Goal: Information Seeking & Learning: Learn about a topic

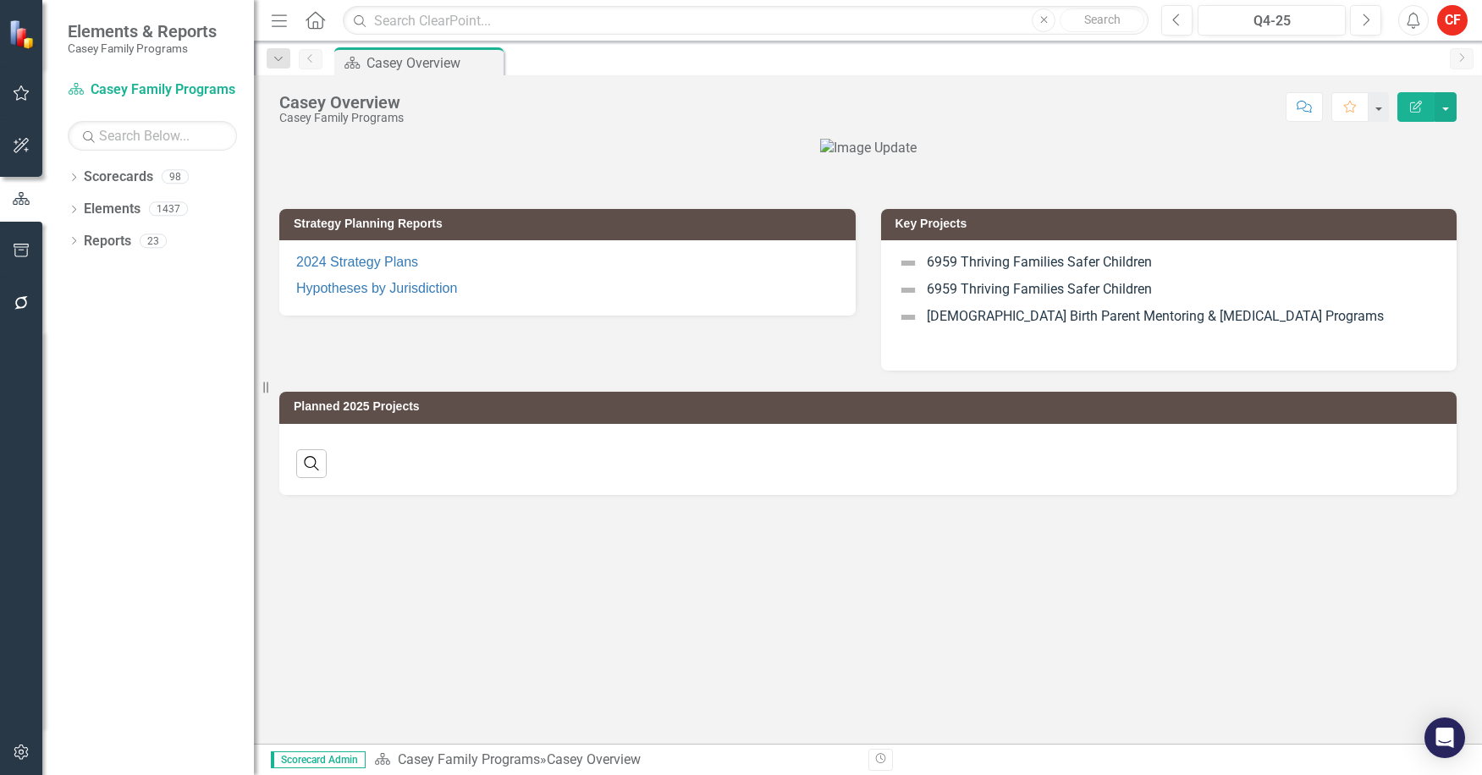
click at [81, 180] on div "Dropdown Scorecards 98" at bounding box center [161, 179] width 186 height 32
click at [74, 181] on icon "Dropdown" at bounding box center [74, 178] width 12 height 9
click at [84, 207] on icon at bounding box center [83, 208] width 4 height 8
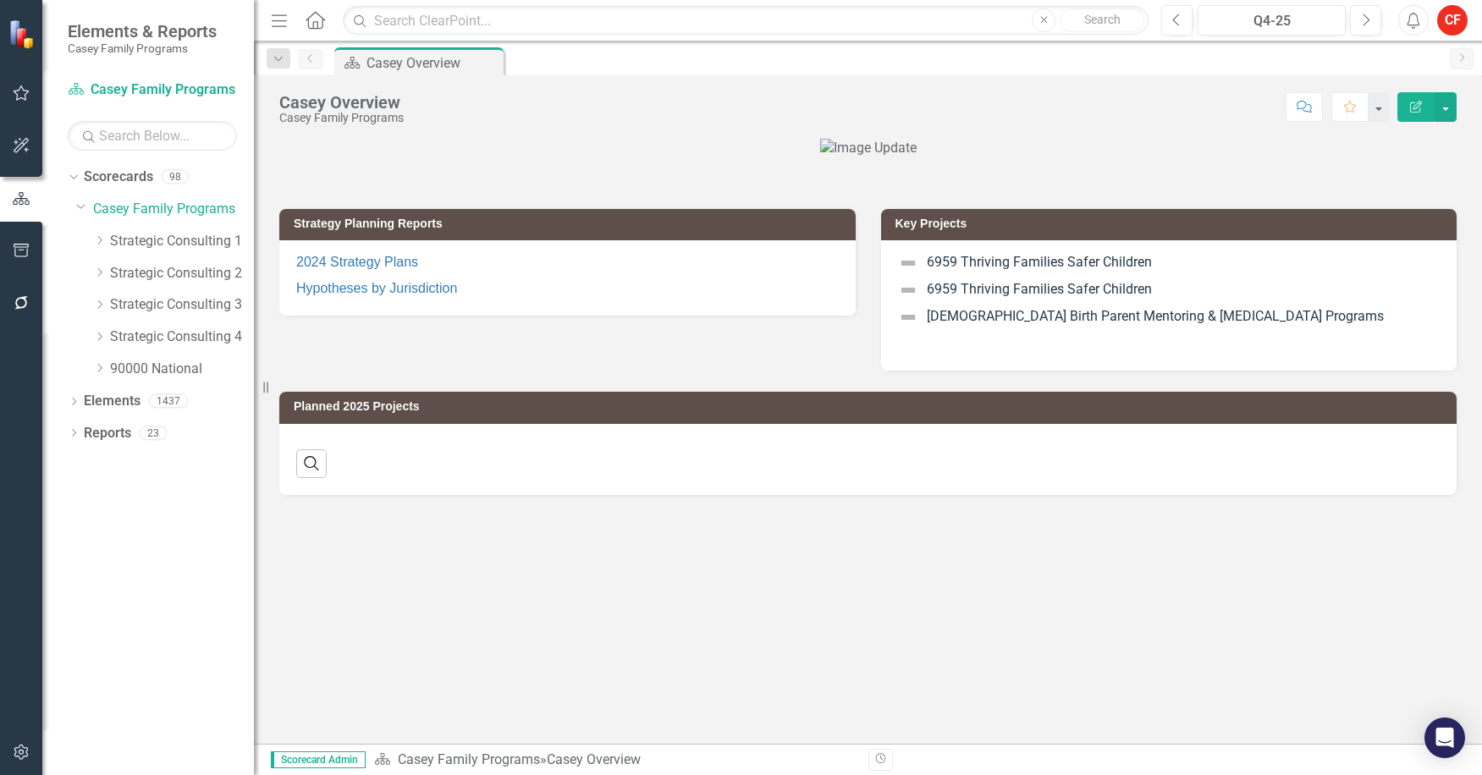
click at [97, 335] on icon "Dropdown" at bounding box center [99, 337] width 13 height 10
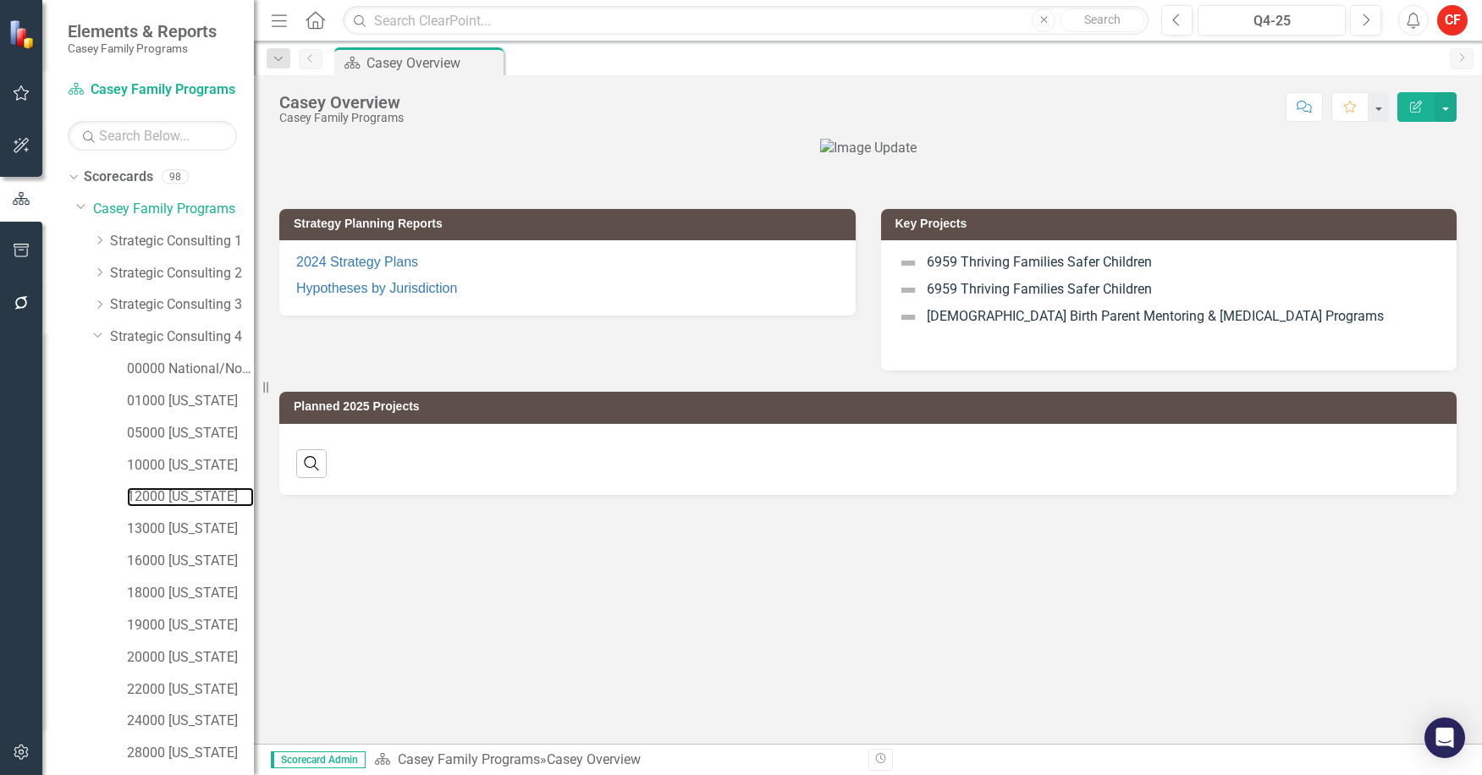
click at [185, 494] on link "12000 [US_STATE]" at bounding box center [190, 497] width 127 height 19
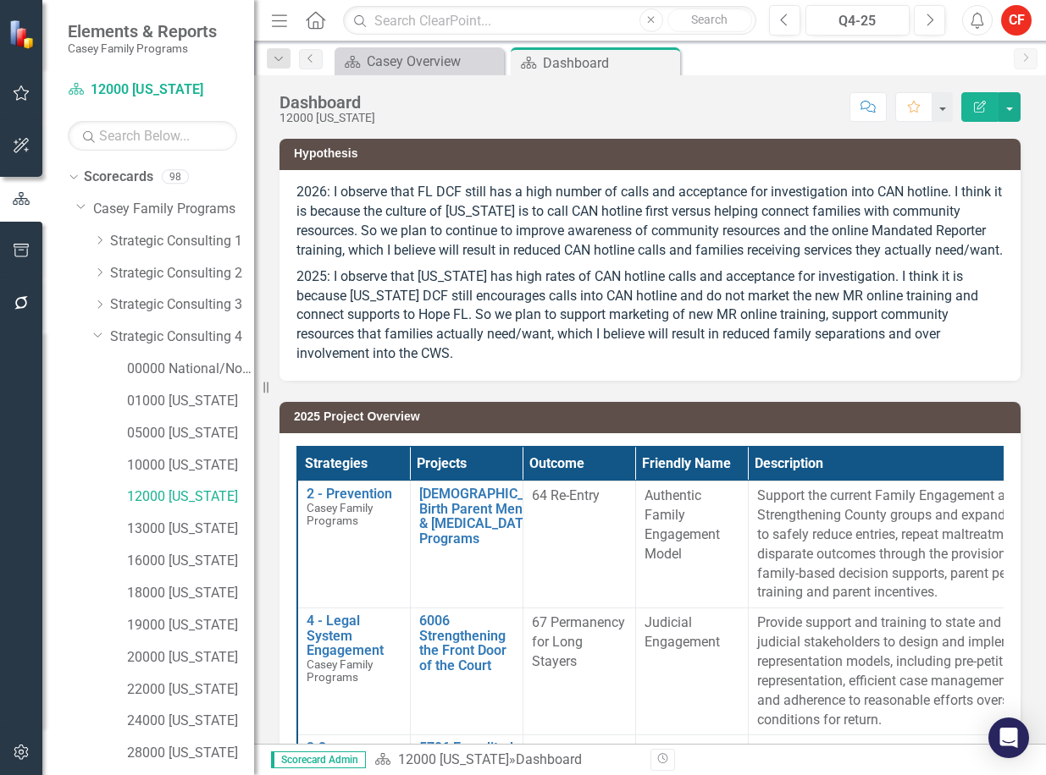
drag, startPoint x: 869, startPoint y: 403, endPoint x: 874, endPoint y: 395, distance: 8.7
click at [869, 403] on div "2025 Project Overview Strategies Projects Outcome Friendly Name Description Ser…" at bounding box center [650, 734] width 766 height 706
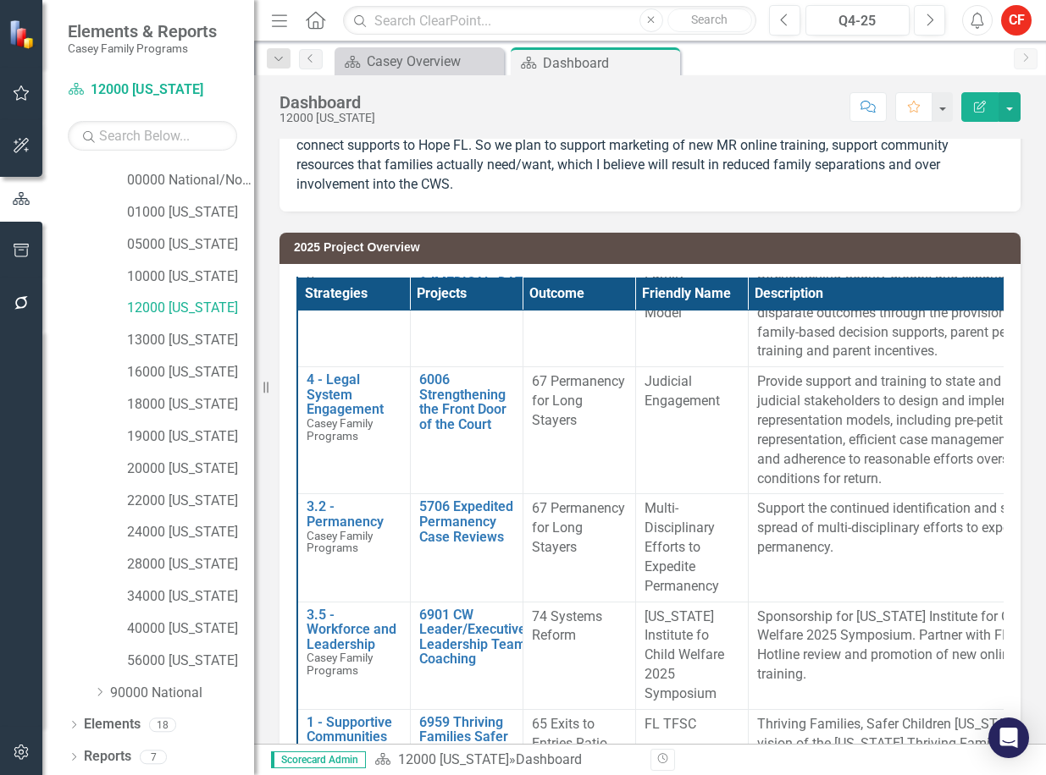
scroll to position [169, 0]
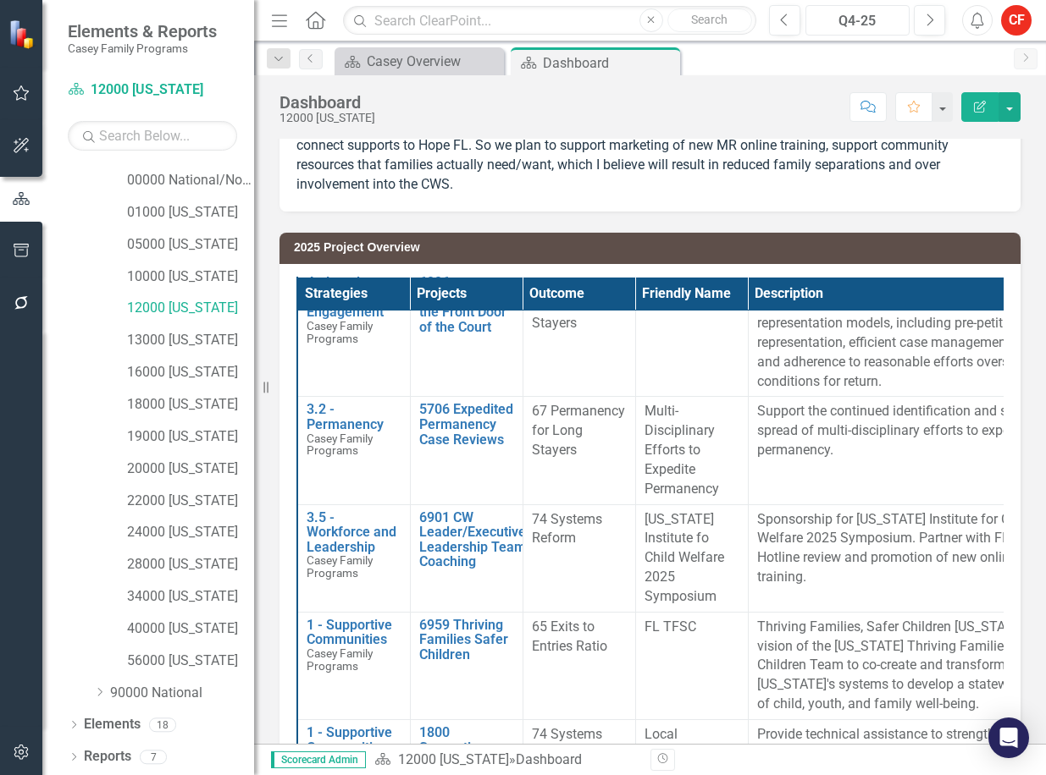
click at [865, 15] on div "Q4-25" at bounding box center [857, 21] width 93 height 20
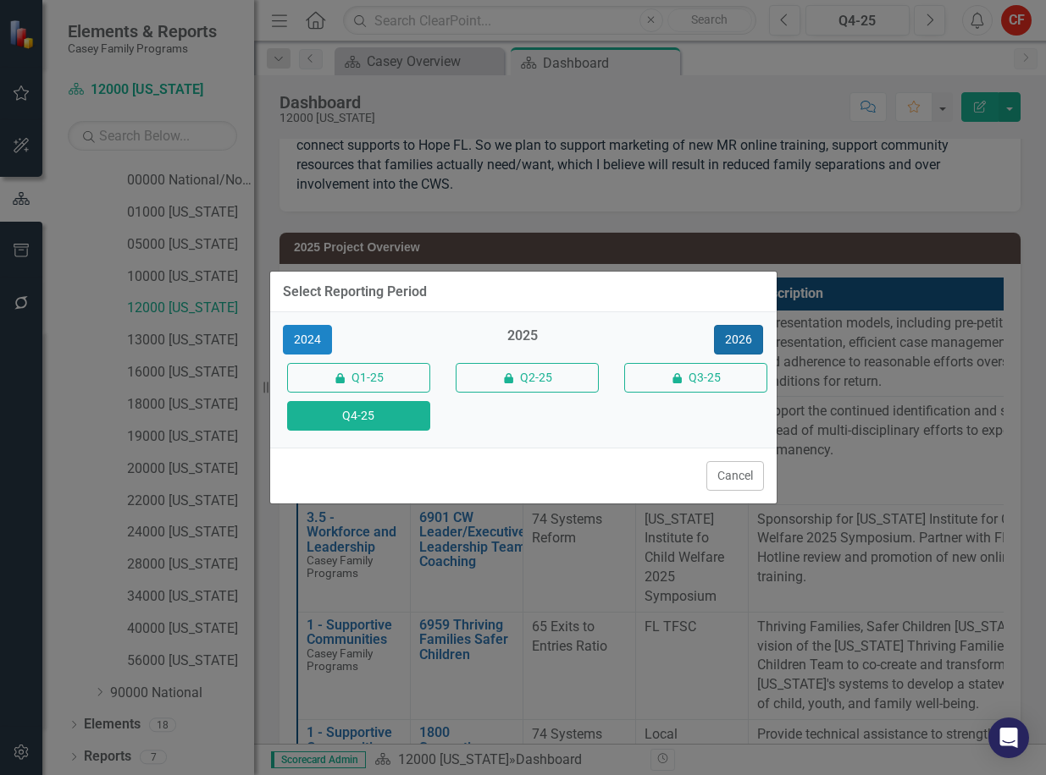
click at [742, 341] on button "2026" at bounding box center [738, 340] width 49 height 30
click at [328, 411] on button "Q4-26" at bounding box center [358, 416] width 143 height 30
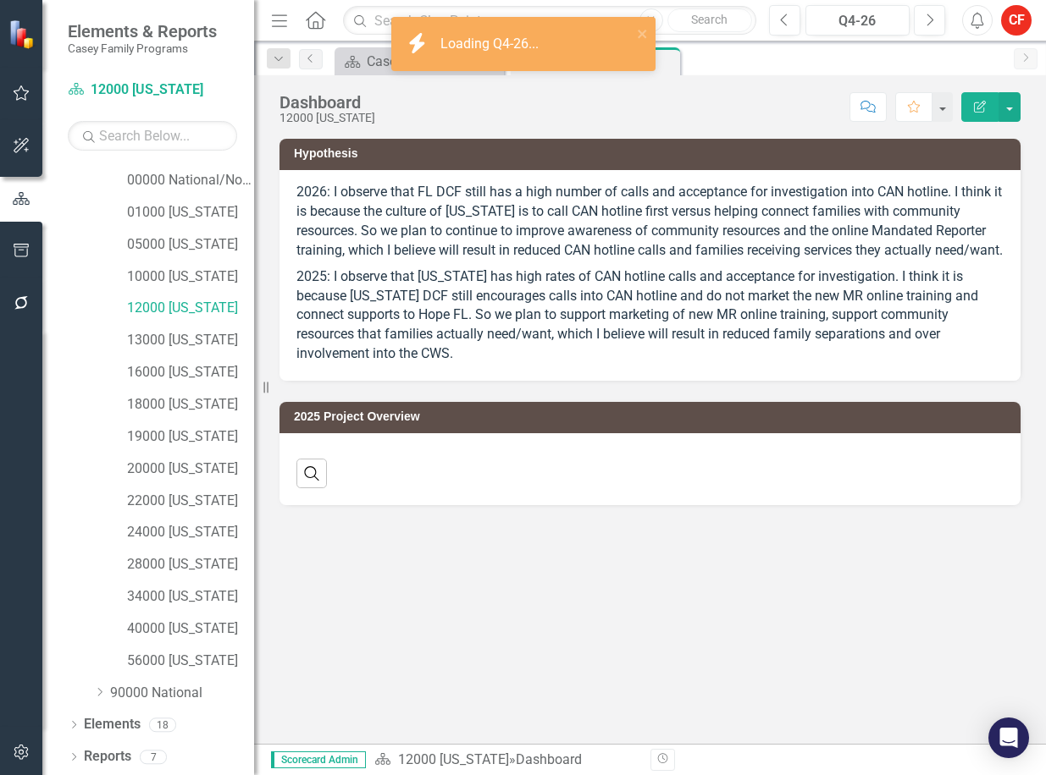
click at [71, 753] on div "Dropdown" at bounding box center [74, 760] width 12 height 14
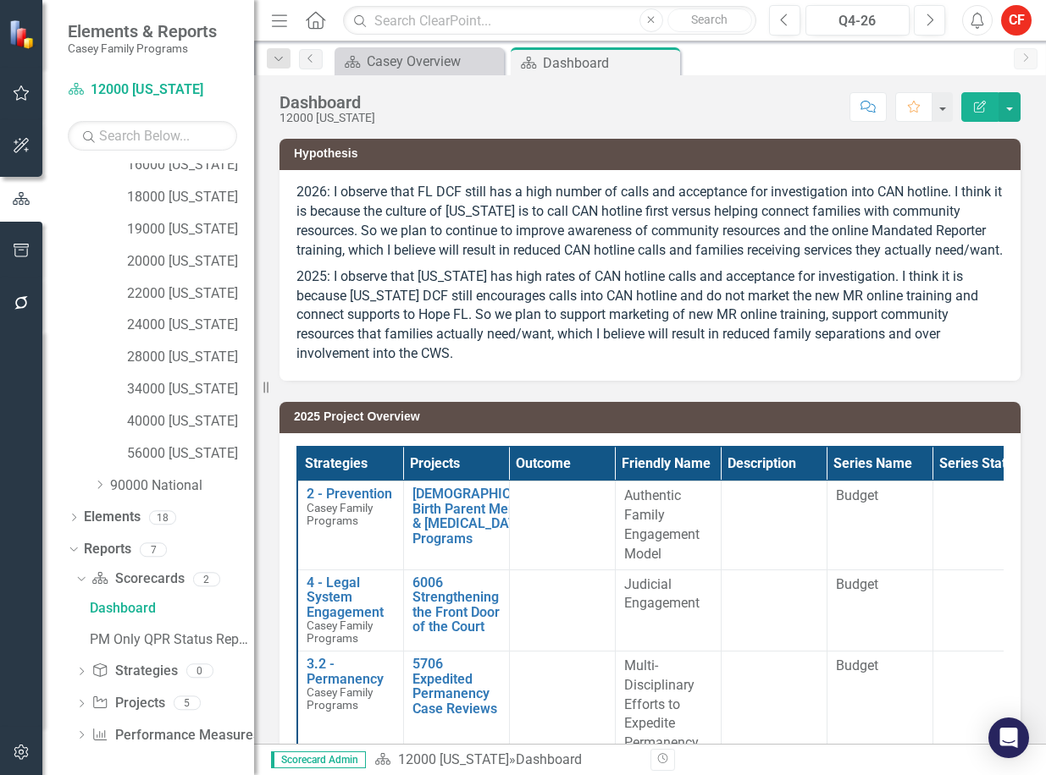
scroll to position [400, 0]
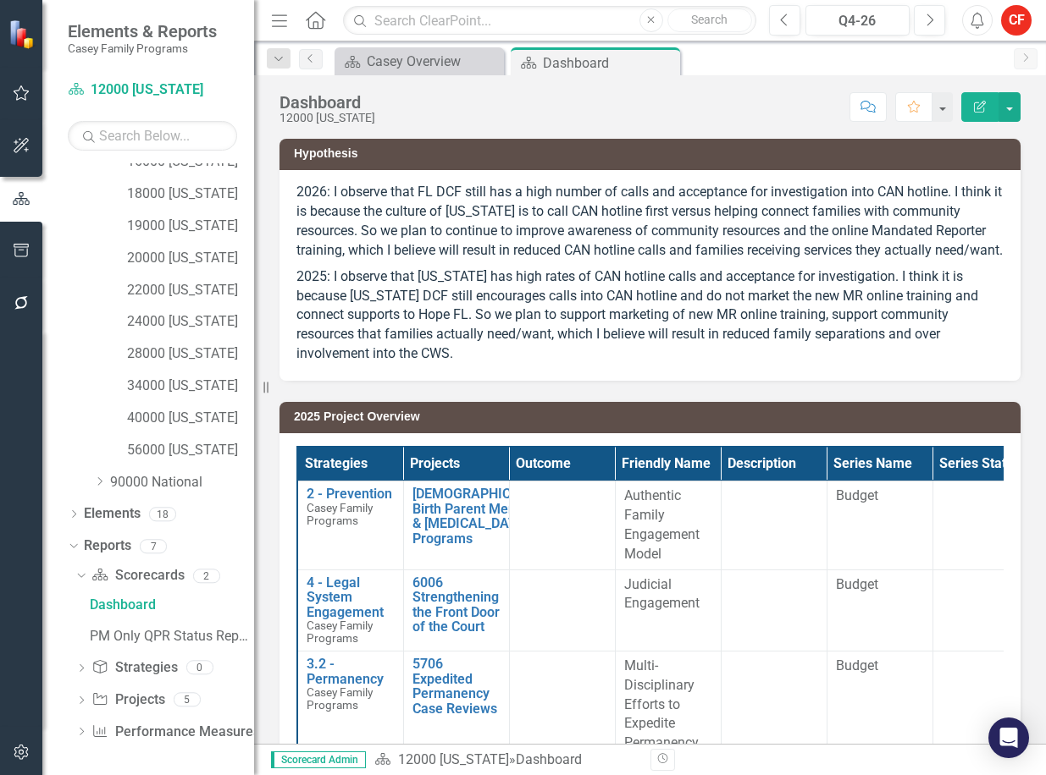
click at [87, 699] on icon "Dropdown" at bounding box center [81, 702] width 12 height 9
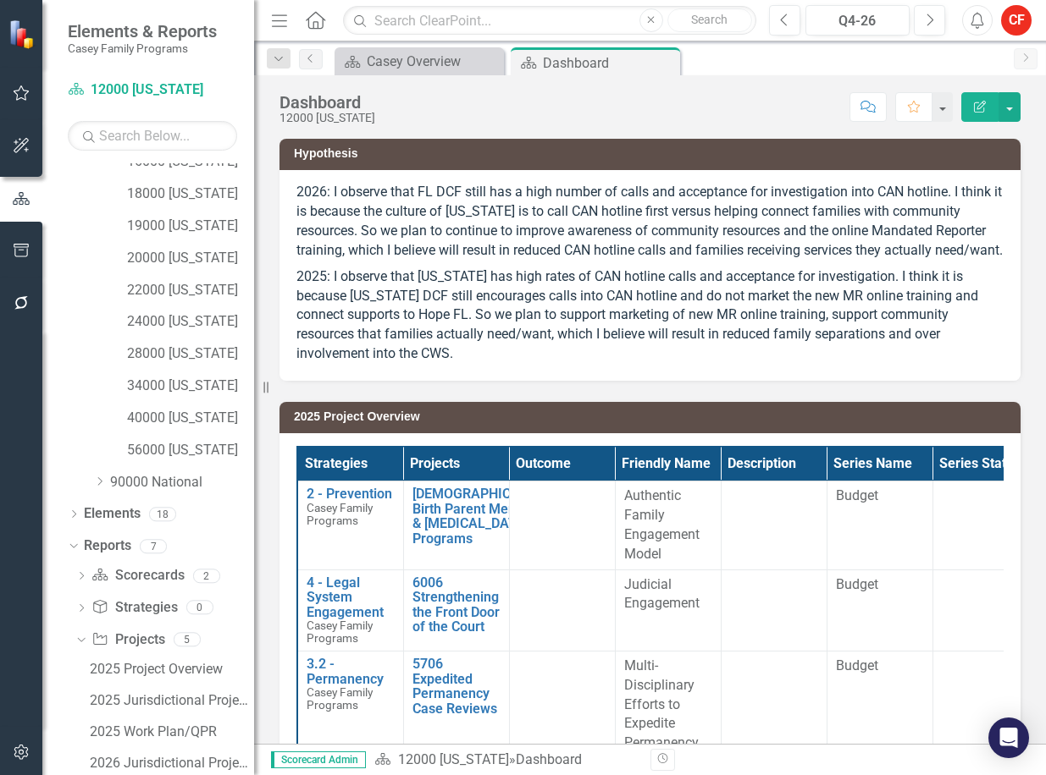
scroll to position [494, 0]
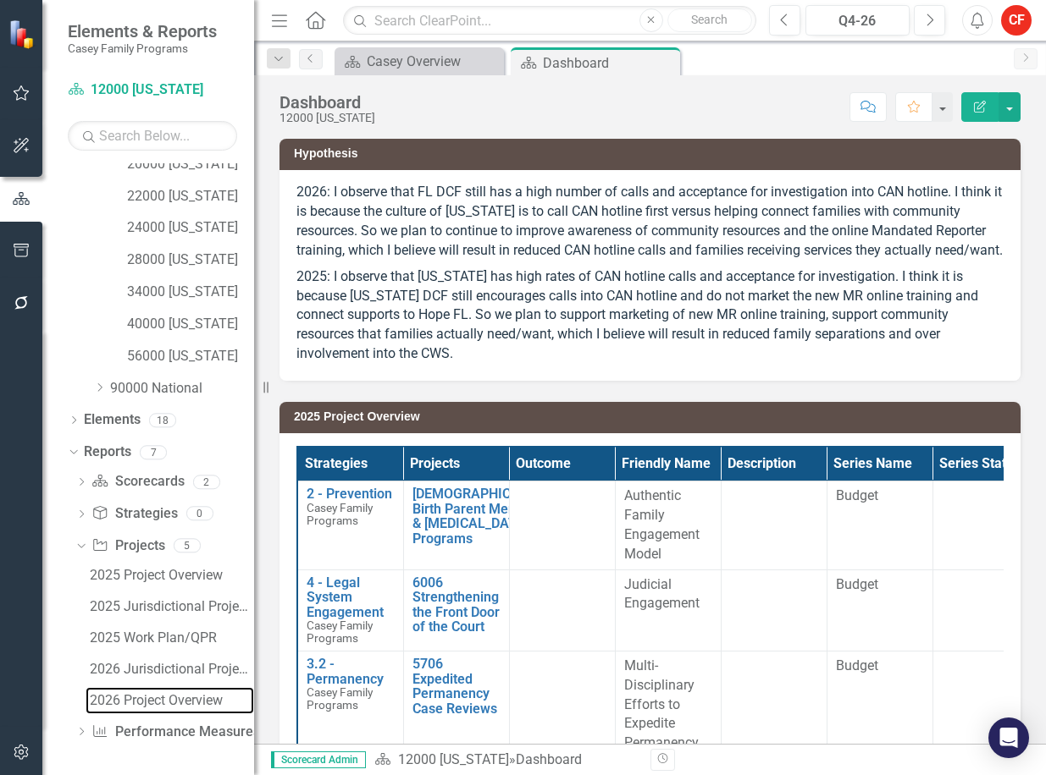
click at [130, 697] on div "2026 Project Overview" at bounding box center [172, 700] width 164 height 15
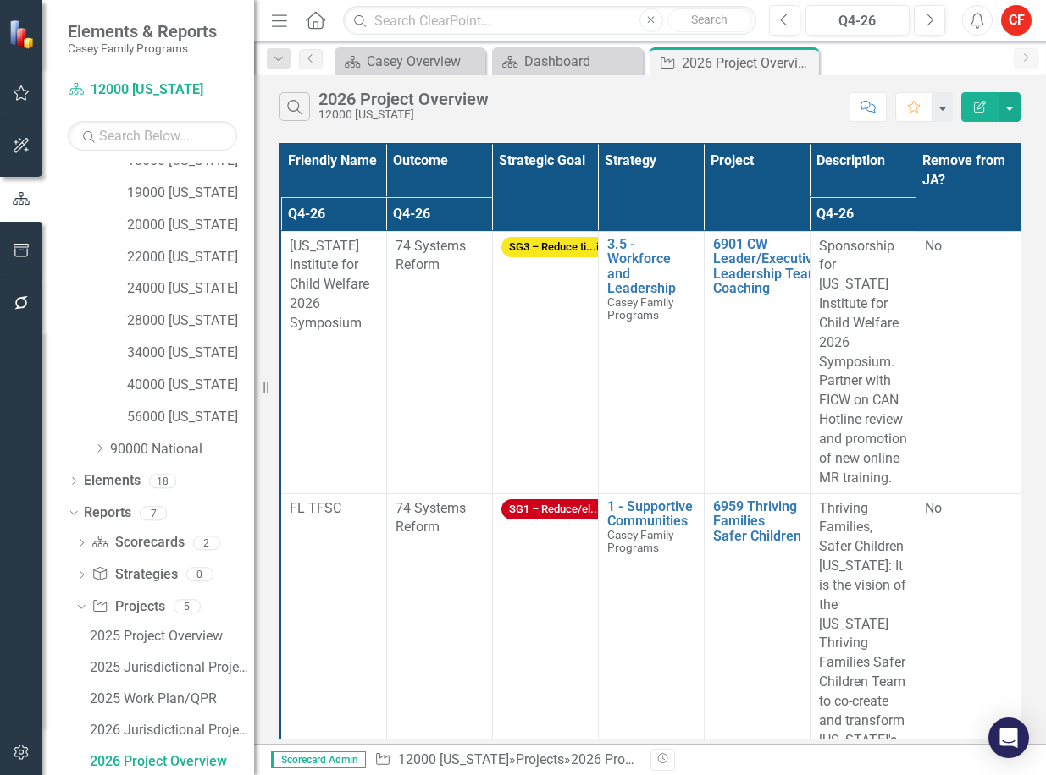
click at [1032, 547] on div "Friendly Name Outcome Strategic Goal Strategy Project Description Remove from J…" at bounding box center [650, 441] width 792 height 605
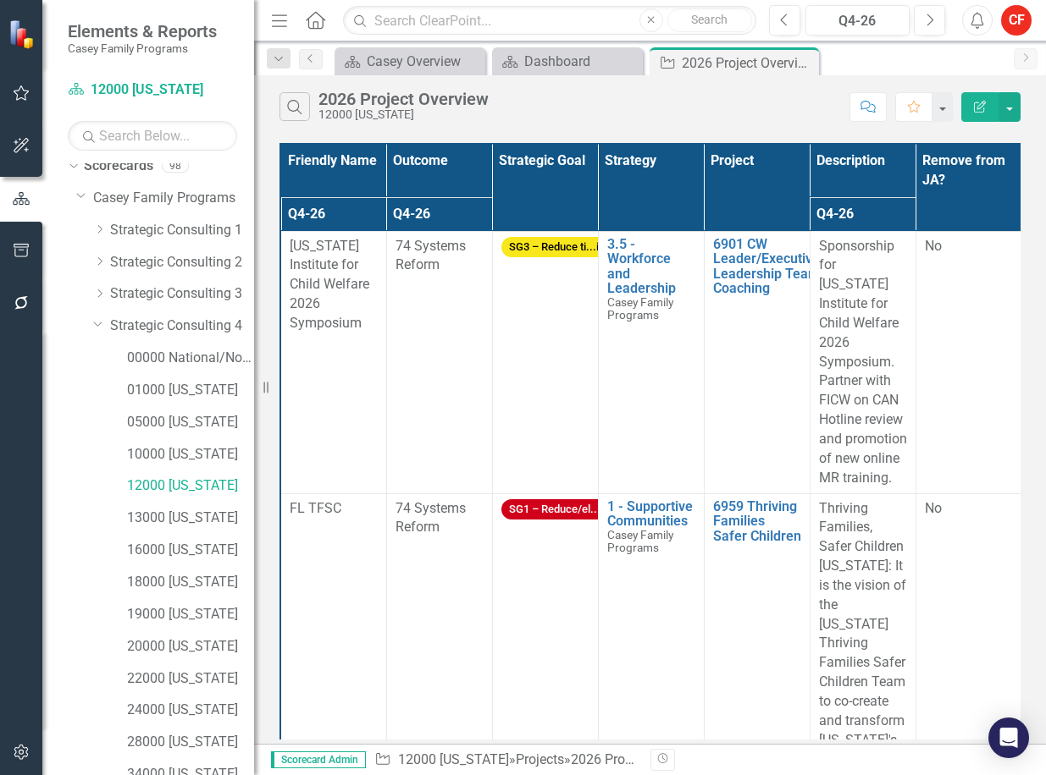
scroll to position [9, 0]
click at [172, 394] on link "01000 [US_STATE]" at bounding box center [190, 392] width 127 height 19
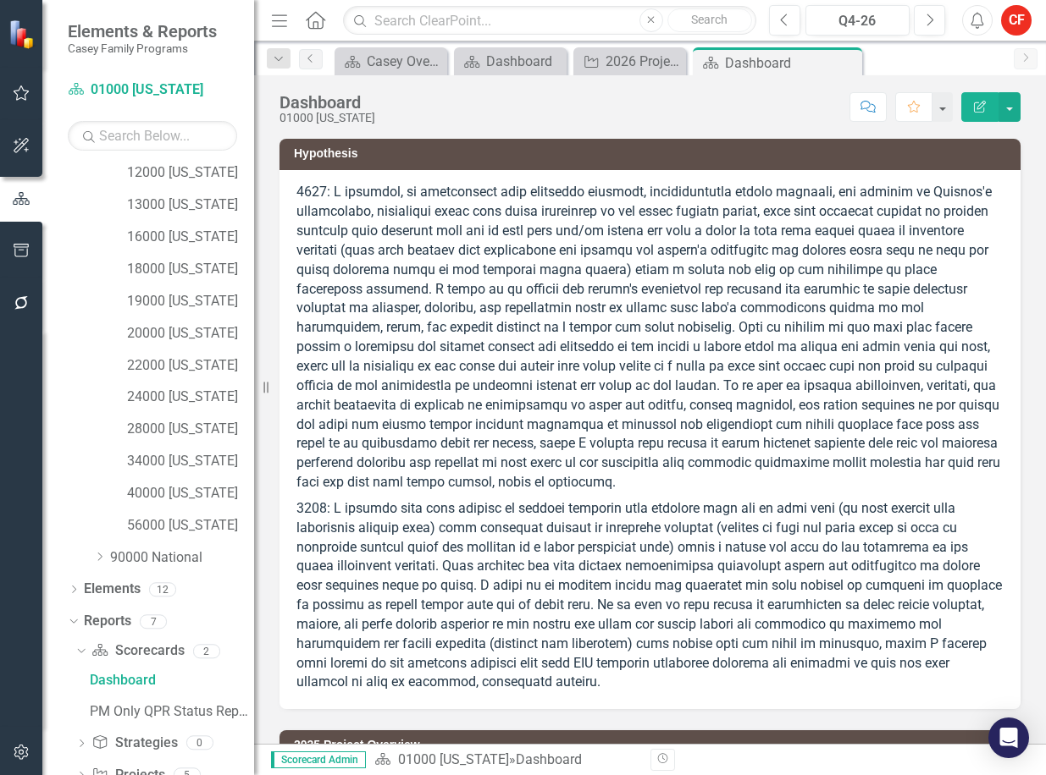
scroll to position [400, 0]
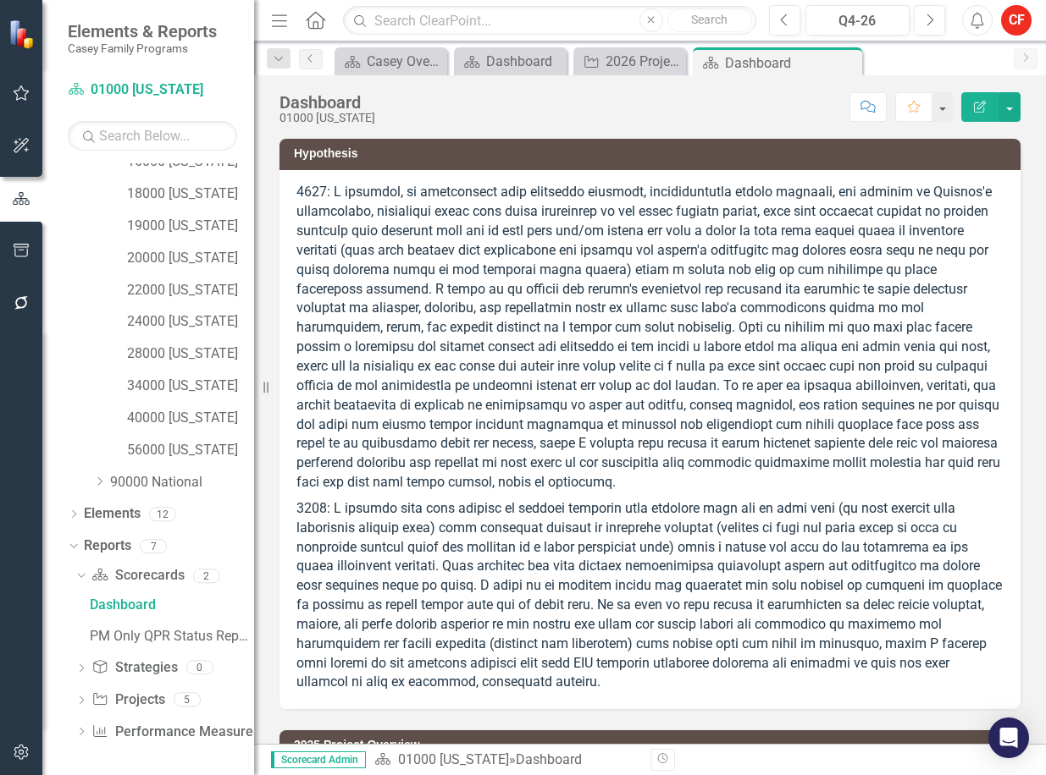
click at [80, 691] on div "Dropdown Project Projects 5" at bounding box center [164, 703] width 179 height 32
click at [74, 695] on div "Dropdown Scorecard Scorecards 2 Dashboard PM Only QPR Status Report Dropdown St…" at bounding box center [161, 656] width 186 height 188
click at [80, 699] on icon "Dropdown" at bounding box center [81, 702] width 12 height 9
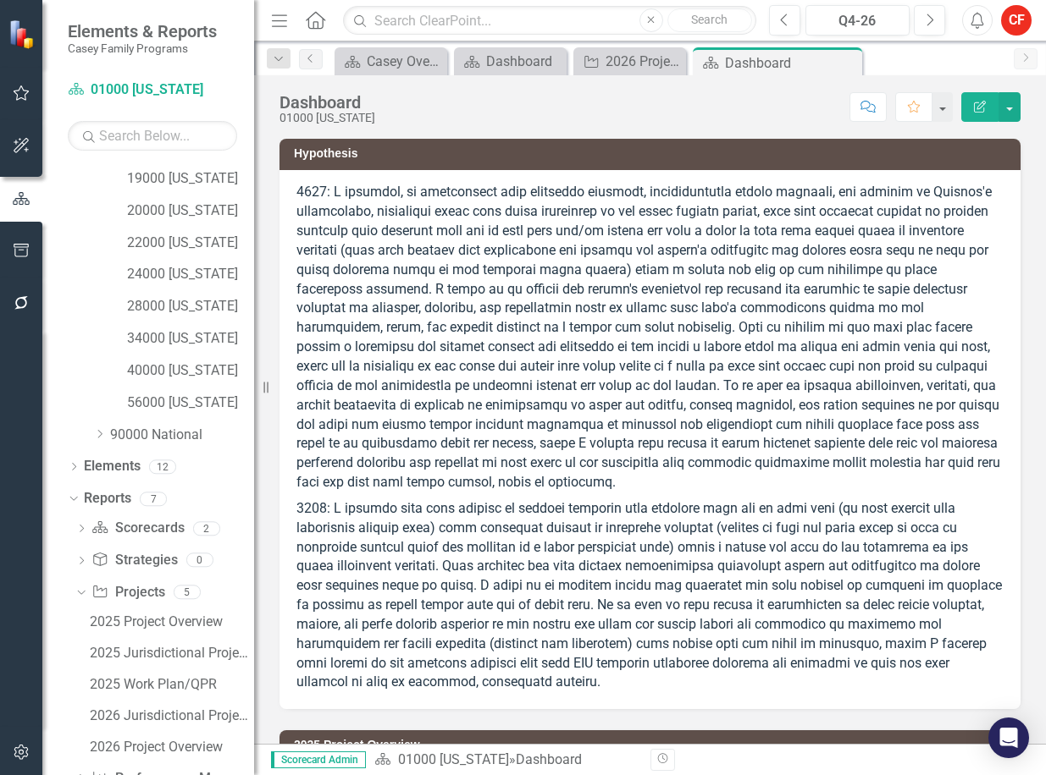
scroll to position [494, 0]
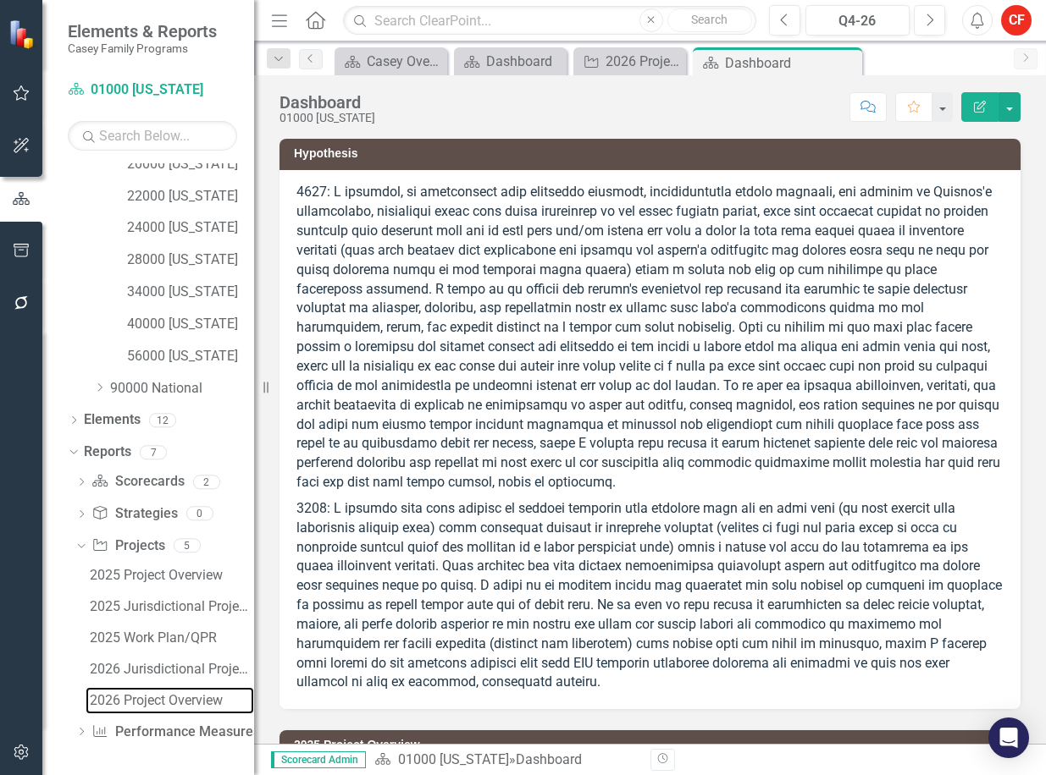
click at [145, 698] on div "2026 Project Overview" at bounding box center [172, 700] width 164 height 15
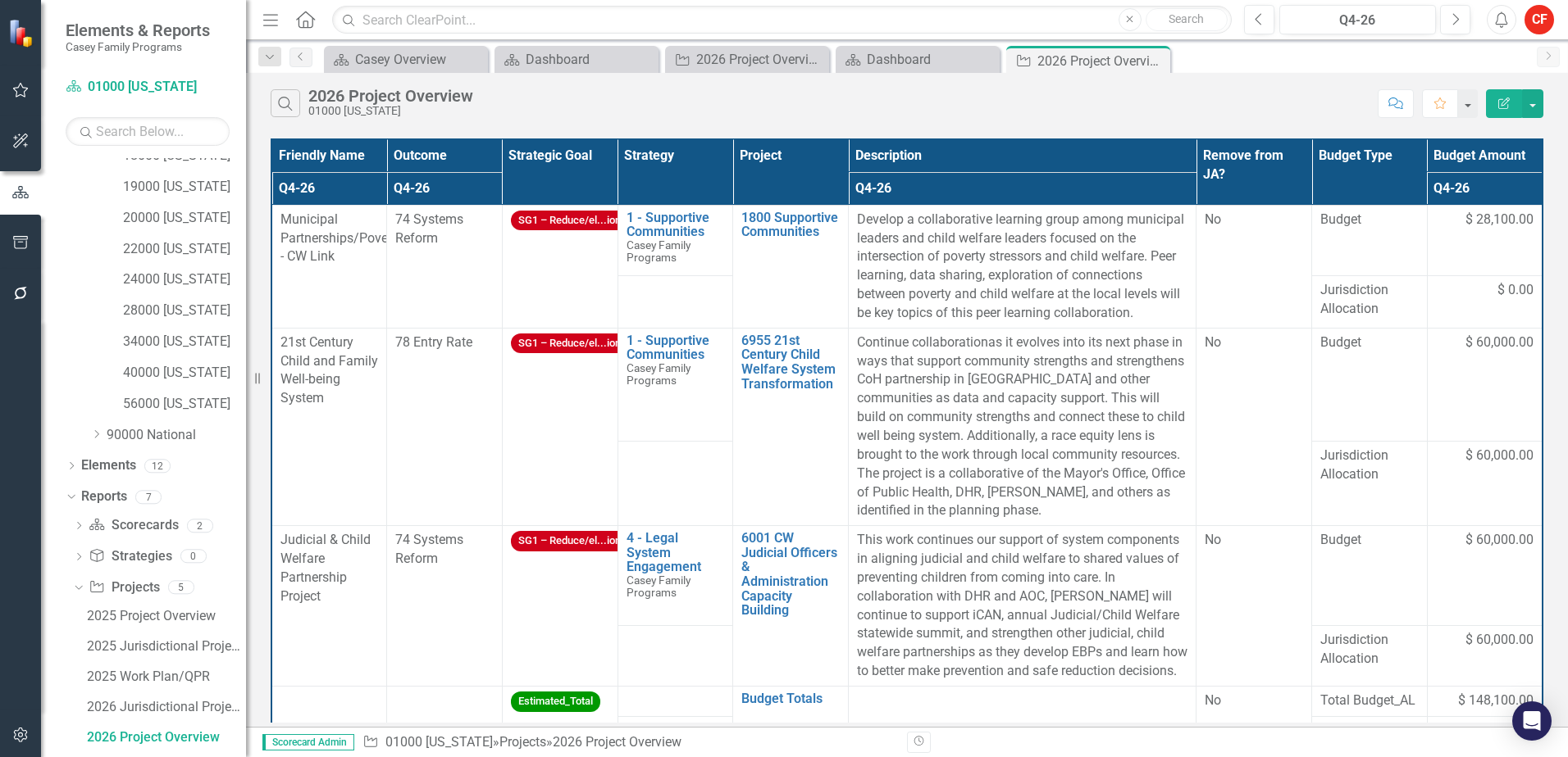
click at [360, 238] on span "Municipal Partnerships/Poverty - CW Link" at bounding box center [342, 237] width 122 height 53
click at [369, 237] on span "Municipal Partnerships/Poverty - CW Link" at bounding box center [342, 237] width 122 height 53
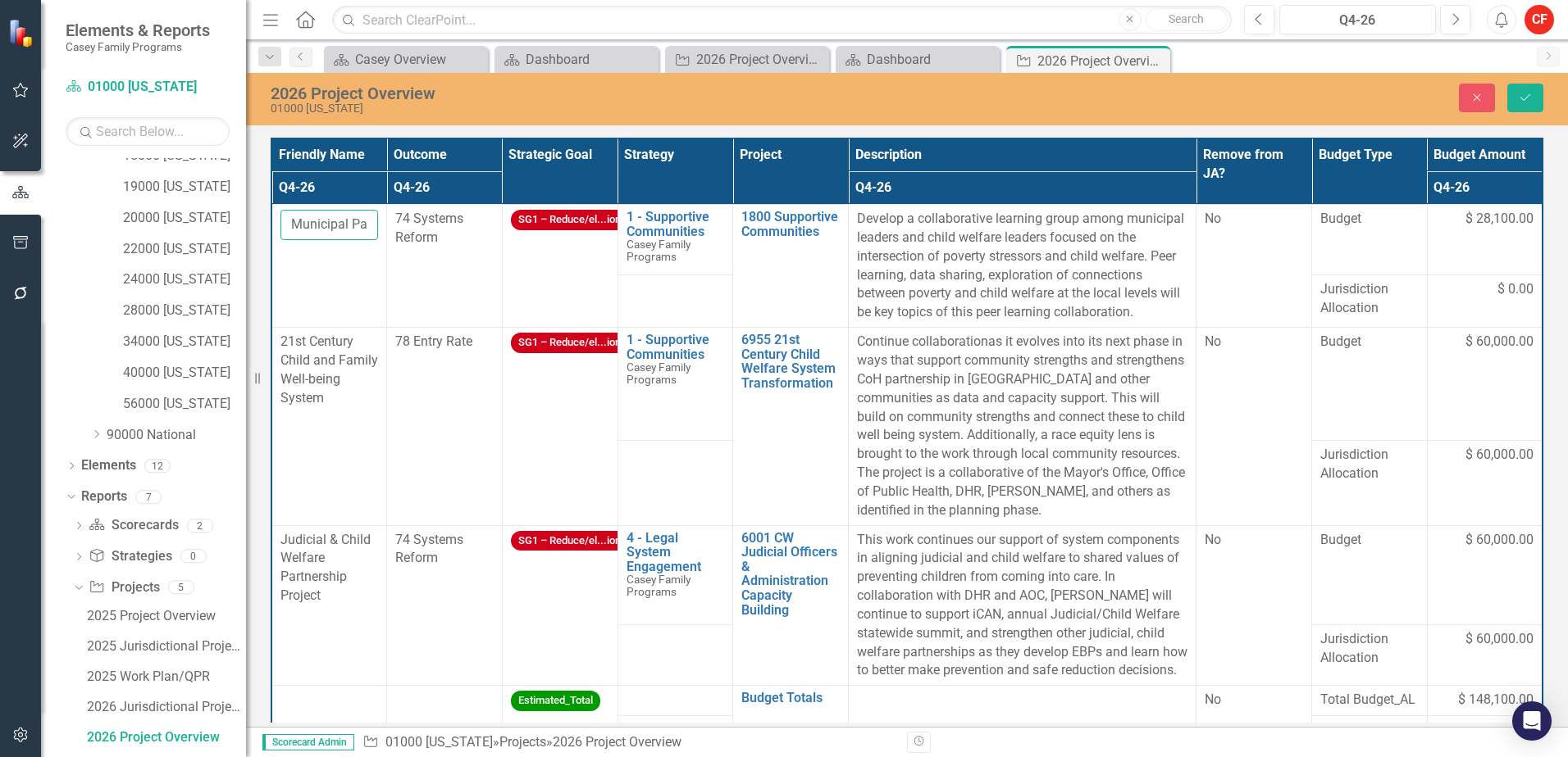
drag, startPoint x: 369, startPoint y: 237, endPoint x: 352, endPoint y: 232, distance: 17.7
click at [352, 232] on input "Municipal Partnerships/Poverty - CW Link" at bounding box center [329, 225] width 98 height 30
click at [353, 230] on input "Municipal Partnerships/Poverty - CW Link" at bounding box center [329, 225] width 98 height 30
click at [355, 227] on input "Municipal Partnerships/Poverty - CW Link" at bounding box center [329, 225] width 98 height 30
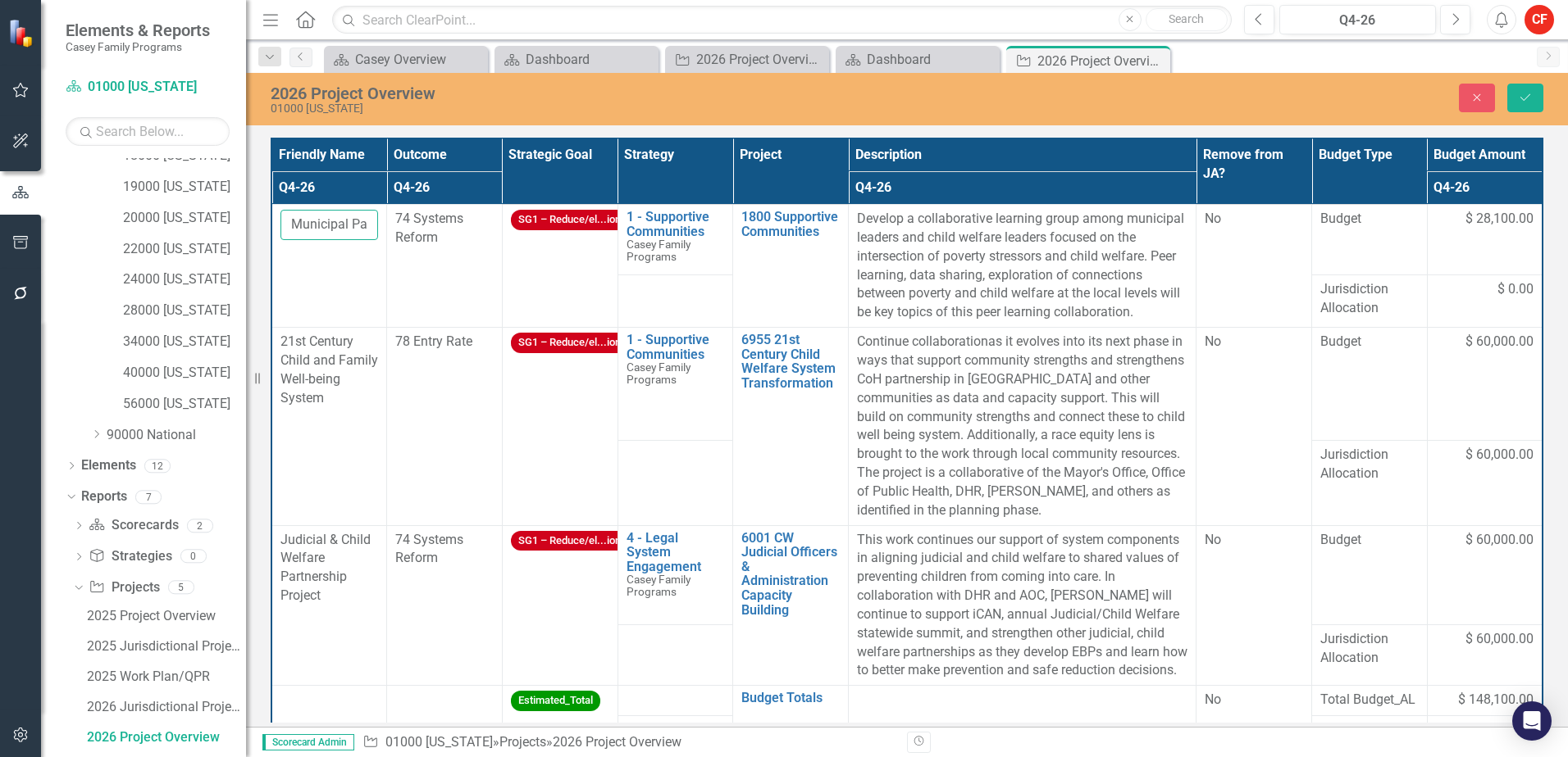
click at [357, 226] on input "Municipal Partnerships/Poverty - CW Link" at bounding box center [329, 225] width 98 height 30
click at [1435, 85] on button "Close" at bounding box center [1476, 98] width 36 height 29
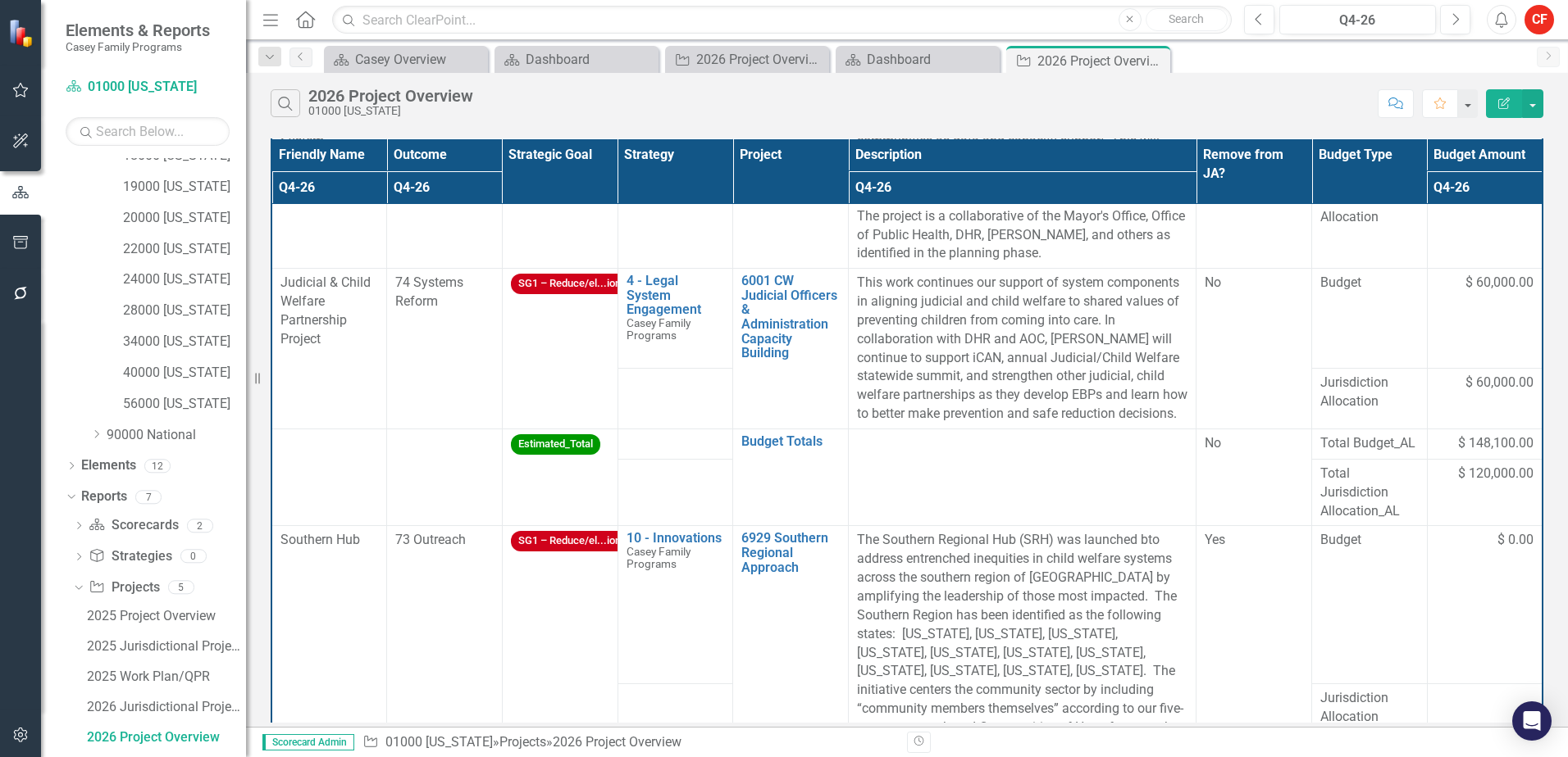
scroll to position [372, 0]
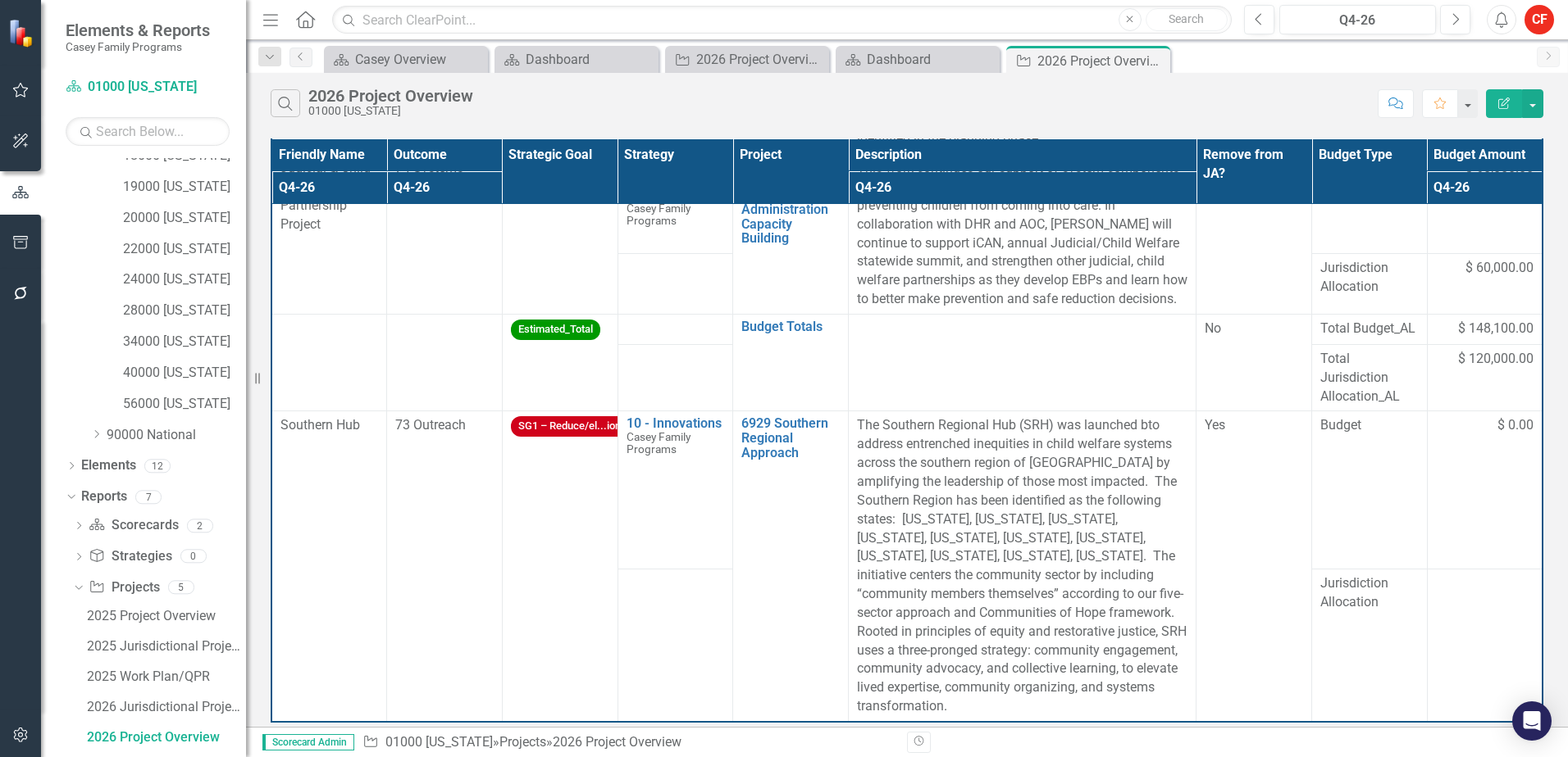
click at [1373, 540] on td "Budget" at bounding box center [1369, 490] width 115 height 158
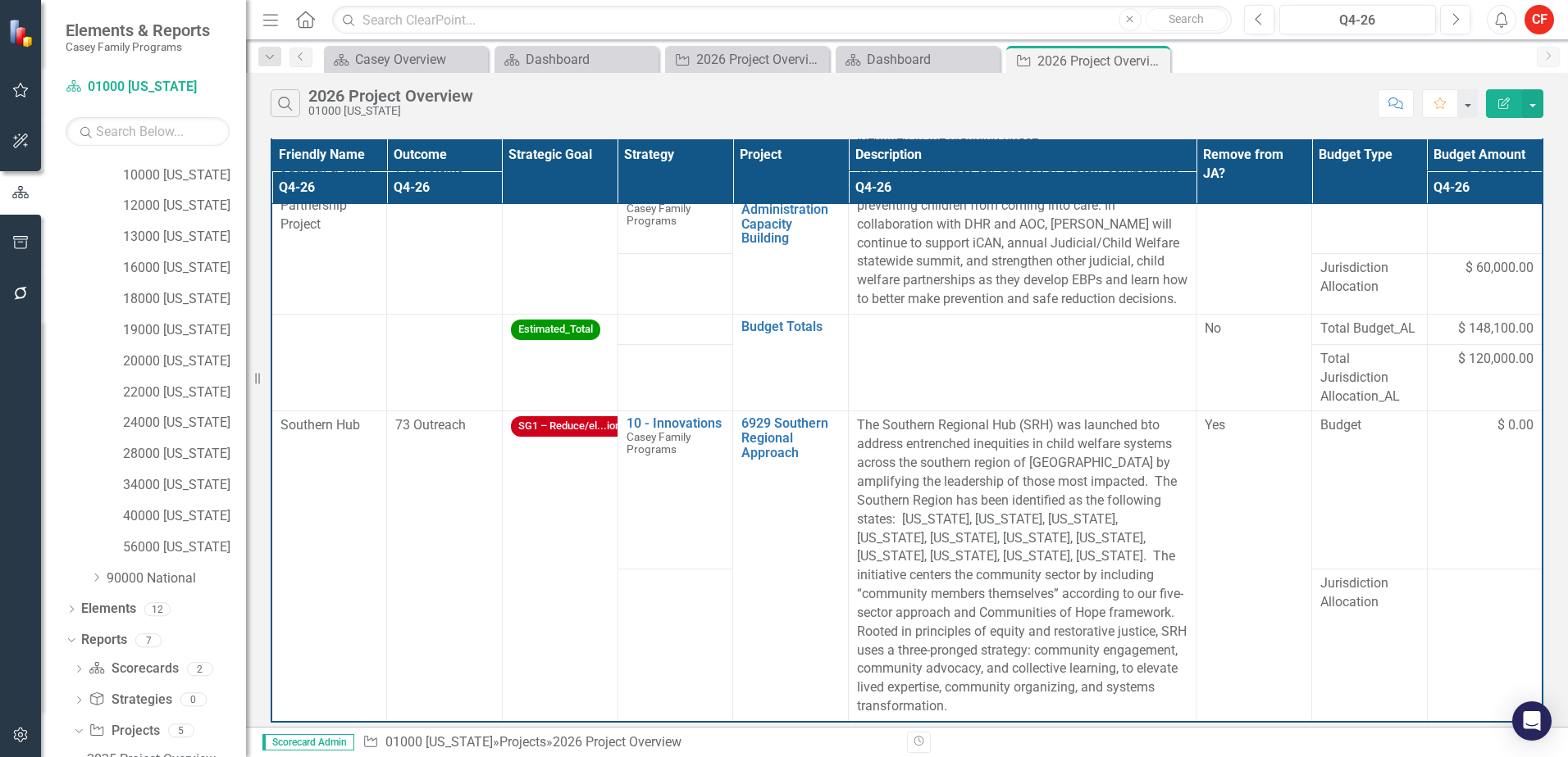
scroll to position [173, 0]
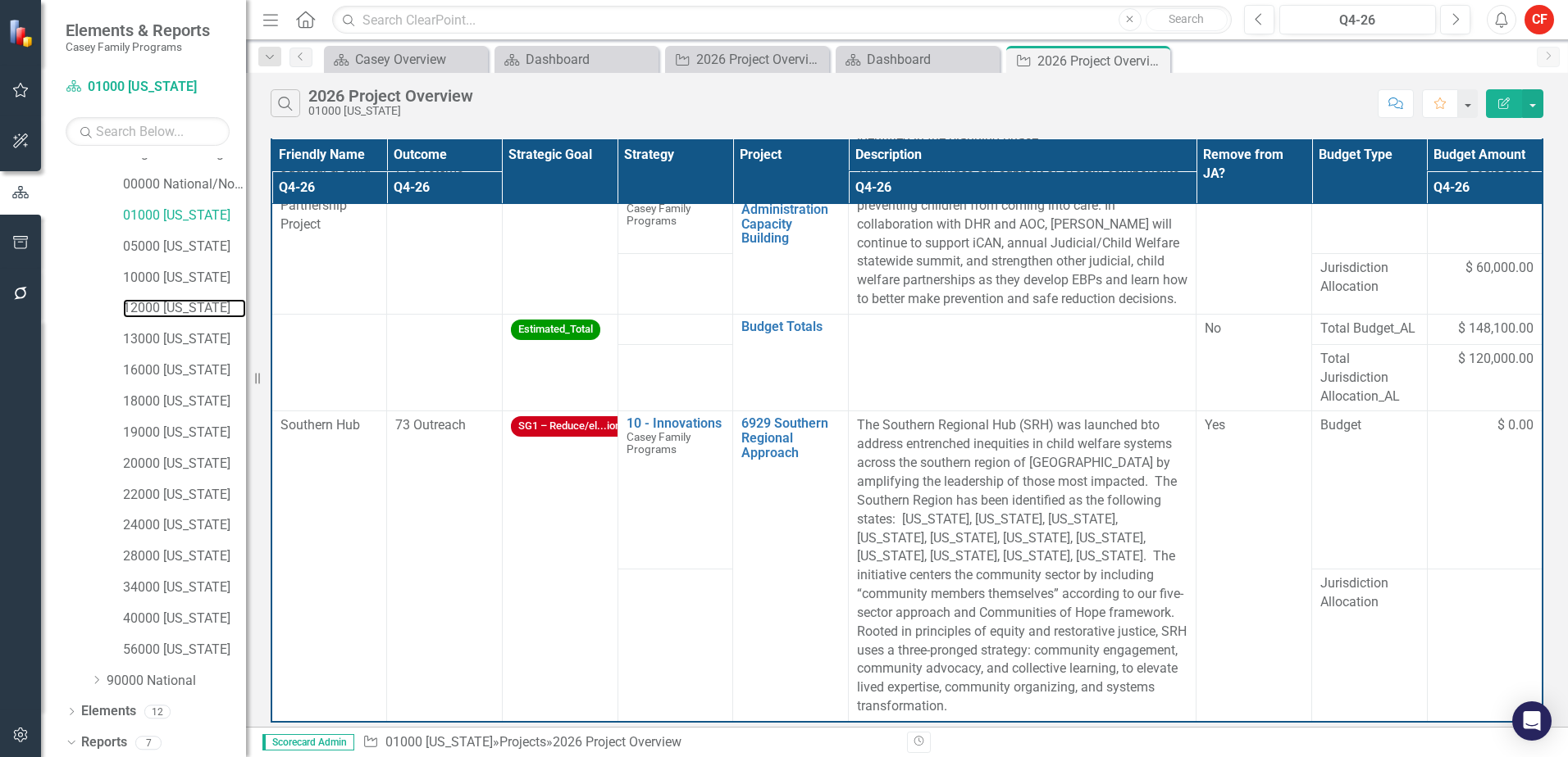
click at [167, 313] on link "12000 [US_STATE]" at bounding box center [184, 308] width 123 height 18
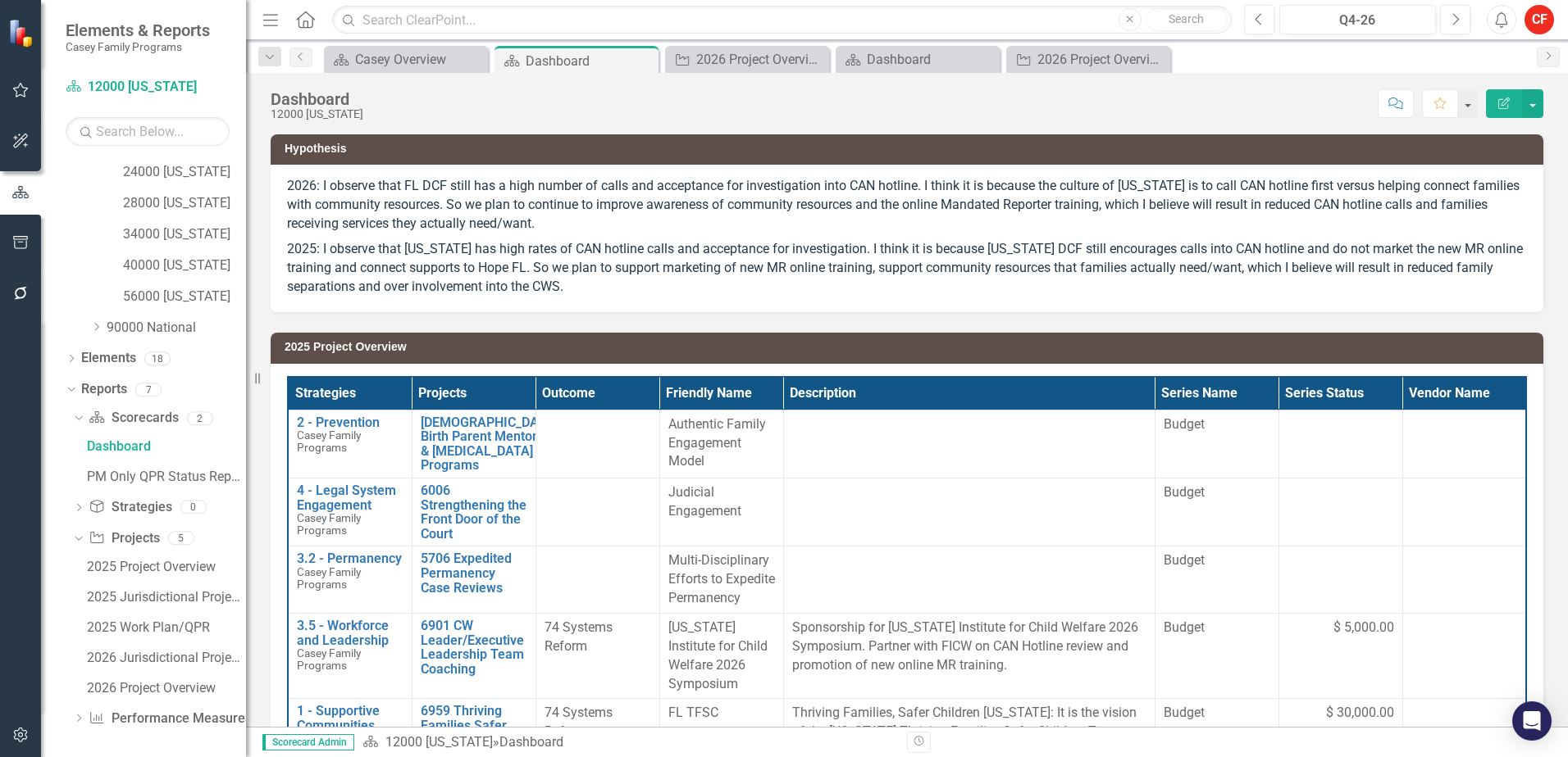
scroll to position [530, 0]
click at [118, 658] on div "2026 Jurisdictional Projects Assessment" at bounding box center [167, 654] width 159 height 15
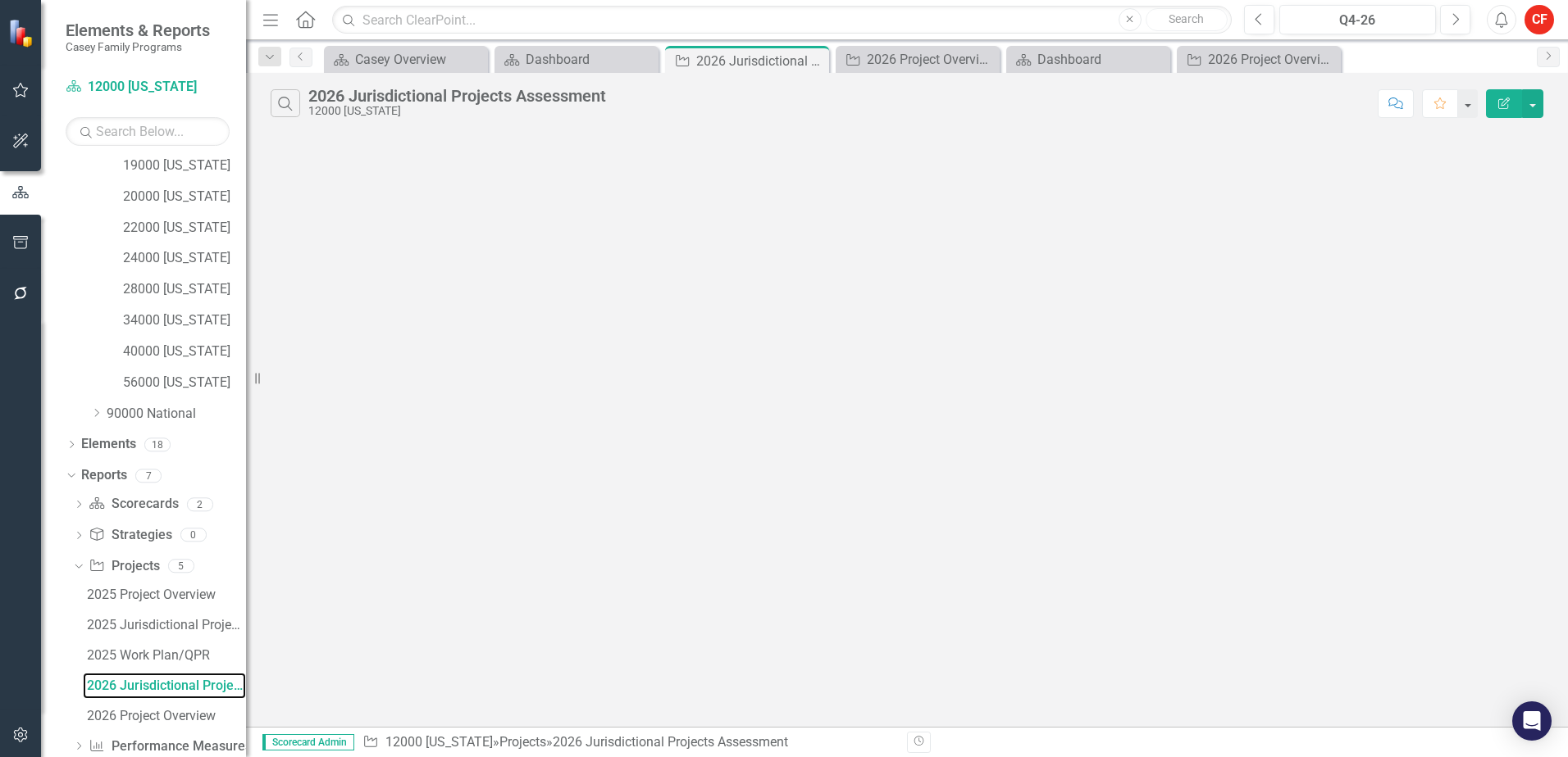
scroll to position [382, 0]
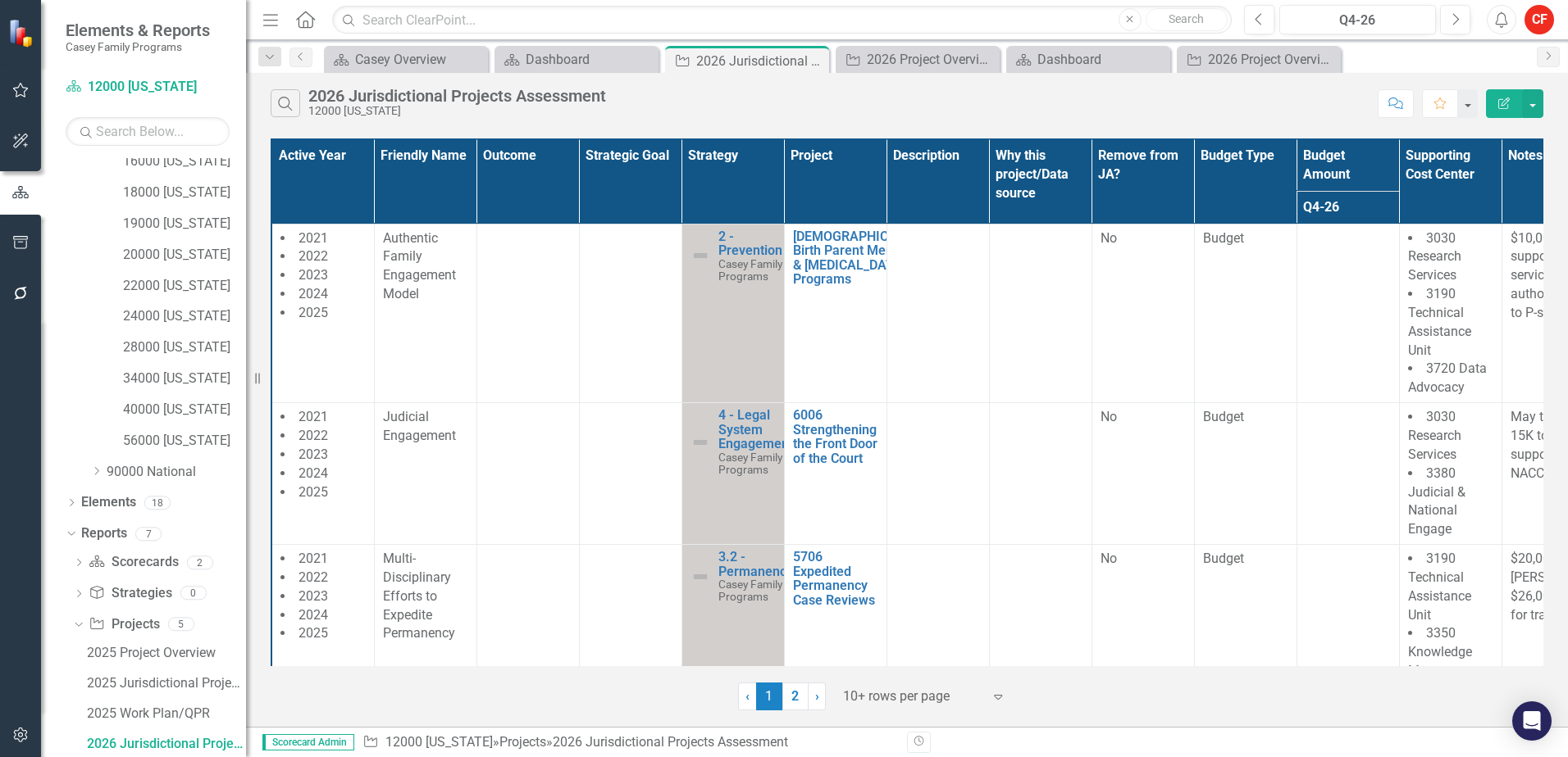
click at [862, 695] on div at bounding box center [912, 697] width 139 height 22
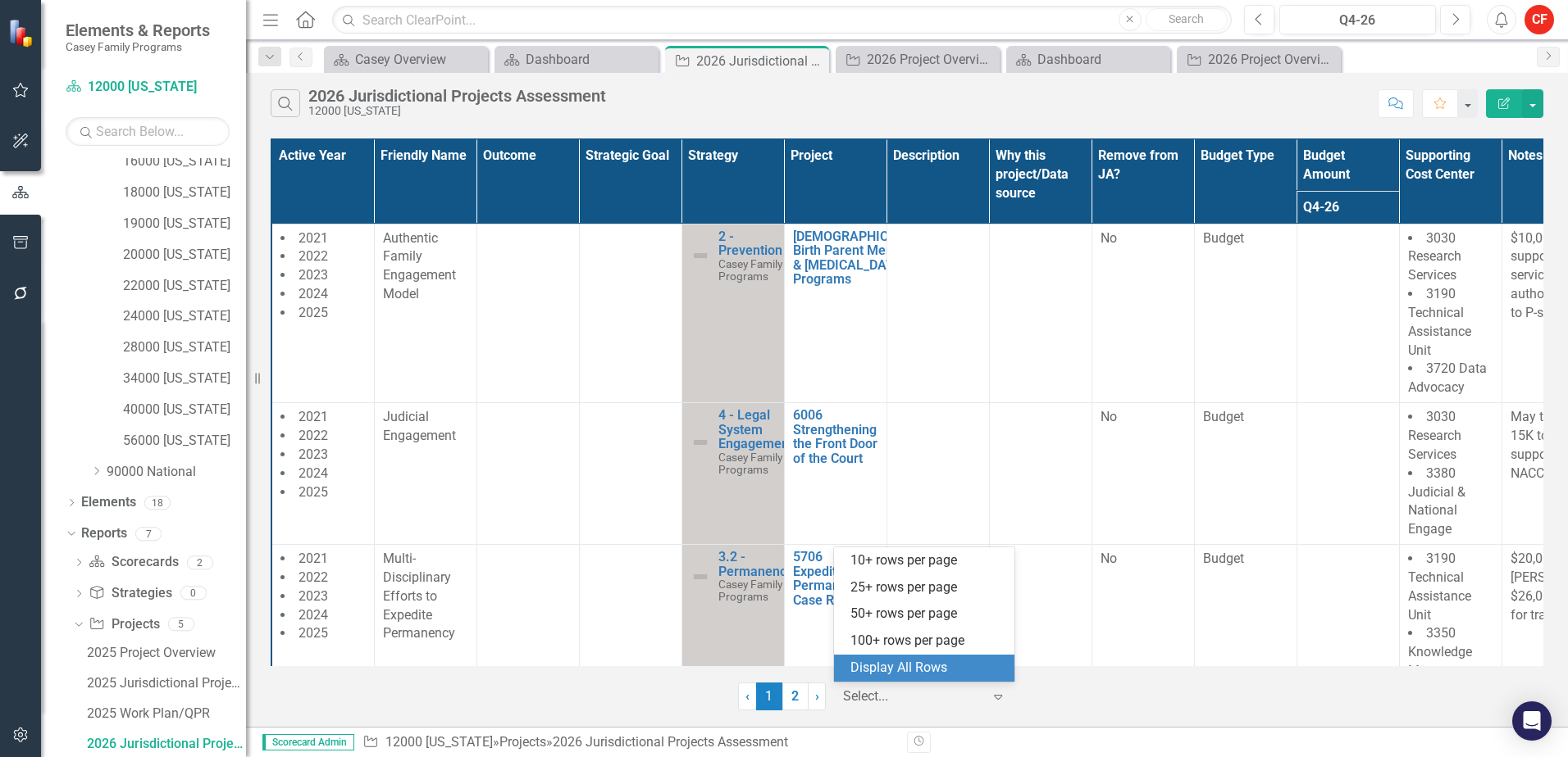
click at [884, 667] on div "Display All Rows" at bounding box center [927, 668] width 154 height 18
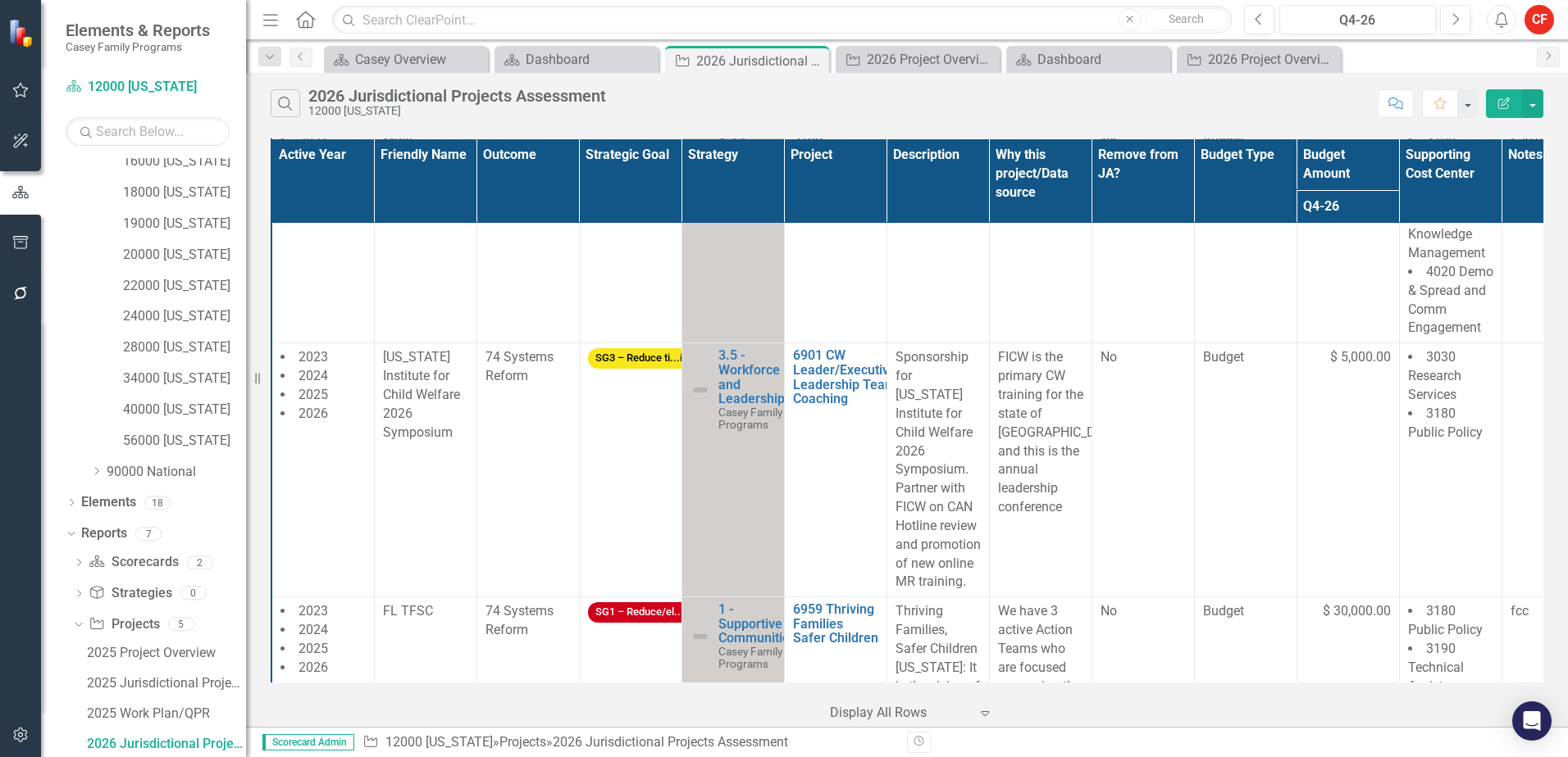
scroll to position [82, 0]
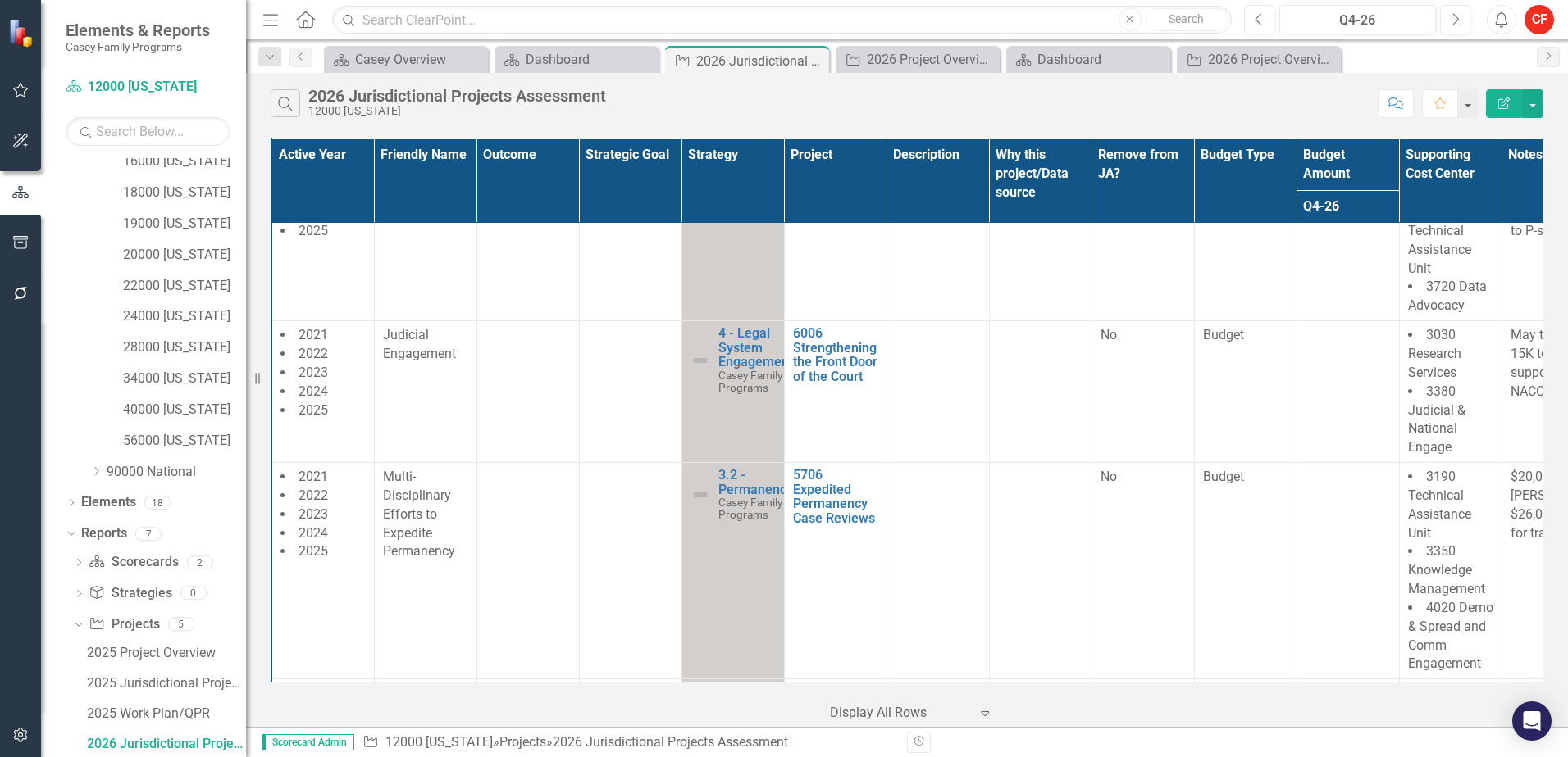
click at [827, 161] on th "Project" at bounding box center [835, 180] width 103 height 84
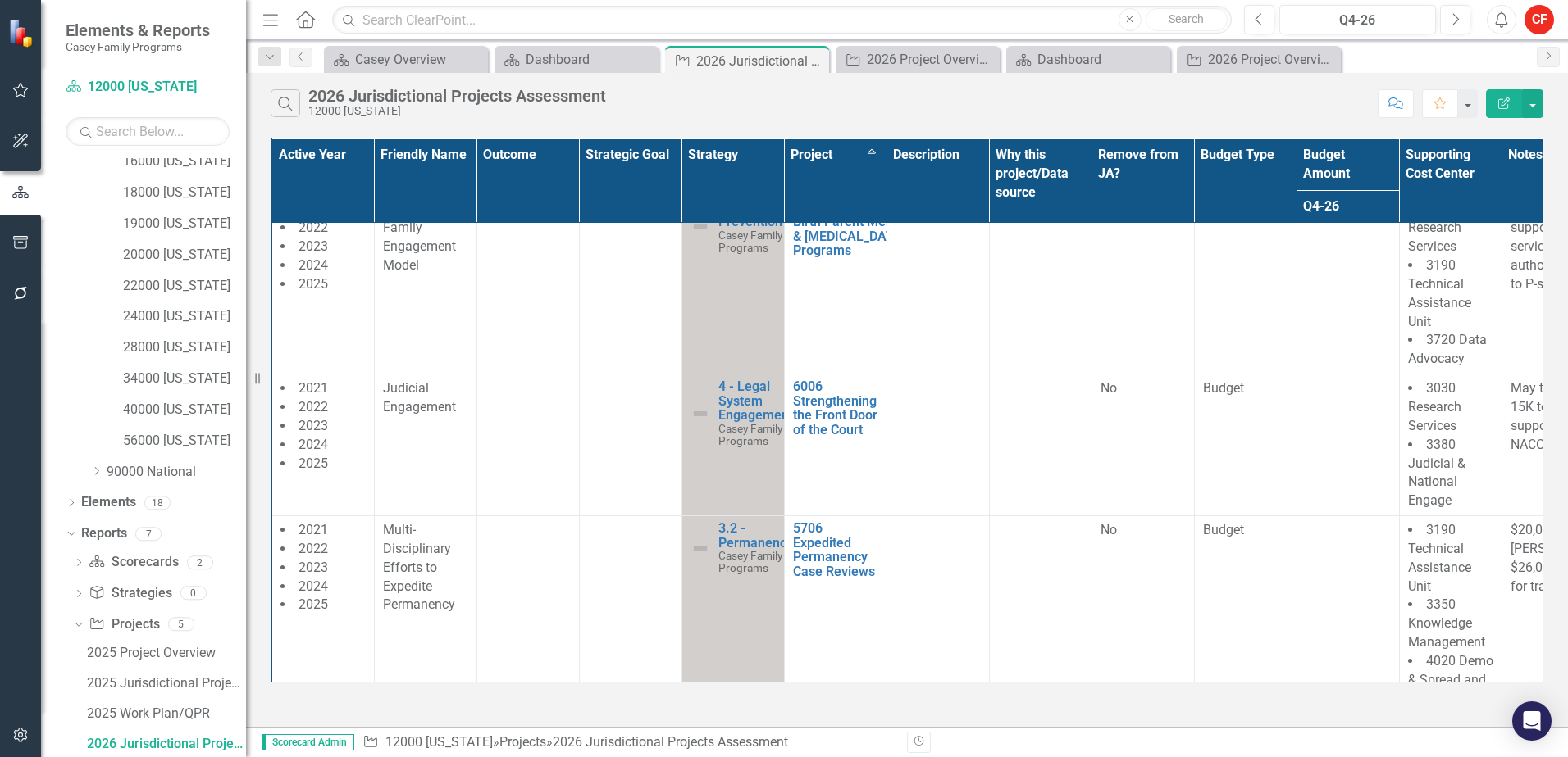
scroll to position [0, 0]
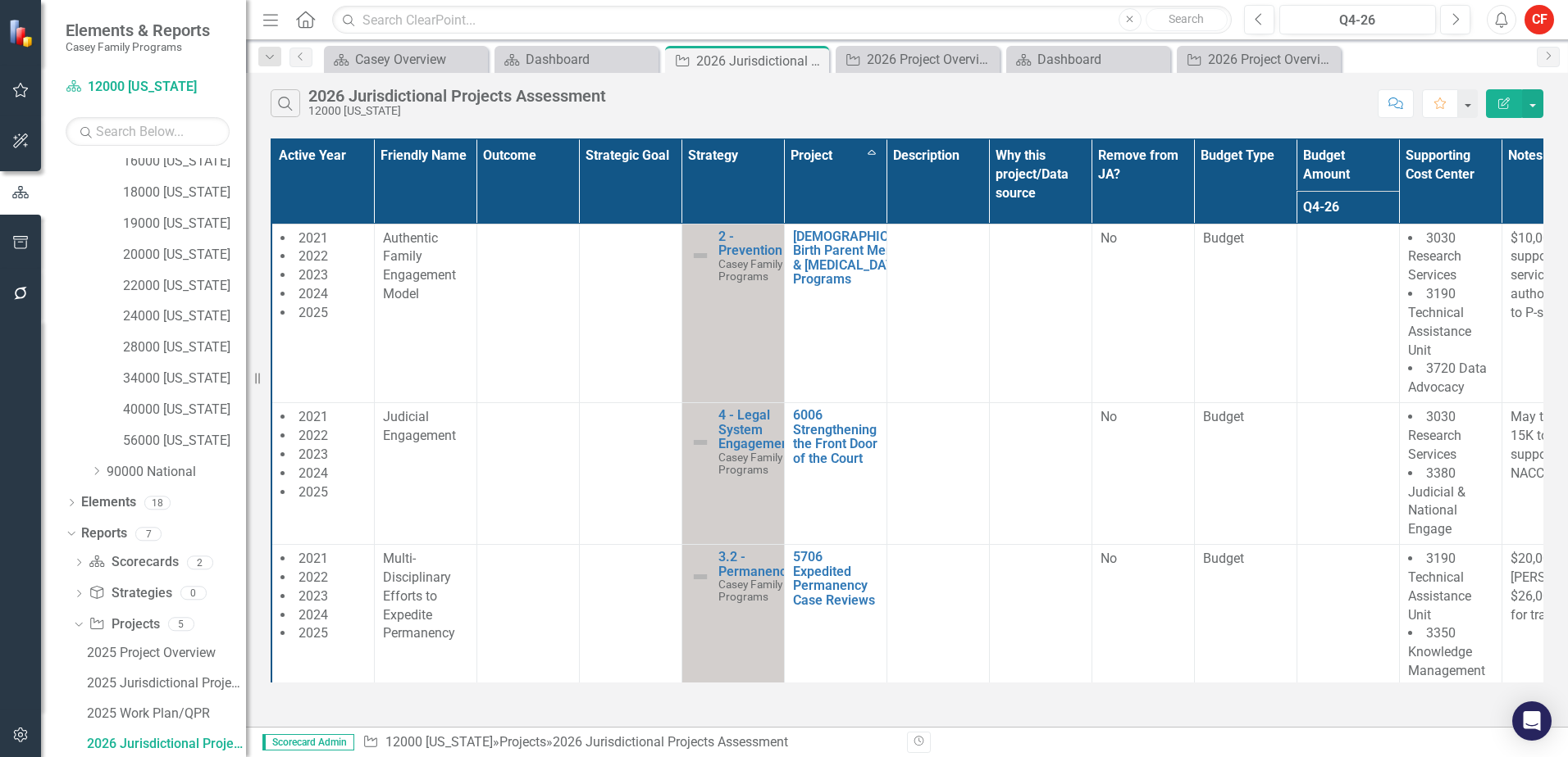
click at [845, 167] on th "Project Sort Ascending" at bounding box center [835, 181] width 103 height 84
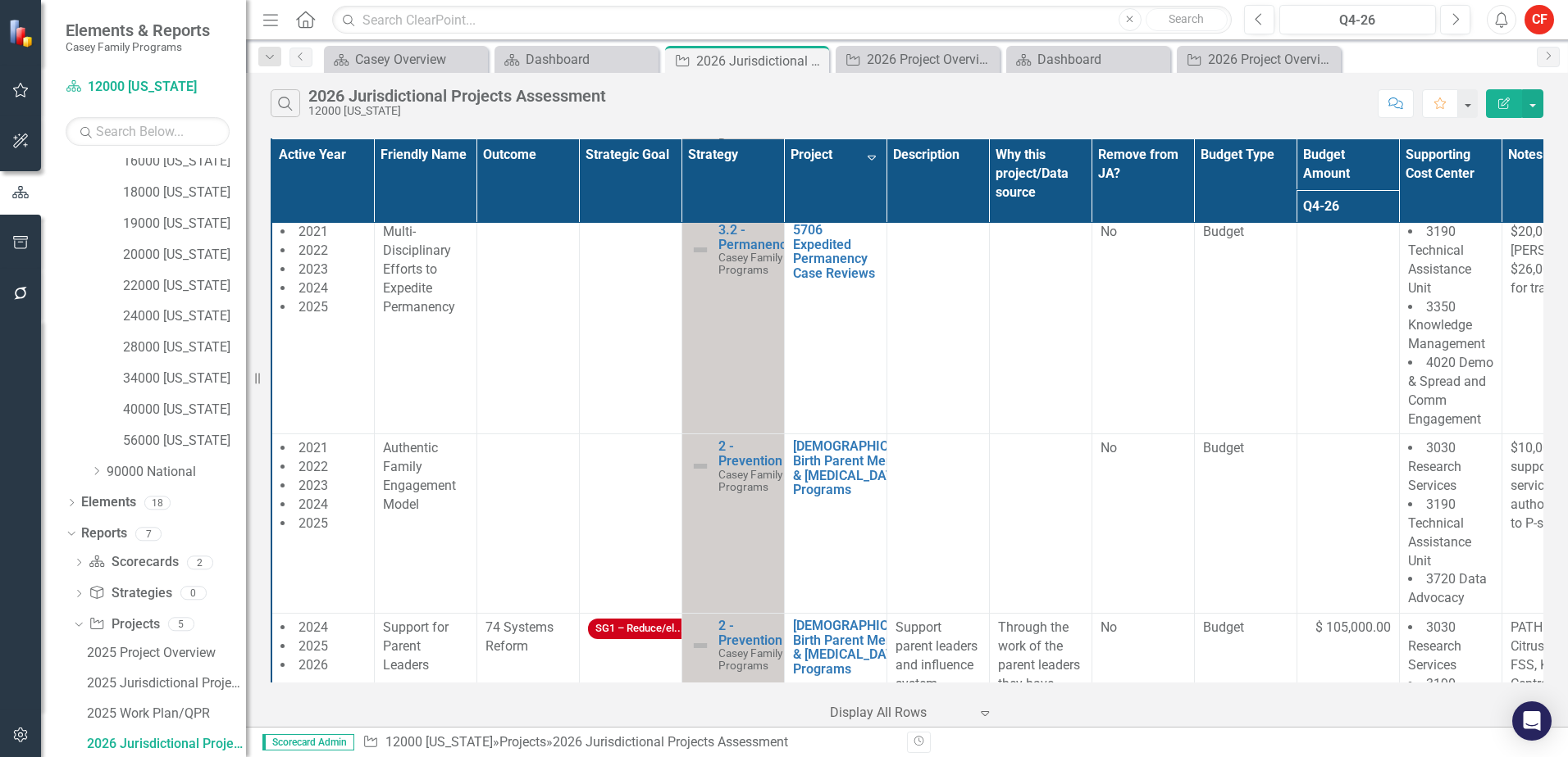
scroll to position [3001, 0]
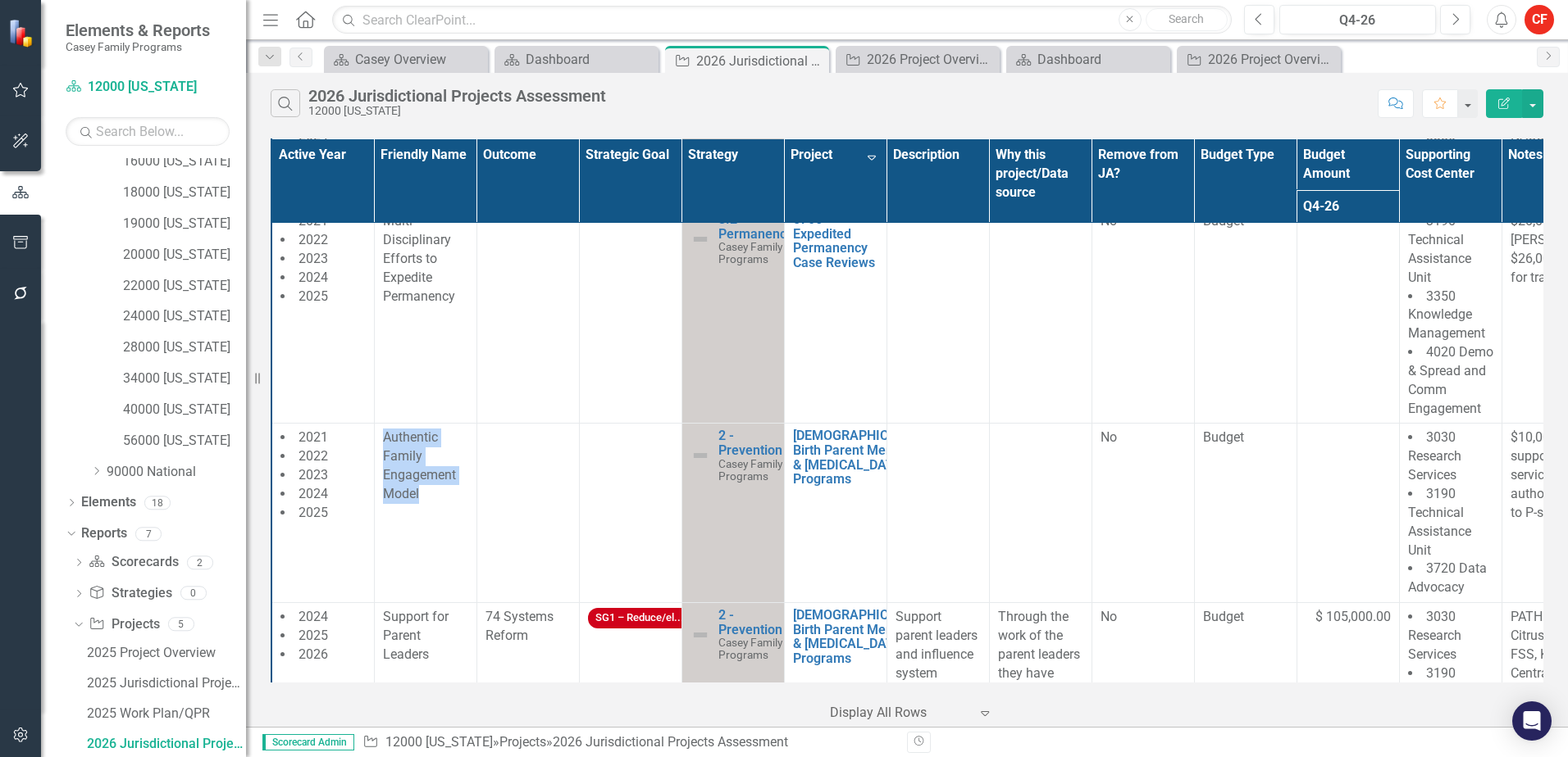
drag, startPoint x: 423, startPoint y: 456, endPoint x: 383, endPoint y: 406, distance: 64.0
click at [383, 429] on div "Authentic Family Engagement Model" at bounding box center [425, 466] width 85 height 75
drag, startPoint x: 383, startPoint y: 406, endPoint x: 390, endPoint y: 410, distance: 8.1
copy span "Authentic Family Engagement Model"
click at [900, 510] on td at bounding box center [938, 513] width 103 height 179
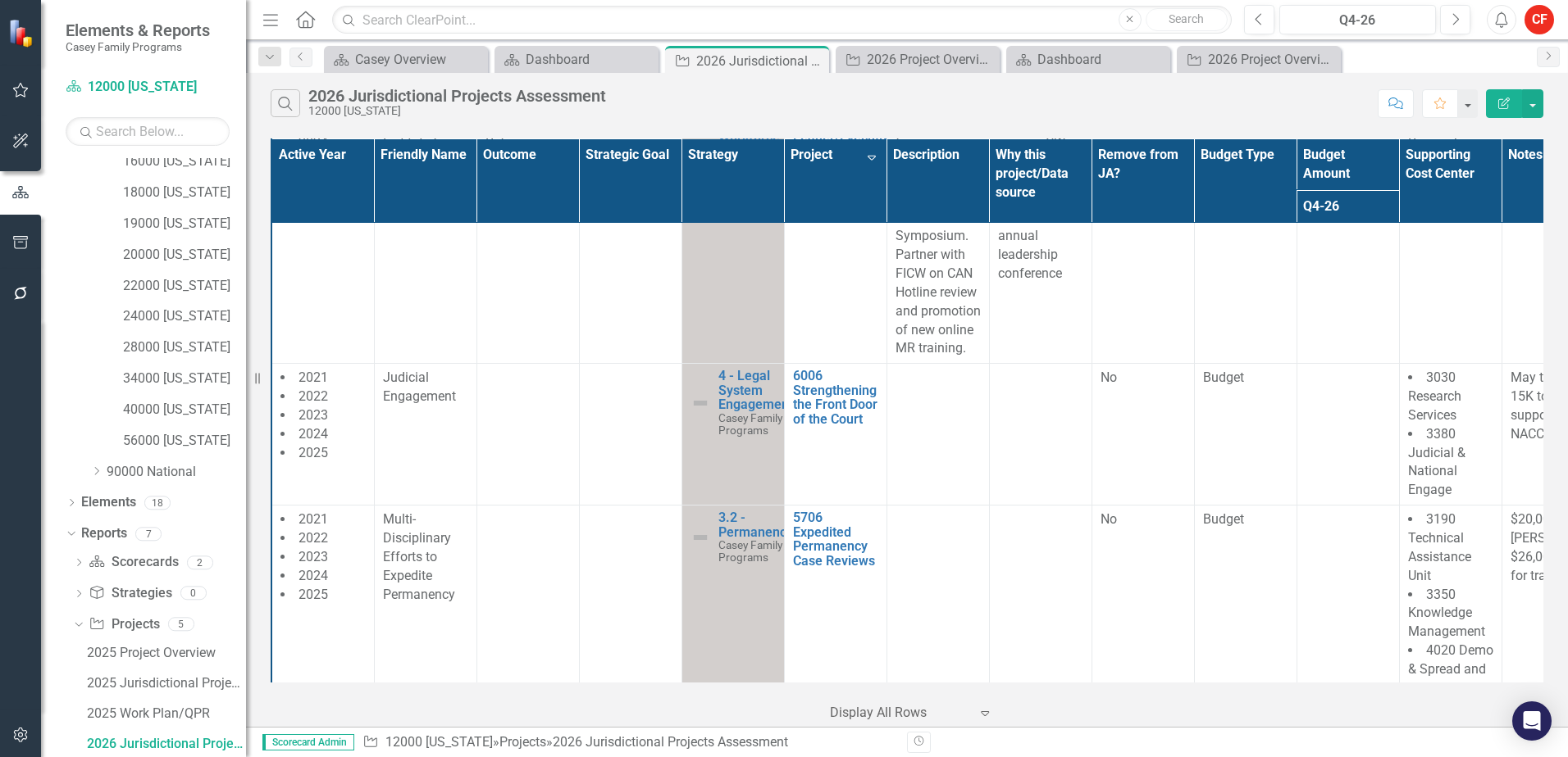
scroll to position [2755, 0]
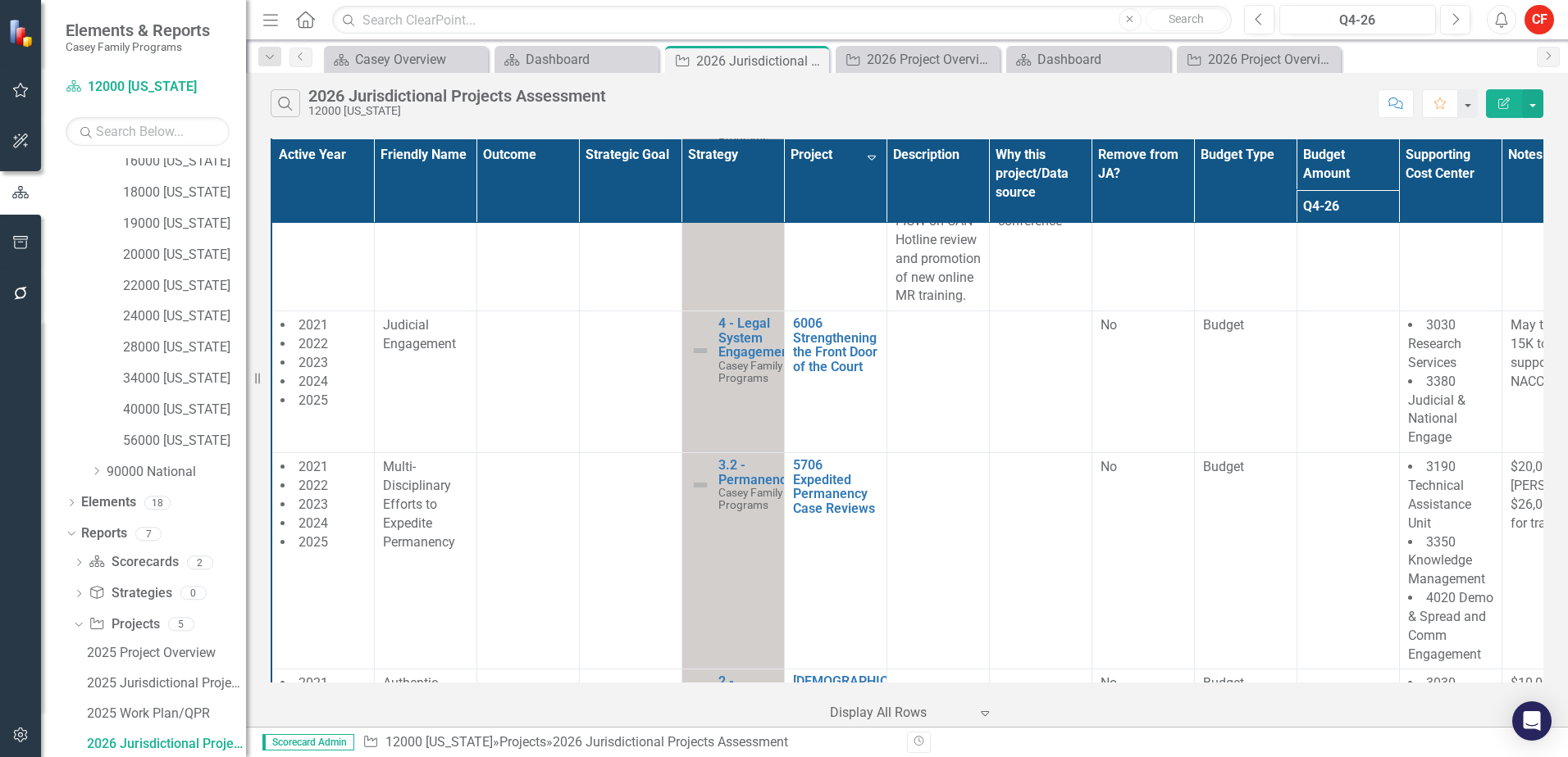
click at [1323, 386] on td at bounding box center [1347, 382] width 103 height 141
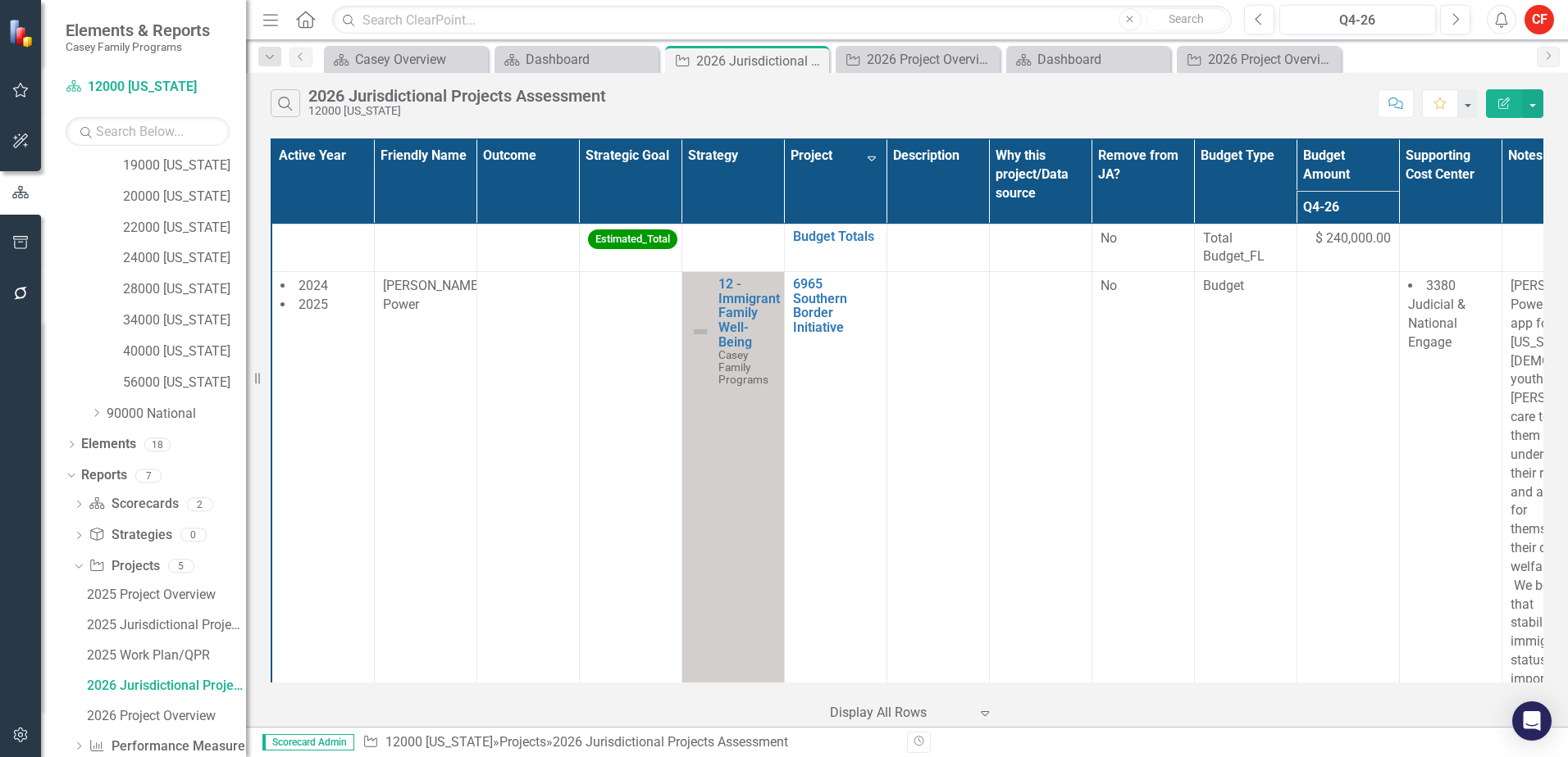
scroll to position [471, 0]
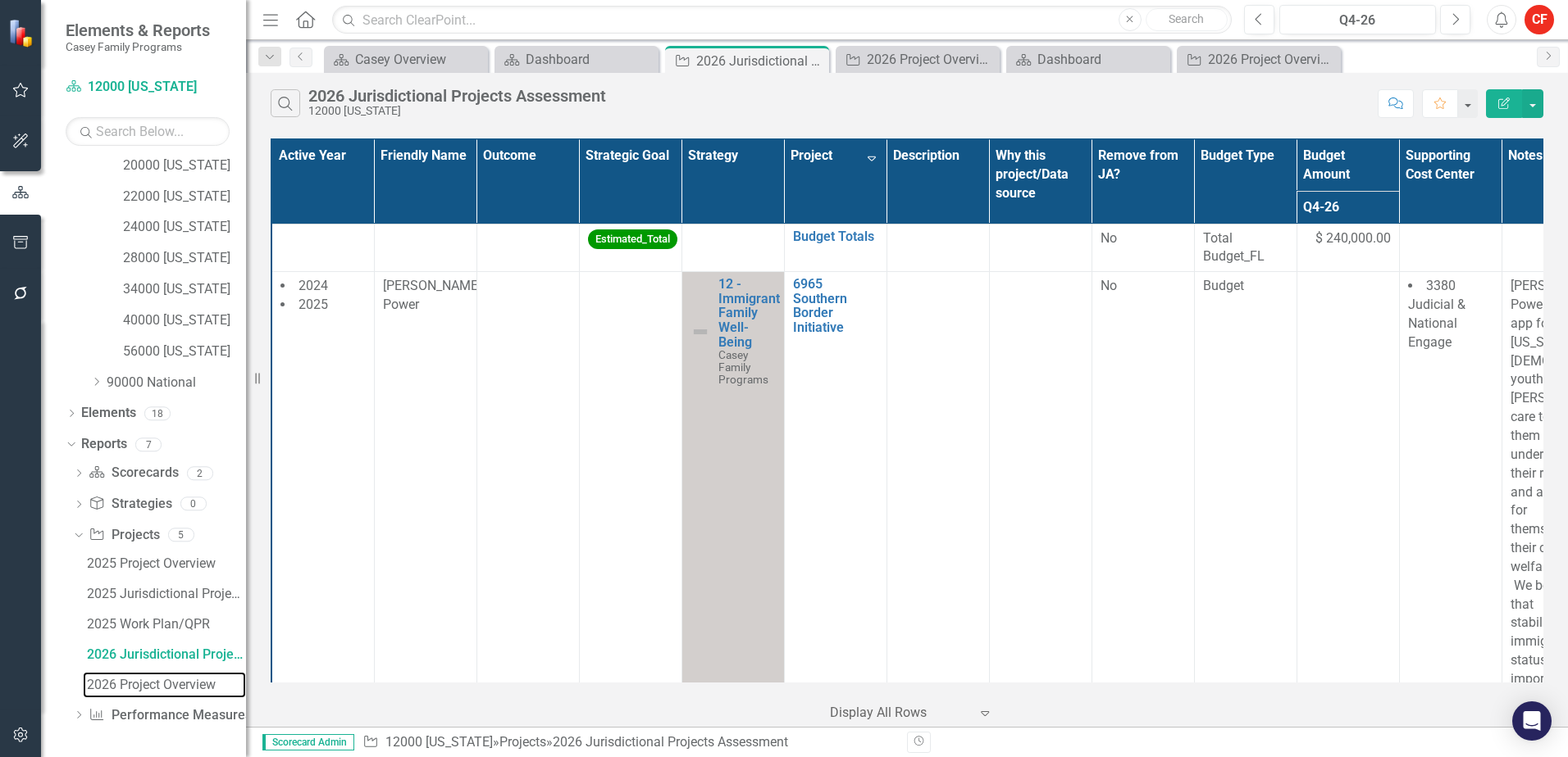
drag, startPoint x: 152, startPoint y: 685, endPoint x: 187, endPoint y: 676, distance: 36.1
click at [152, 685] on div "2026 Project Overview" at bounding box center [167, 684] width 159 height 15
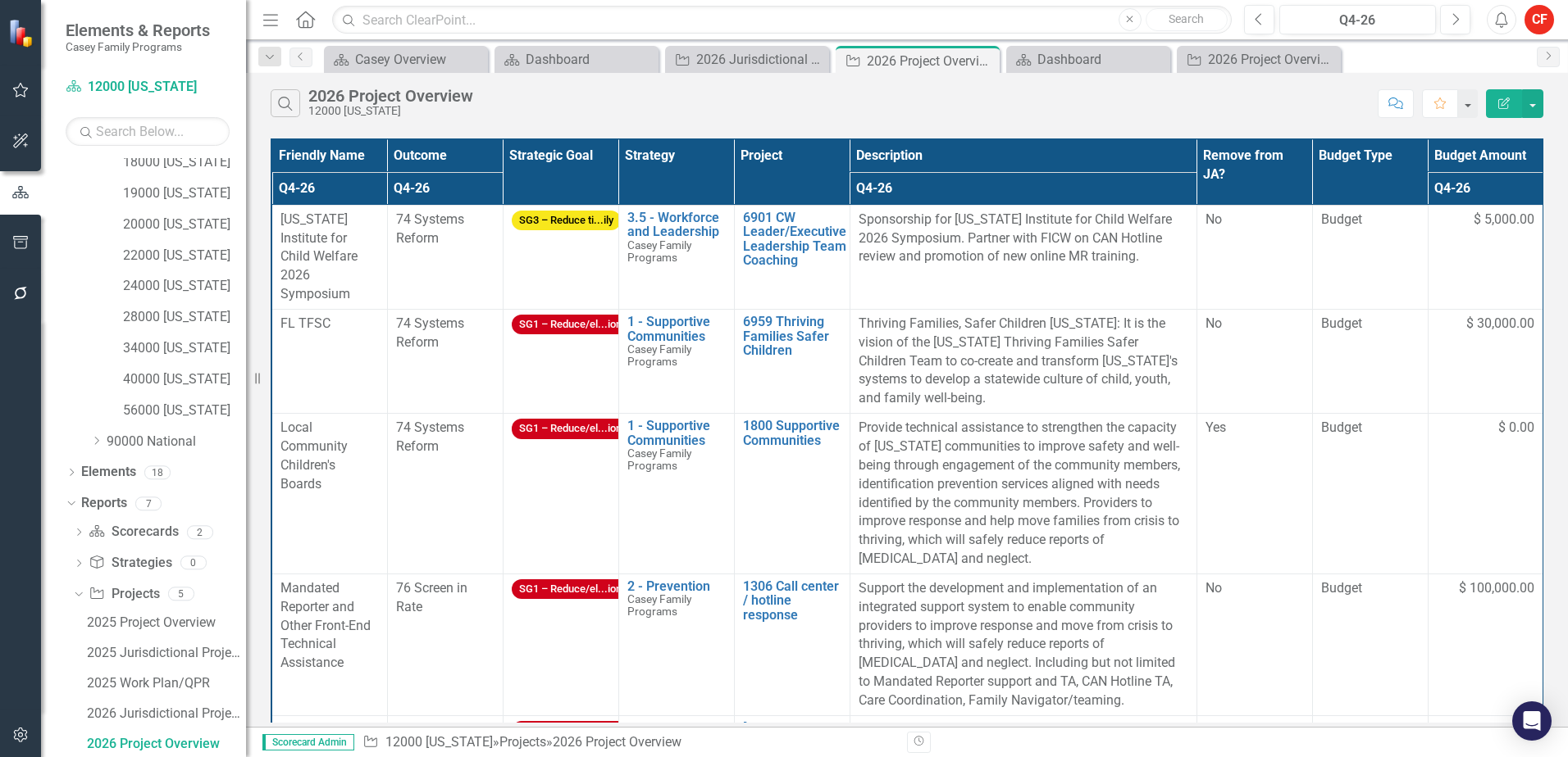
click at [778, 146] on th "Project" at bounding box center [791, 172] width 115 height 66
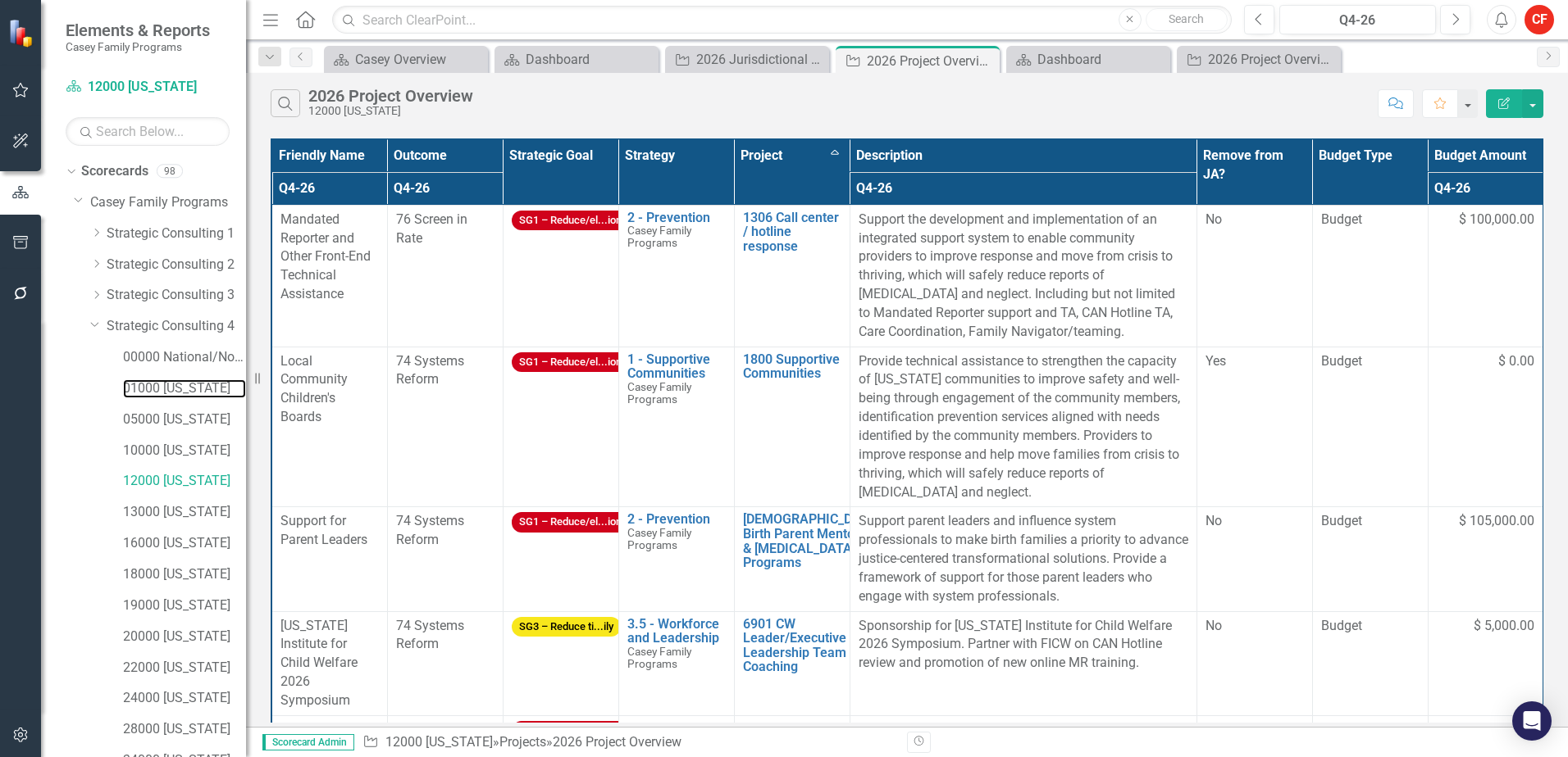
drag, startPoint x: 161, startPoint y: 393, endPoint x: 256, endPoint y: 365, distance: 99.0
click at [161, 393] on link "01000 [US_STATE]" at bounding box center [184, 388] width 123 height 18
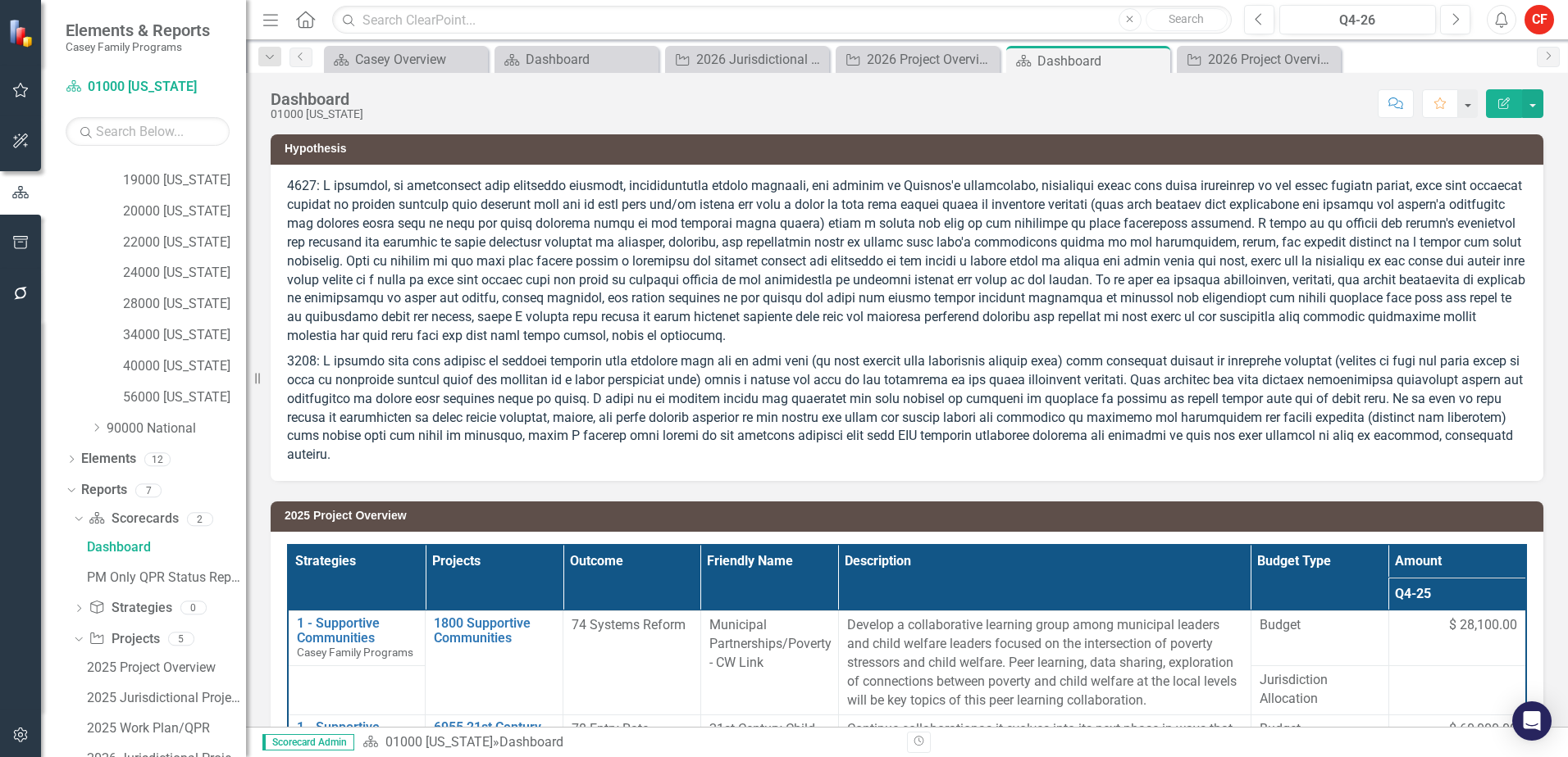
scroll to position [530, 0]
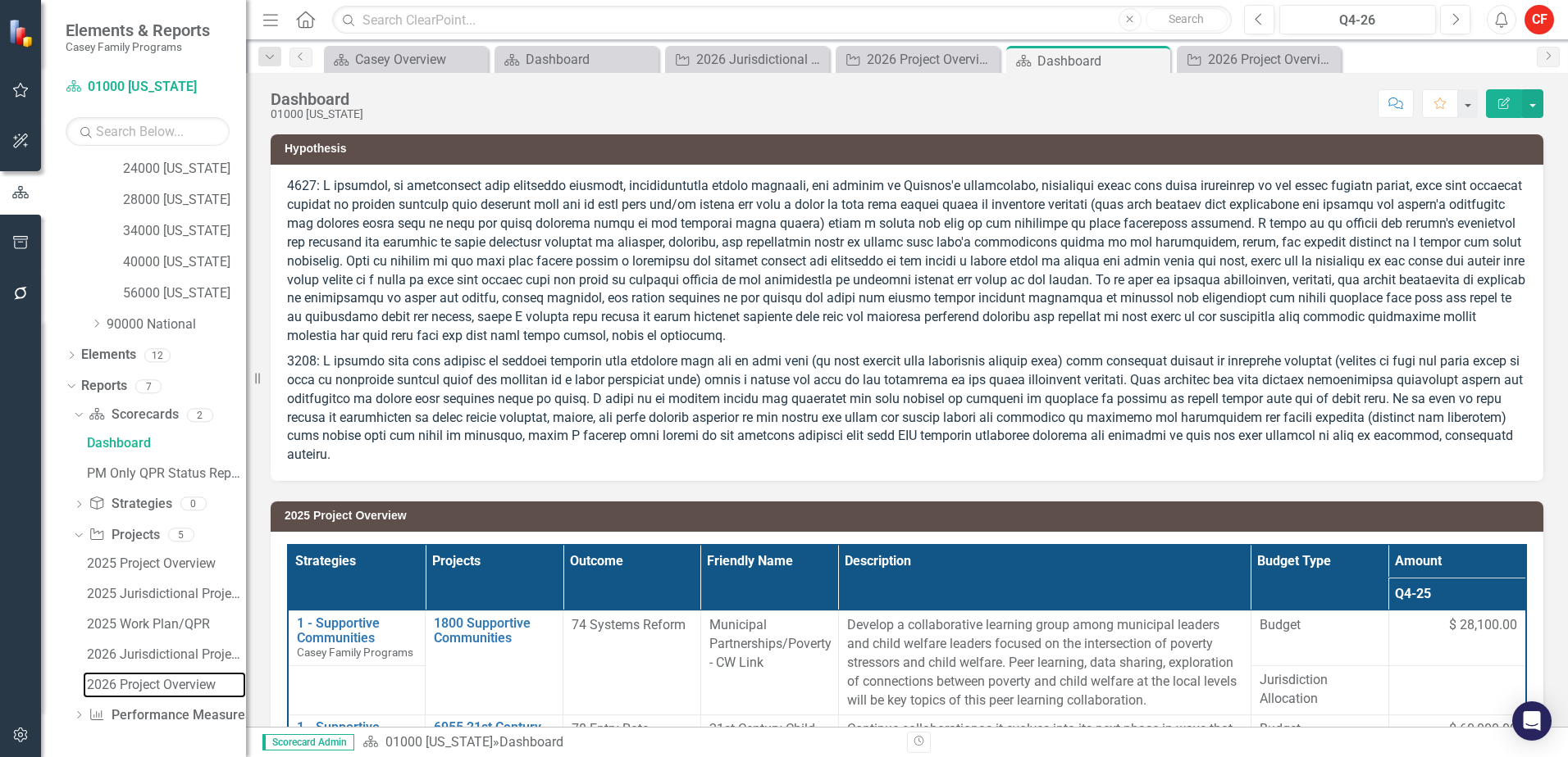
click at [112, 682] on div "2026 Project Overview" at bounding box center [167, 684] width 159 height 15
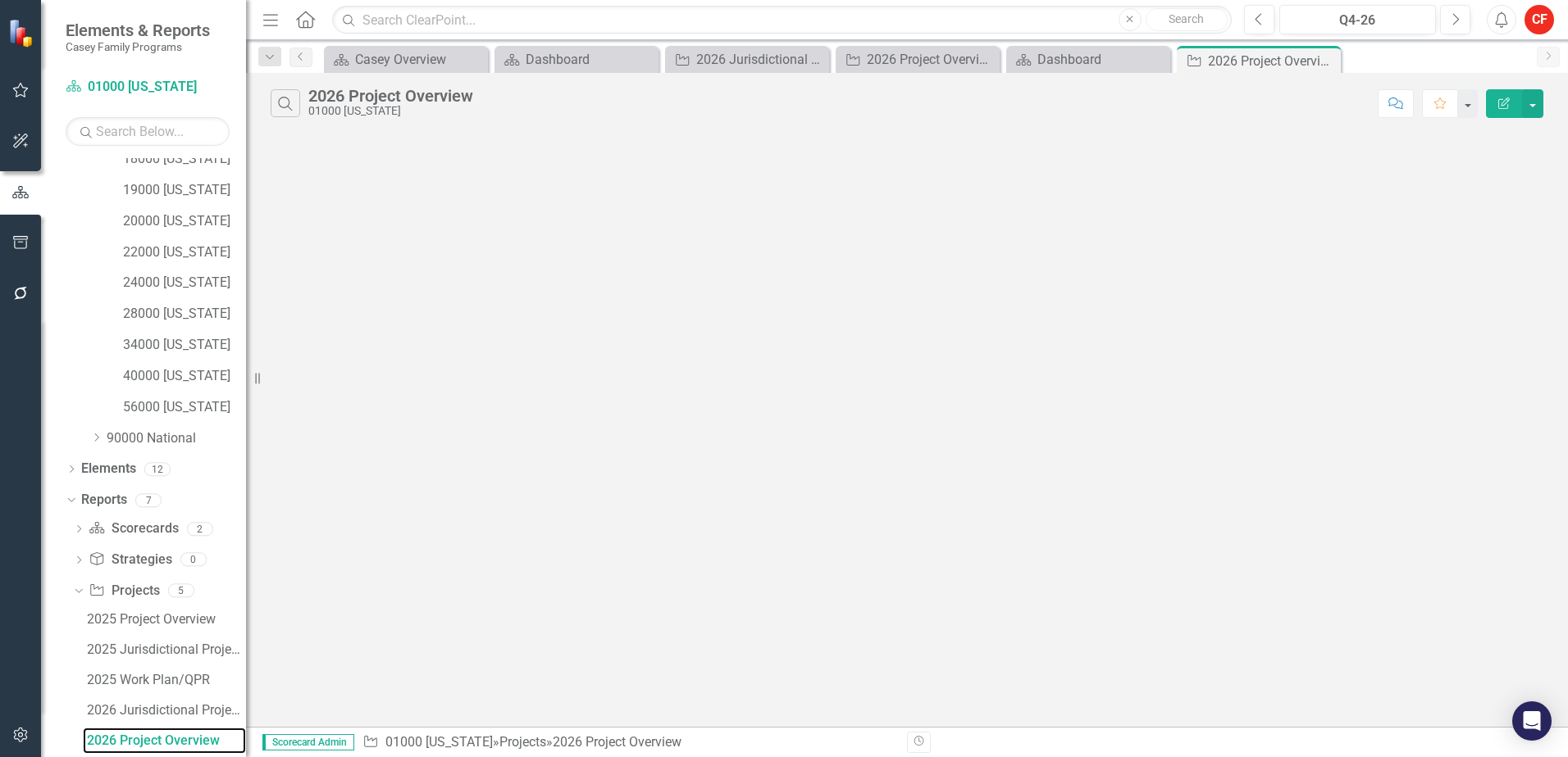
scroll to position [412, 0]
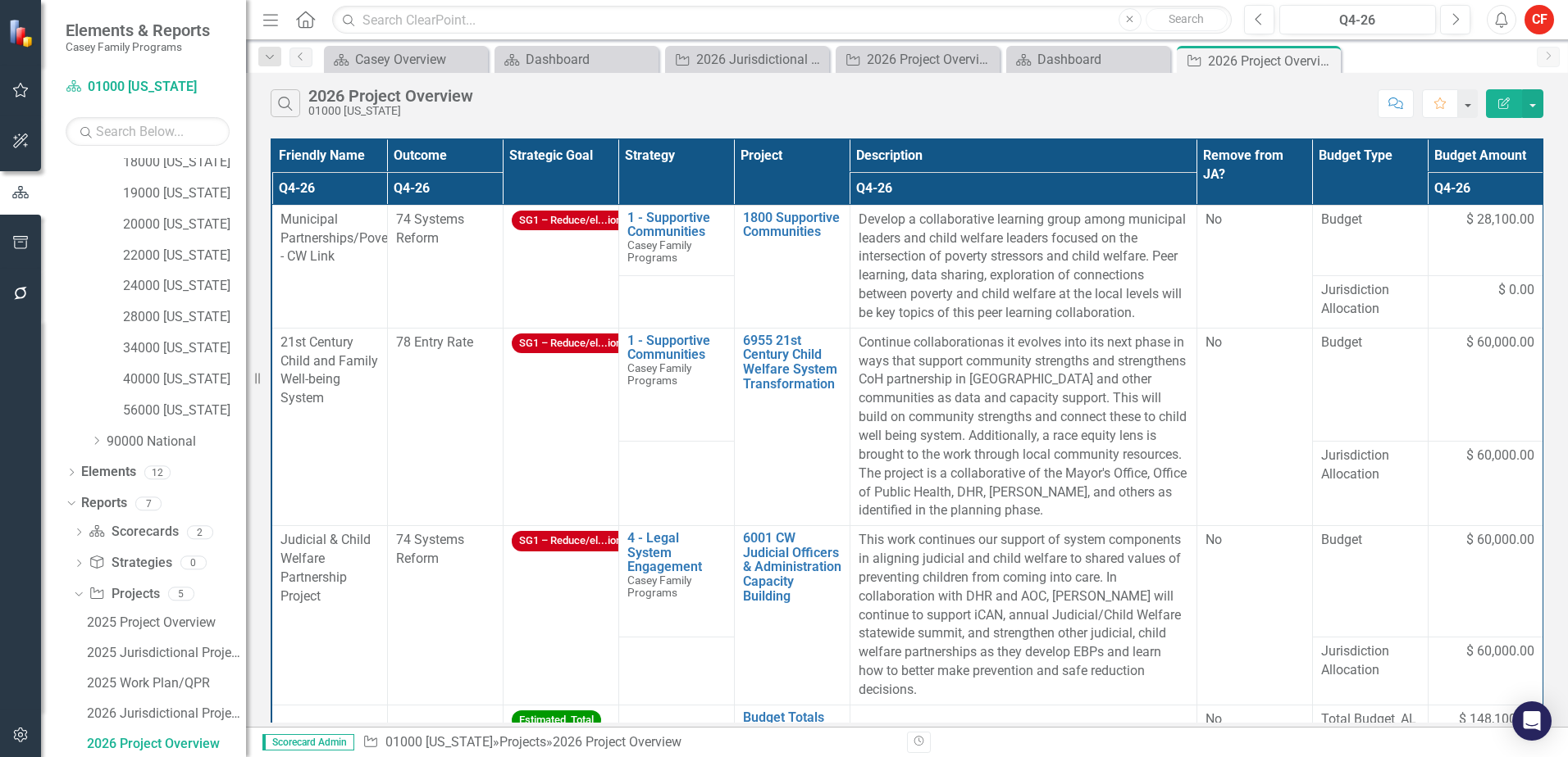
click at [770, 173] on th "Project" at bounding box center [791, 172] width 115 height 66
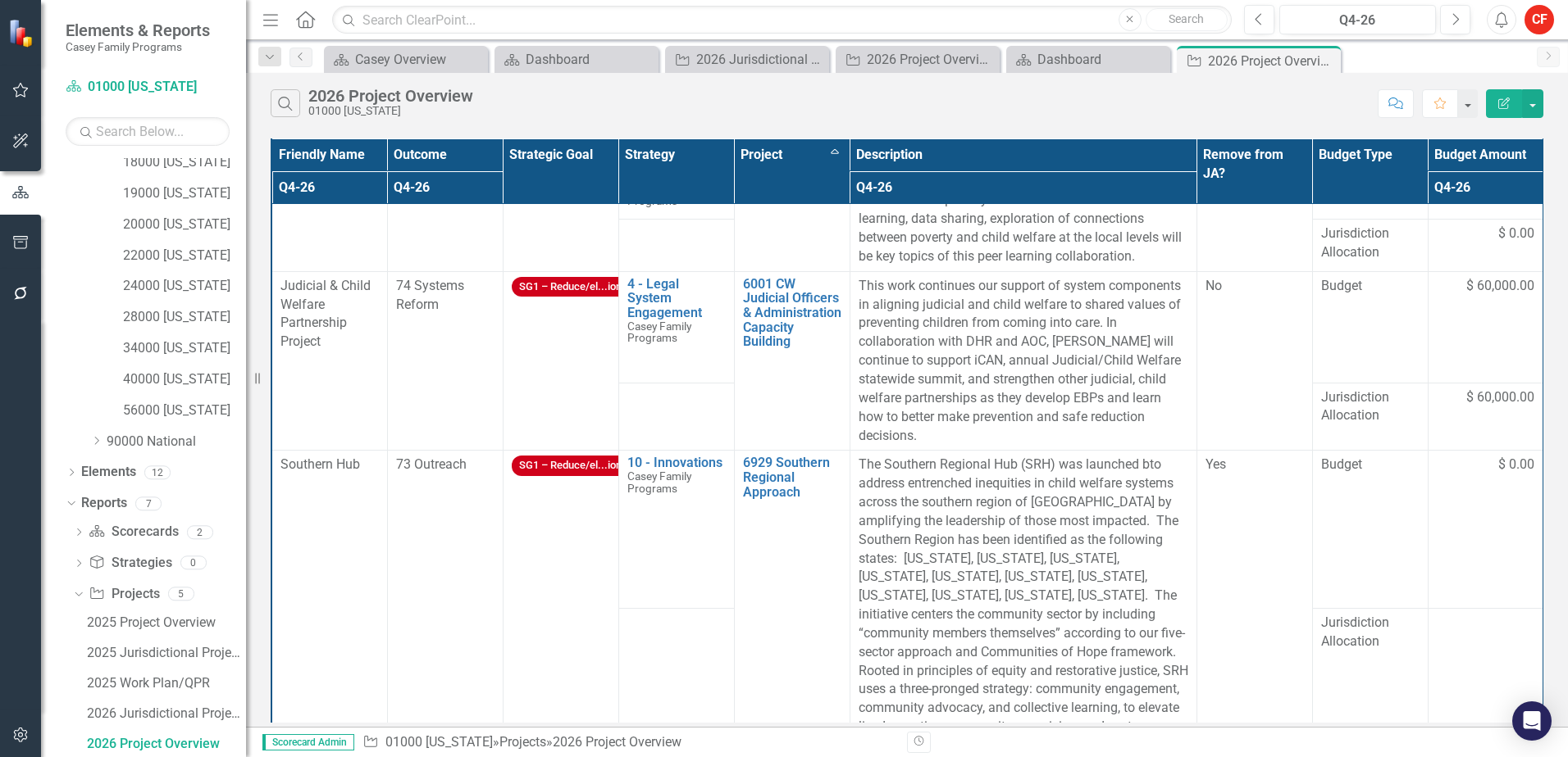
scroll to position [0, 0]
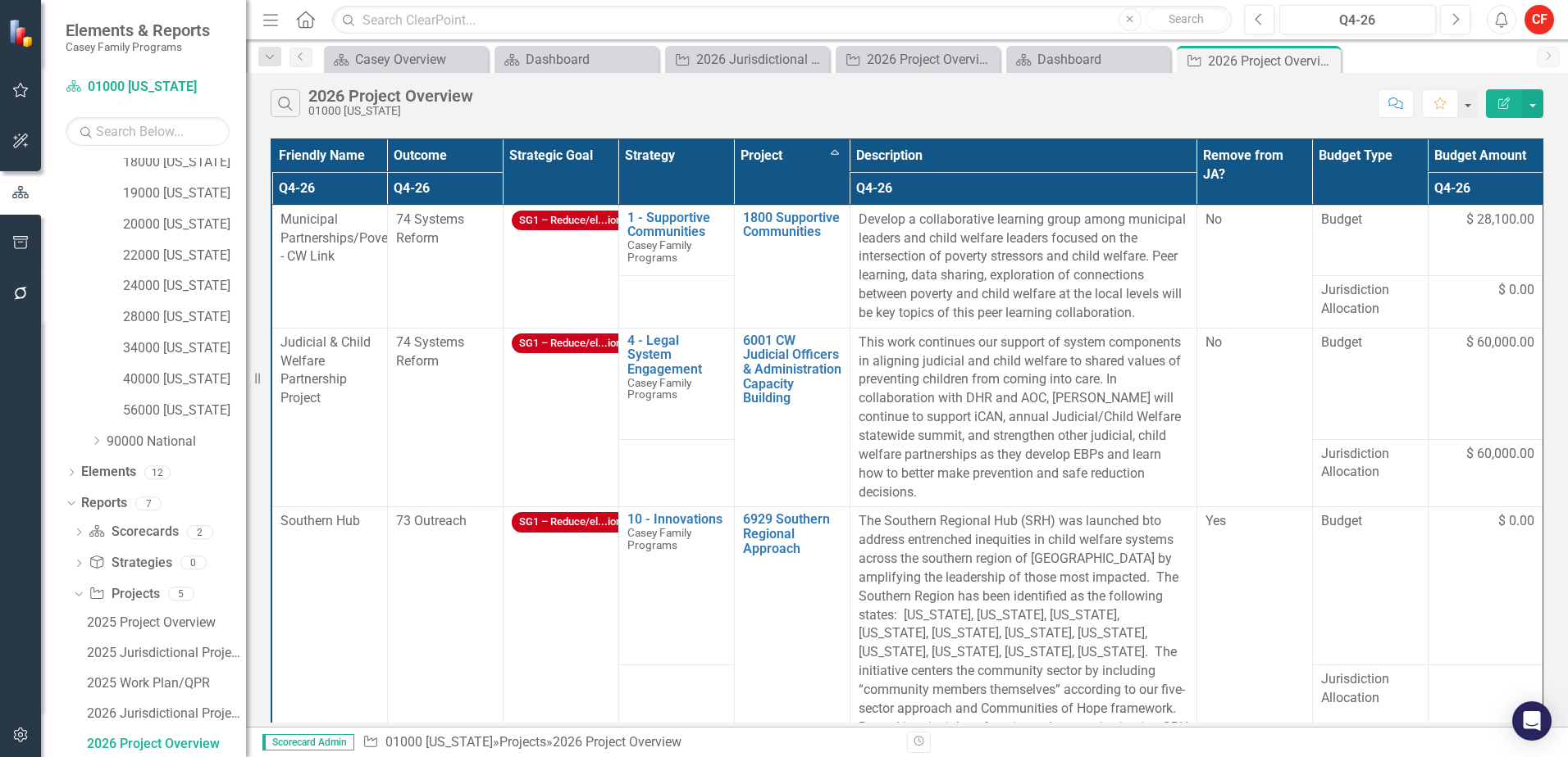
click at [1359, 445] on span "Jurisdiction Allocation" at bounding box center [1370, 464] width 99 height 38
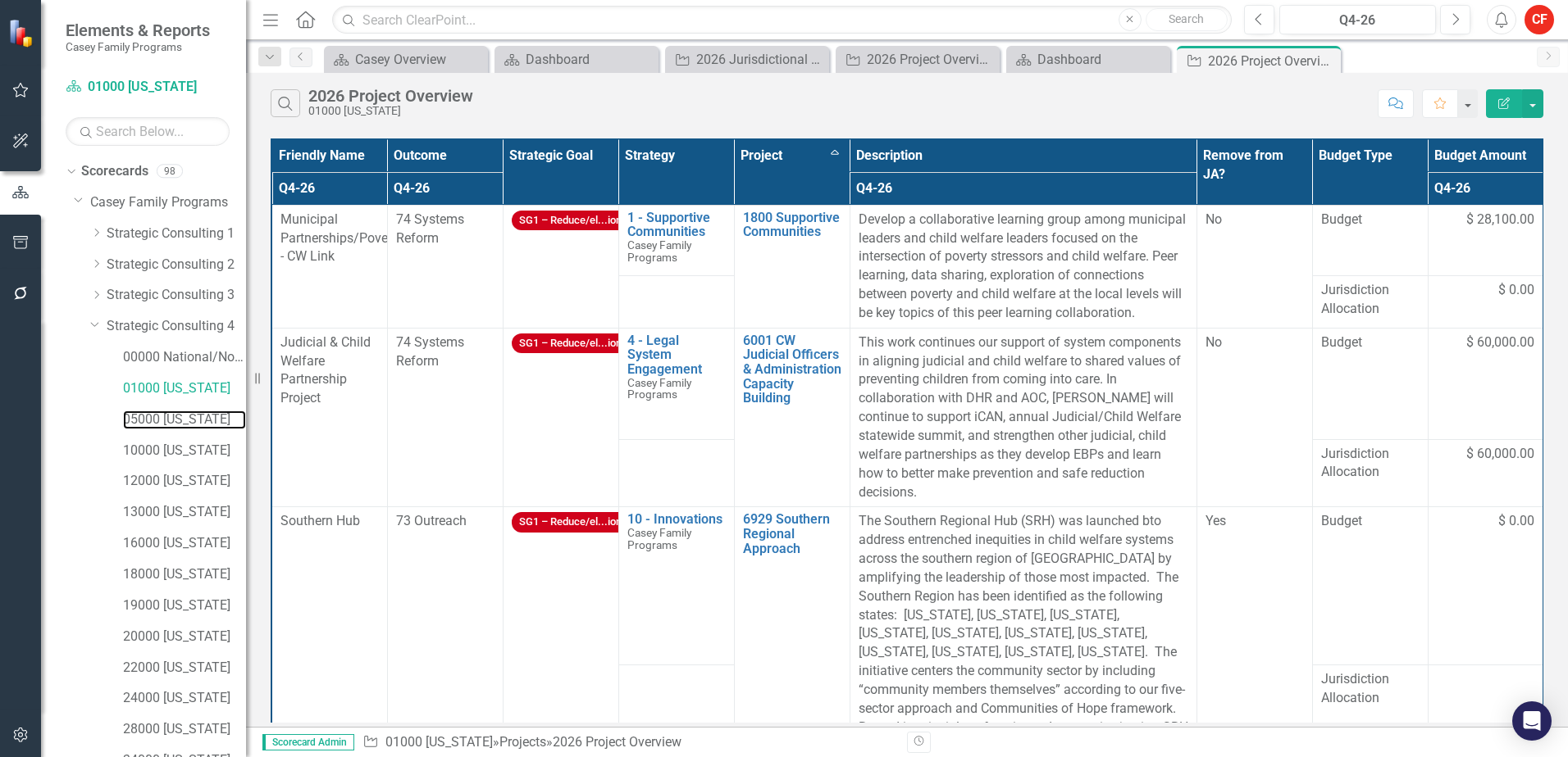
click at [169, 419] on link "05000 [US_STATE]" at bounding box center [184, 419] width 123 height 18
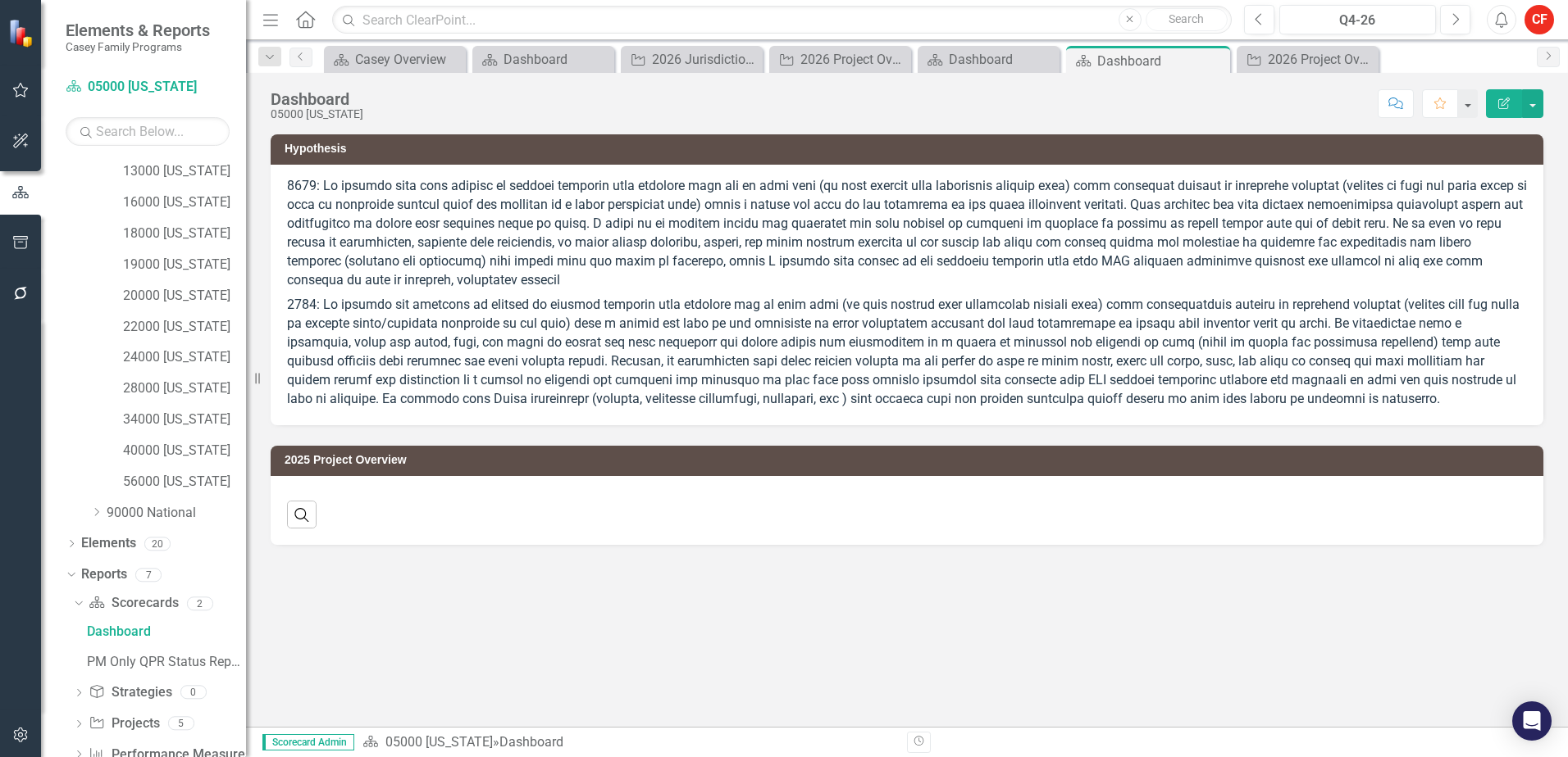
scroll to position [380, 0]
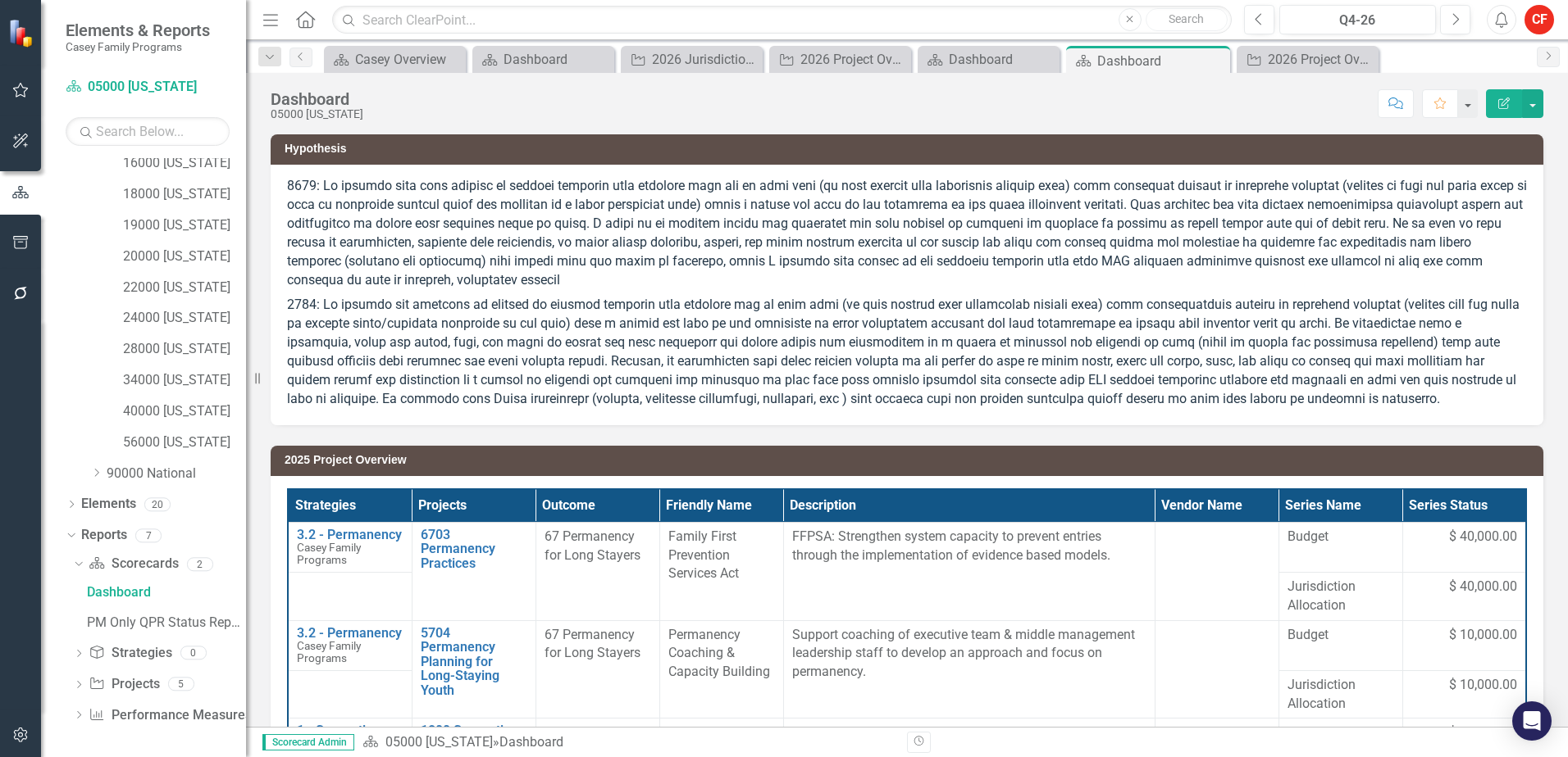
click at [71, 685] on div "Dropdown Scorecard Scorecards 2 Dashboard PM Only QPR Status Report Dropdown St…" at bounding box center [156, 642] width 180 height 182
click at [83, 690] on icon "Dropdown" at bounding box center [78, 685] width 12 height 9
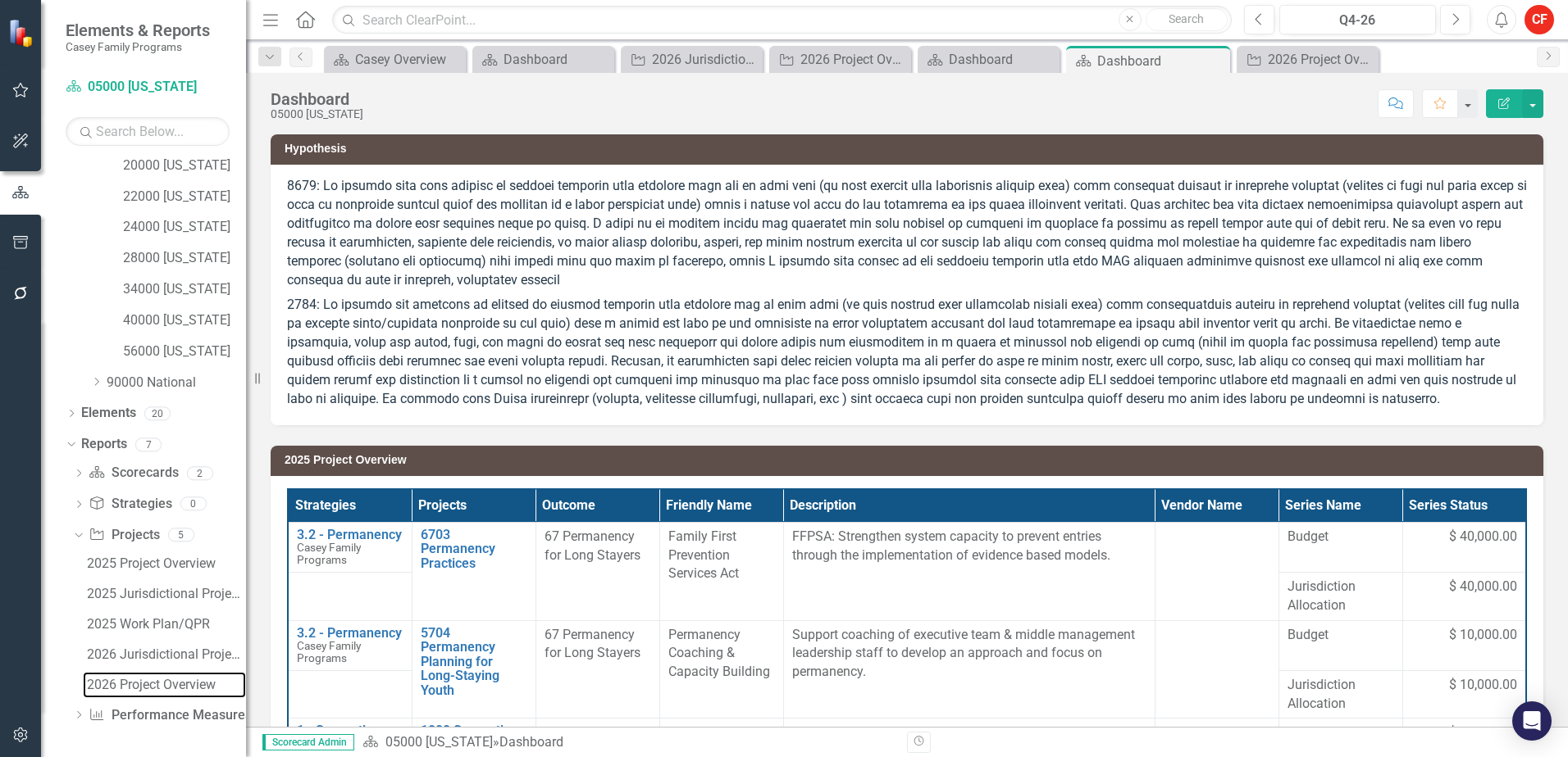
click at [140, 687] on div "2026 Project Overview" at bounding box center [167, 684] width 159 height 15
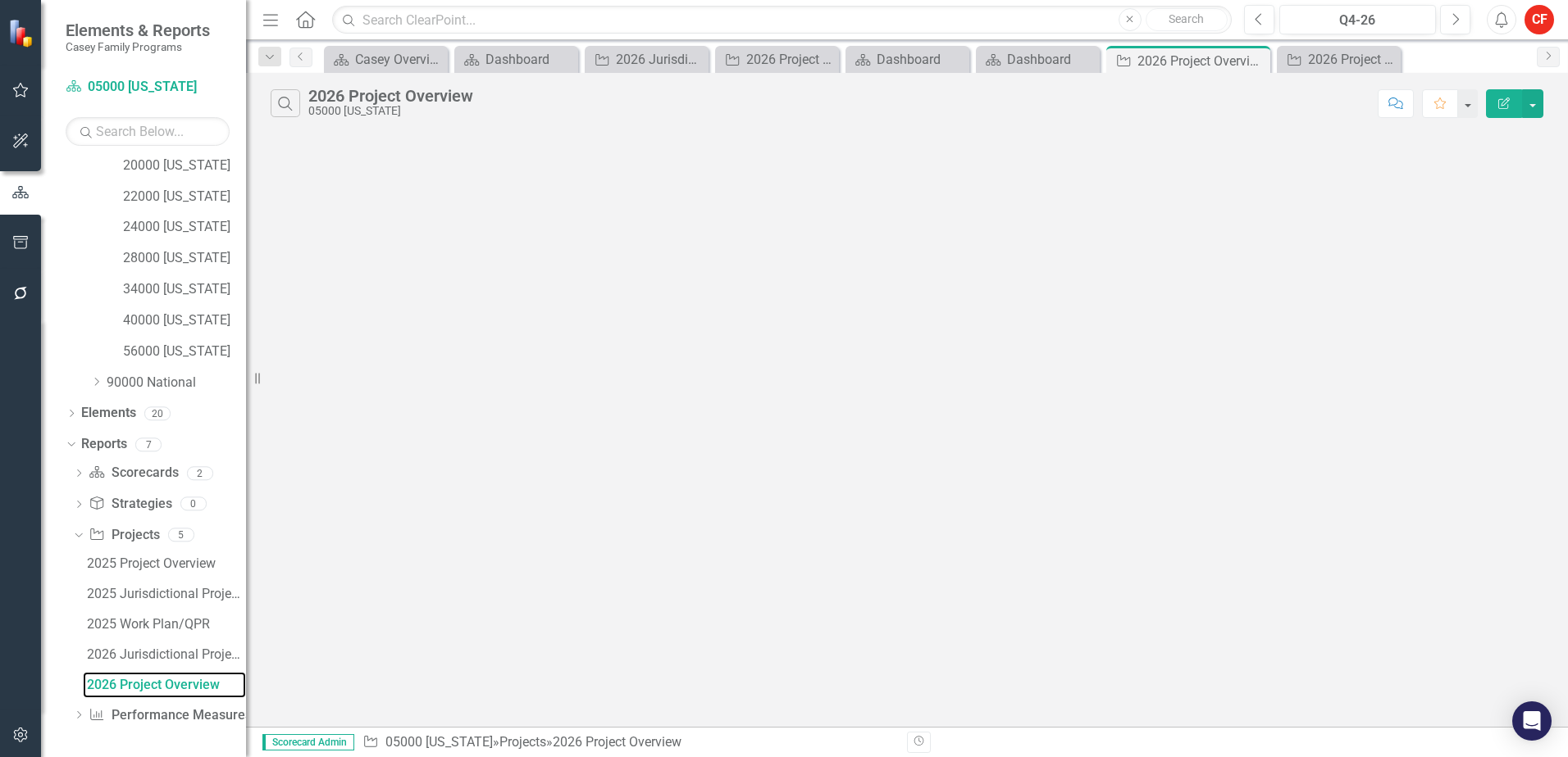
scroll to position [412, 0]
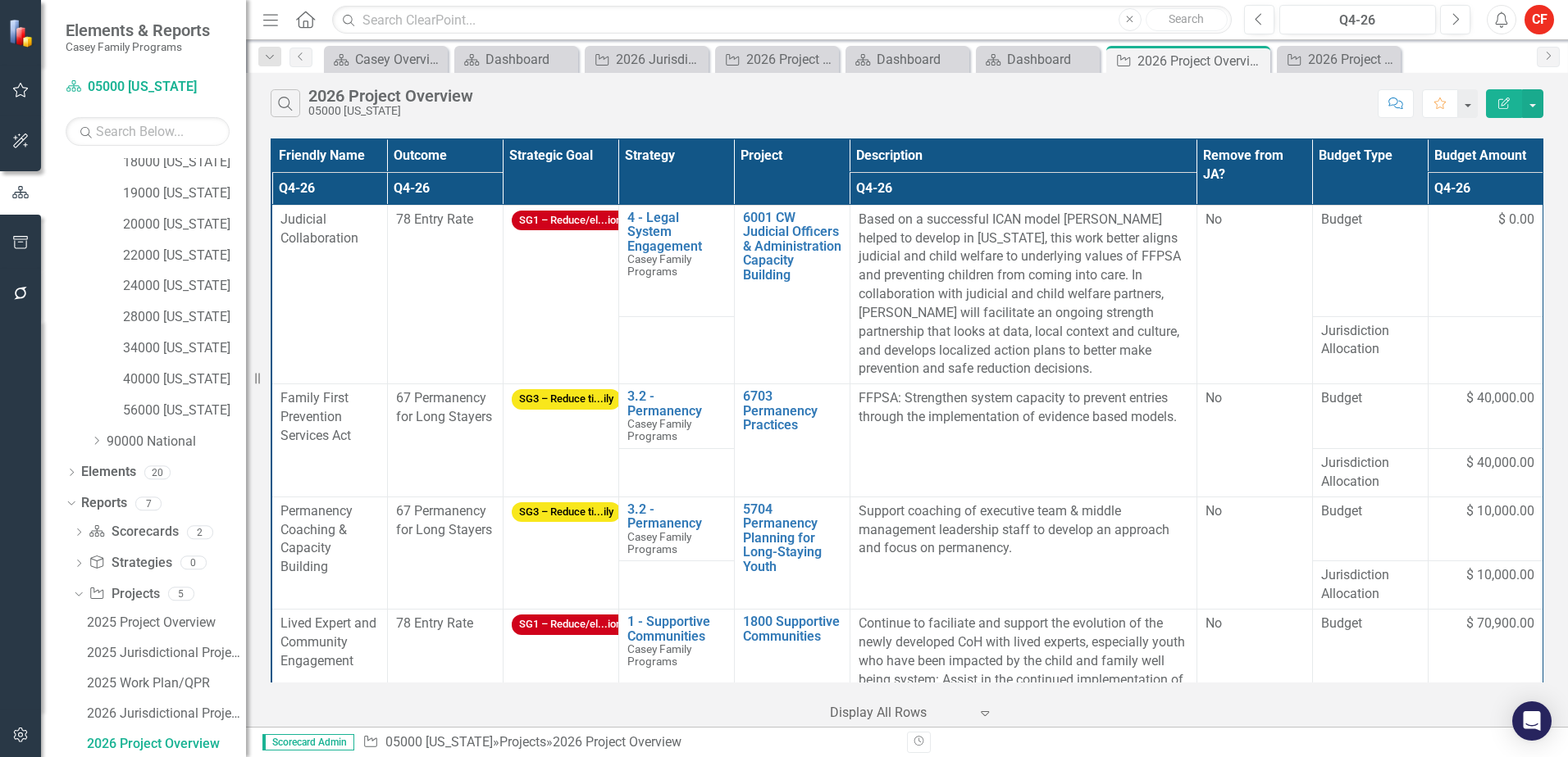
click at [767, 167] on th "Project" at bounding box center [791, 172] width 115 height 66
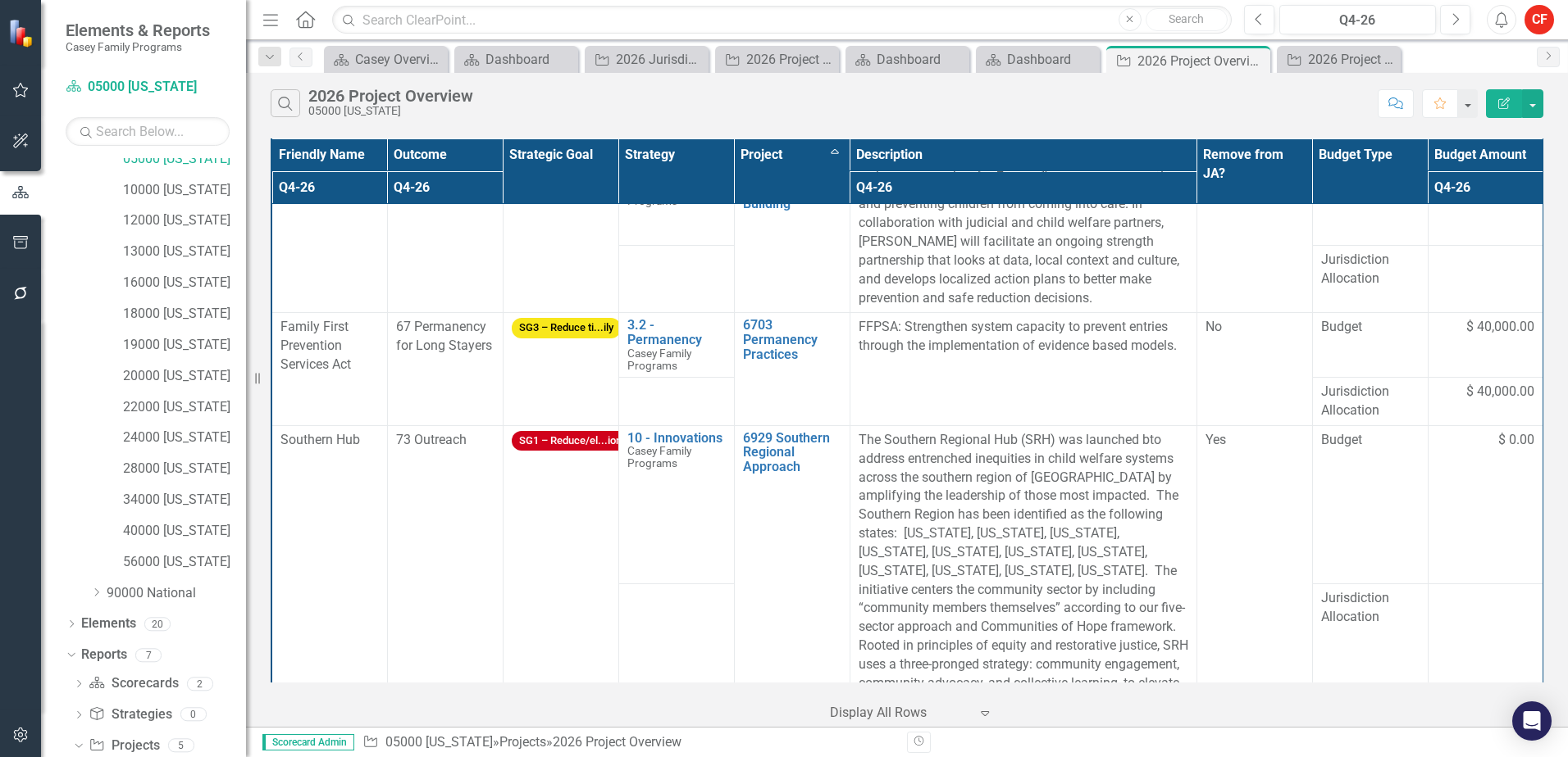
scroll to position [167, 0]
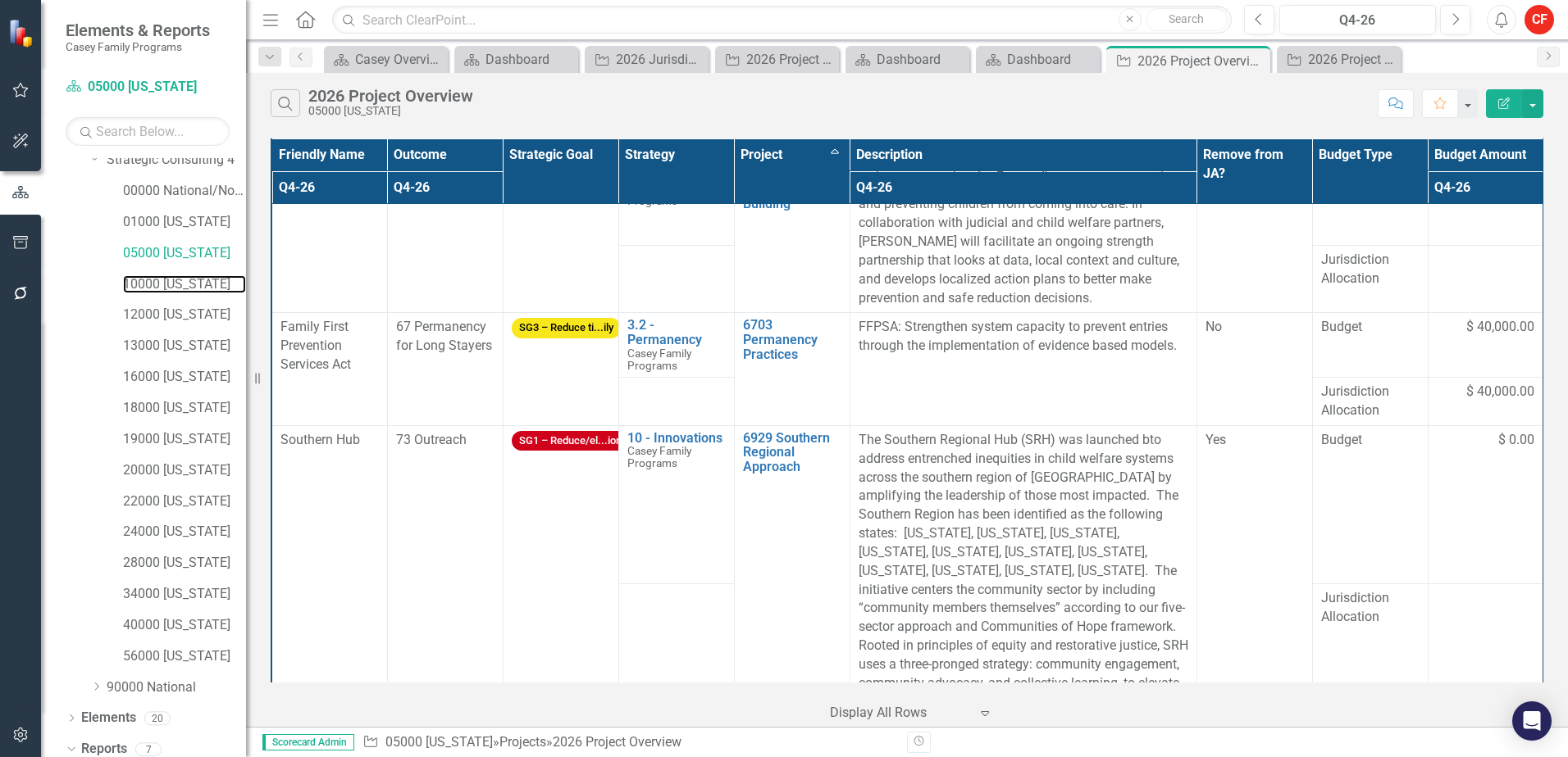
click at [178, 286] on link "10000 [US_STATE]" at bounding box center [184, 284] width 123 height 18
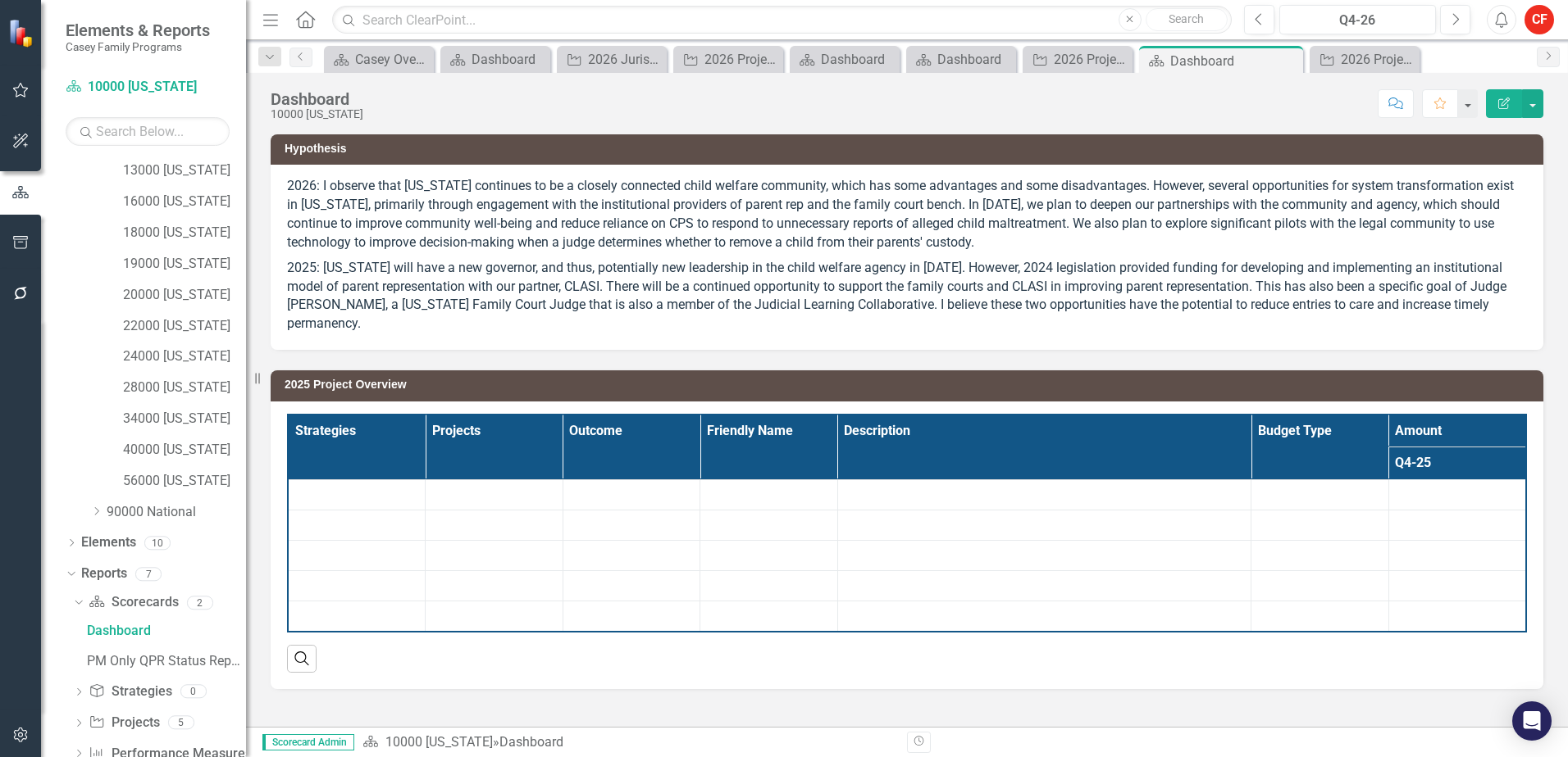
scroll to position [380, 0]
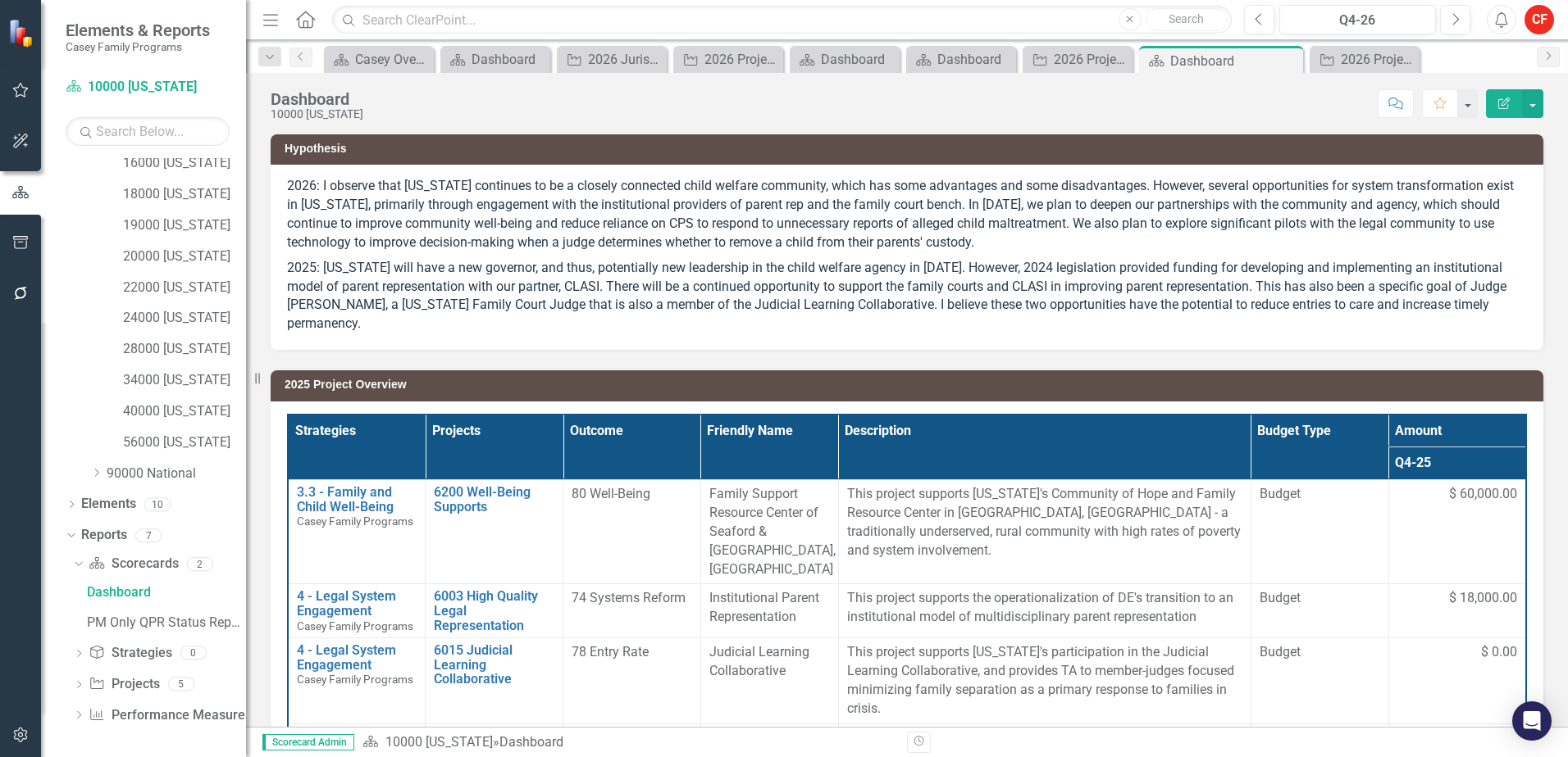
click at [79, 681] on icon "Dropdown" at bounding box center [78, 685] width 12 height 9
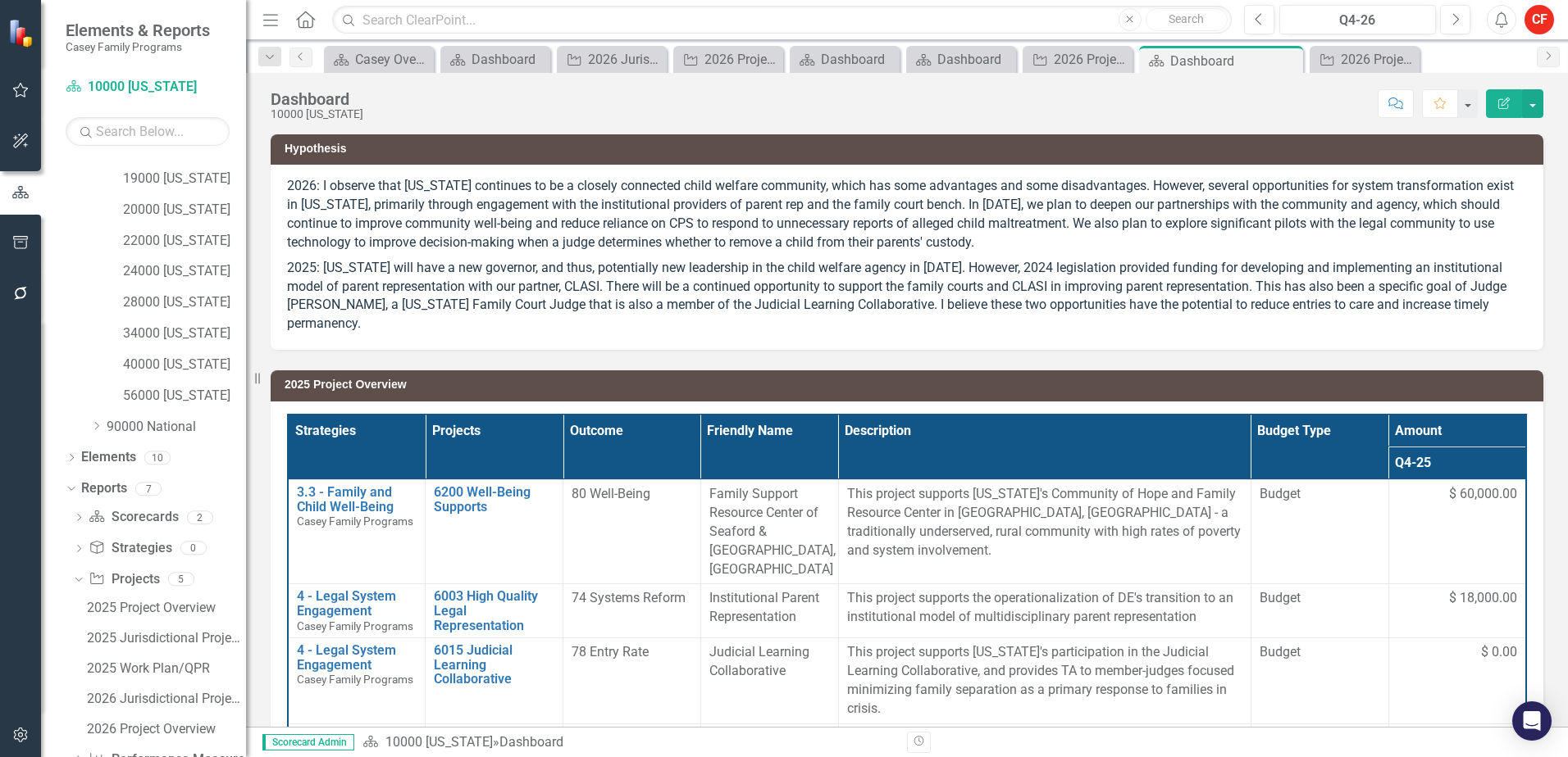
scroll to position [471, 0]
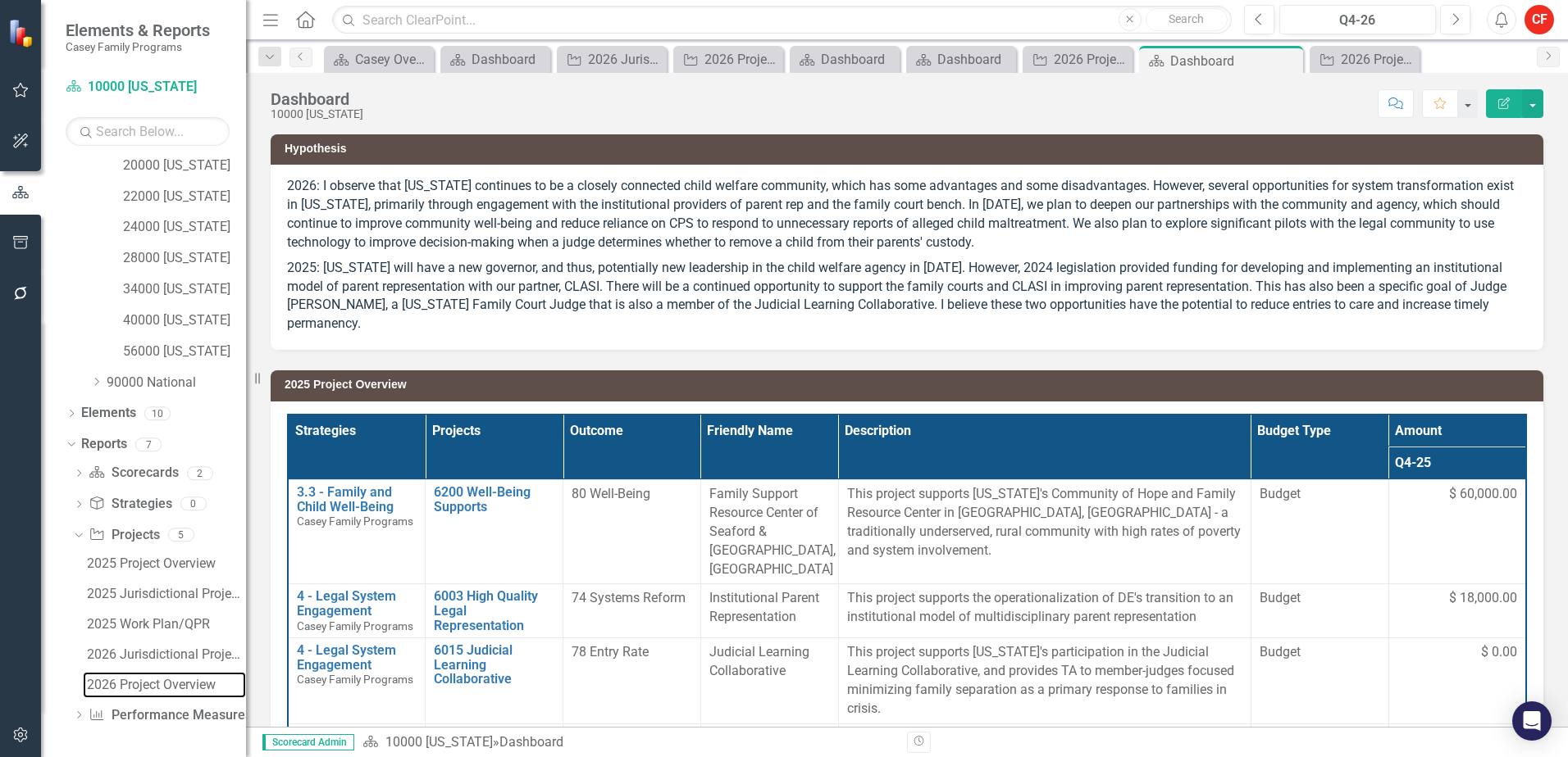
click at [114, 683] on div "2026 Project Overview" at bounding box center [167, 684] width 159 height 15
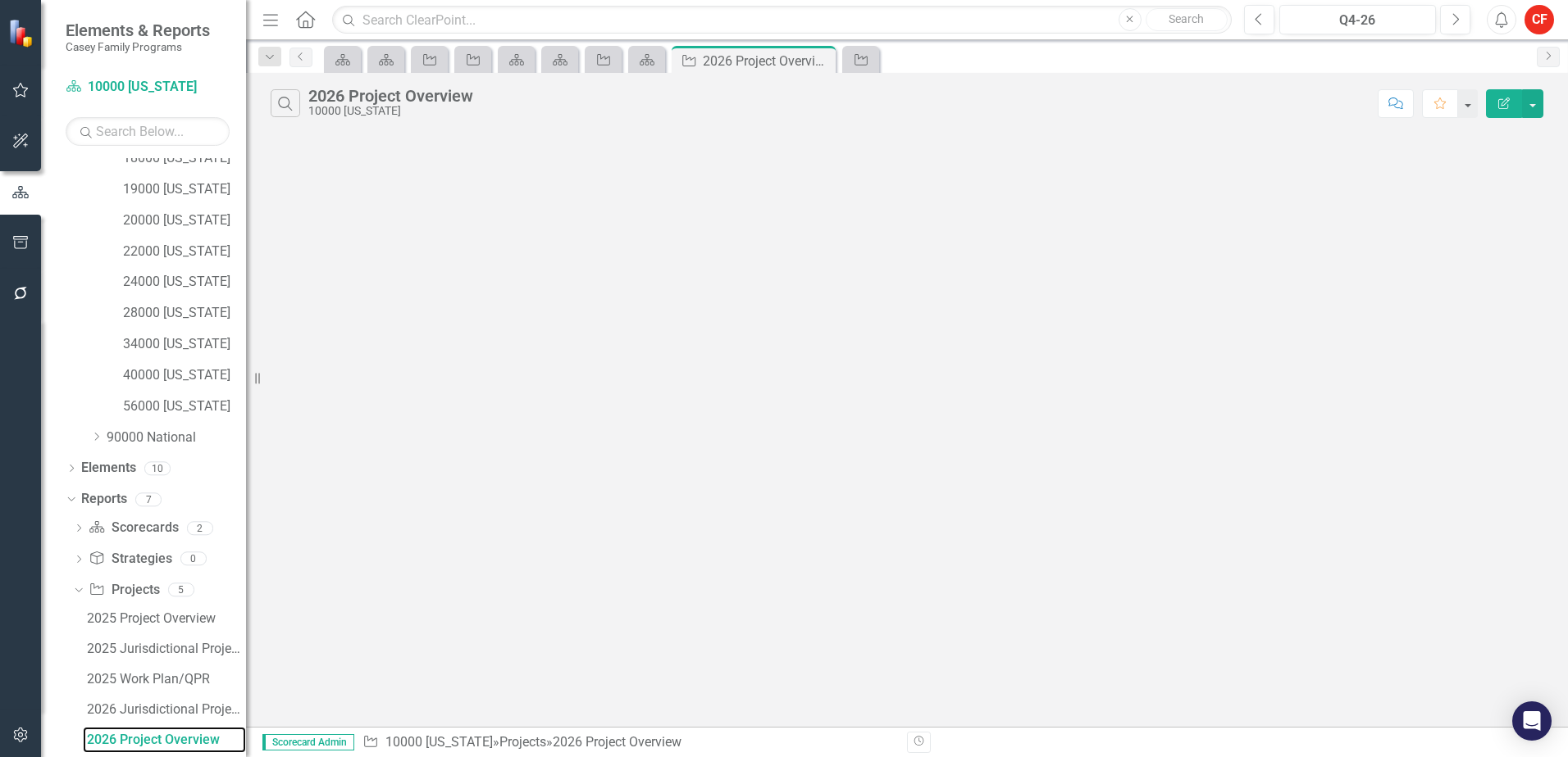
scroll to position [412, 0]
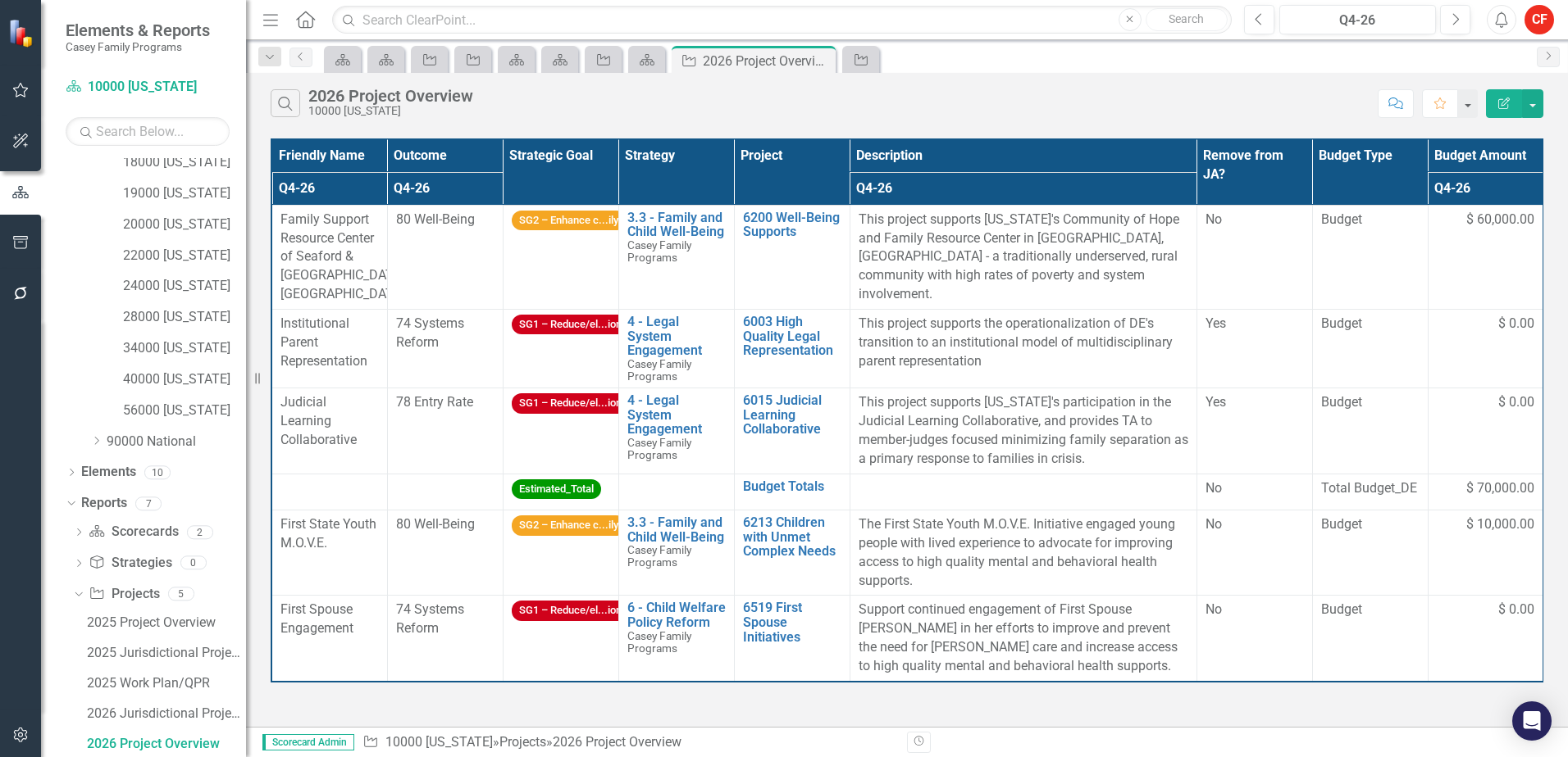
click at [770, 170] on th "Project" at bounding box center [791, 172] width 115 height 66
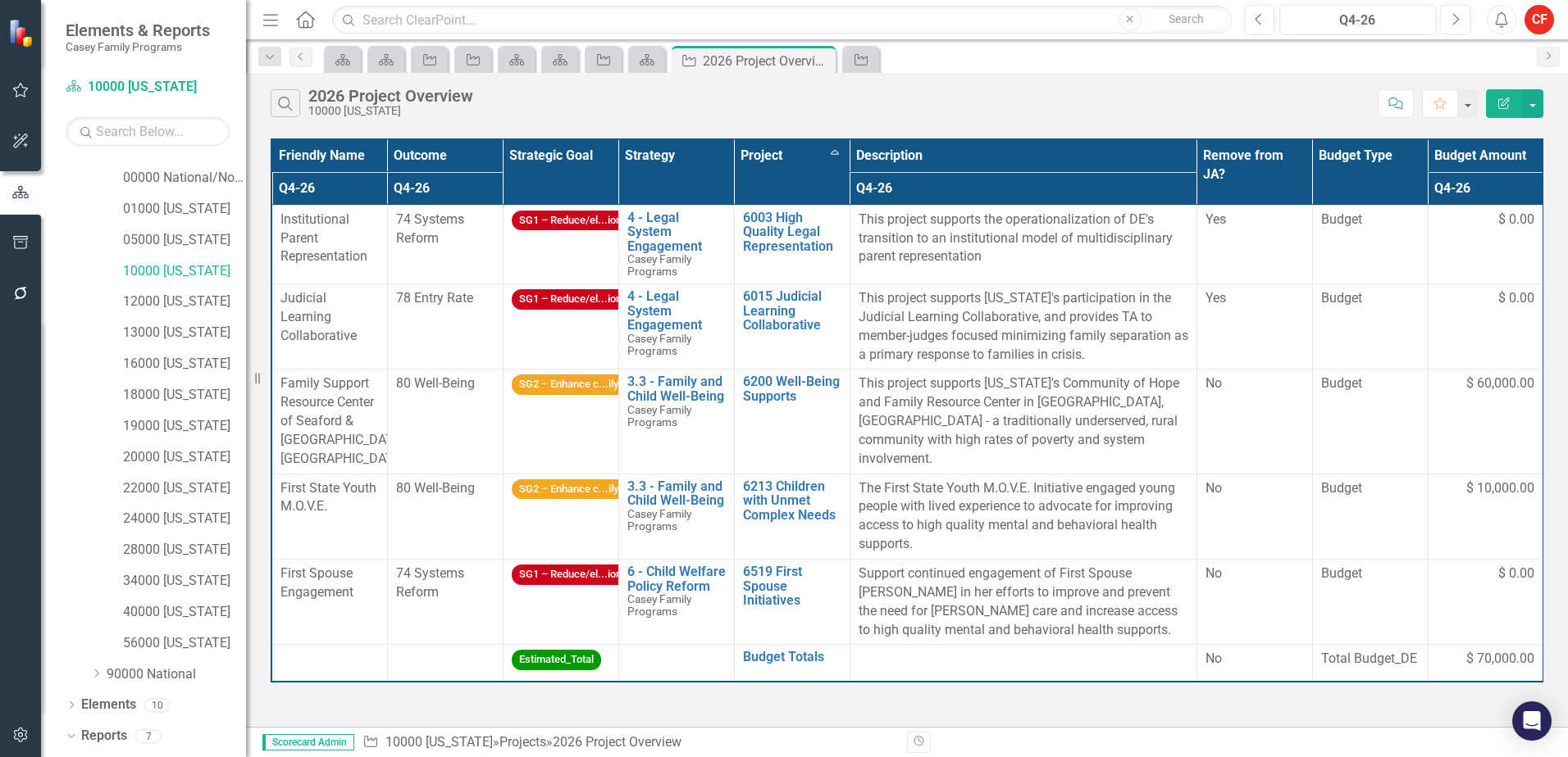
scroll to position [84, 0]
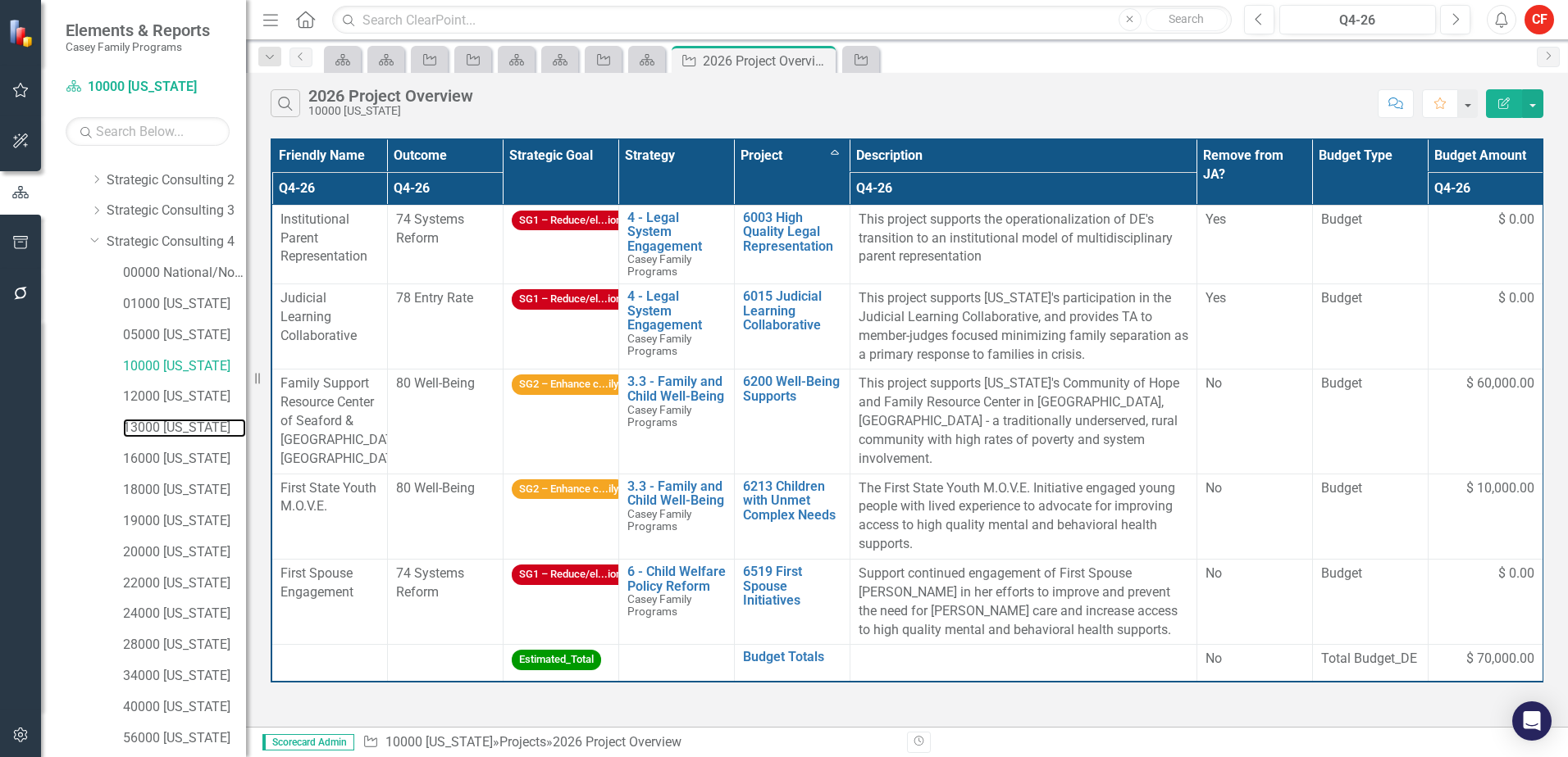
click at [147, 431] on link "13000 [US_STATE]" at bounding box center [184, 428] width 123 height 18
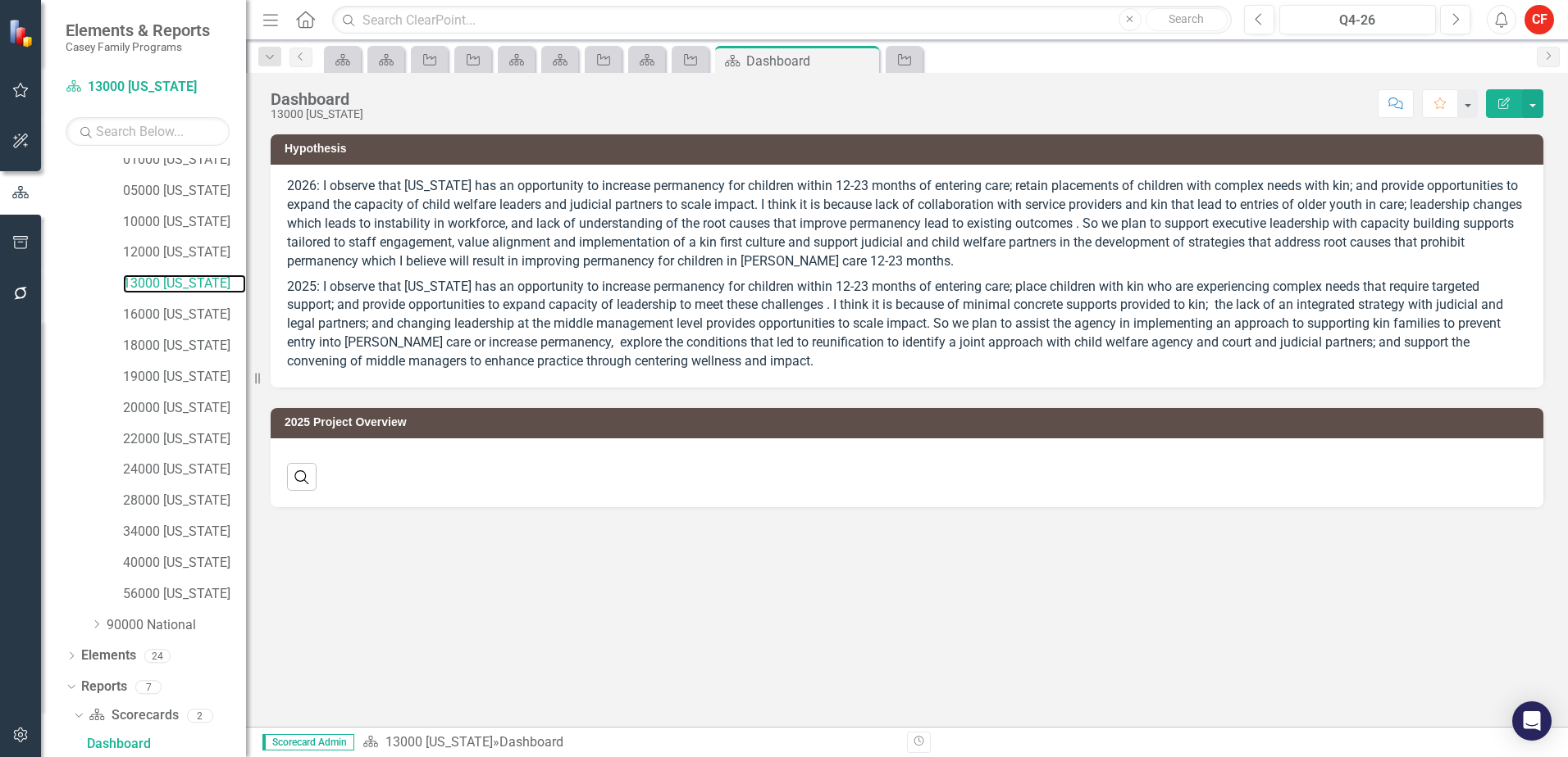
scroll to position [380, 0]
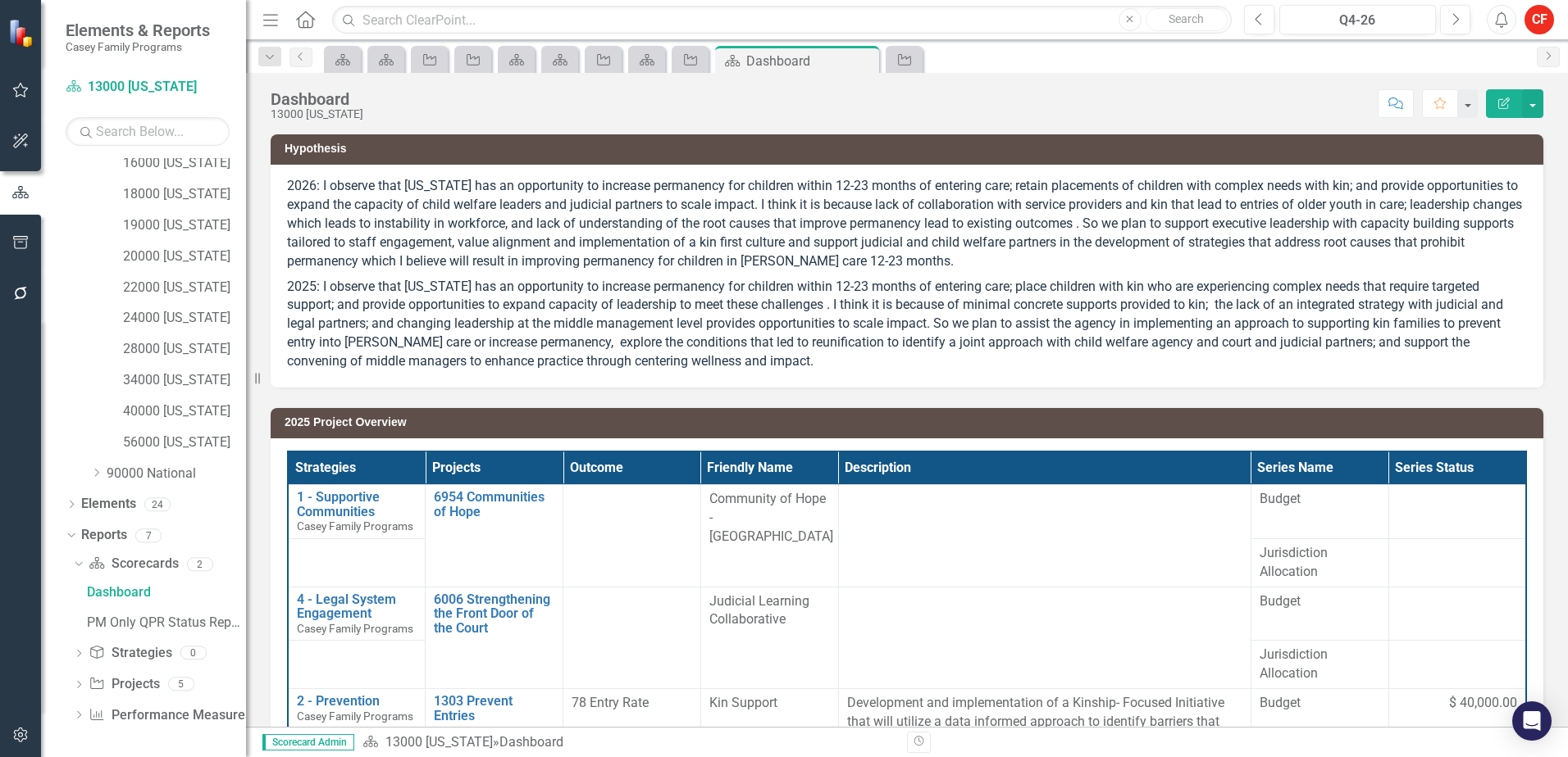
click at [79, 687] on icon "Dropdown" at bounding box center [78, 685] width 12 height 9
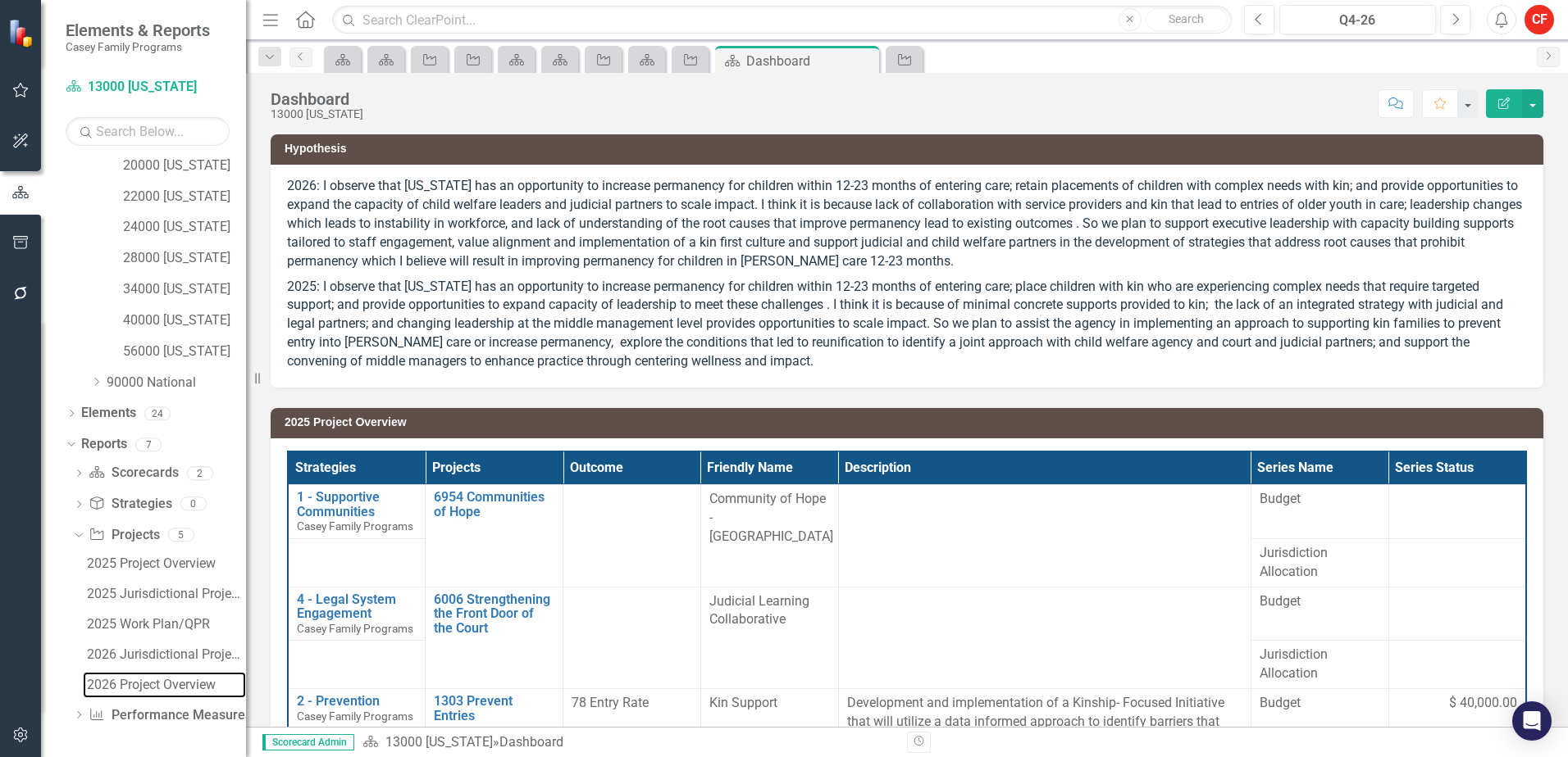
click at [142, 687] on div "2026 Project Overview" at bounding box center [167, 684] width 159 height 15
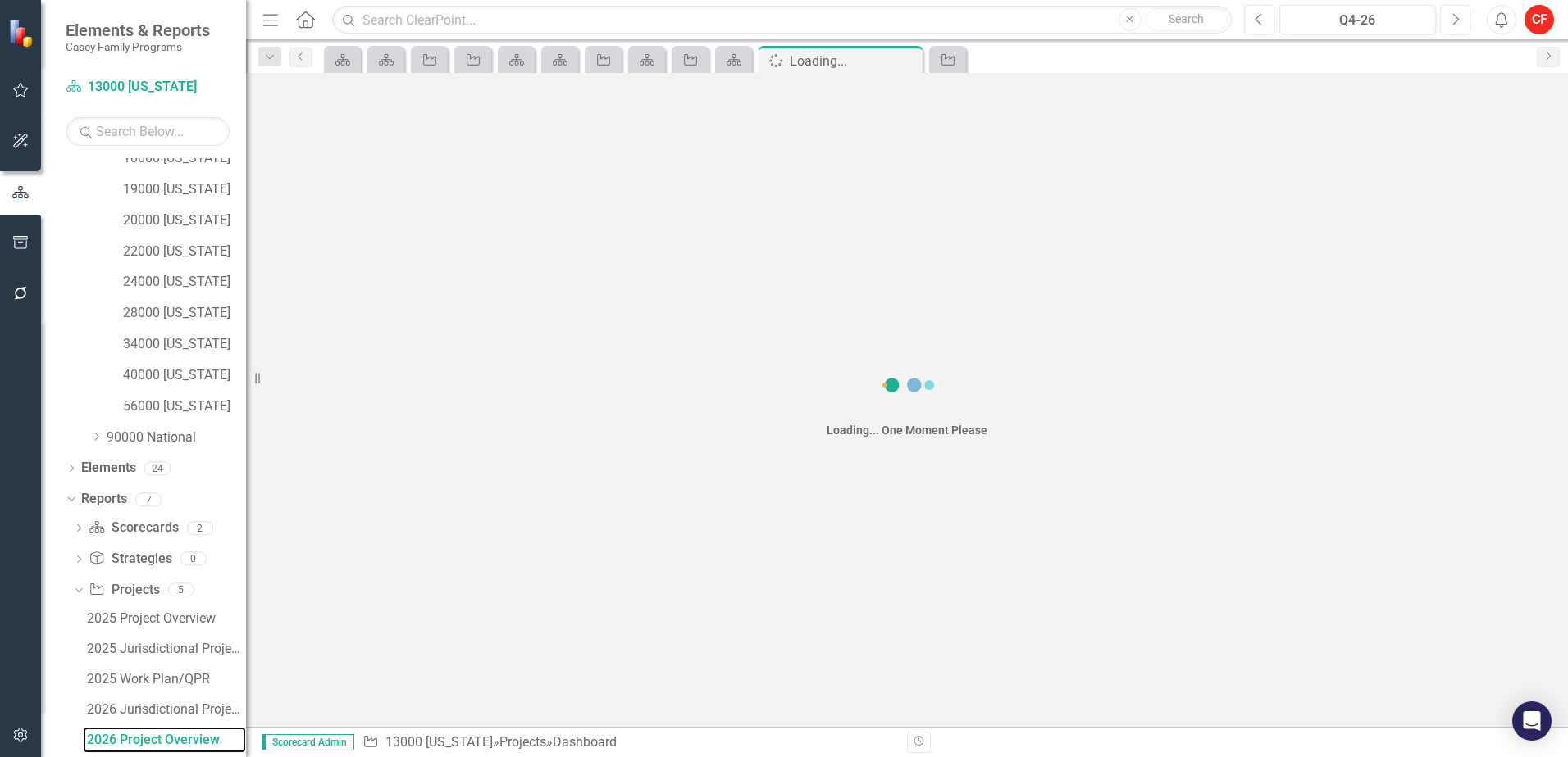
scroll to position [412, 0]
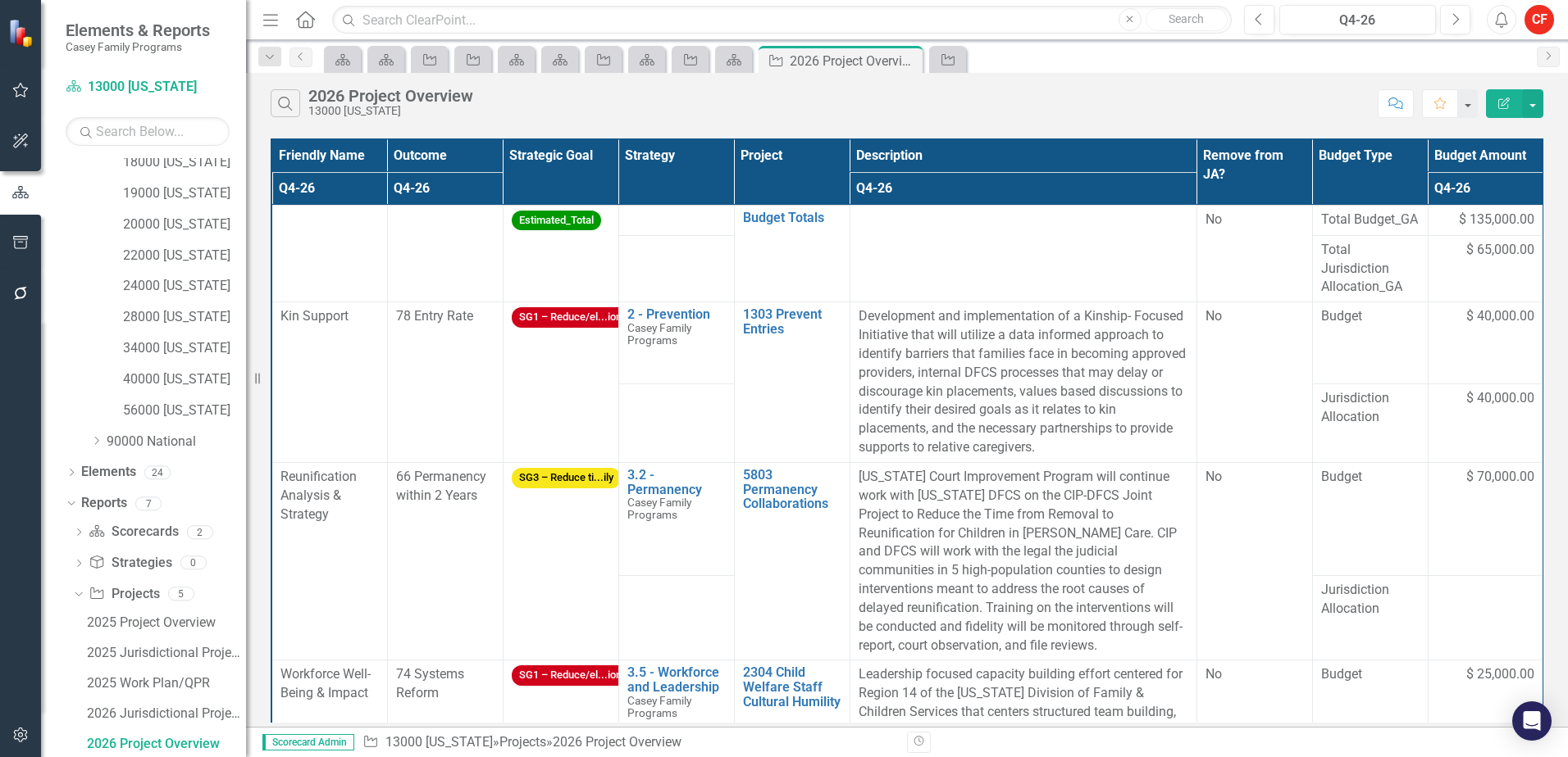
click at [788, 155] on th "Project" at bounding box center [791, 172] width 115 height 66
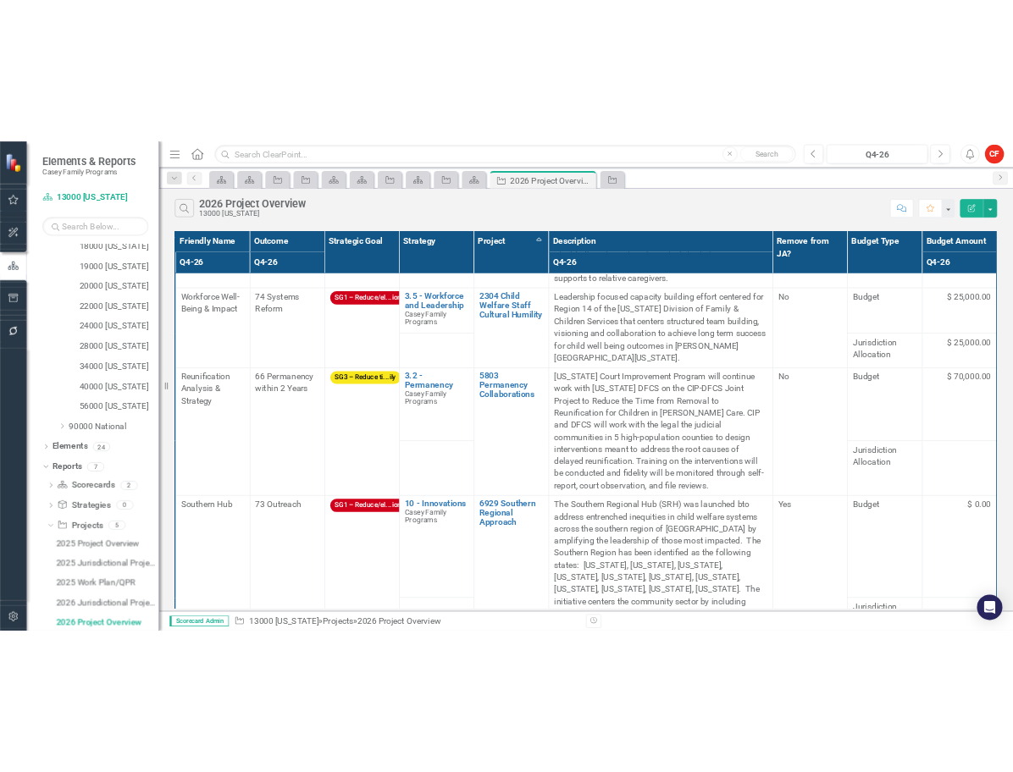
scroll to position [0, 0]
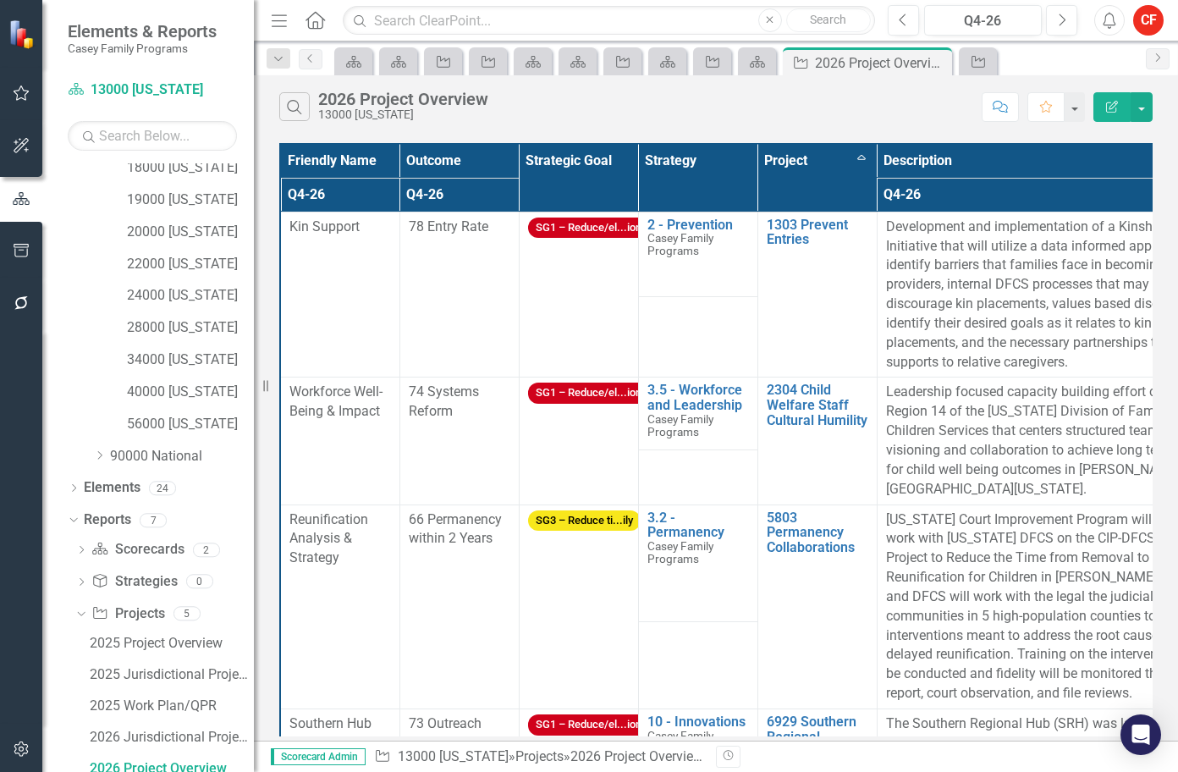
click at [959, 369] on p "Development and implementation of a Kinship- Focused Initiative that will utili…" at bounding box center [1056, 295] width 340 height 155
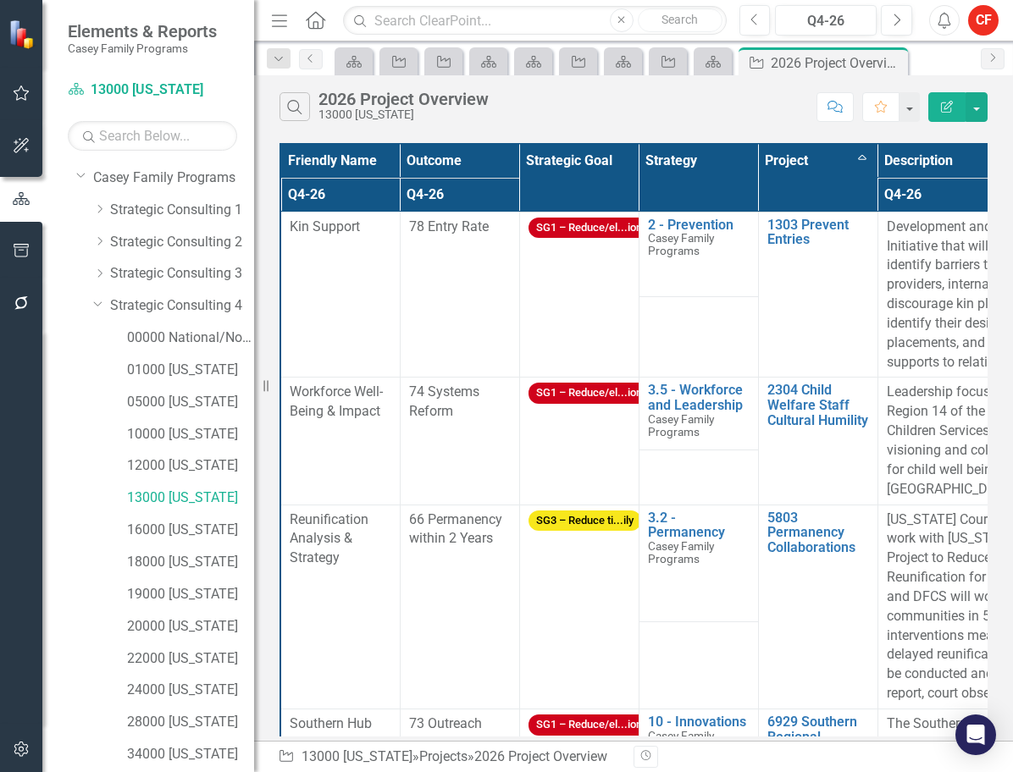
scroll to position [3, 0]
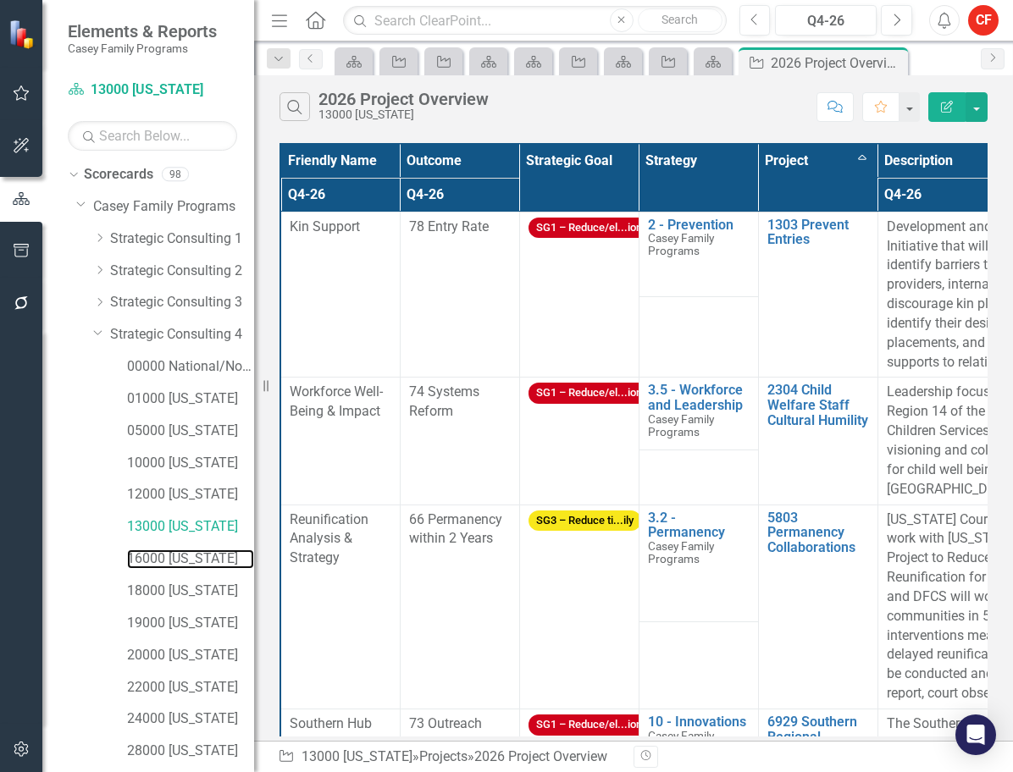
drag, startPoint x: 187, startPoint y: 564, endPoint x: 27, endPoint y: 446, distance: 198.6
click at [187, 564] on link "16000 [US_STATE]" at bounding box center [190, 558] width 127 height 19
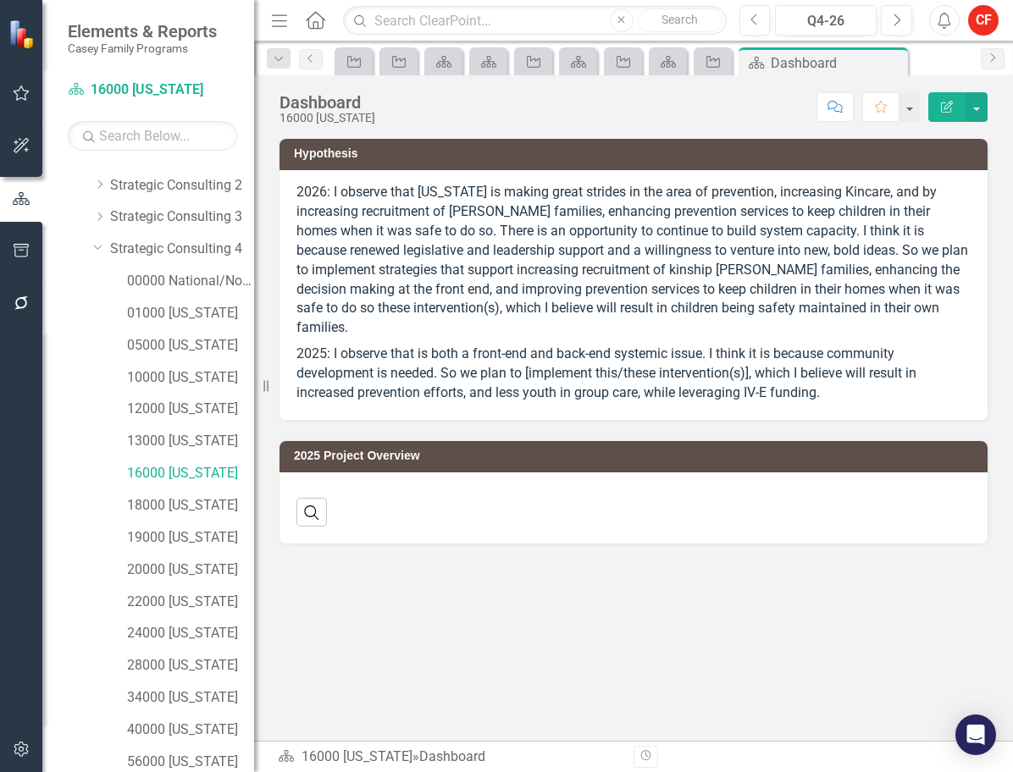
scroll to position [246, 0]
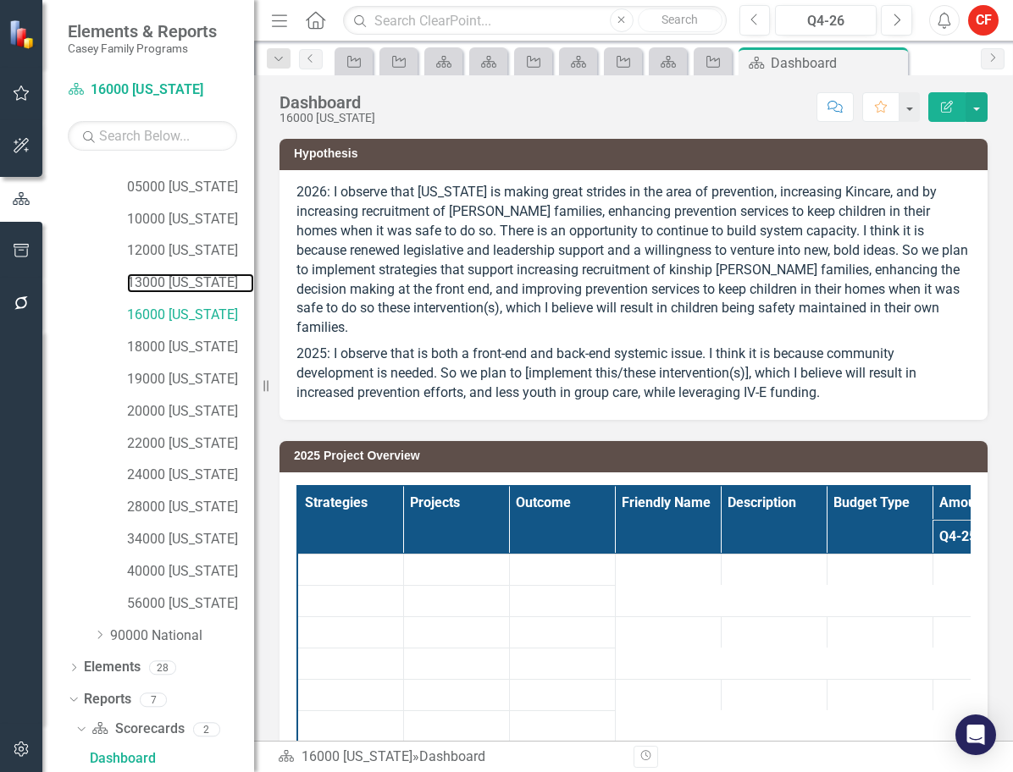
drag, startPoint x: 180, startPoint y: 287, endPoint x: 174, endPoint y: 324, distance: 37.9
click at [180, 287] on link "13000 [US_STATE]" at bounding box center [190, 282] width 127 height 19
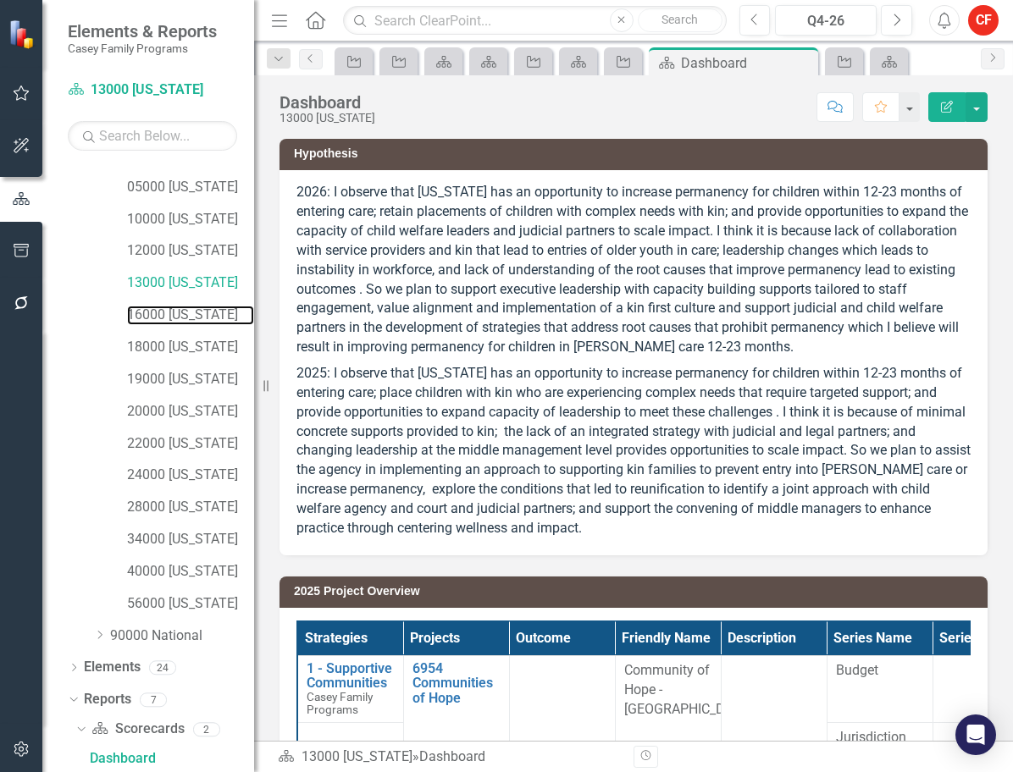
click at [175, 310] on link "16000 [US_STATE]" at bounding box center [190, 315] width 127 height 19
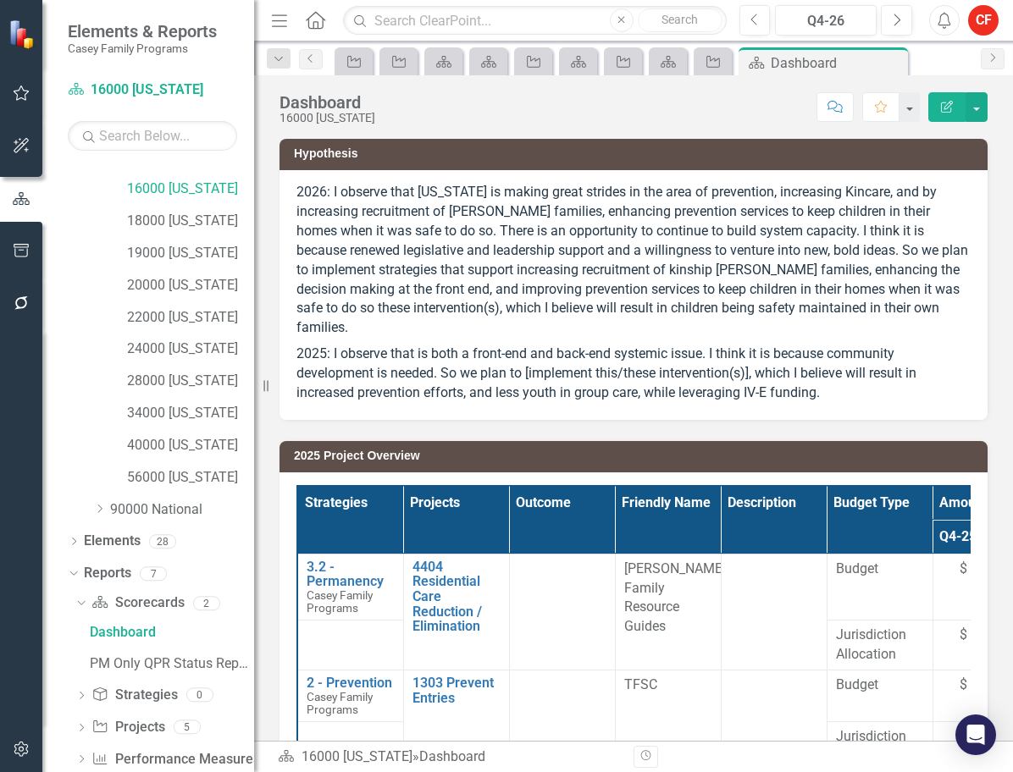
scroll to position [403, 0]
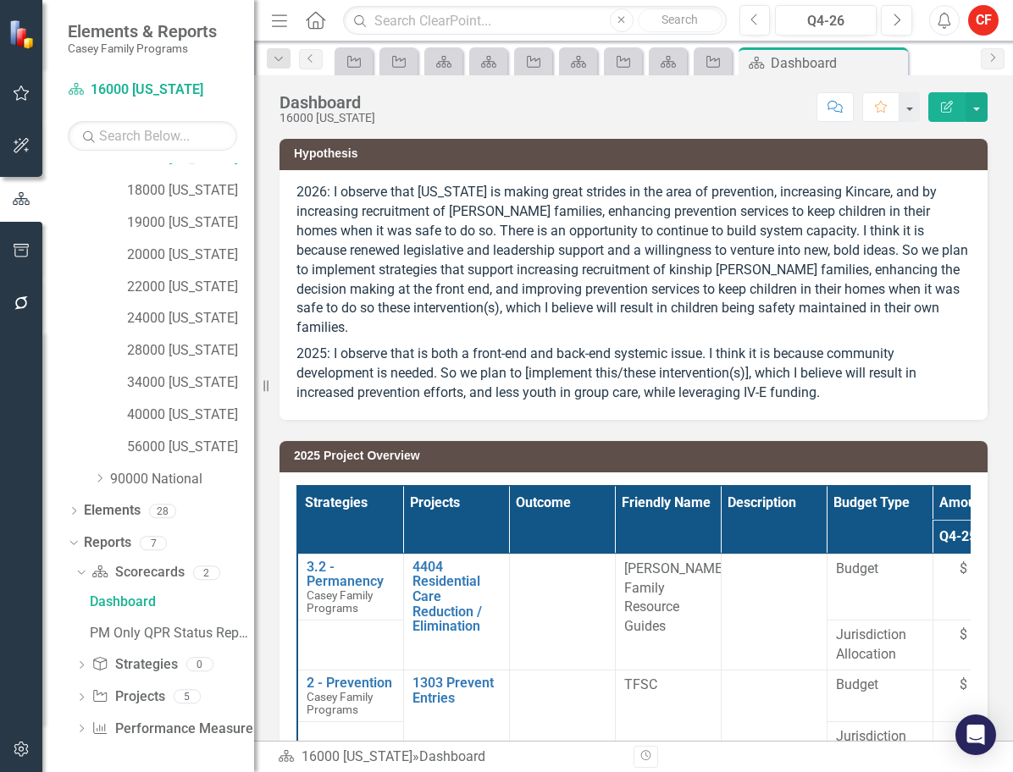
click at [83, 694] on icon "Dropdown" at bounding box center [81, 698] width 12 height 9
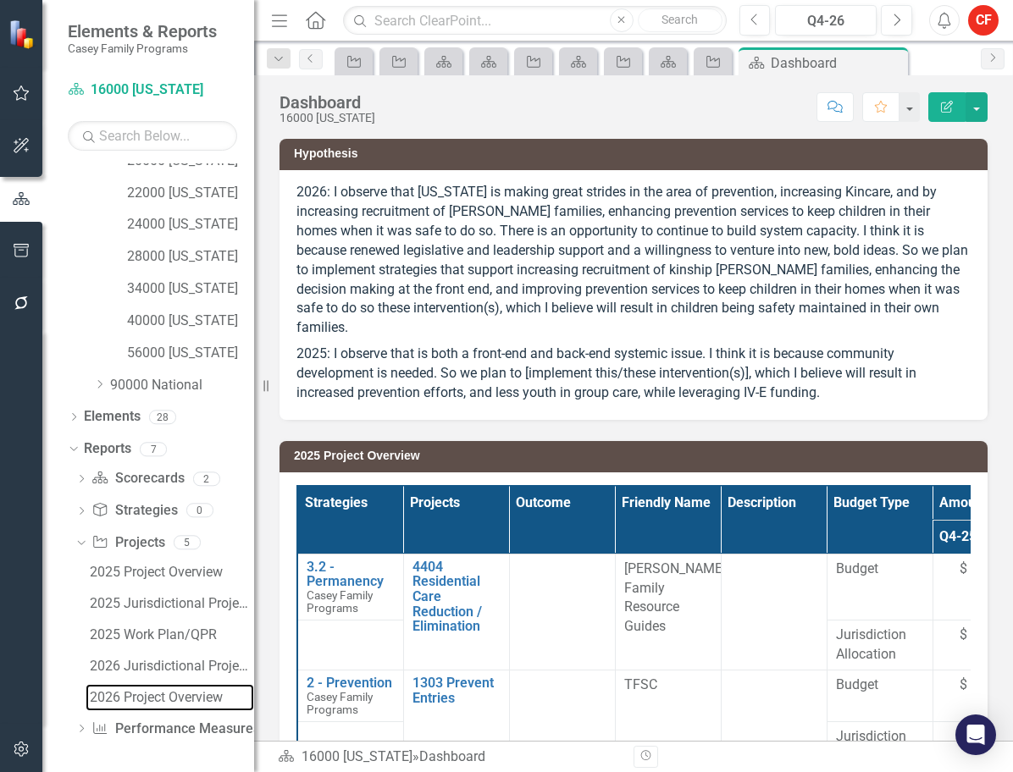
click at [129, 690] on div "2026 Project Overview" at bounding box center [172, 697] width 164 height 15
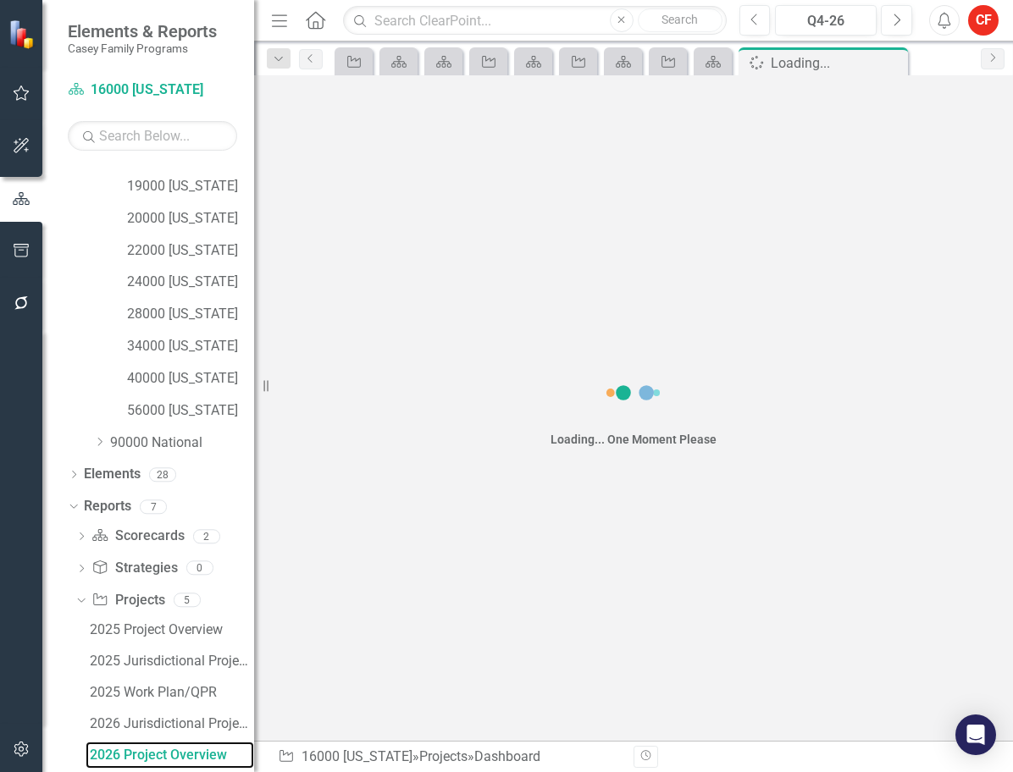
scroll to position [436, 0]
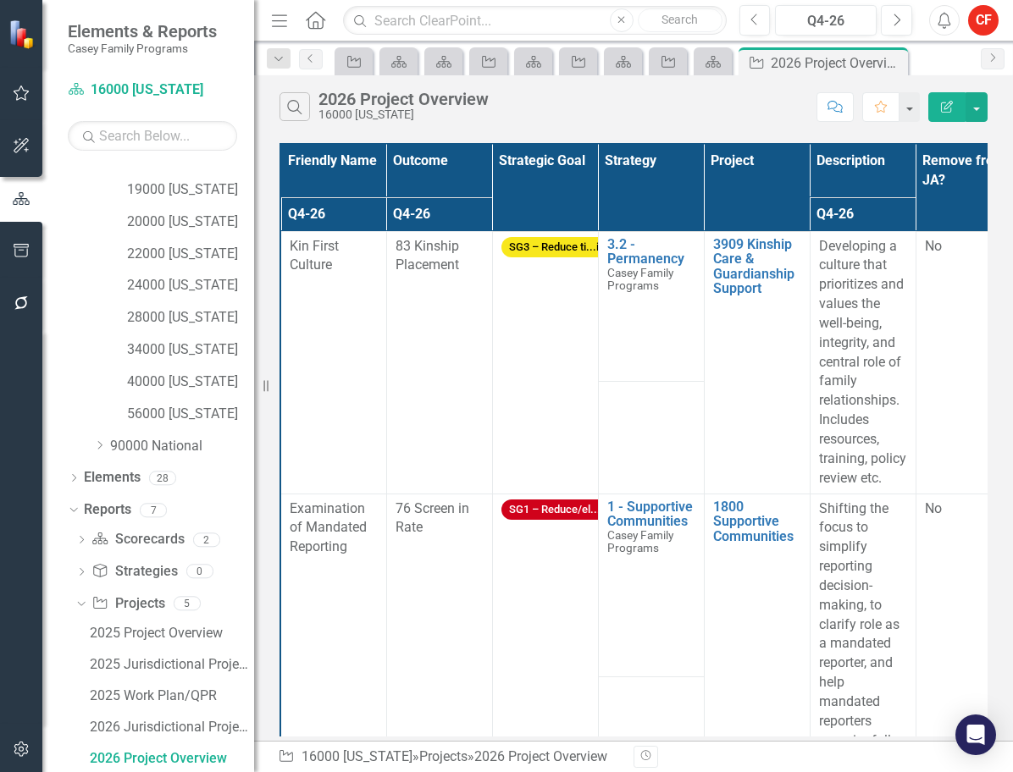
click at [748, 171] on th "Project" at bounding box center [757, 187] width 106 height 87
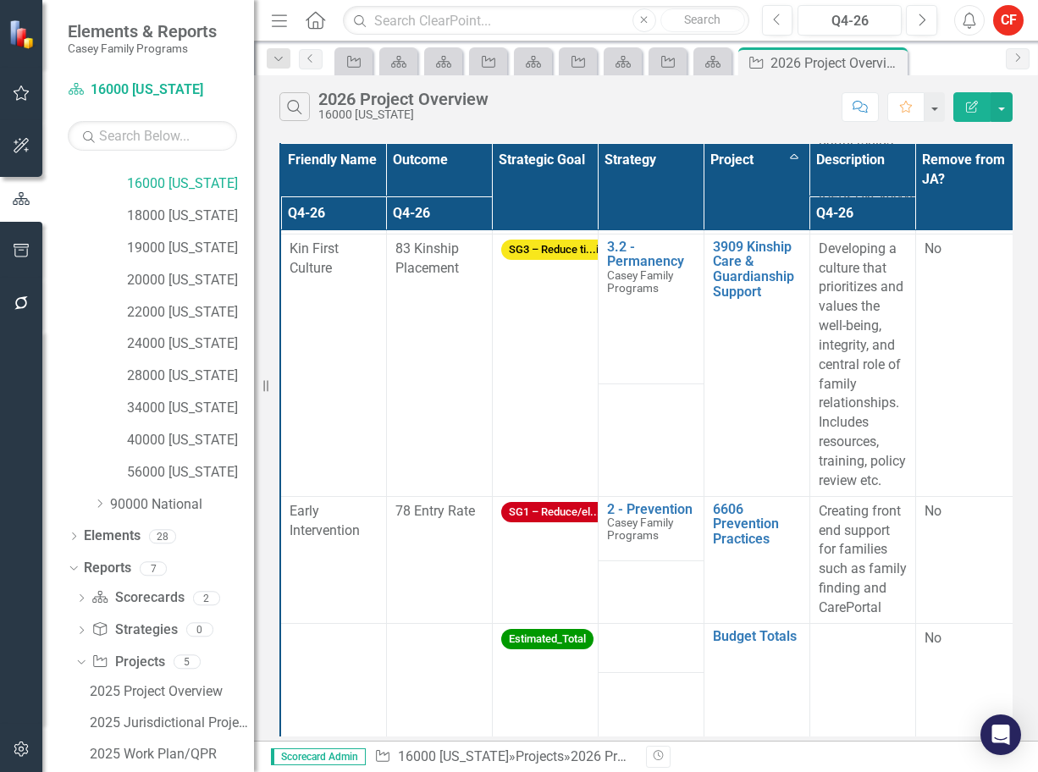
scroll to position [351, 0]
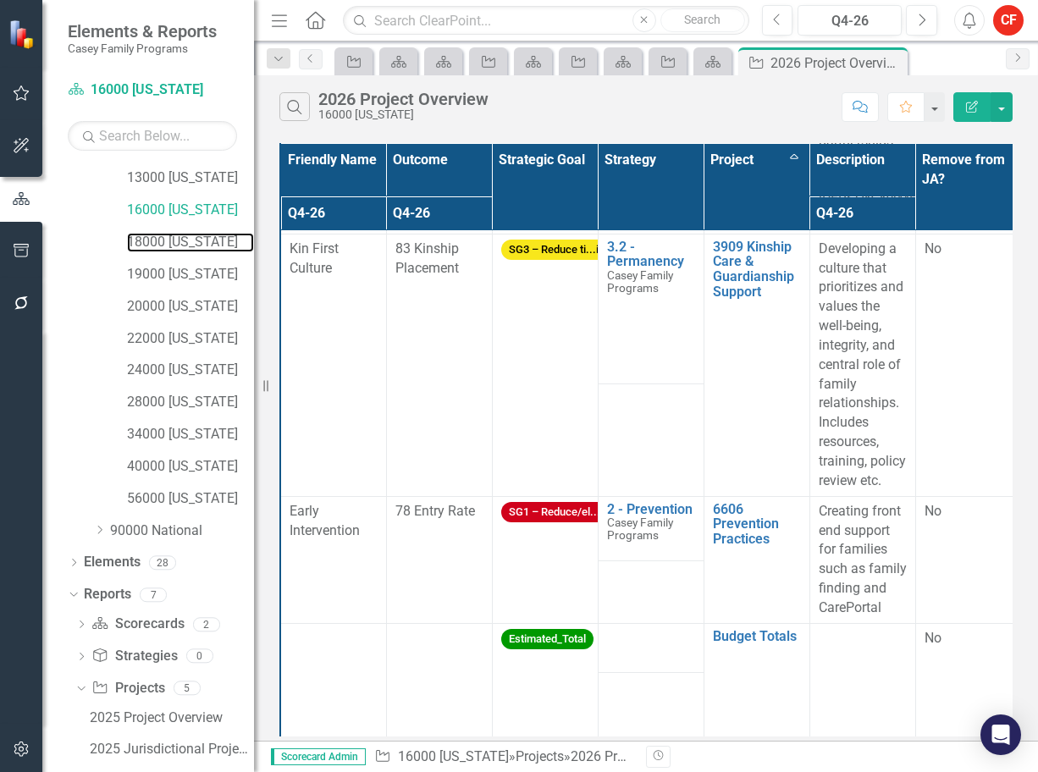
drag, startPoint x: 176, startPoint y: 245, endPoint x: 191, endPoint y: 257, distance: 19.3
click at [176, 245] on link "18000 [US_STATE]" at bounding box center [190, 242] width 127 height 19
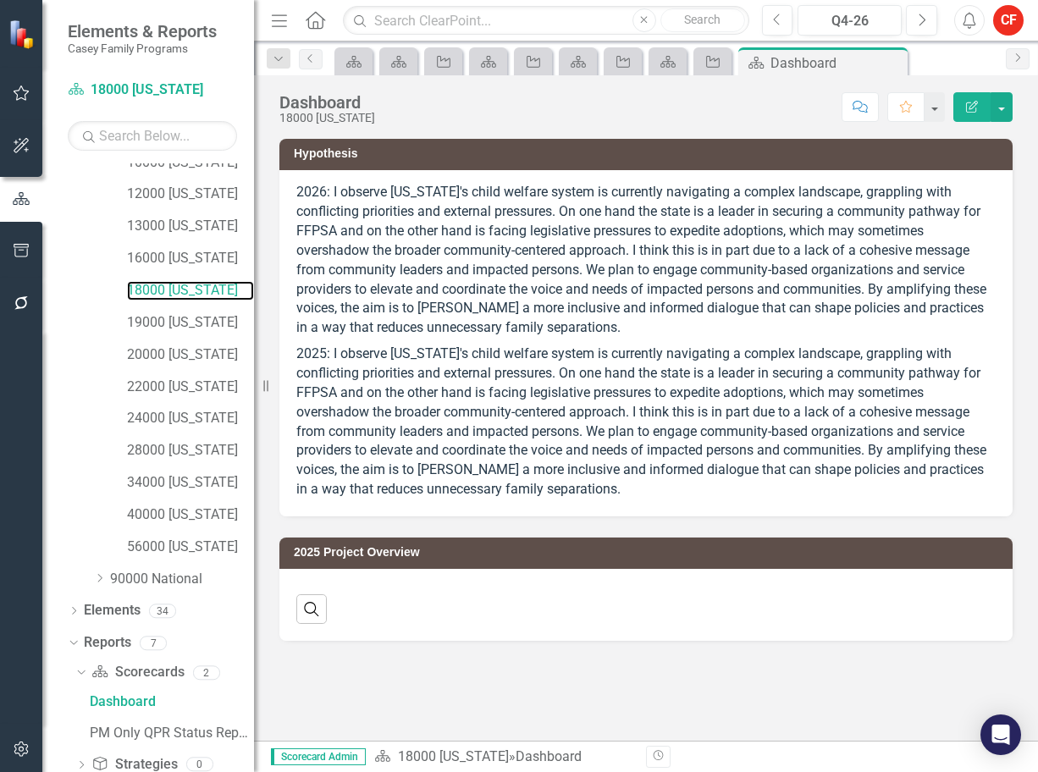
scroll to position [403, 0]
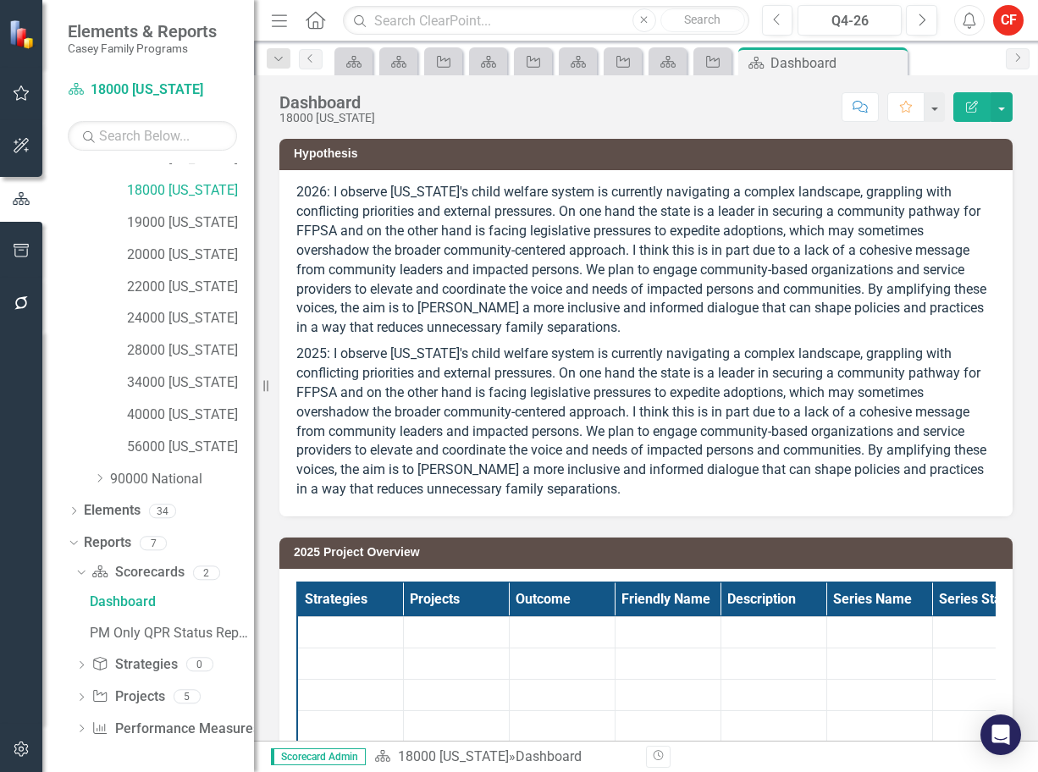
click at [78, 699] on icon "Dropdown" at bounding box center [81, 698] width 12 height 9
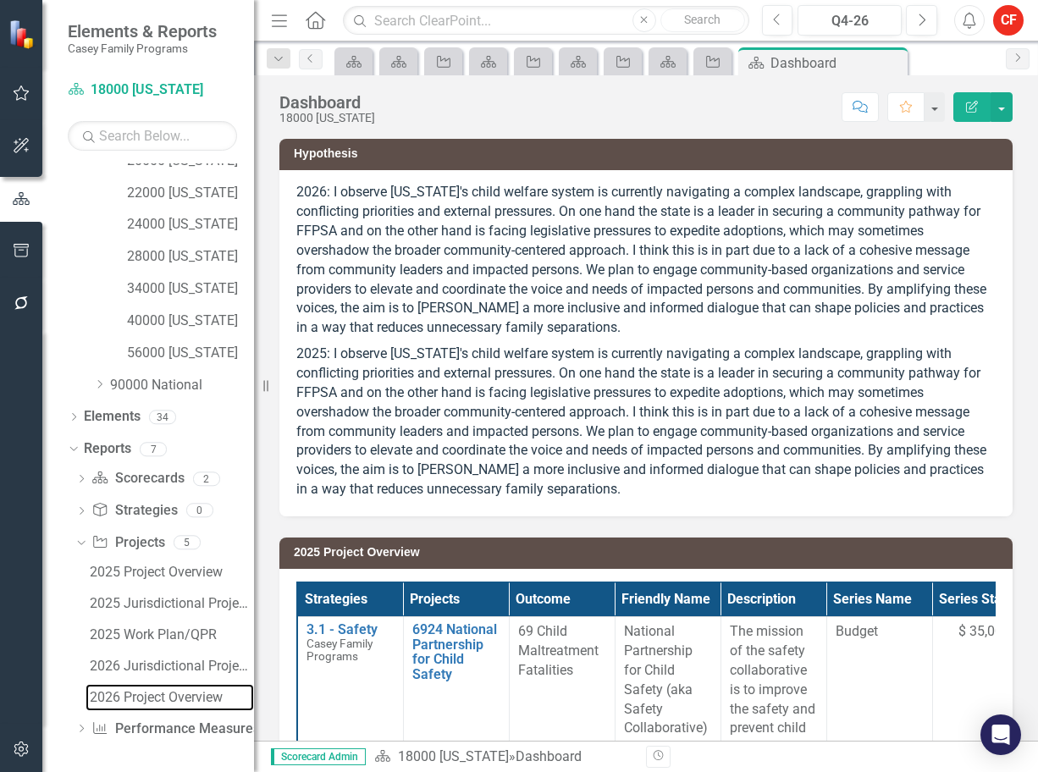
click at [149, 697] on div "2026 Project Overview" at bounding box center [172, 697] width 164 height 15
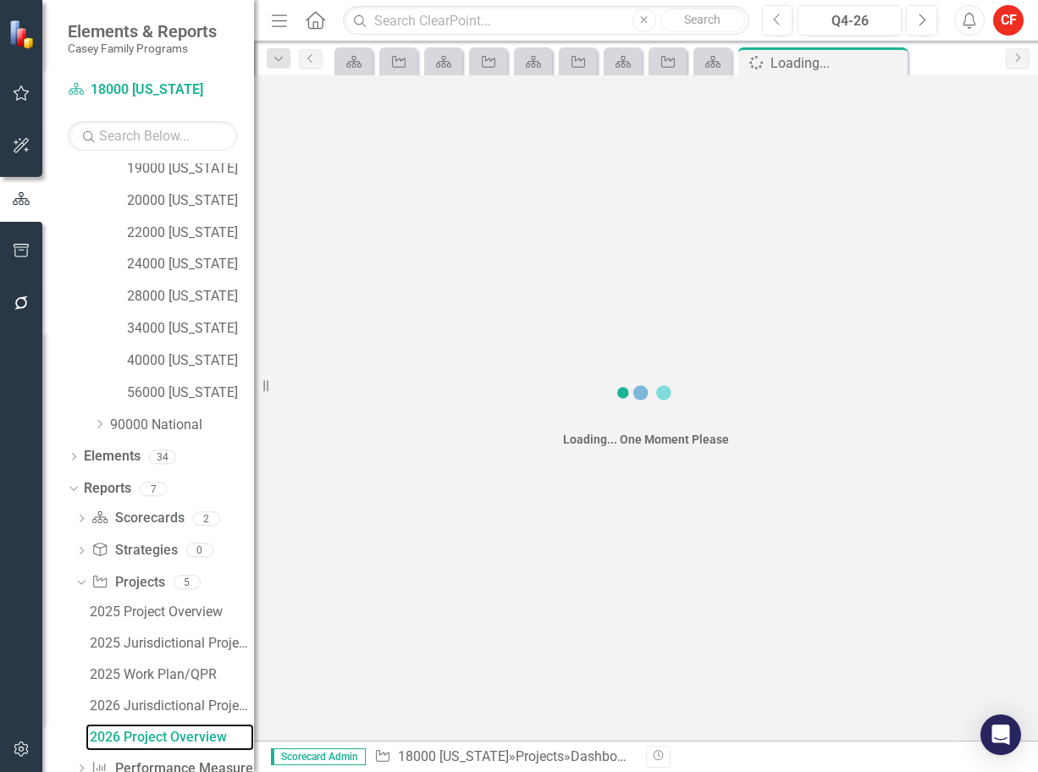
scroll to position [436, 0]
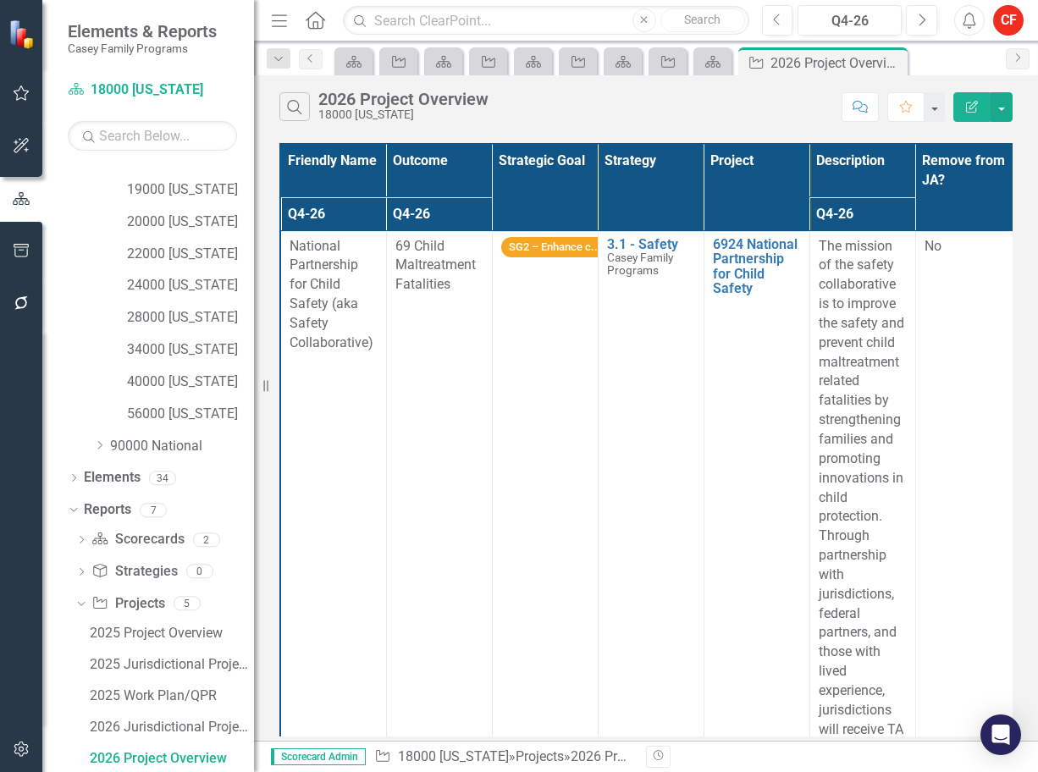
click at [778, 163] on th "Project" at bounding box center [757, 187] width 106 height 87
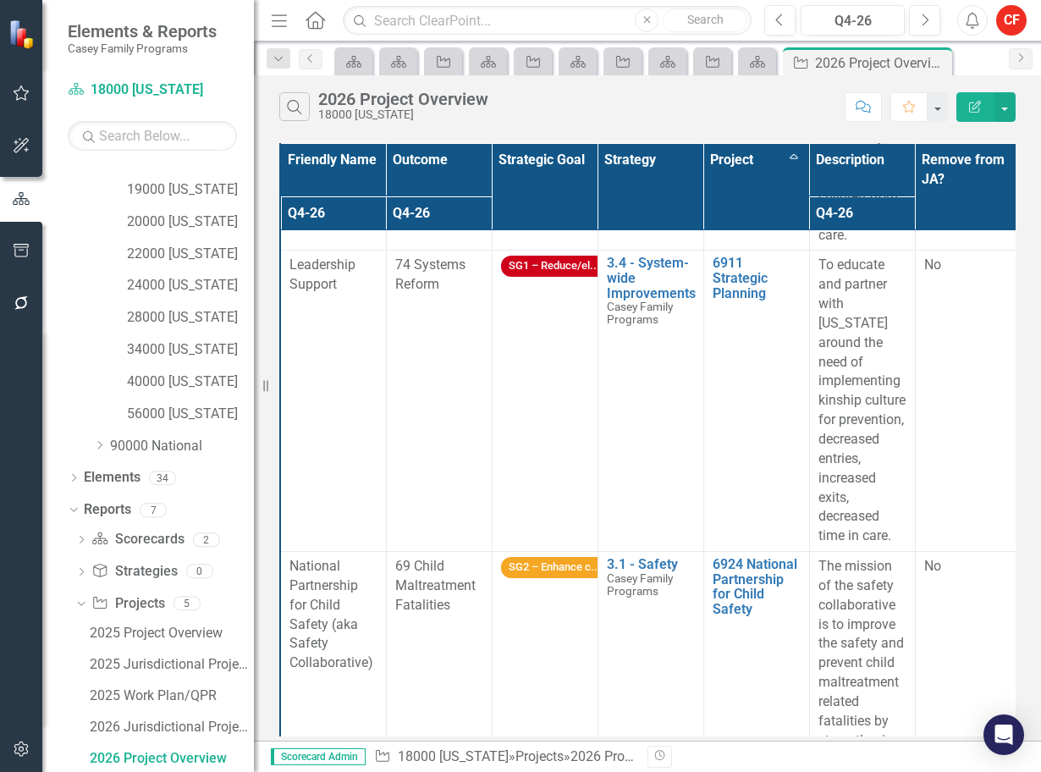
scroll to position [1270, 0]
click at [407, 439] on td "74 Systems Reform" at bounding box center [439, 401] width 106 height 301
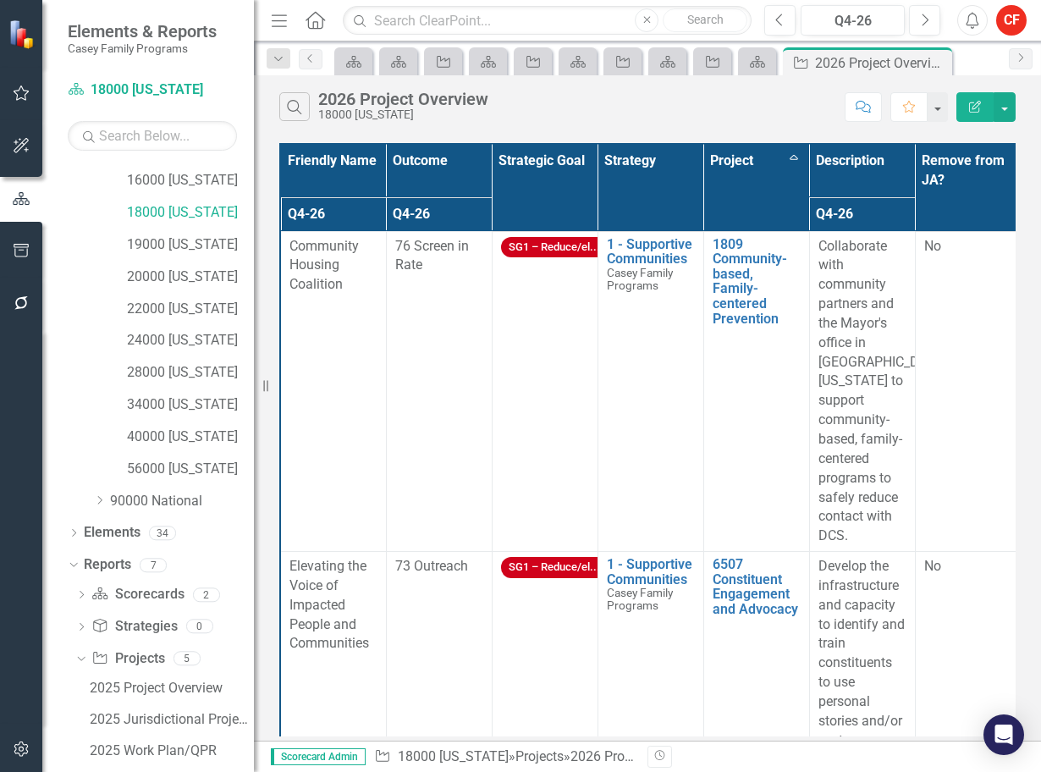
scroll to position [351, 0]
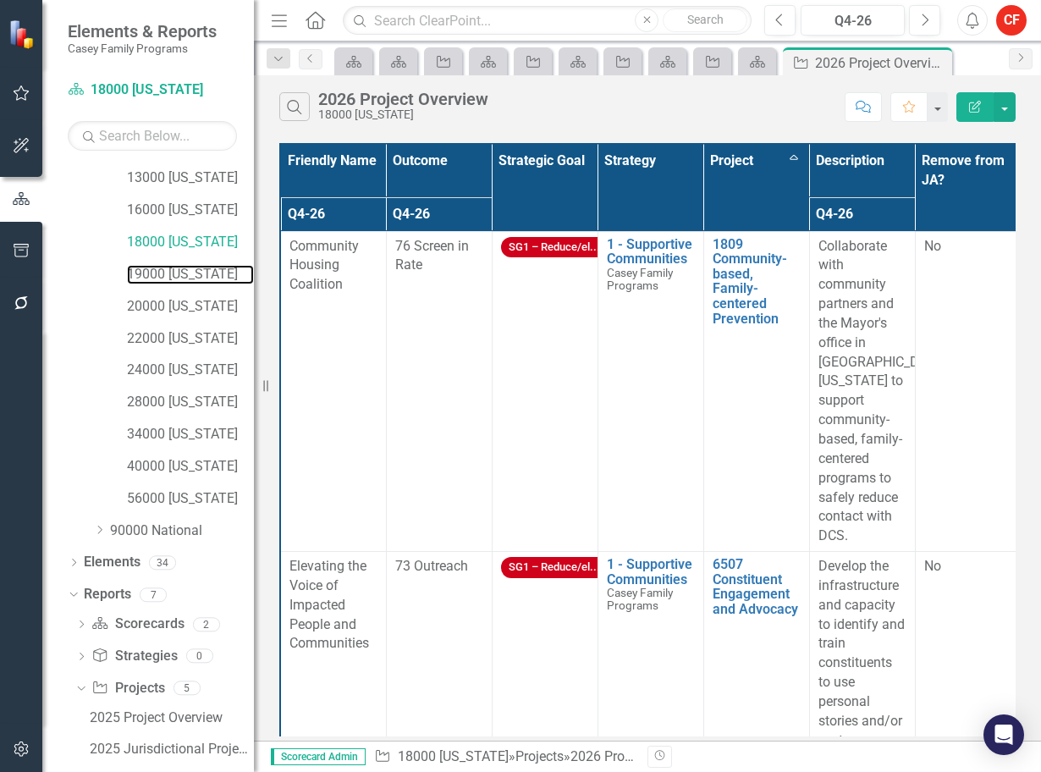
drag, startPoint x: 171, startPoint y: 270, endPoint x: 248, endPoint y: 288, distance: 79.1
click at [171, 270] on link "19000 [US_STATE]" at bounding box center [190, 274] width 127 height 19
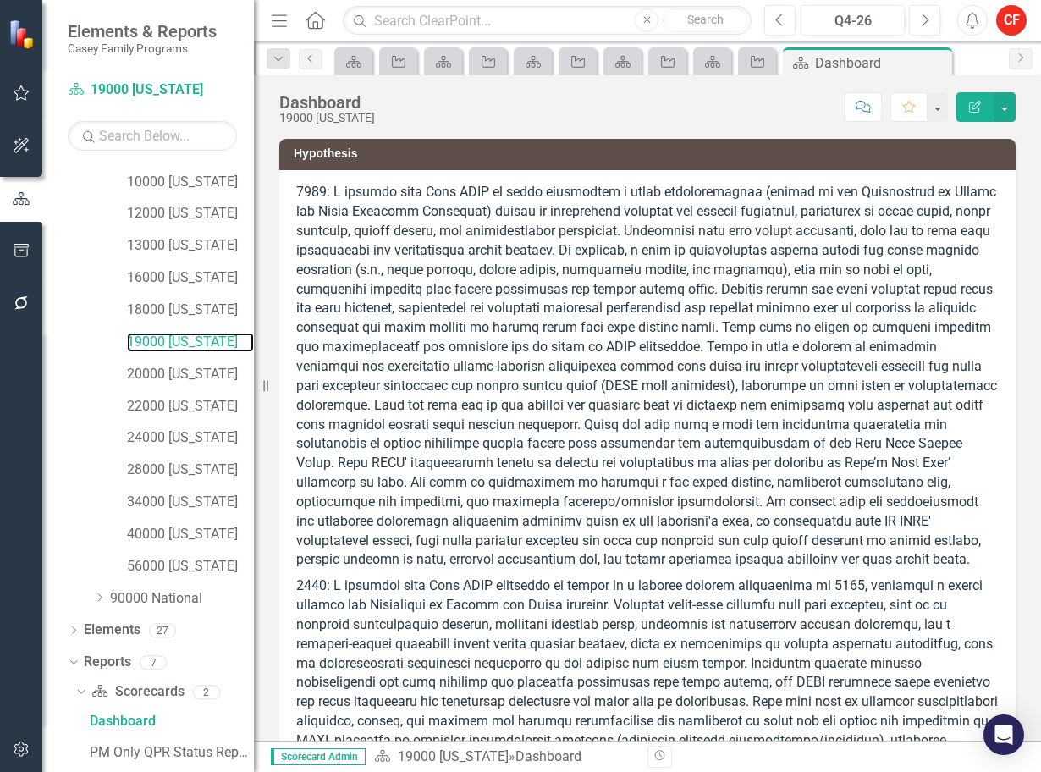
scroll to position [403, 0]
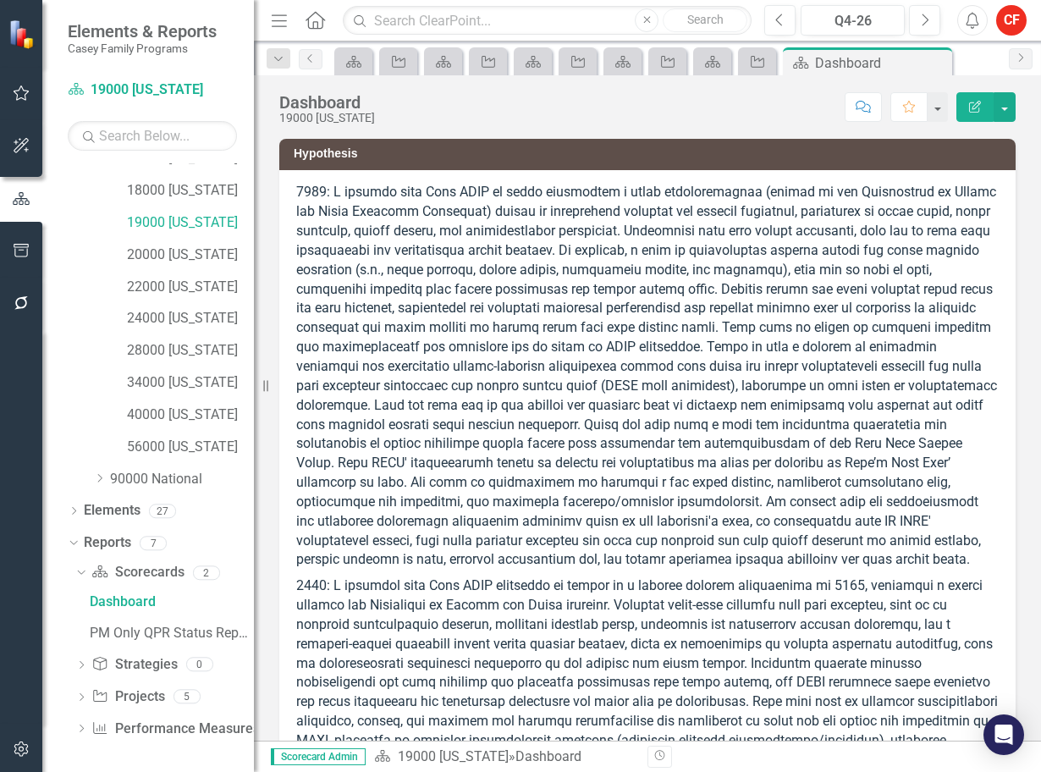
click at [83, 698] on icon "Dropdown" at bounding box center [81, 698] width 12 height 9
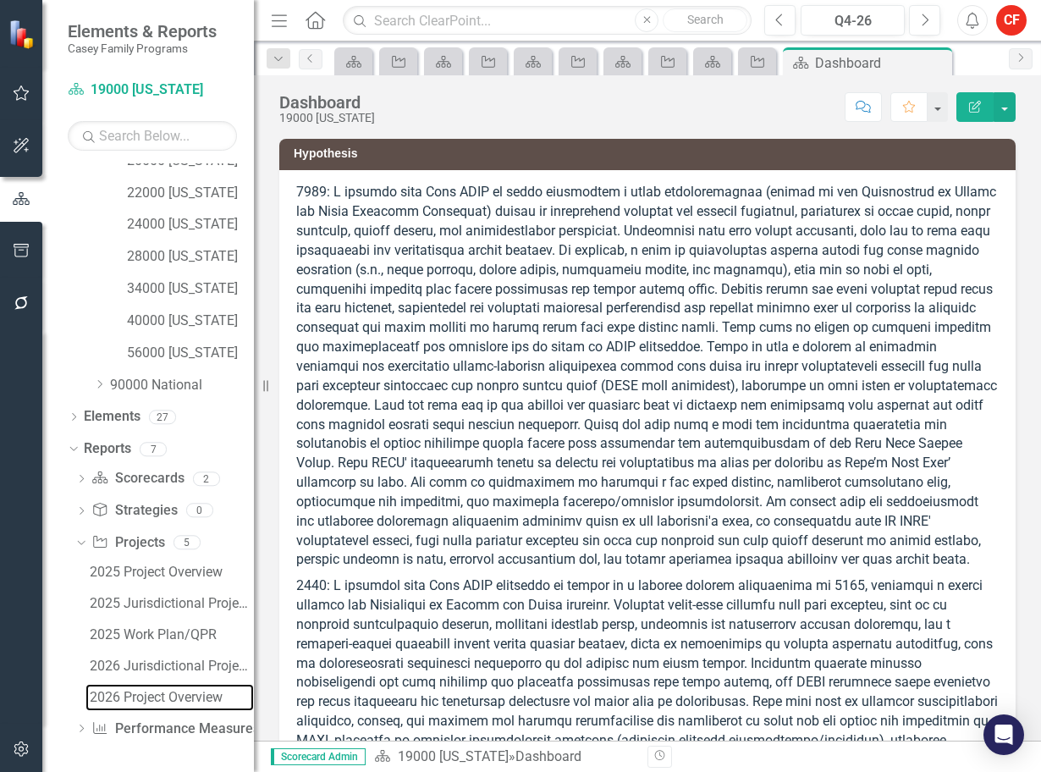
click at [159, 698] on div "2026 Project Overview" at bounding box center [172, 697] width 164 height 15
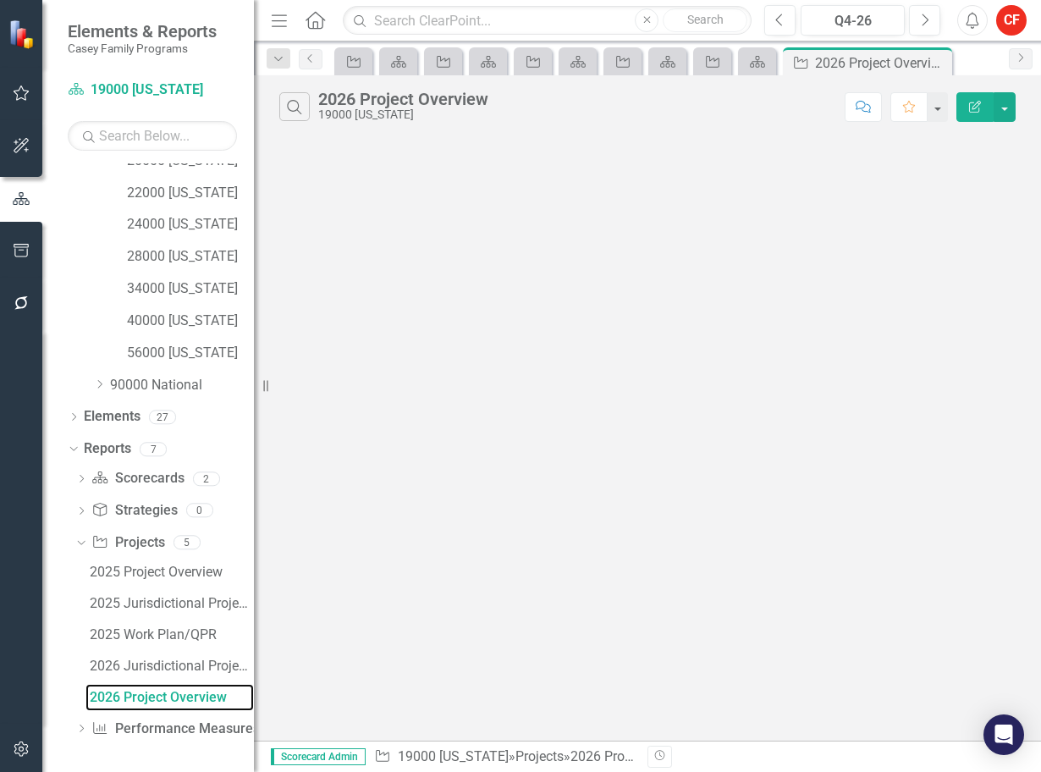
scroll to position [436, 0]
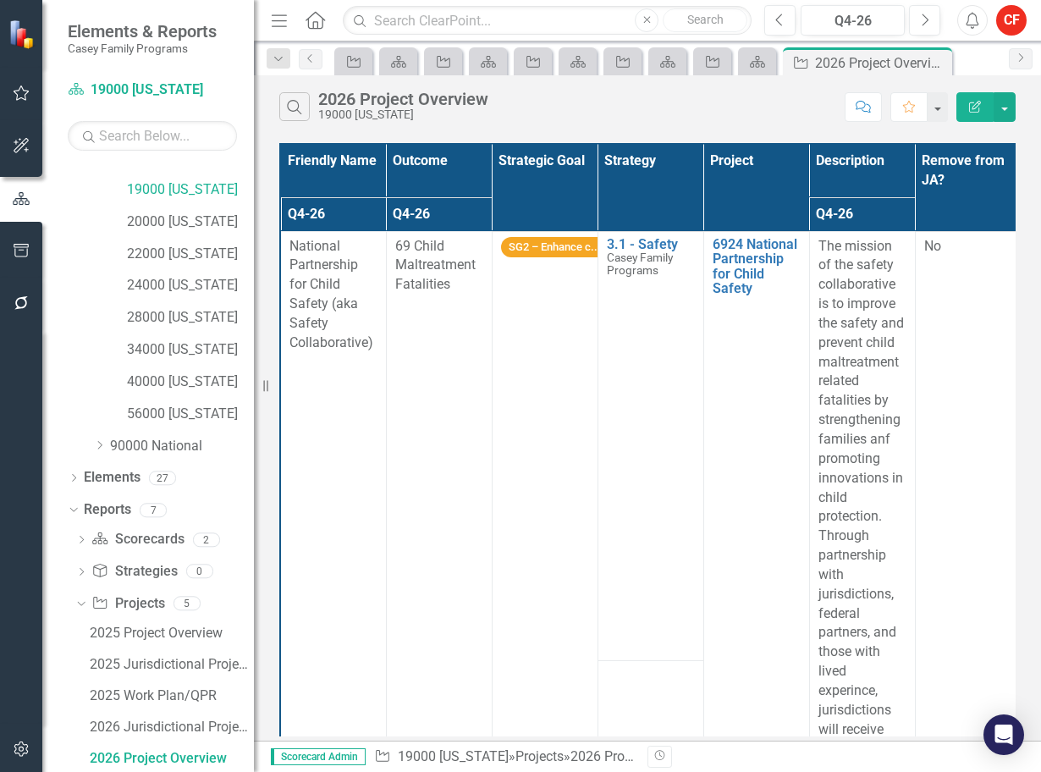
click at [752, 171] on th "Project" at bounding box center [757, 187] width 106 height 87
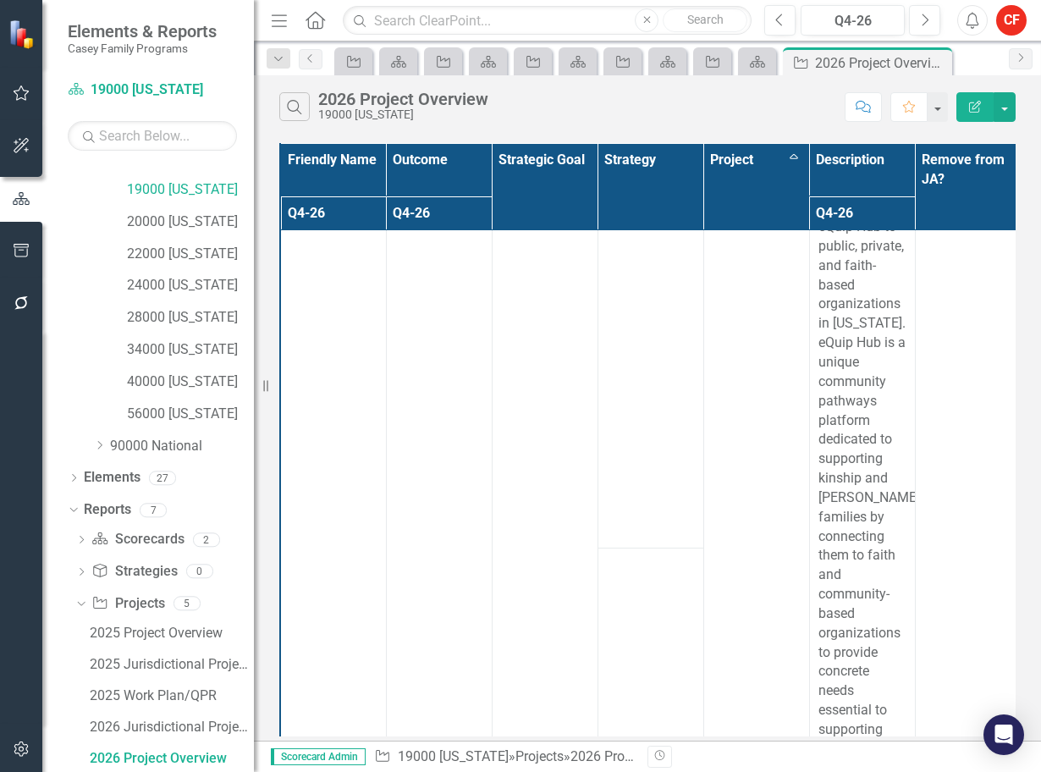
scroll to position [0, 0]
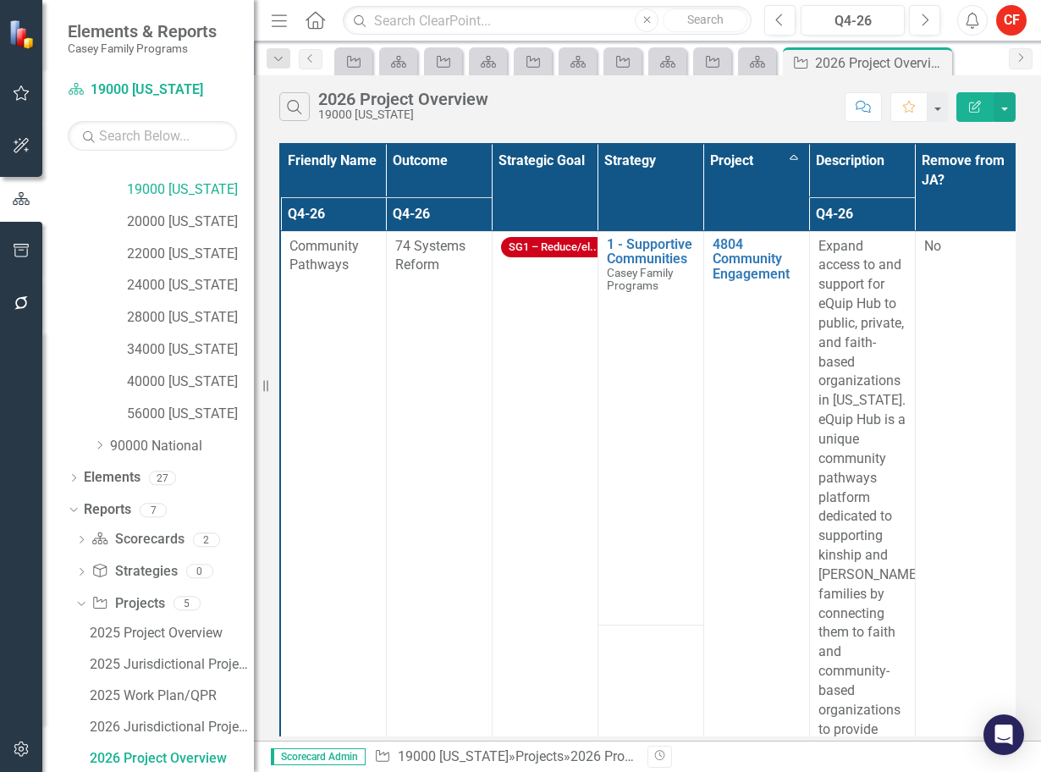
click at [785, 548] on td "4804 Community Engagement Edit Edit Project Link Open Element" at bounding box center [757, 575] width 106 height 688
click at [28, 557] on div at bounding box center [21, 527] width 42 height 394
click at [681, 522] on td "1 - Supportive Communities [PERSON_NAME] Family Programs Edit Edit Strategy Lin…" at bounding box center [651, 428] width 106 height 395
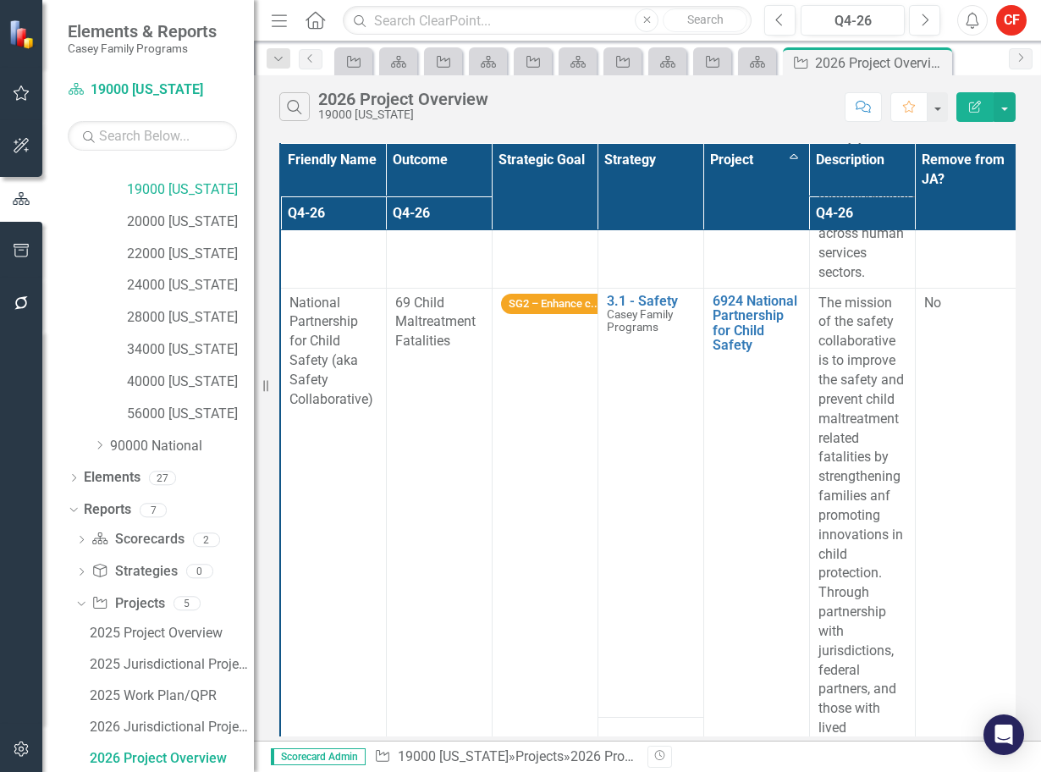
scroll to position [1355, 0]
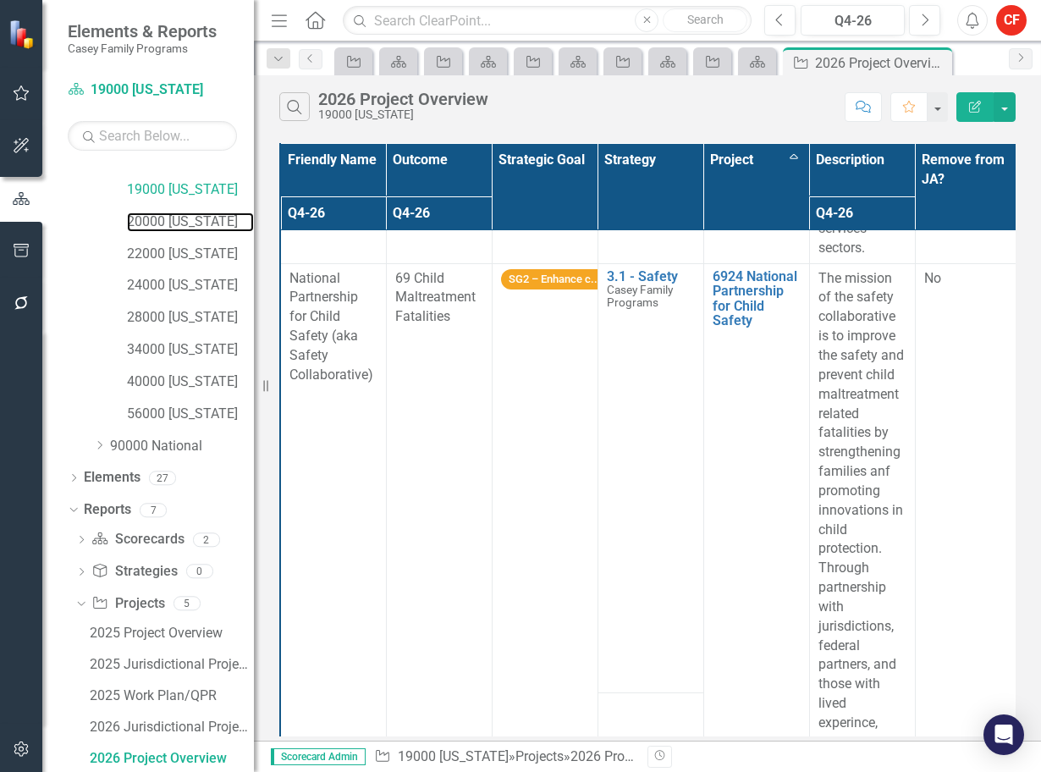
click at [177, 226] on link "20000 [US_STATE]" at bounding box center [190, 221] width 127 height 19
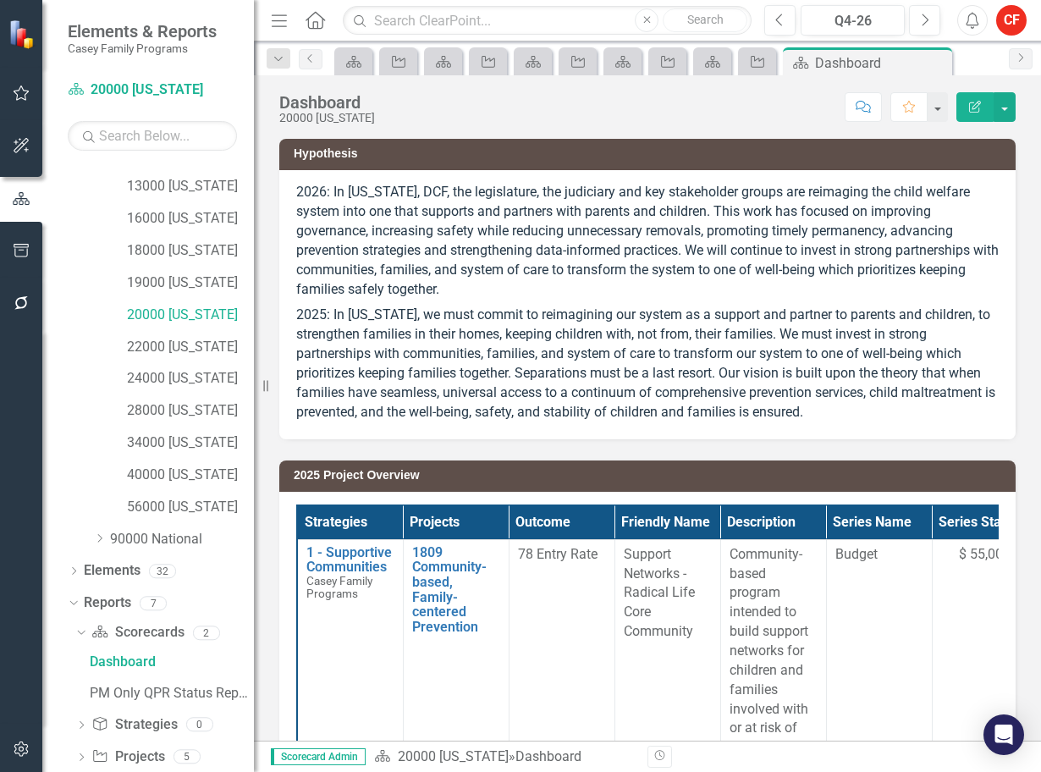
scroll to position [403, 0]
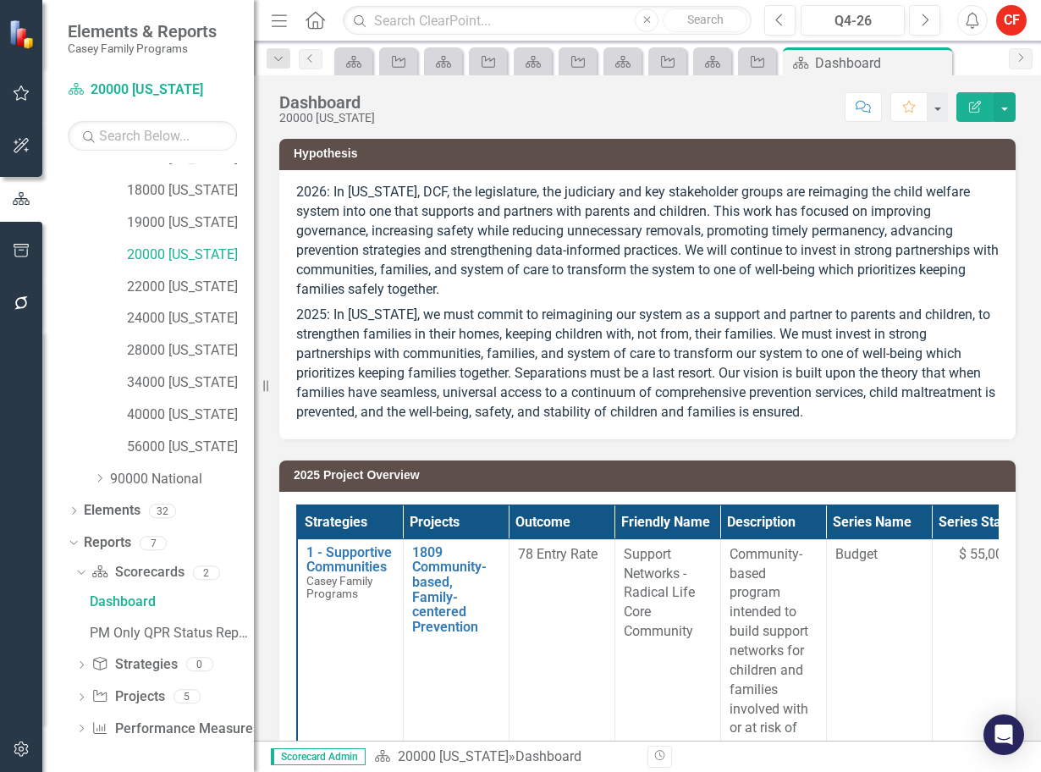
click at [69, 697] on div "Dropdown Scorecard Scorecards 2 Dashboard PM Only QPR Status Report Dropdown St…" at bounding box center [161, 653] width 186 height 188
click at [79, 697] on icon "Dropdown" at bounding box center [81, 698] width 12 height 9
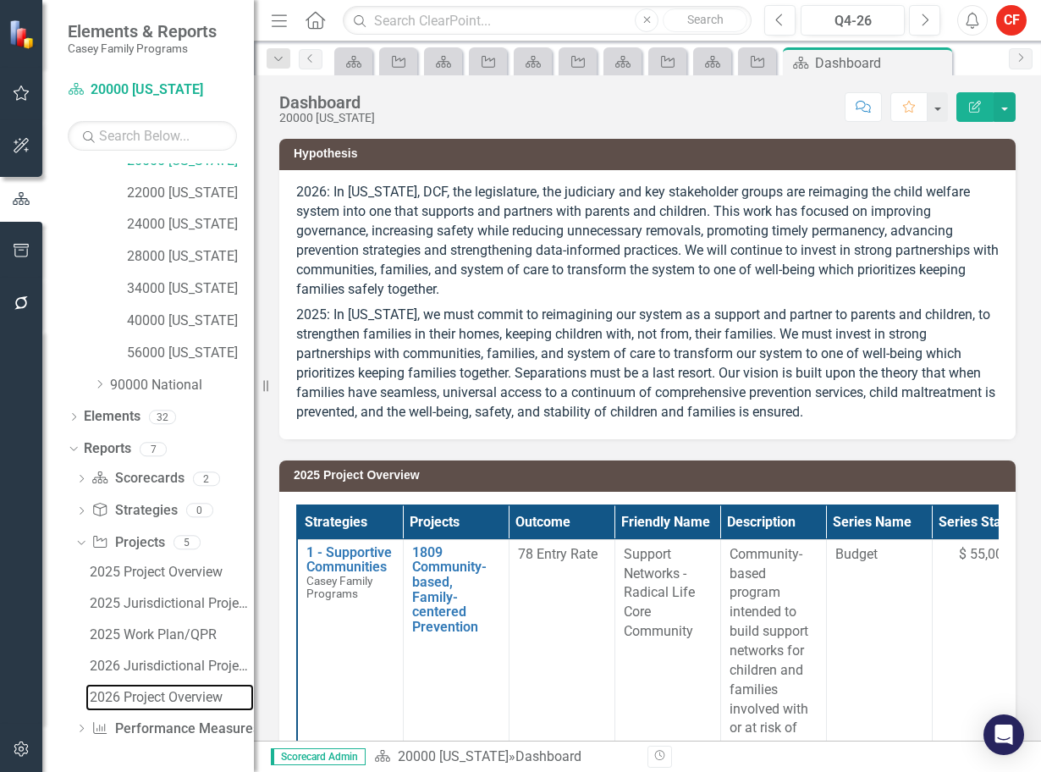
click at [149, 698] on div "2026 Project Overview" at bounding box center [172, 697] width 164 height 15
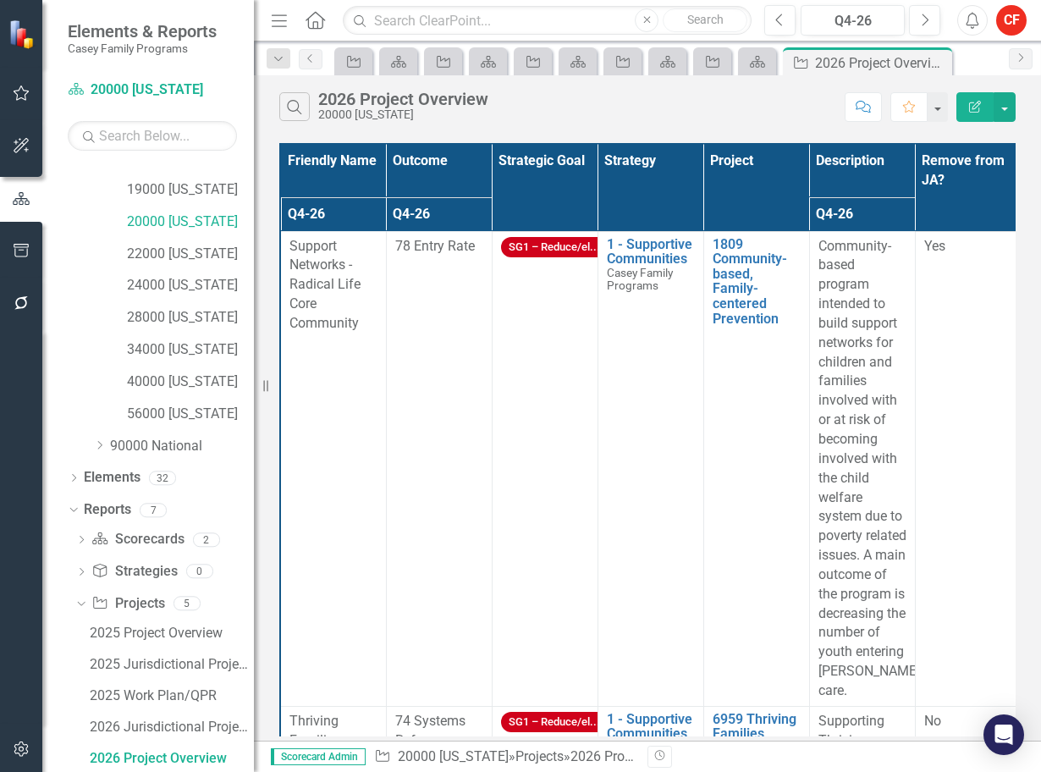
click at [744, 172] on th "Project" at bounding box center [757, 187] width 106 height 87
click at [715, 96] on div "Search 2026 Project Overview 20000 [US_STATE]" at bounding box center [557, 106] width 557 height 29
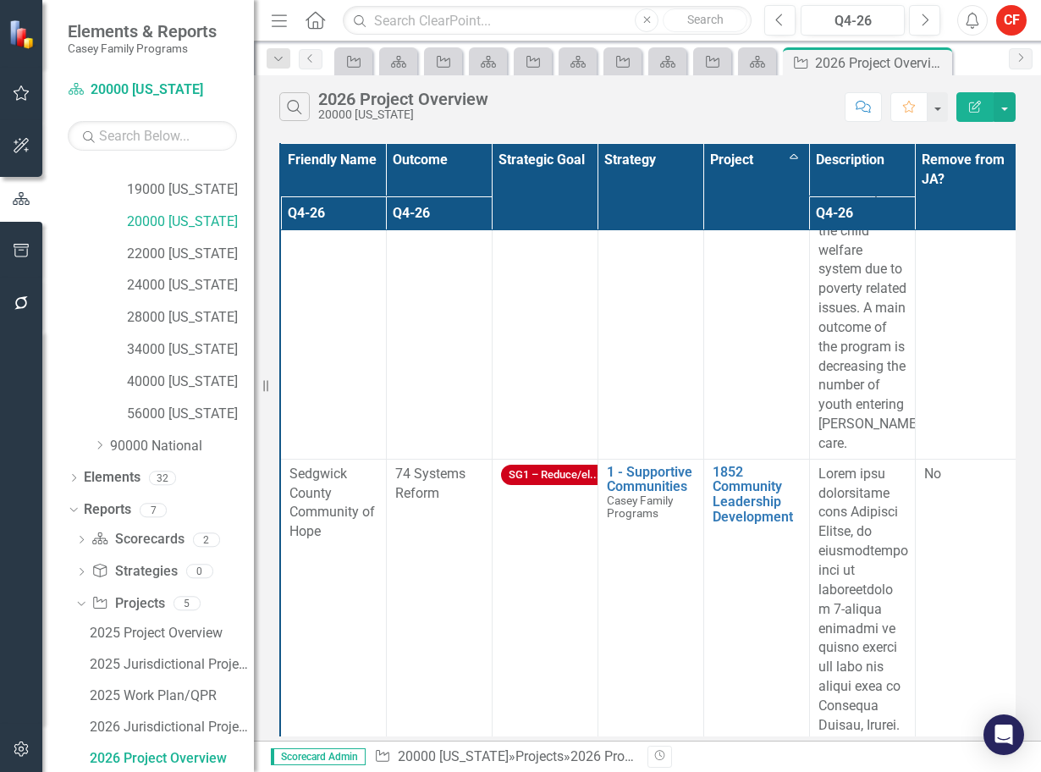
scroll to position [254, 0]
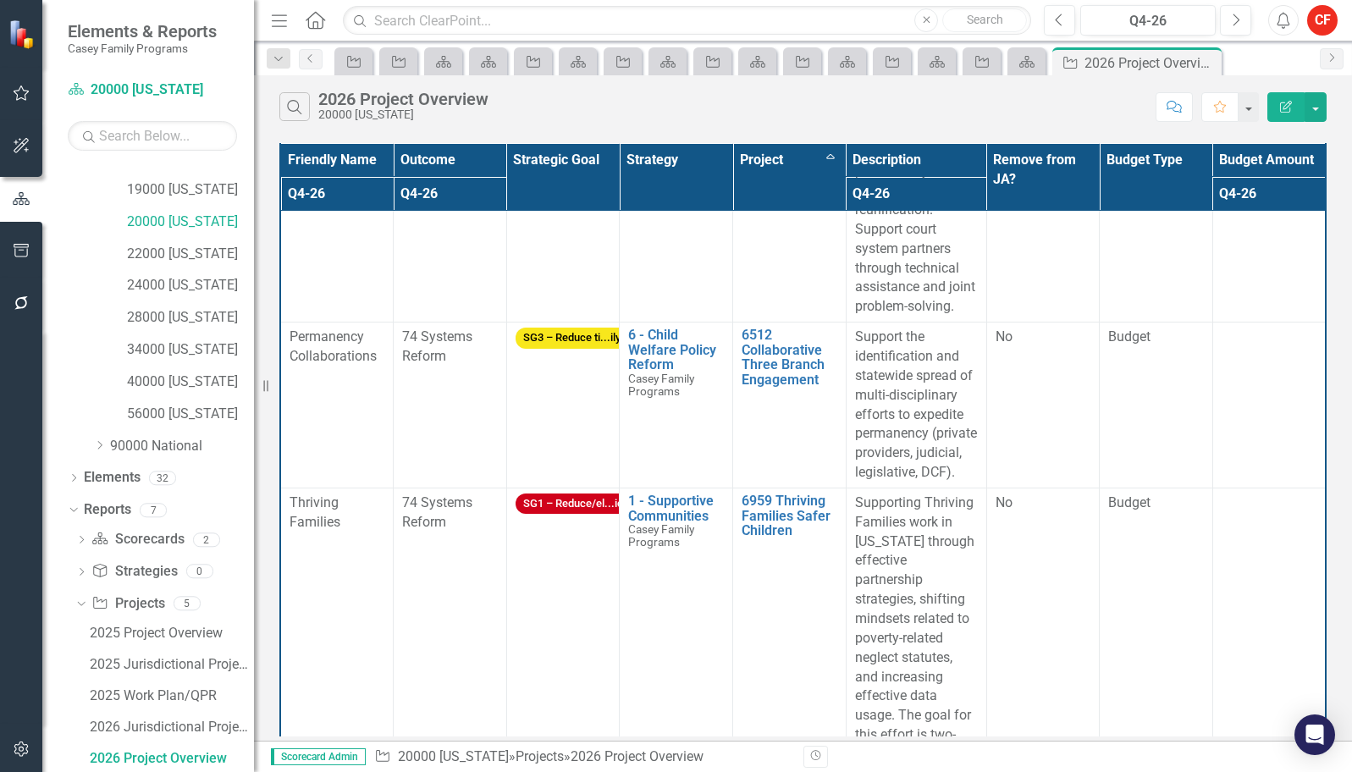
scroll to position [2327, 0]
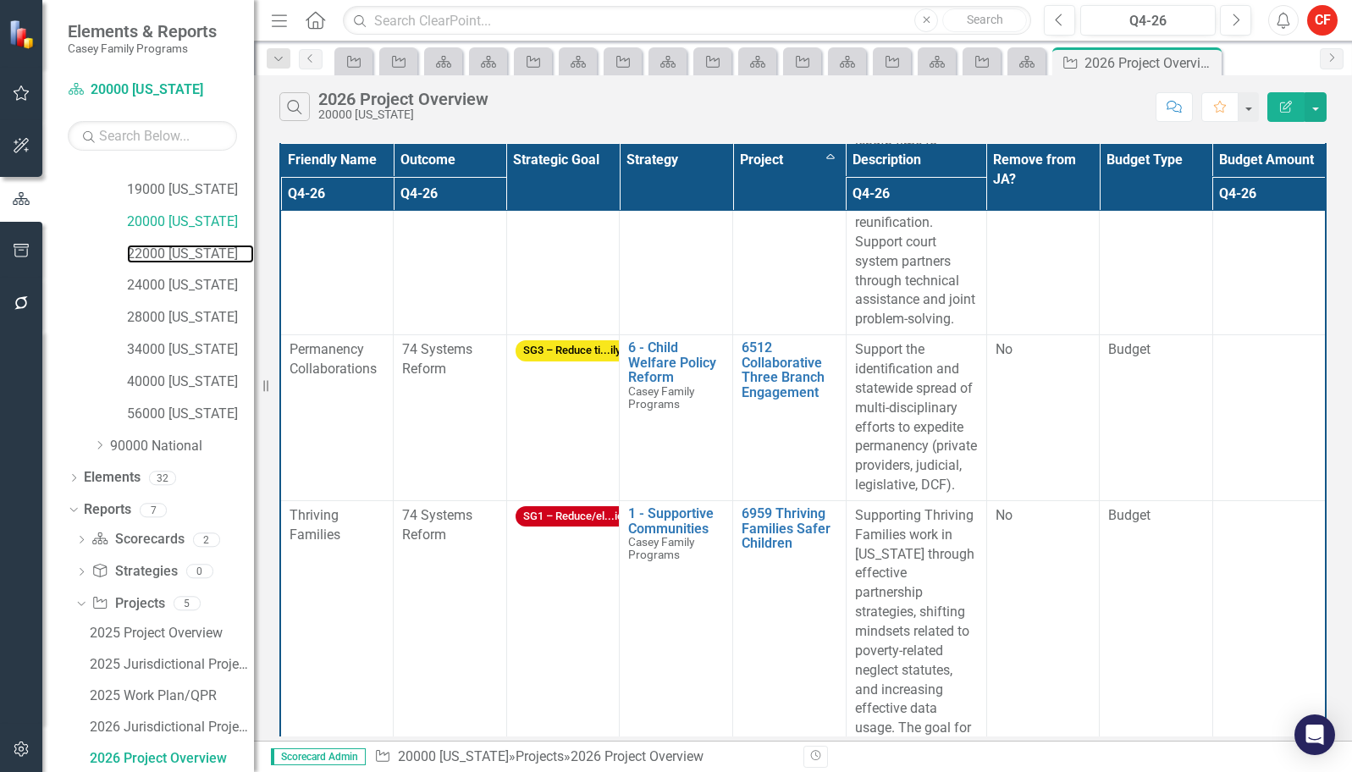
drag, startPoint x: 196, startPoint y: 259, endPoint x: 10, endPoint y: 328, distance: 198.0
click at [196, 259] on link "22000 [US_STATE]" at bounding box center [190, 254] width 127 height 19
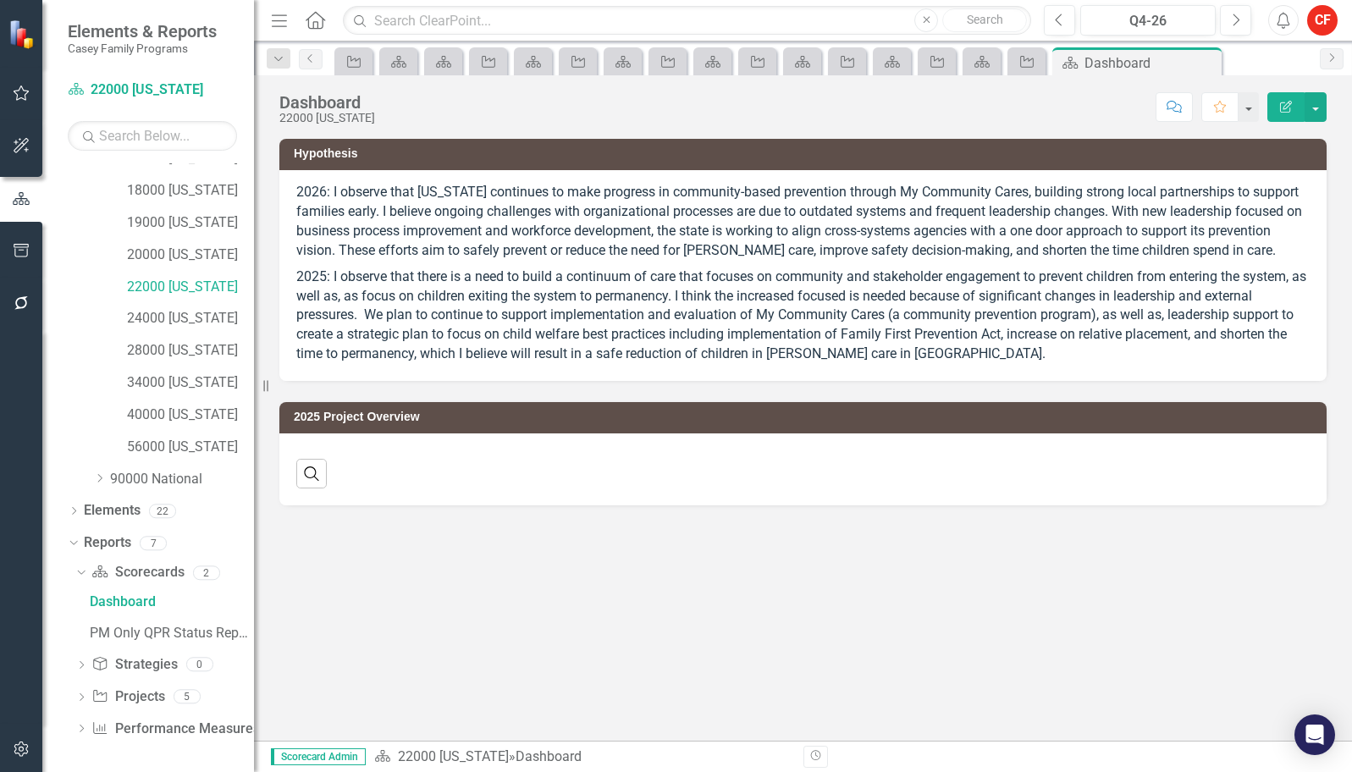
scroll to position [246, 0]
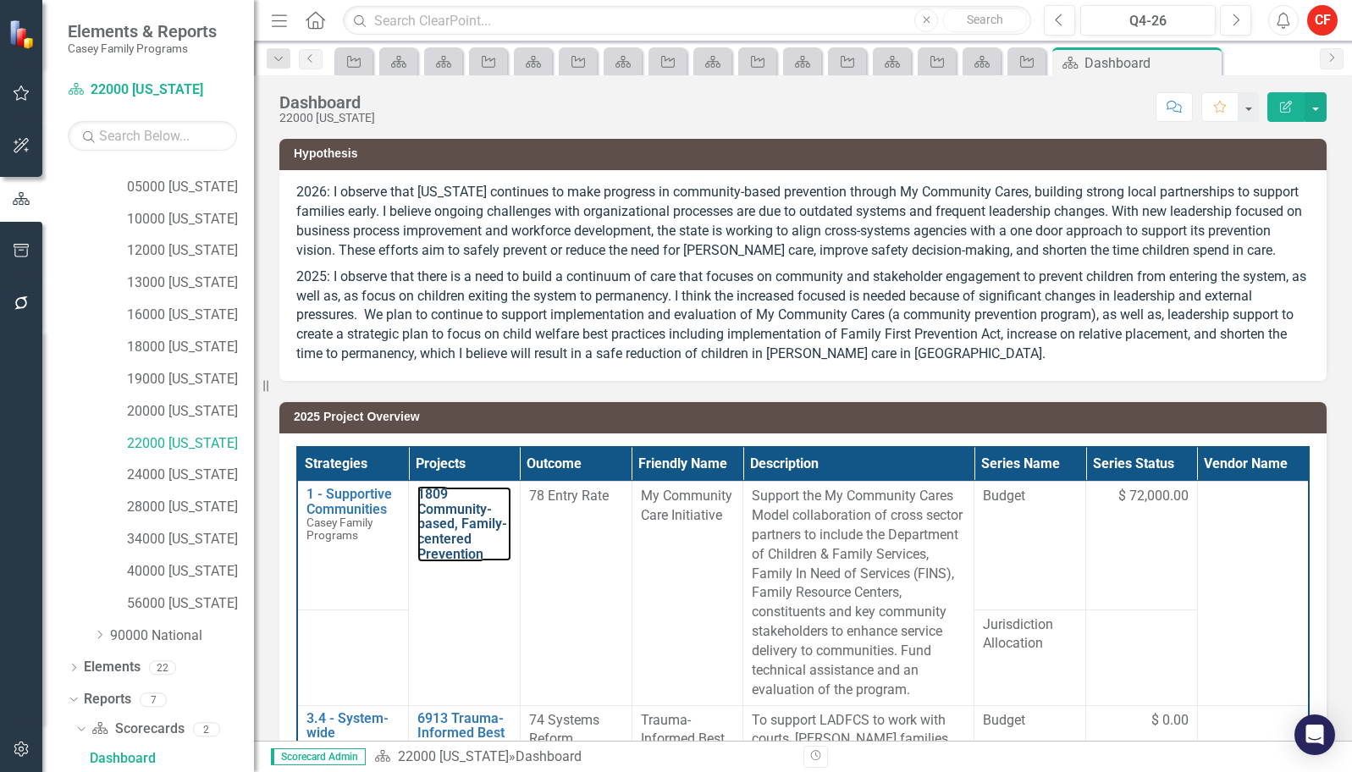
click at [498, 561] on link "1809 Community-based, Family-centered Prevention" at bounding box center [464, 524] width 94 height 74
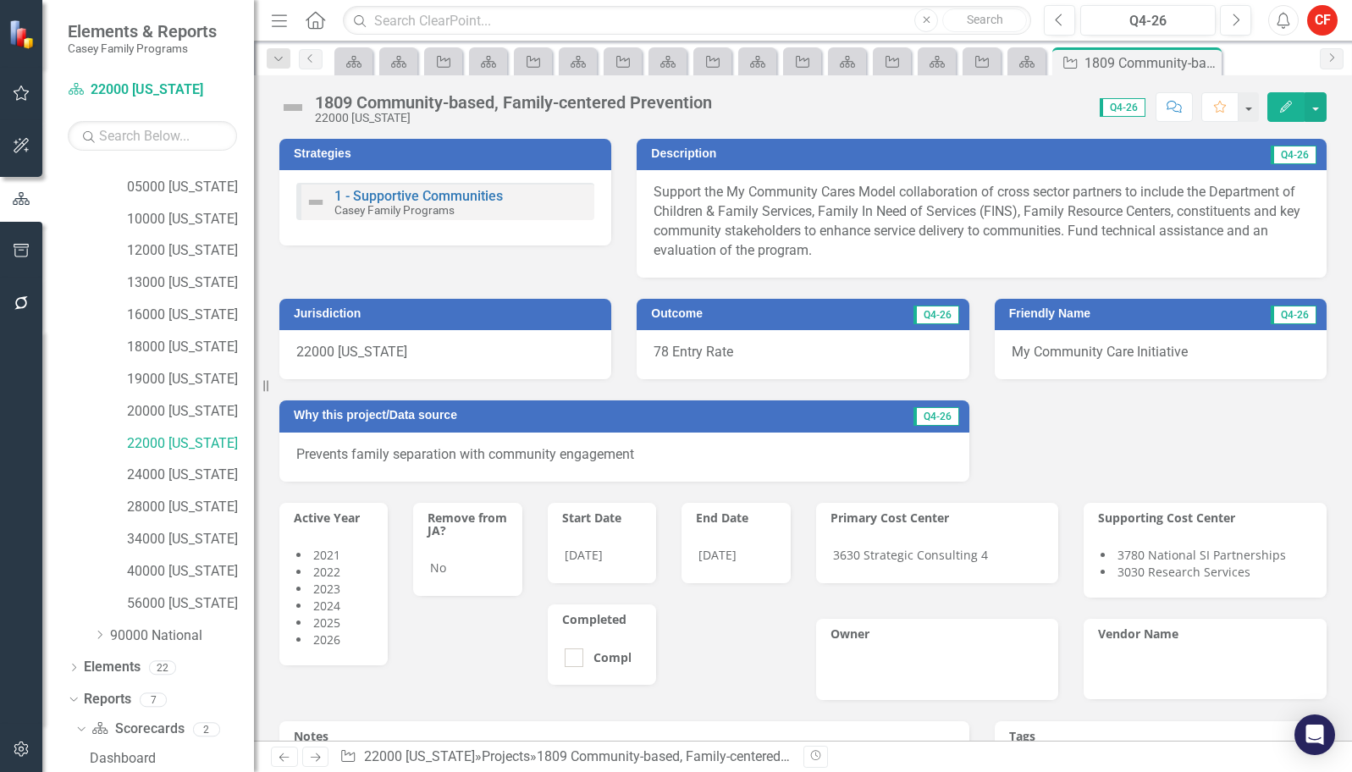
click at [182, 433] on div "22000 [US_STATE]" at bounding box center [190, 444] width 127 height 28
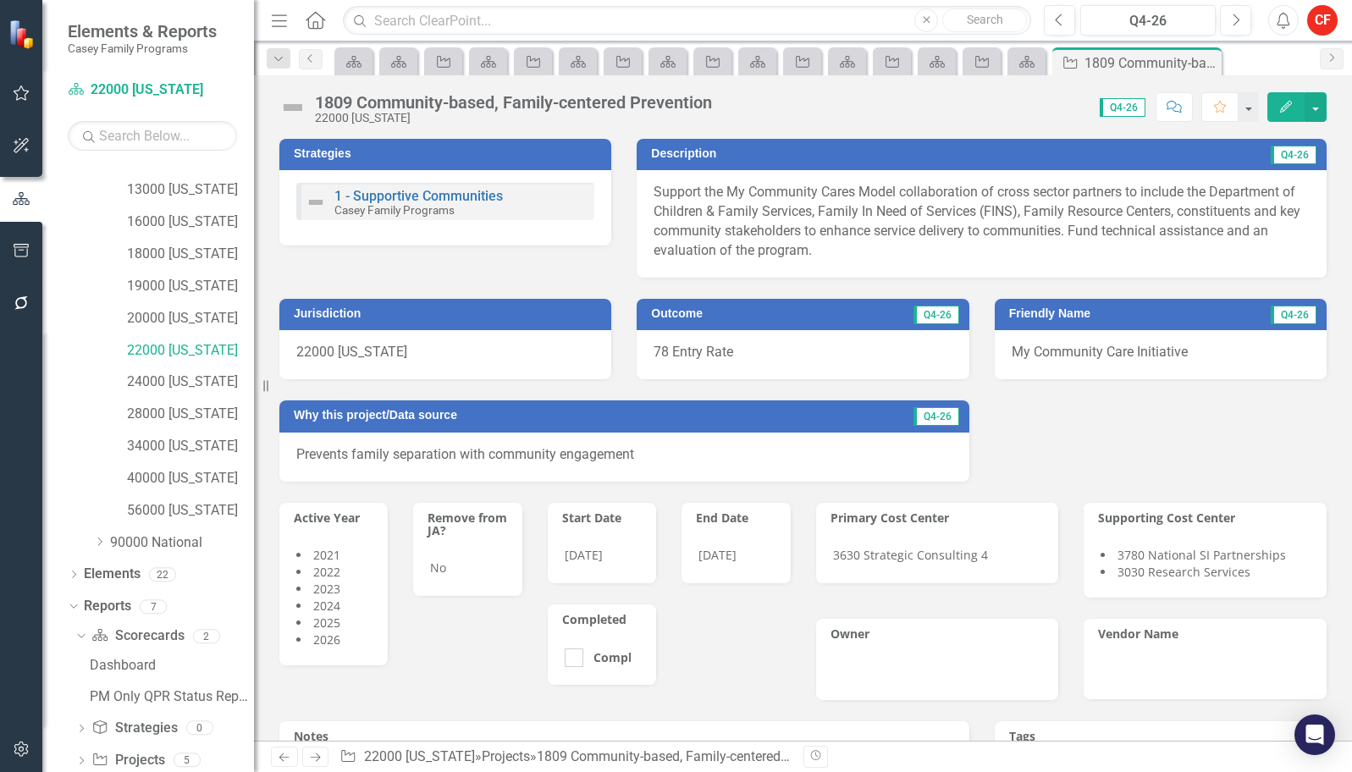
scroll to position [403, 0]
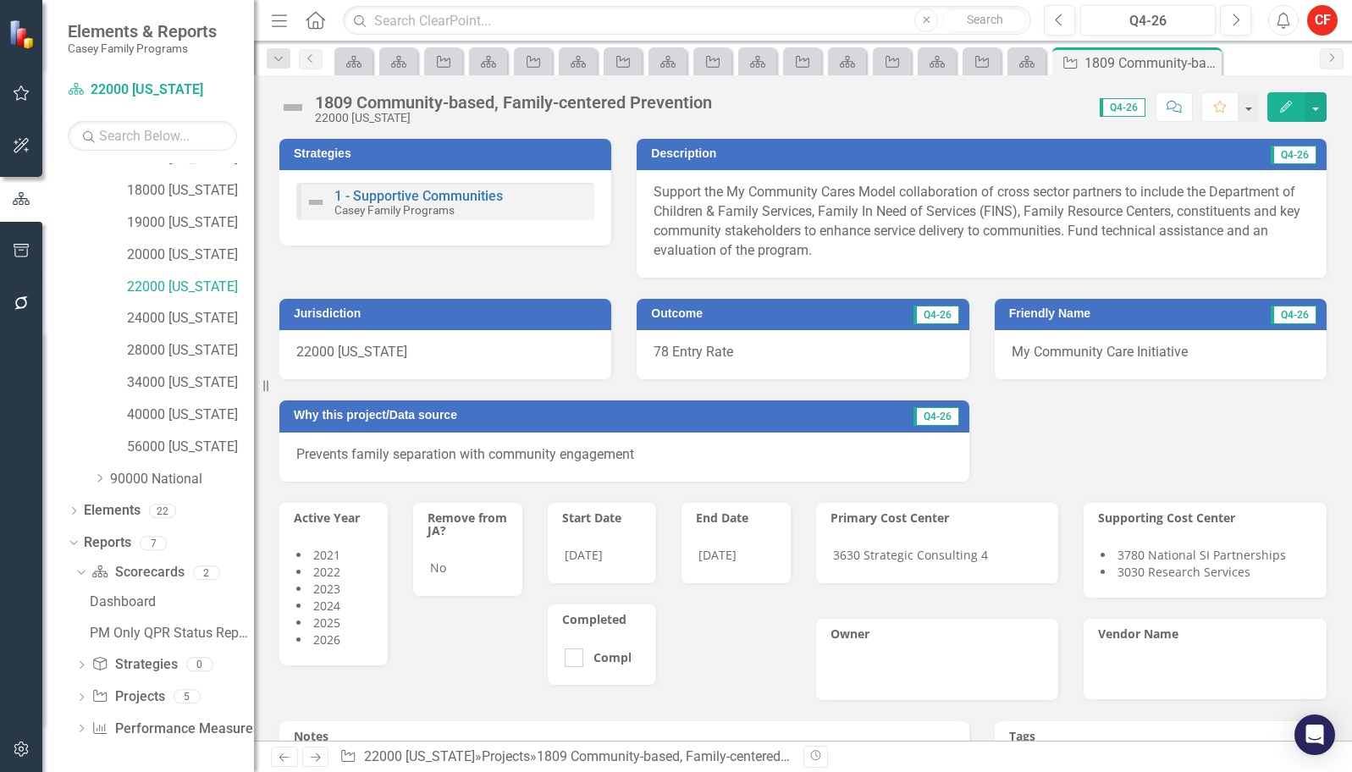
click at [87, 698] on div "Dropdown Project Projects 5" at bounding box center [164, 699] width 179 height 32
click at [78, 692] on div "Dropdown Project Projects 5" at bounding box center [164, 699] width 179 height 32
click at [85, 694] on icon "Dropdown" at bounding box center [81, 698] width 12 height 9
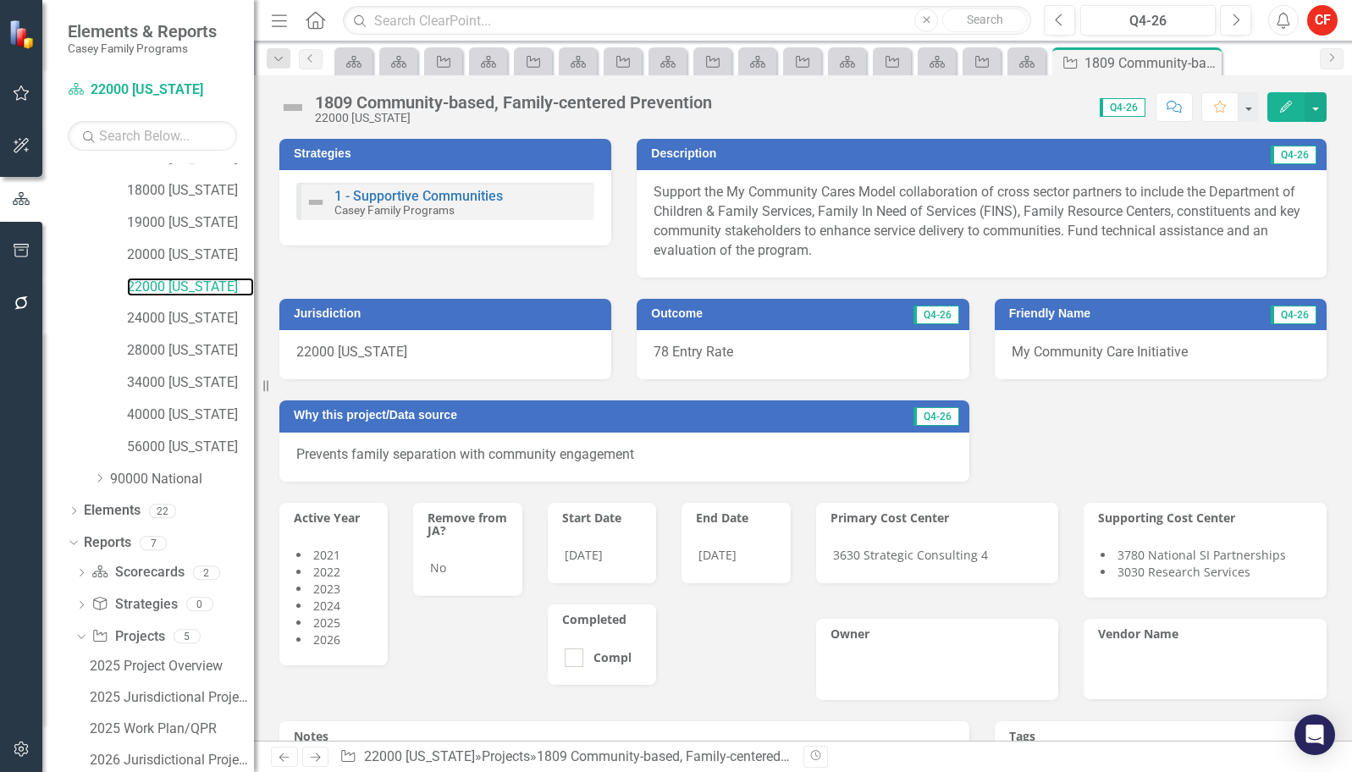
click at [169, 278] on link "22000 [US_STATE]" at bounding box center [190, 287] width 127 height 19
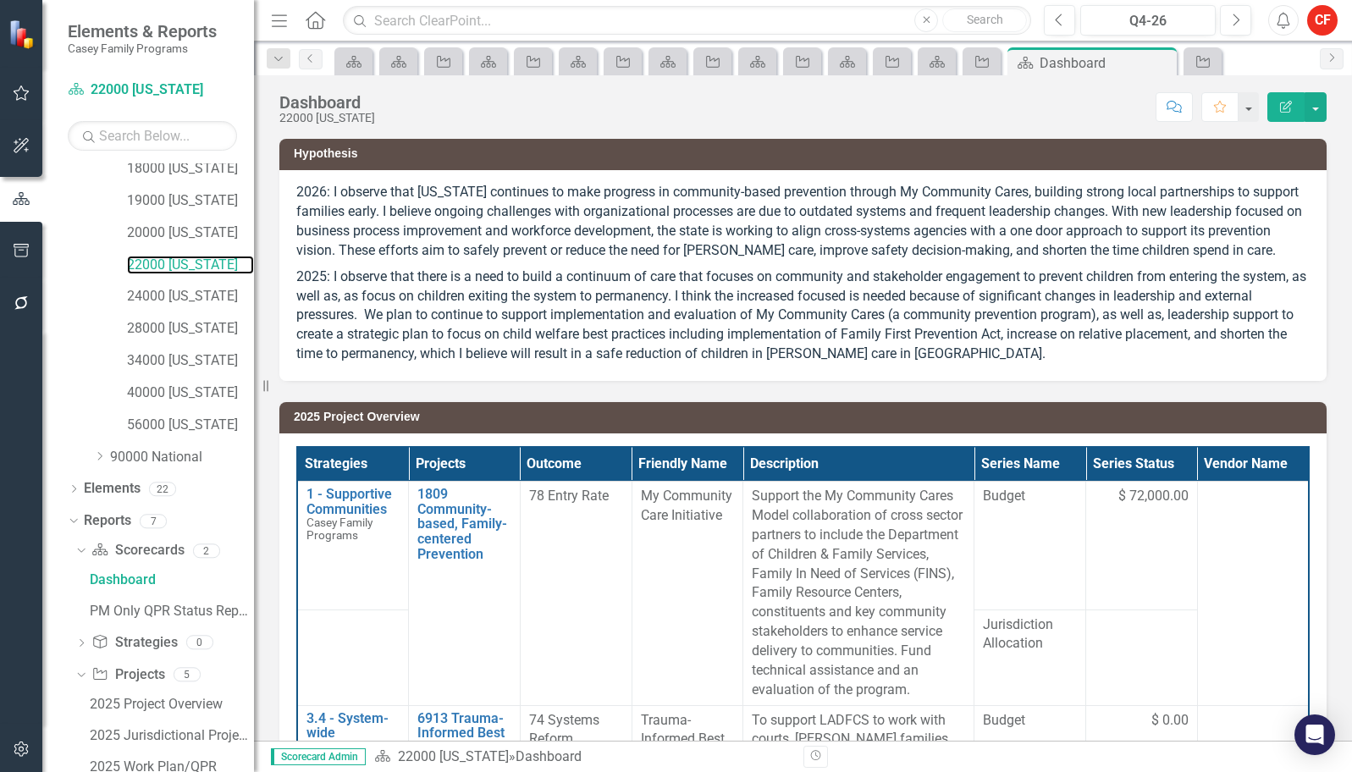
scroll to position [557, 0]
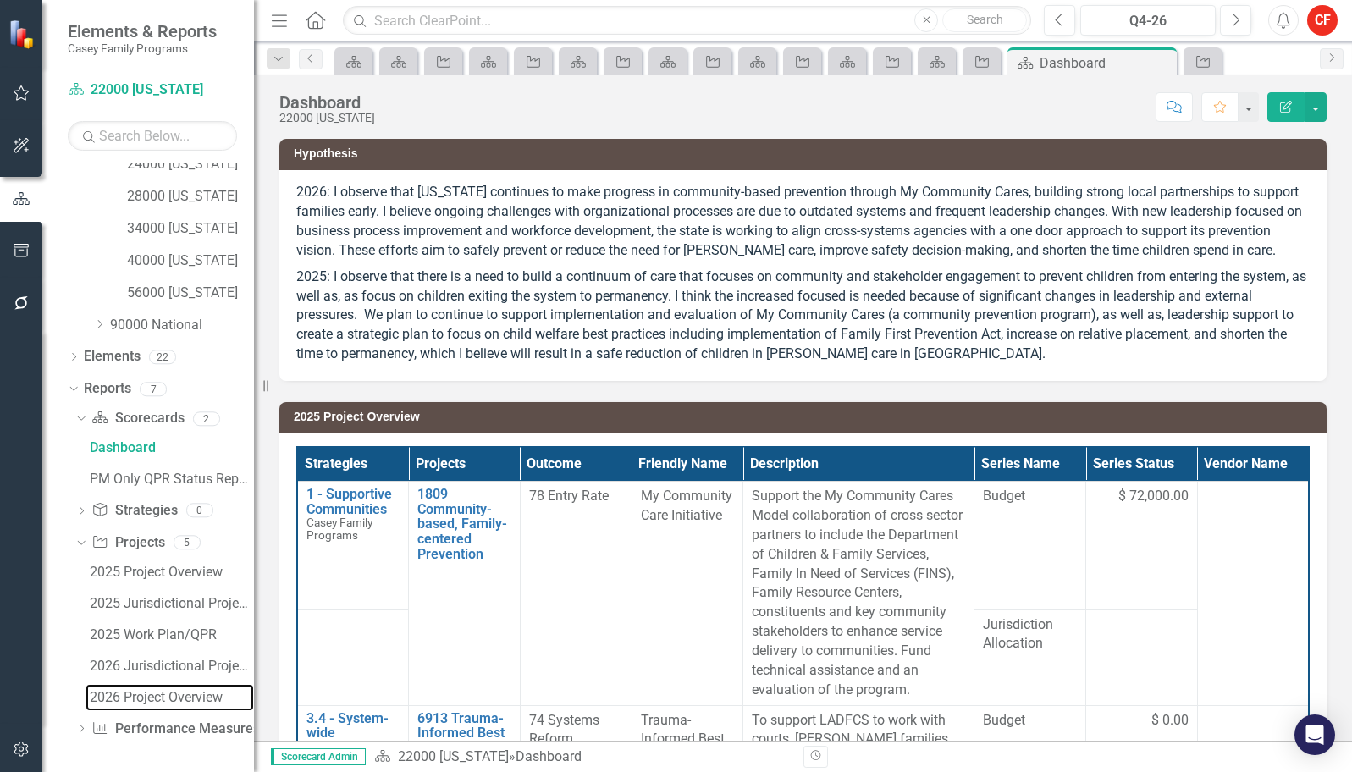
click at [131, 698] on div "2026 Project Overview" at bounding box center [172, 697] width 164 height 15
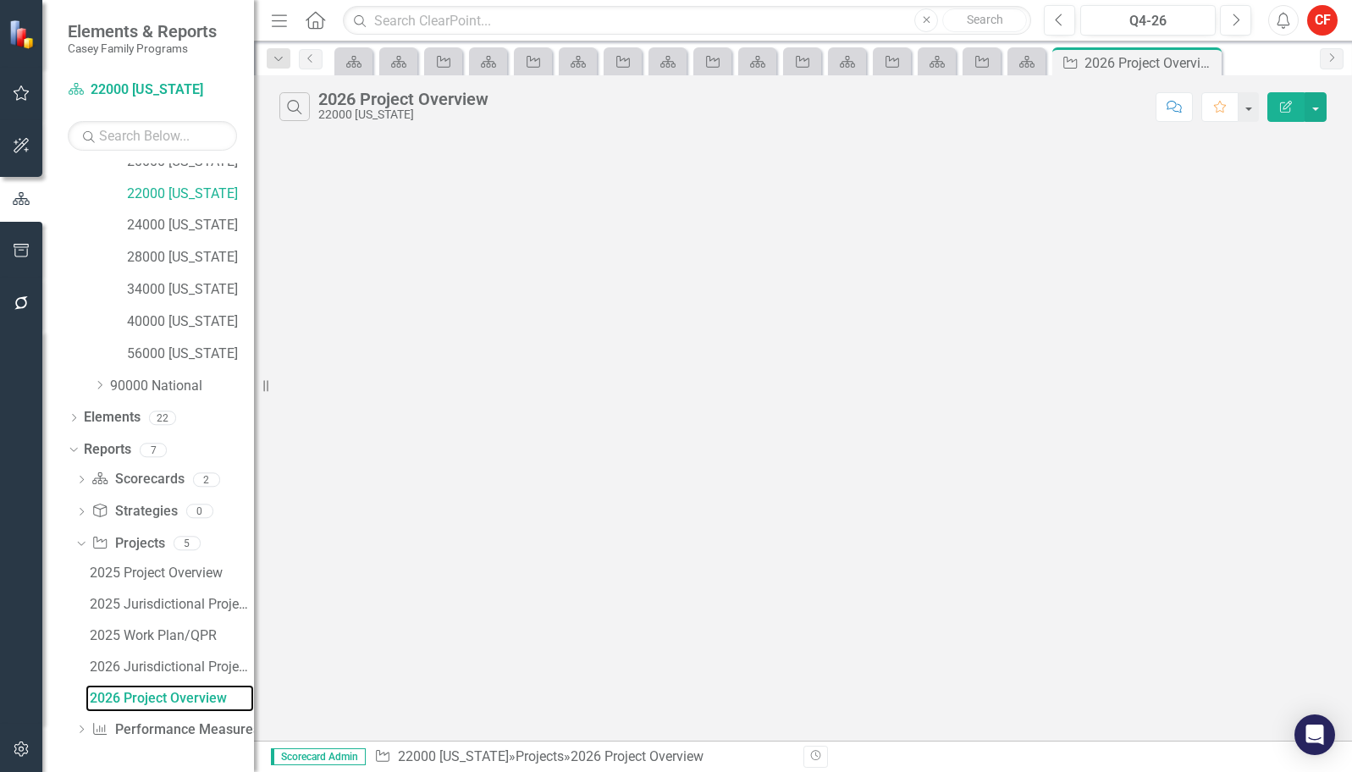
scroll to position [436, 0]
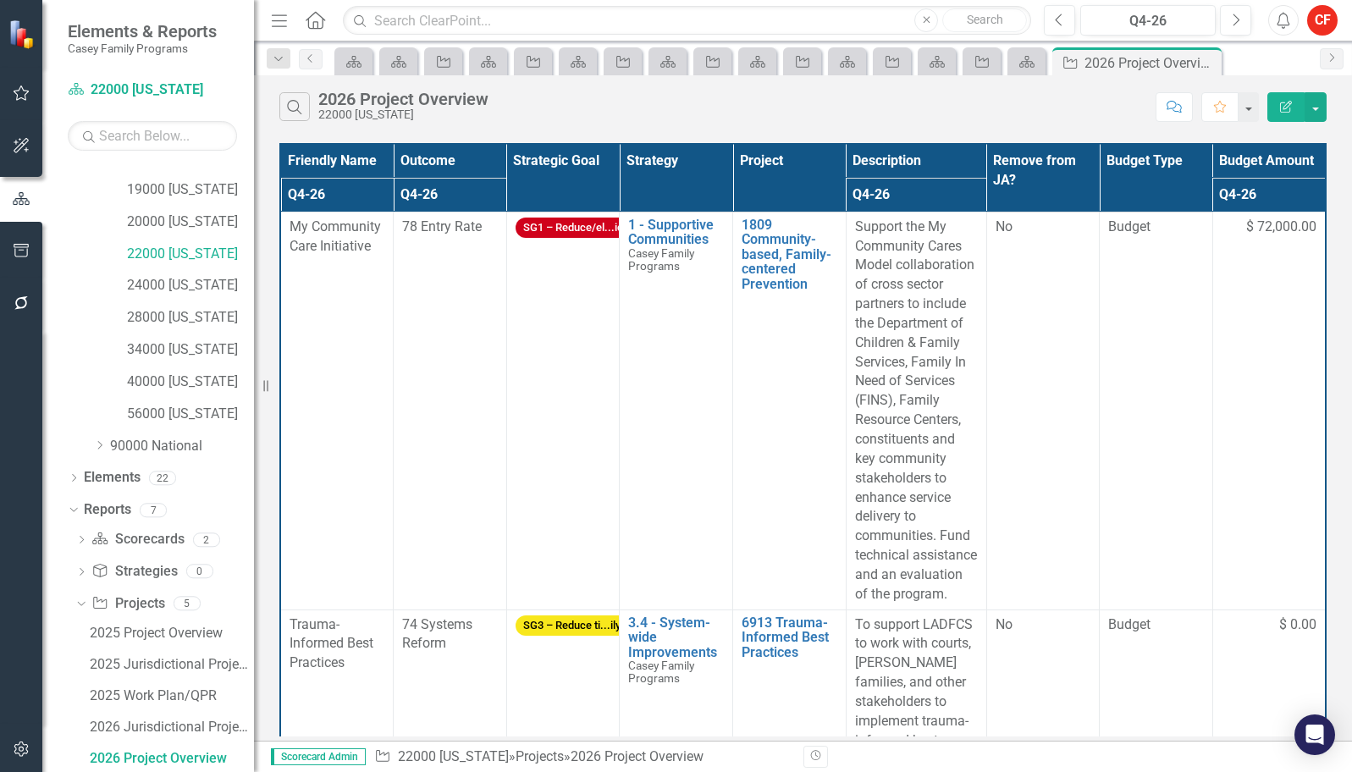
drag, startPoint x: 770, startPoint y: 179, endPoint x: 742, endPoint y: 219, distance: 48.1
click at [770, 179] on th "Project" at bounding box center [789, 178] width 113 height 68
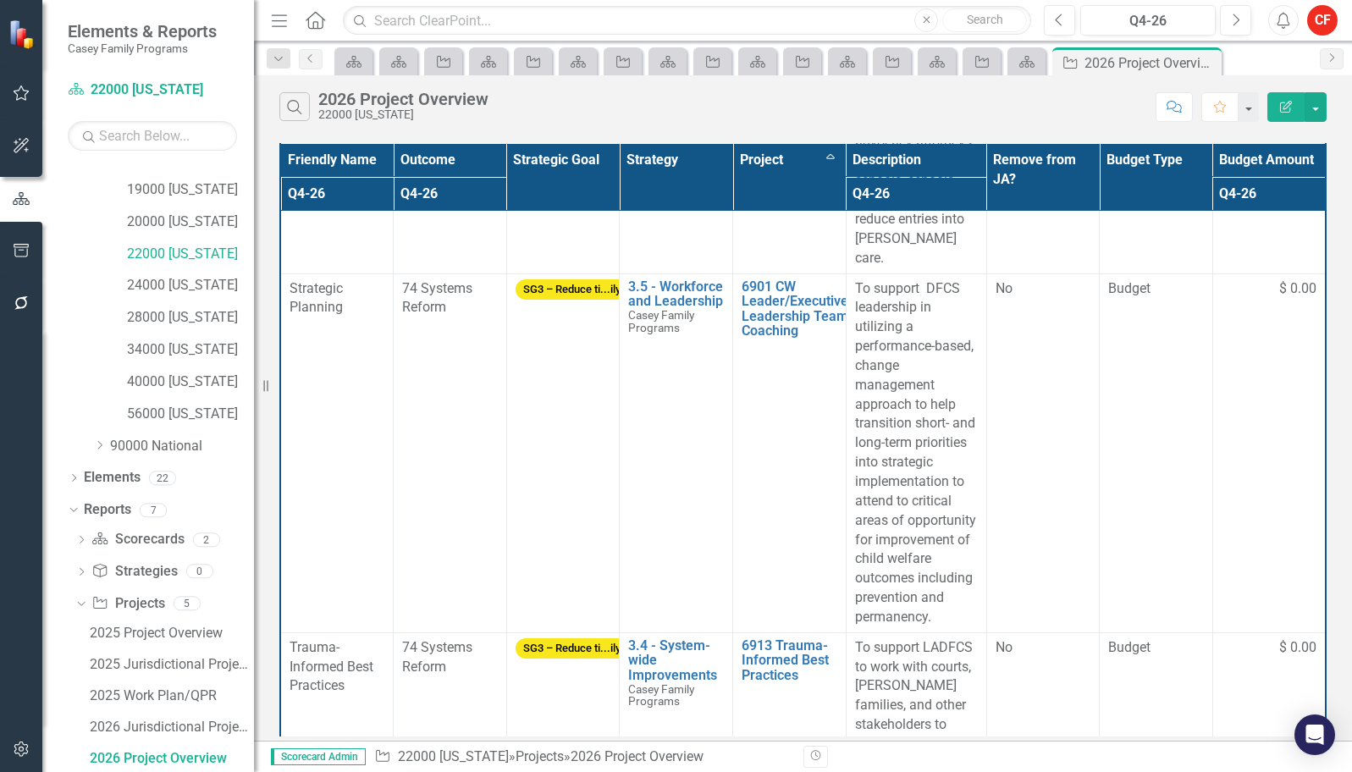
scroll to position [593, 0]
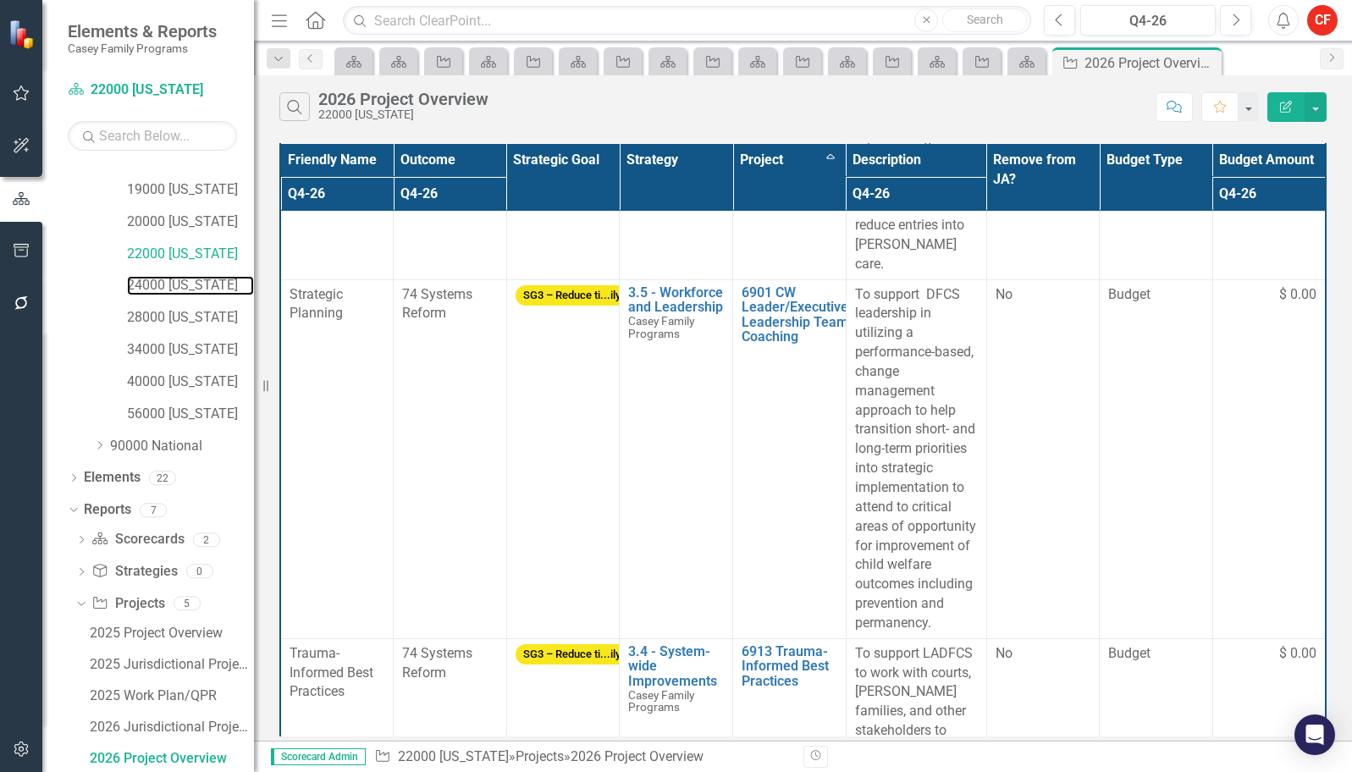
drag, startPoint x: 197, startPoint y: 282, endPoint x: 2, endPoint y: 294, distance: 195.9
click at [197, 282] on link "24000 [US_STATE]" at bounding box center [190, 285] width 127 height 19
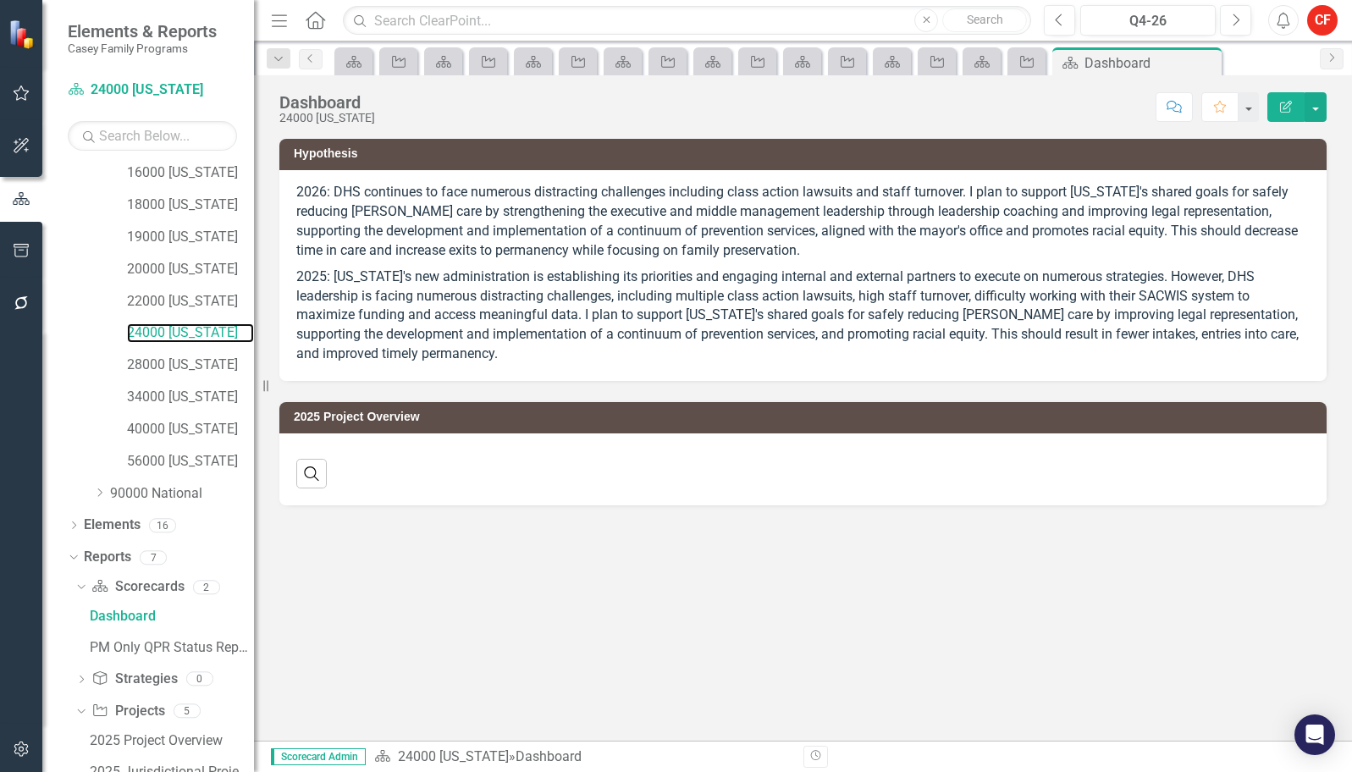
scroll to position [557, 0]
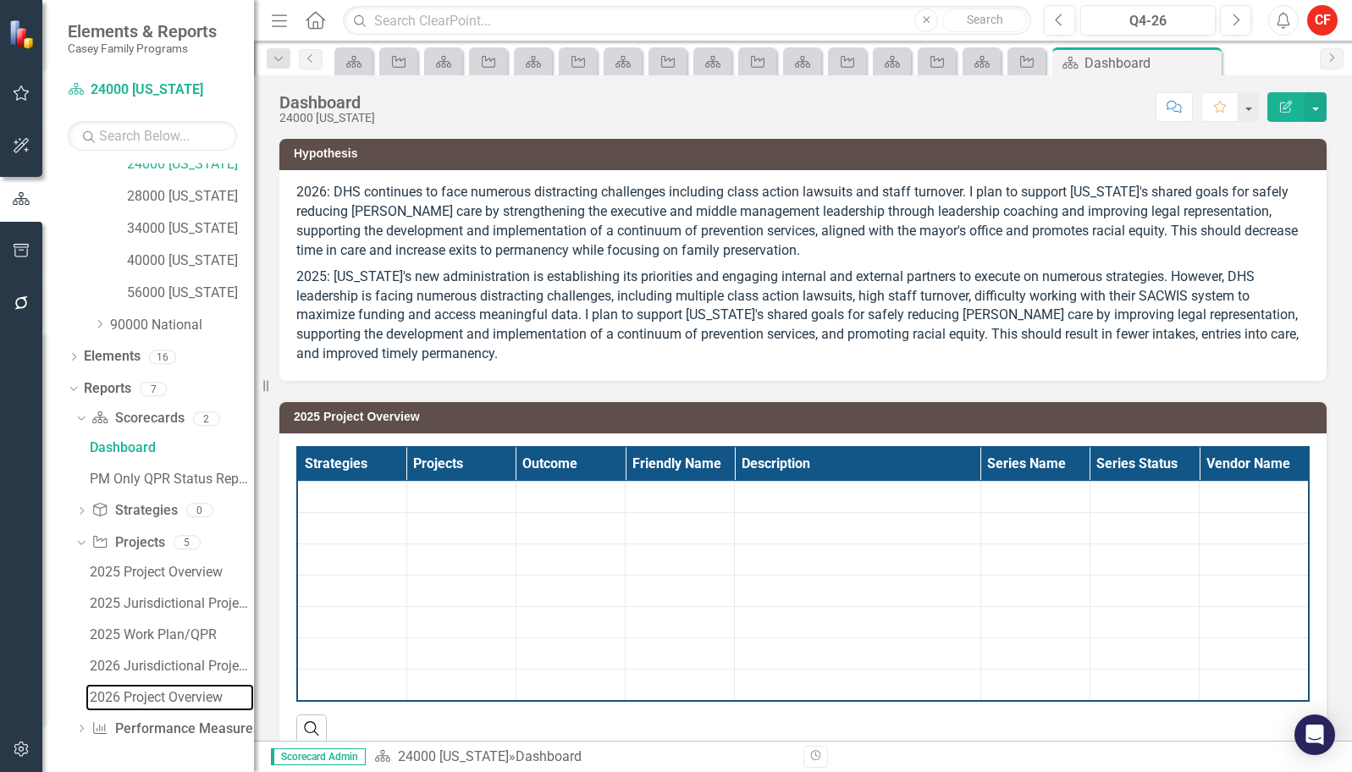
click at [135, 698] on div "2026 Project Overview" at bounding box center [172, 697] width 164 height 15
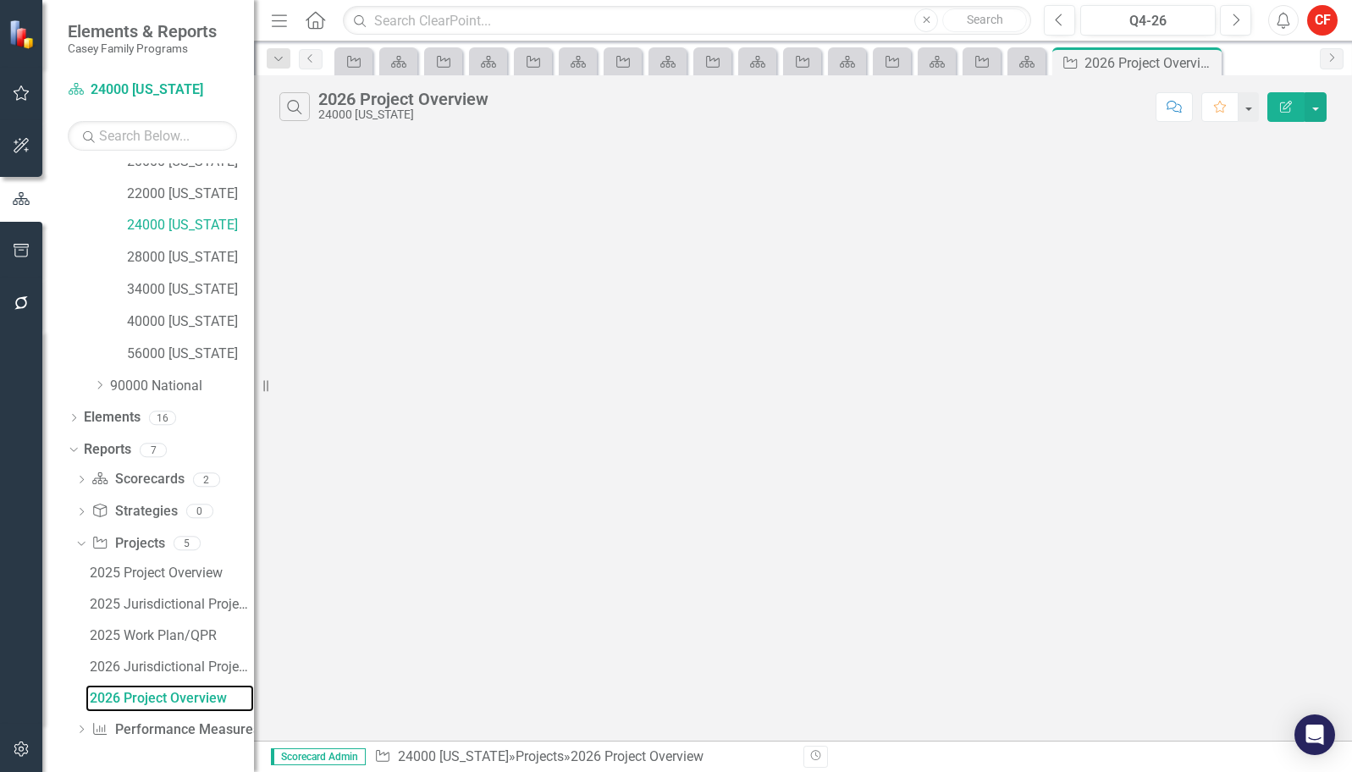
scroll to position [436, 0]
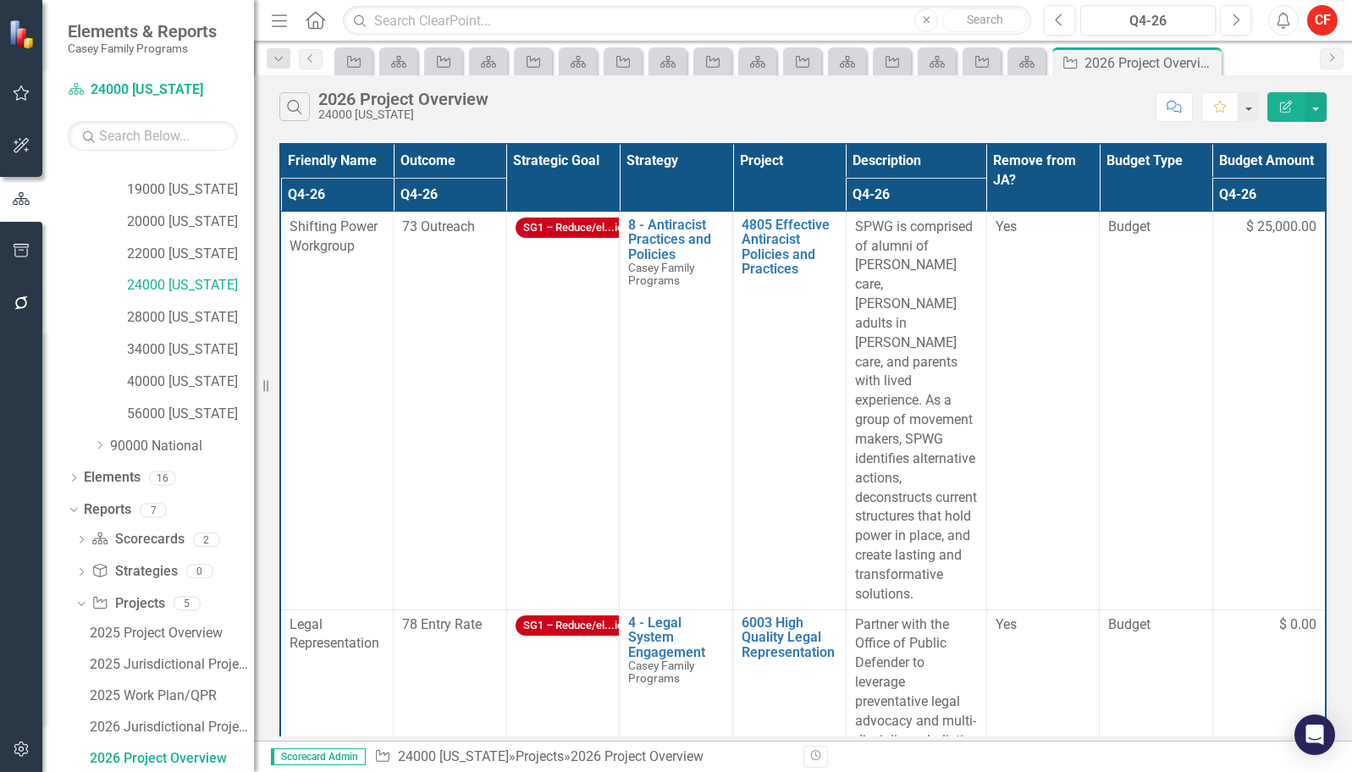
click at [803, 185] on th "Project" at bounding box center [789, 178] width 113 height 68
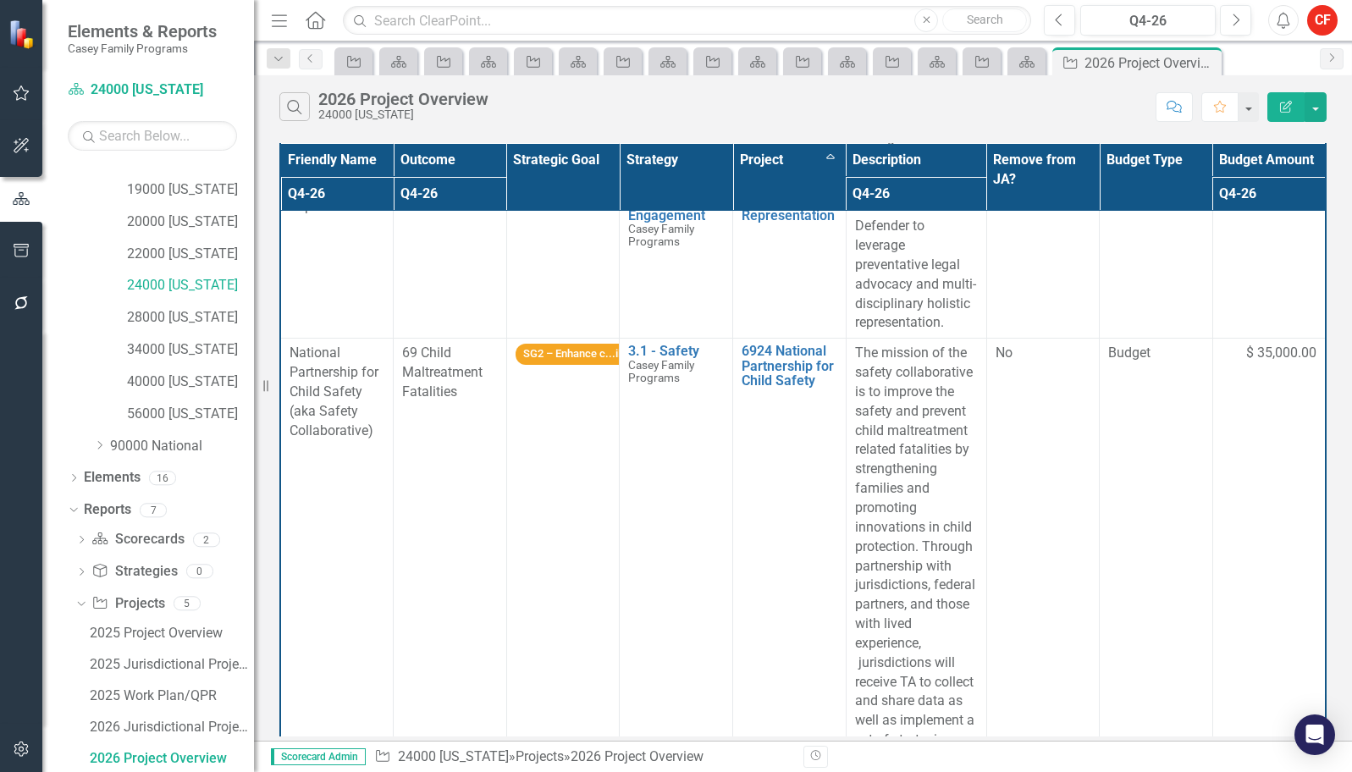
scroll to position [1352, 0]
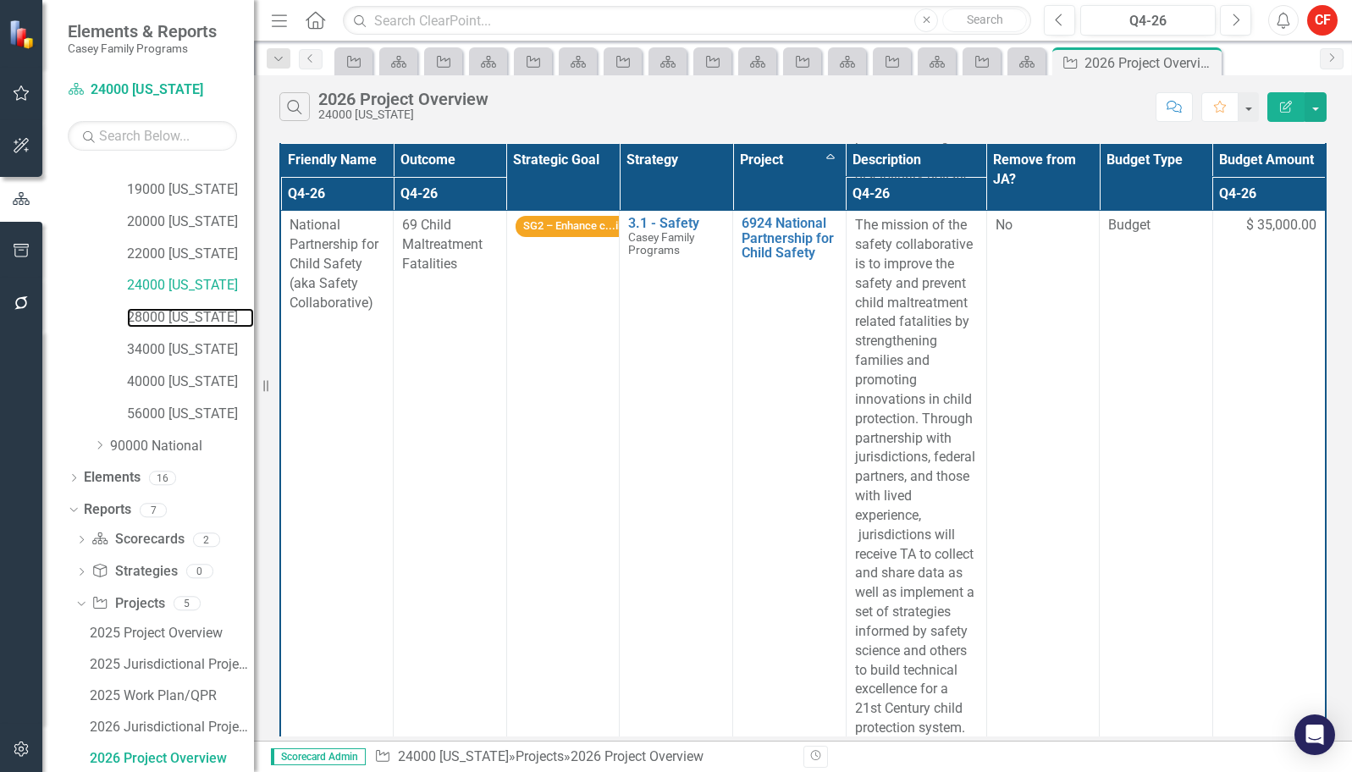
click at [197, 317] on link "28000 [US_STATE]" at bounding box center [190, 317] width 127 height 19
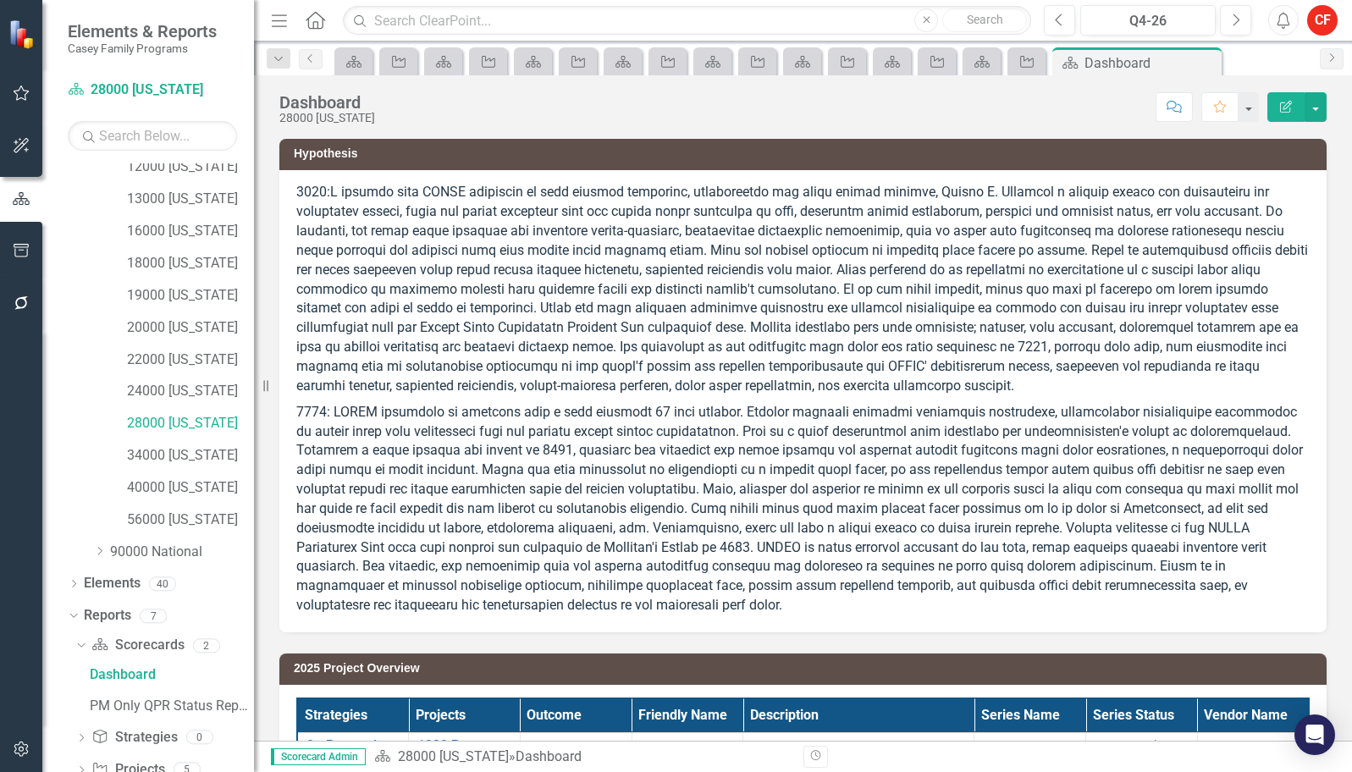
scroll to position [403, 0]
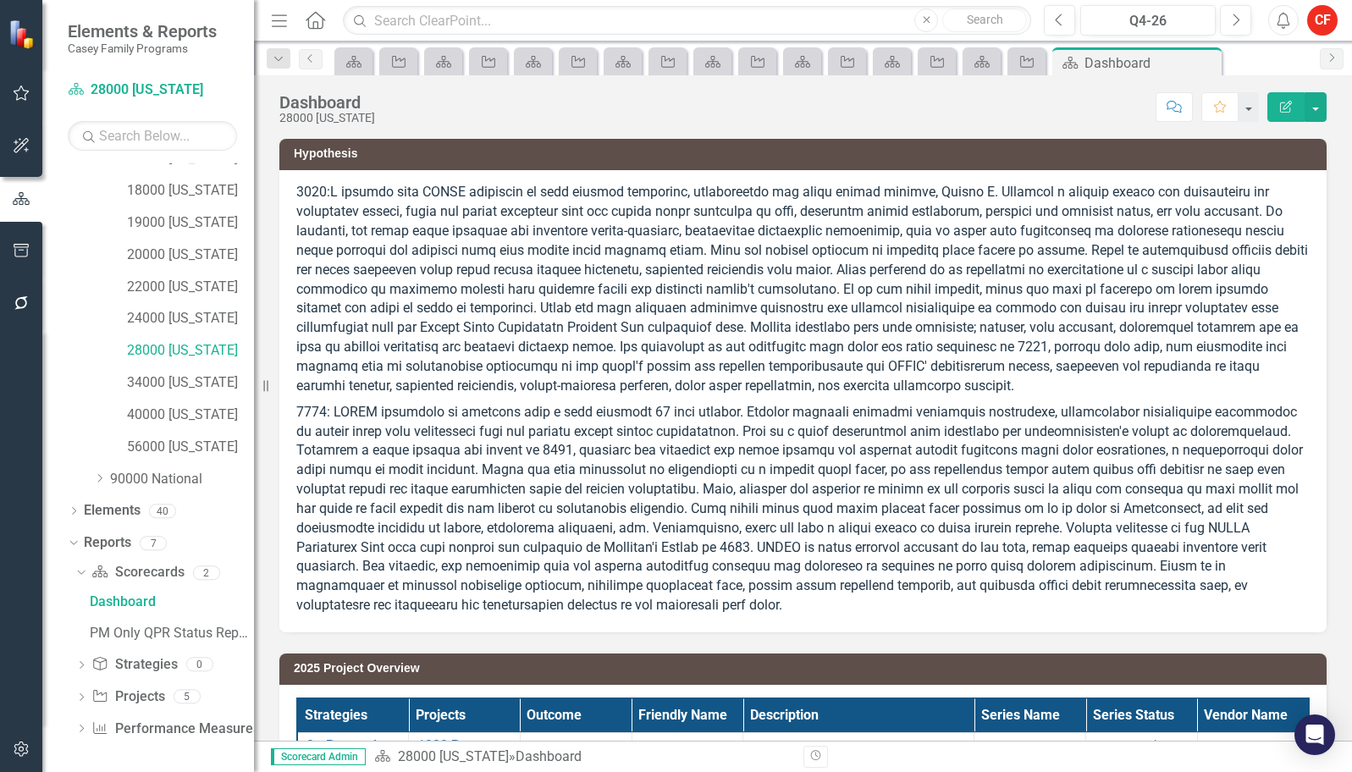
click at [86, 690] on div "Dropdown Project Projects 5" at bounding box center [164, 699] width 179 height 32
click at [82, 699] on icon "Dropdown" at bounding box center [81, 698] width 12 height 9
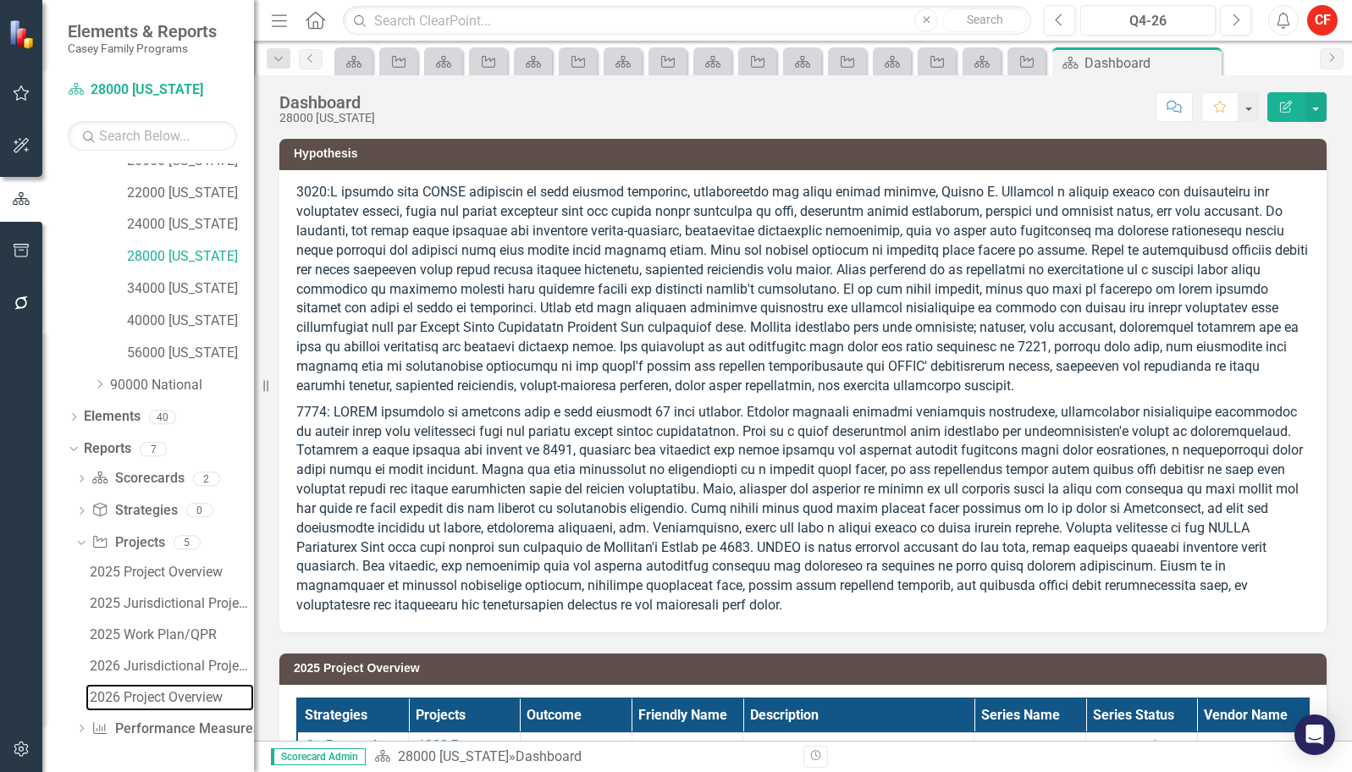
click at [141, 701] on div "2026 Project Overview" at bounding box center [172, 697] width 164 height 15
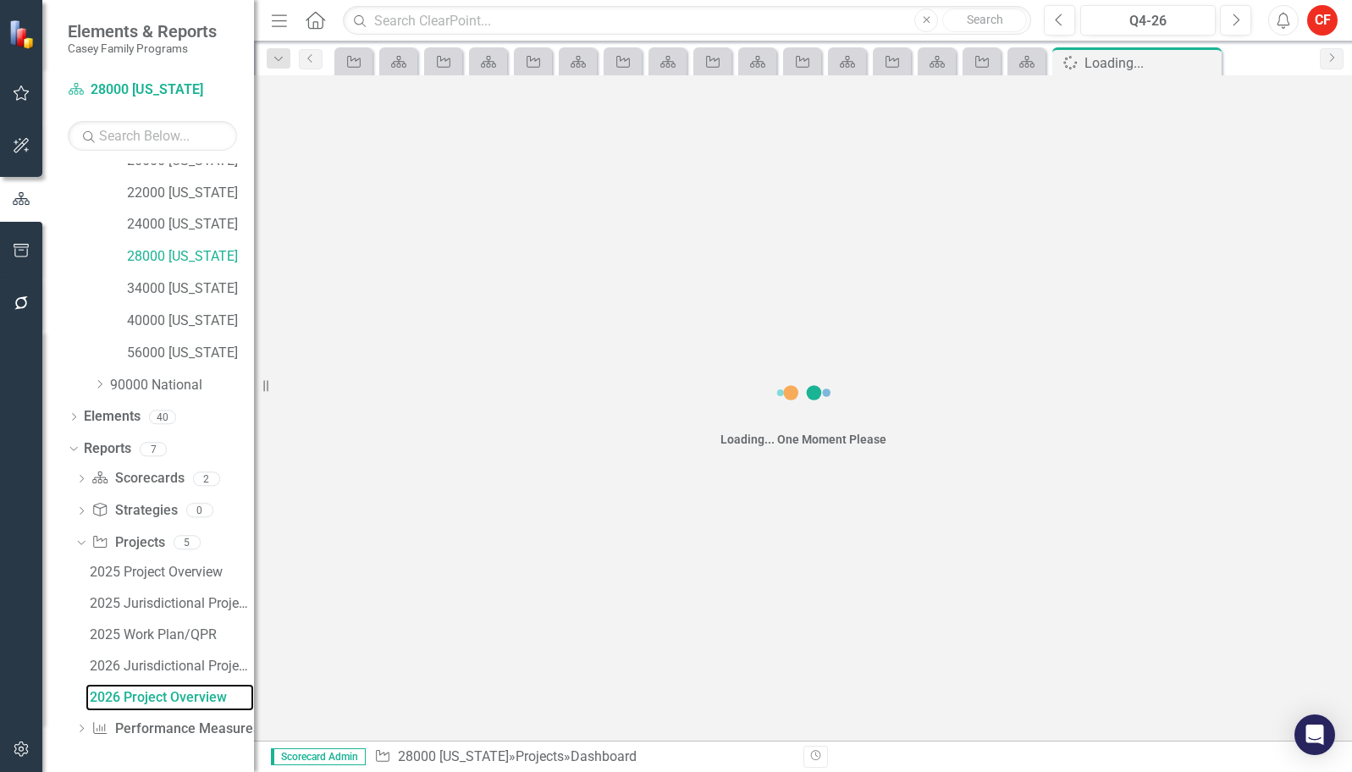
scroll to position [436, 0]
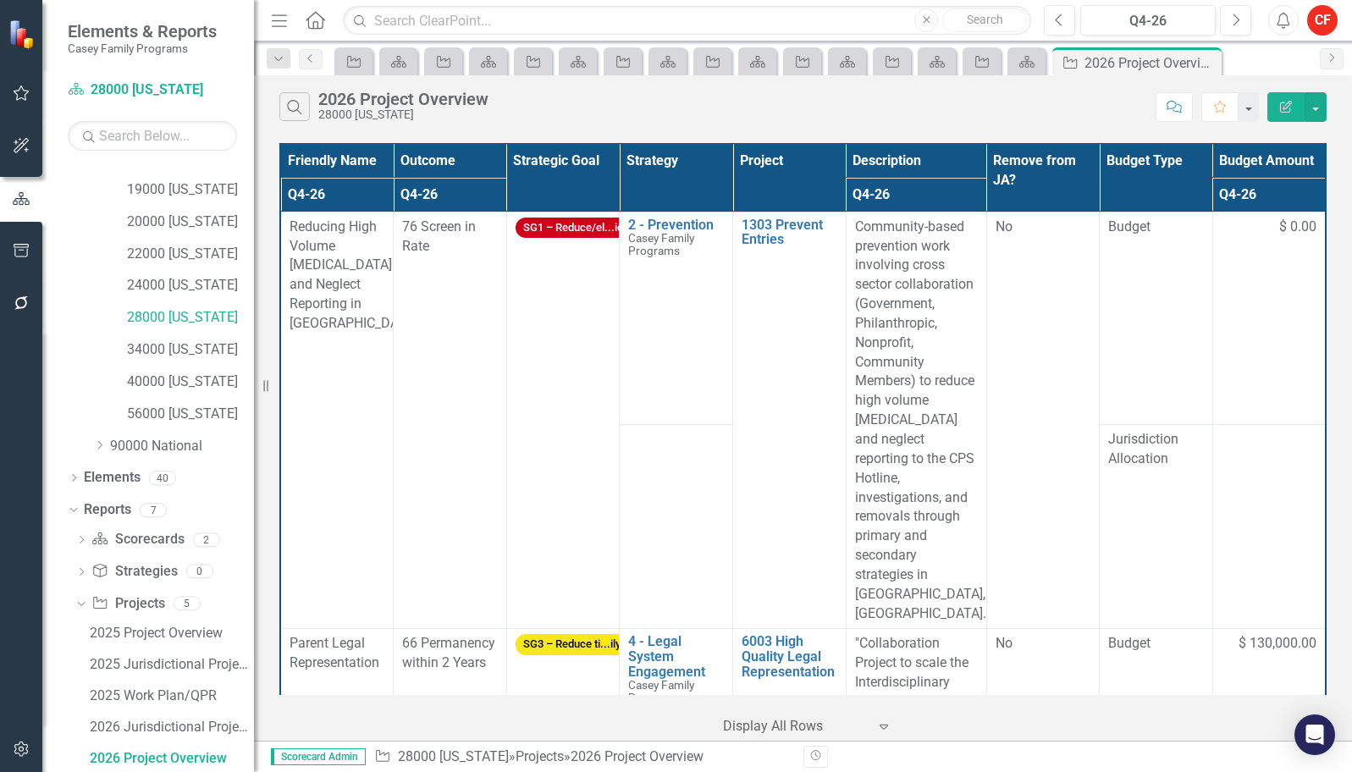
click at [769, 158] on th "Project" at bounding box center [789, 178] width 113 height 68
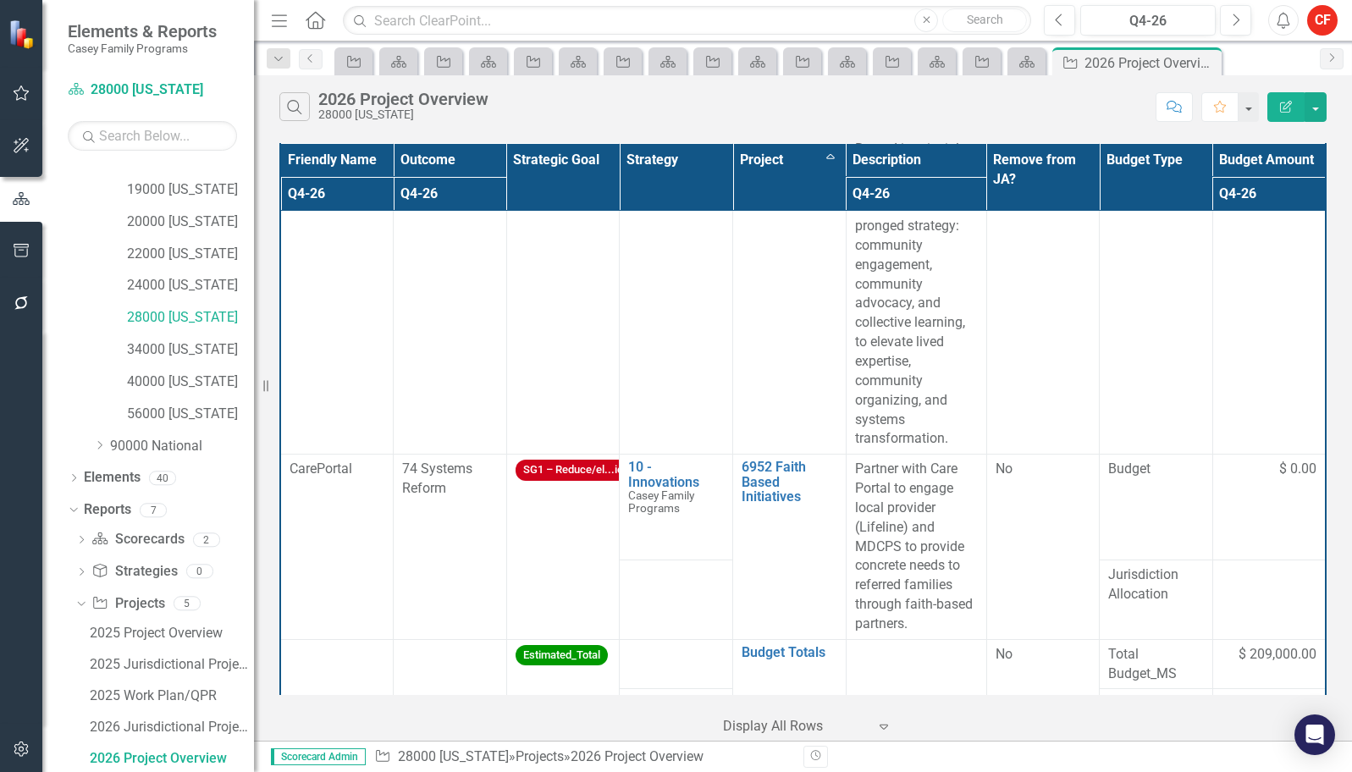
scroll to position [4504, 0]
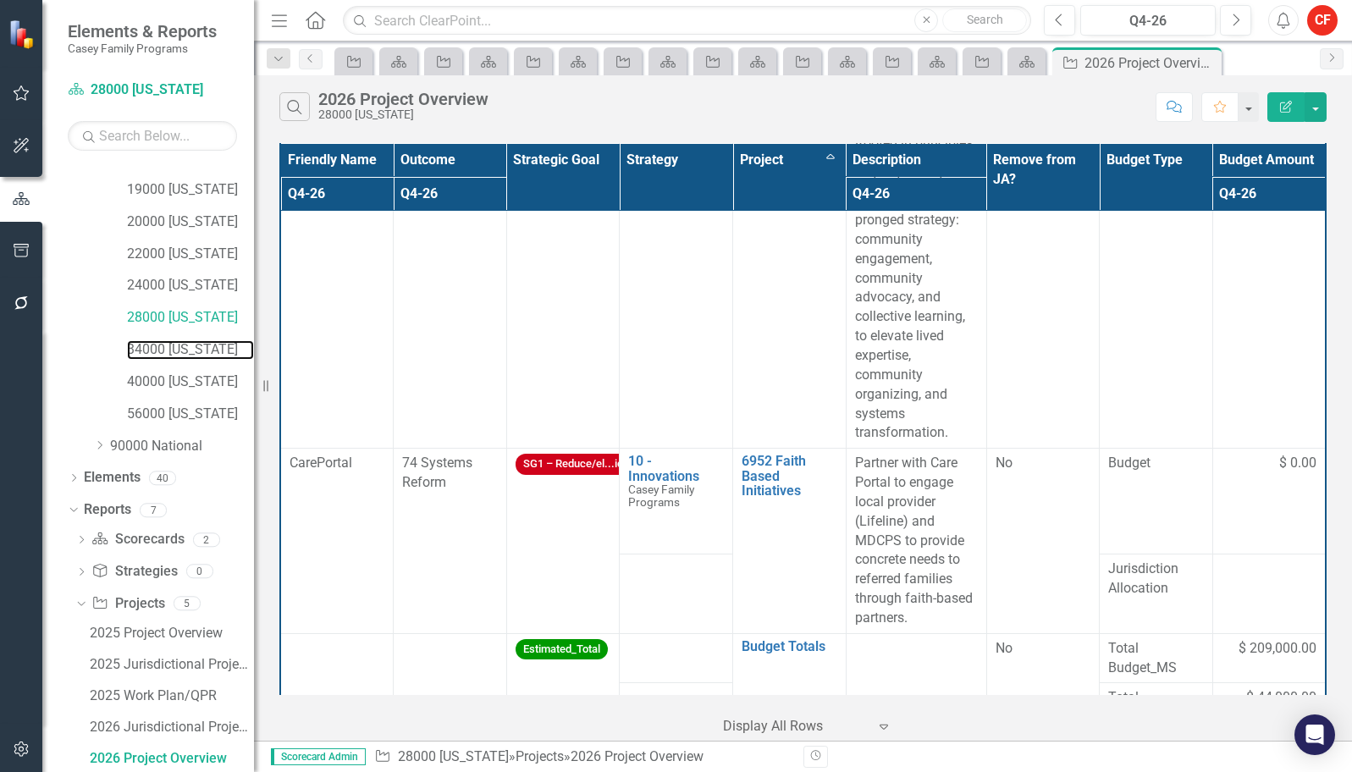
click at [167, 348] on link "34000 [US_STATE]" at bounding box center [190, 349] width 127 height 19
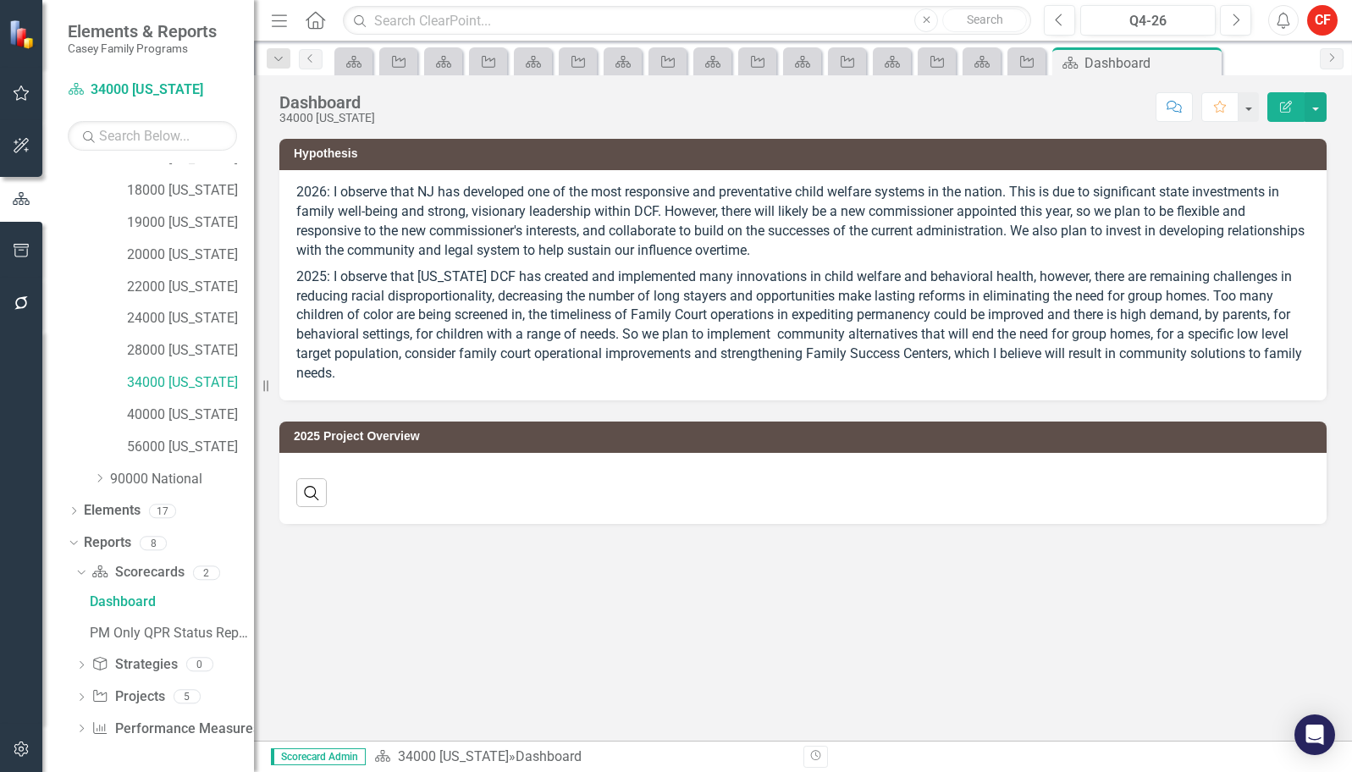
click at [80, 701] on icon "Dropdown" at bounding box center [81, 698] width 12 height 9
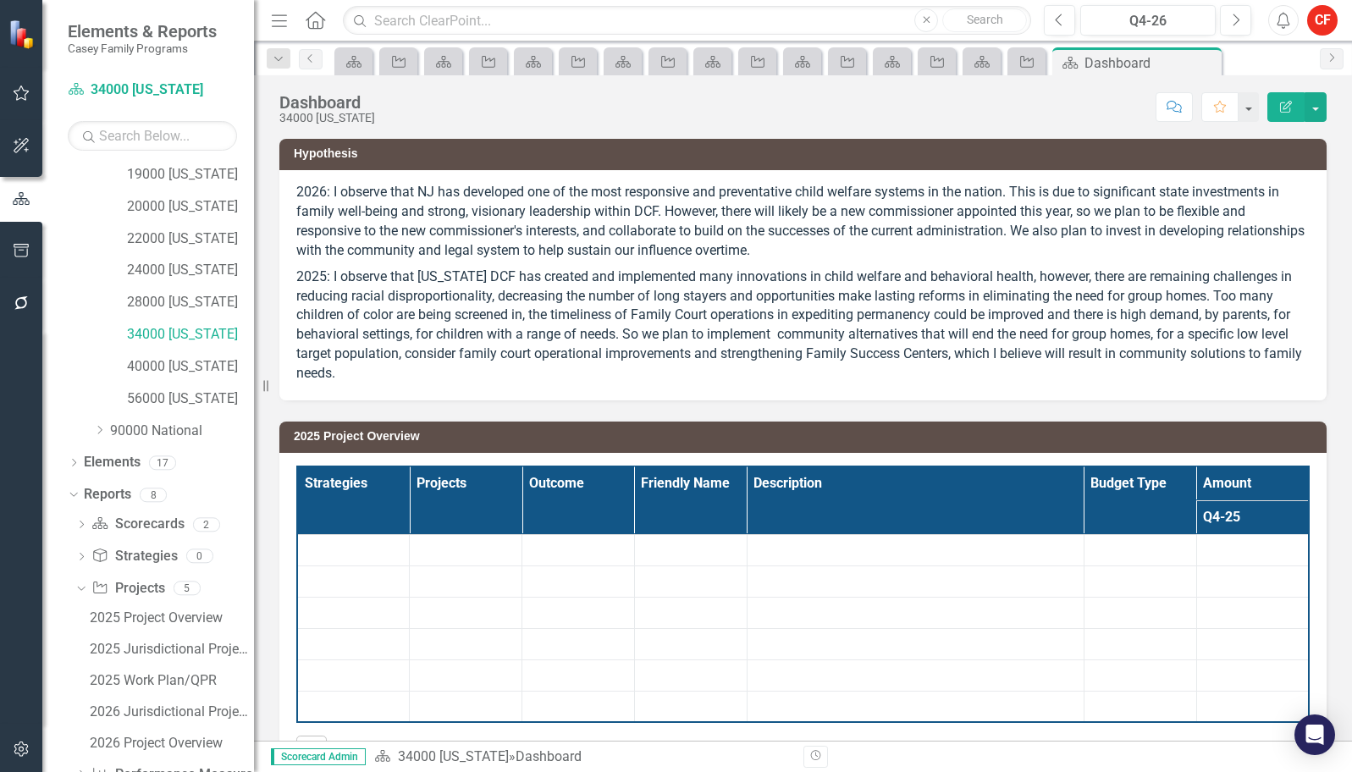
scroll to position [497, 0]
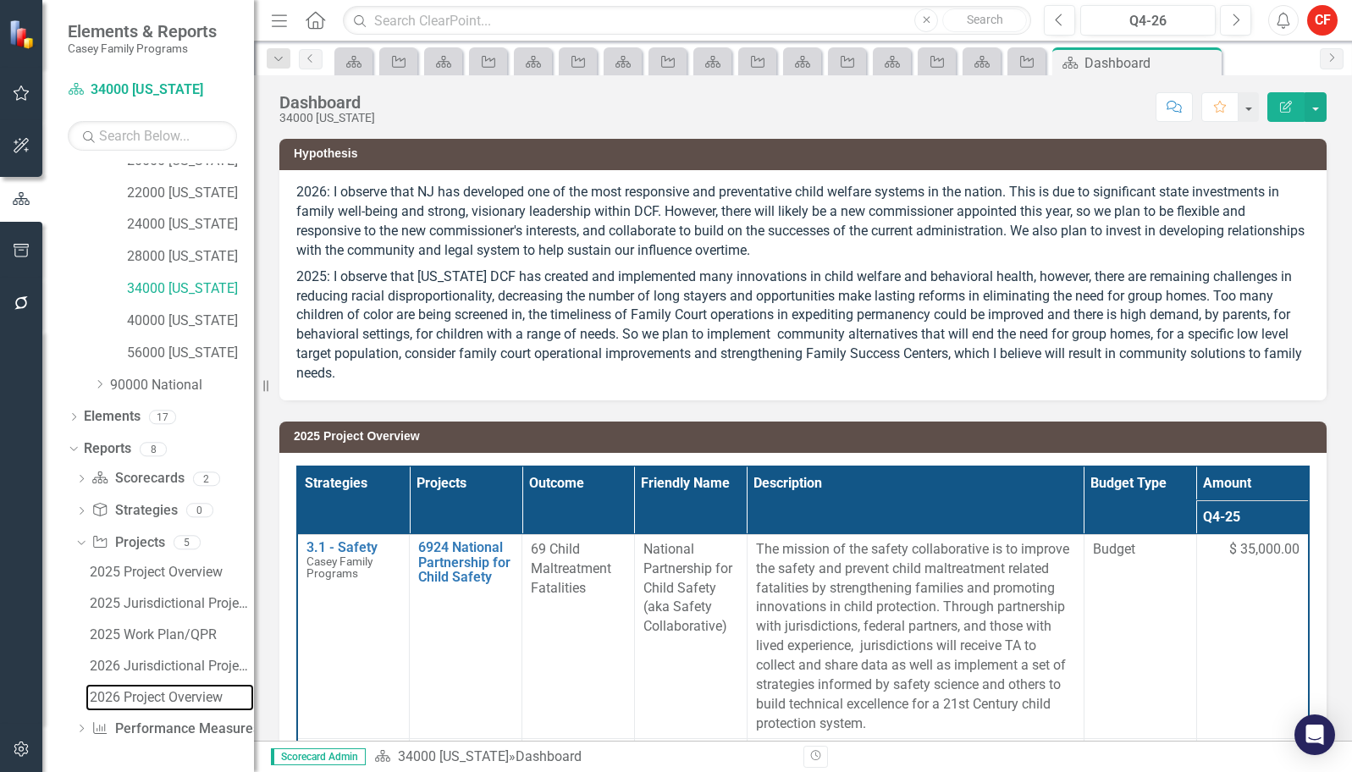
click at [160, 693] on div "2026 Project Overview" at bounding box center [172, 697] width 164 height 15
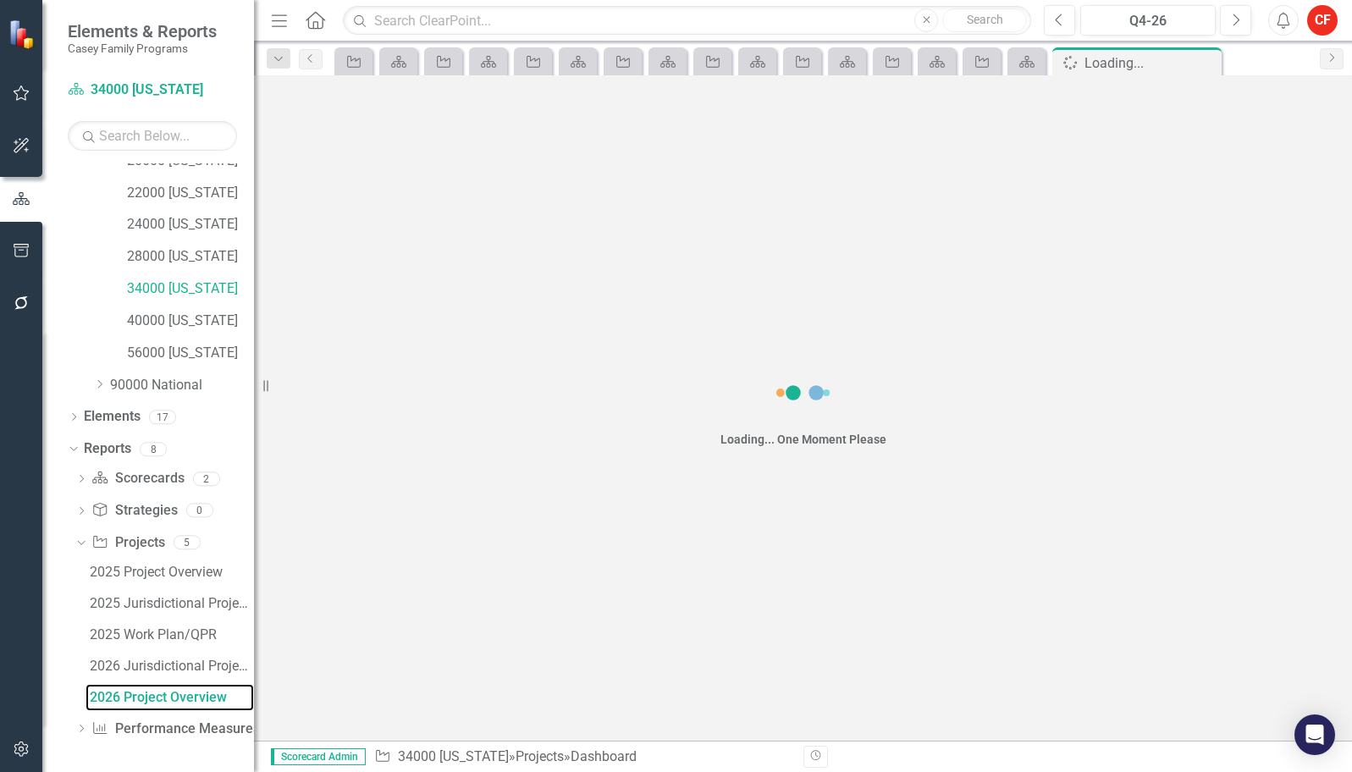
scroll to position [436, 0]
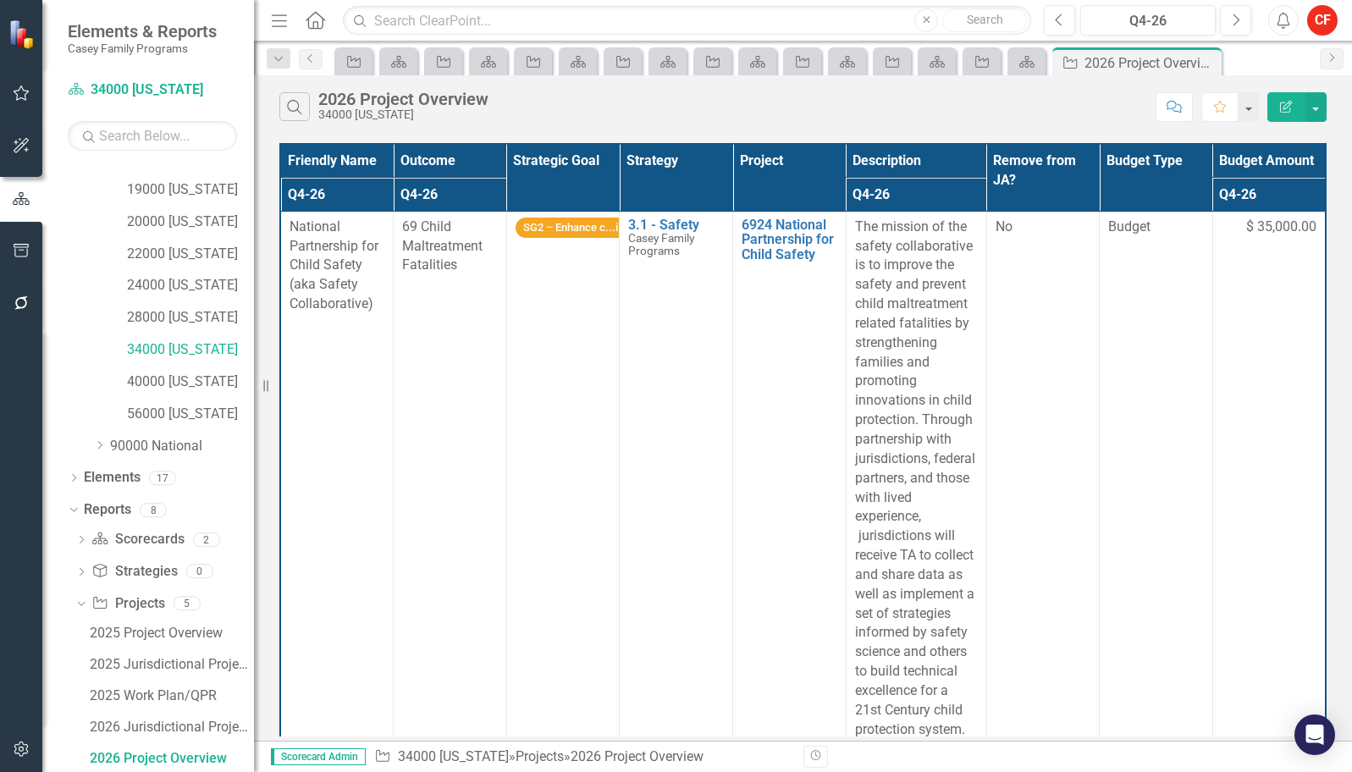
click at [786, 183] on th "Project" at bounding box center [789, 178] width 113 height 68
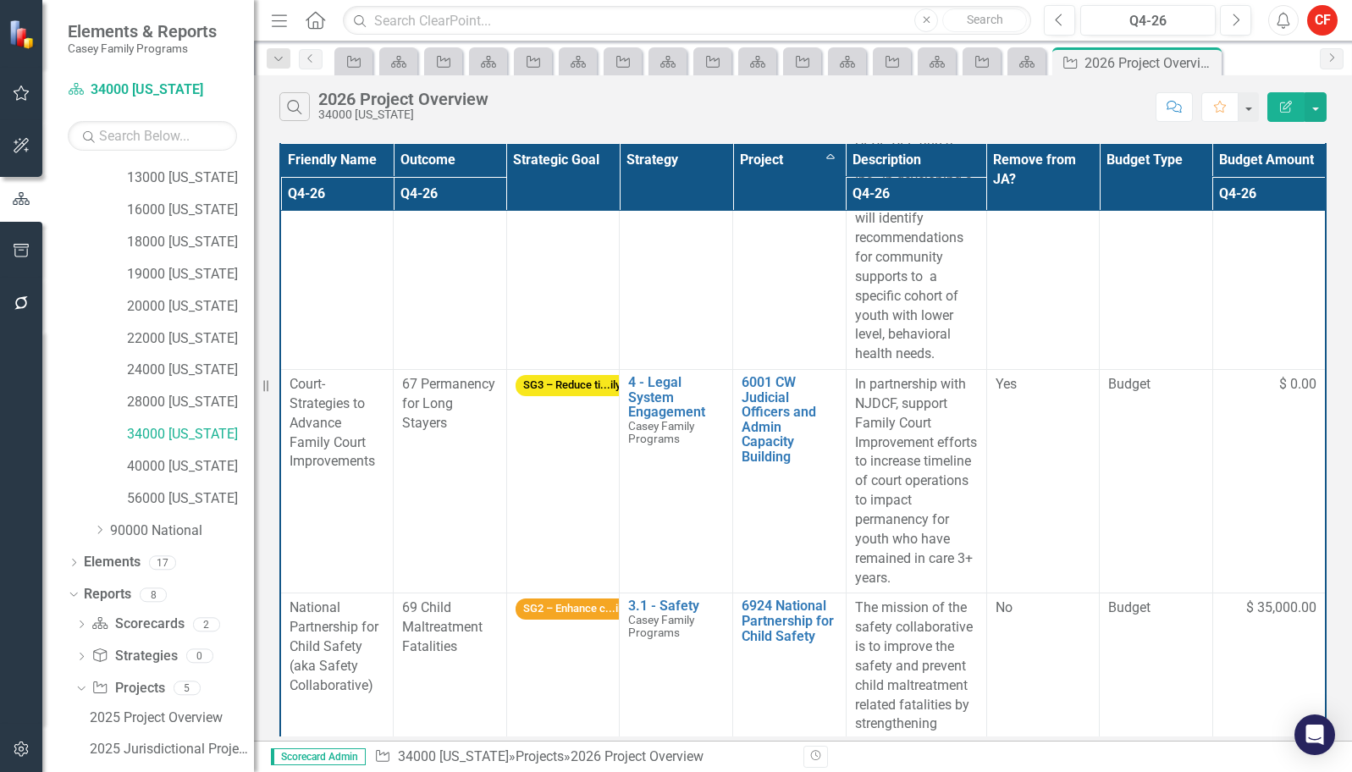
scroll to position [931, 0]
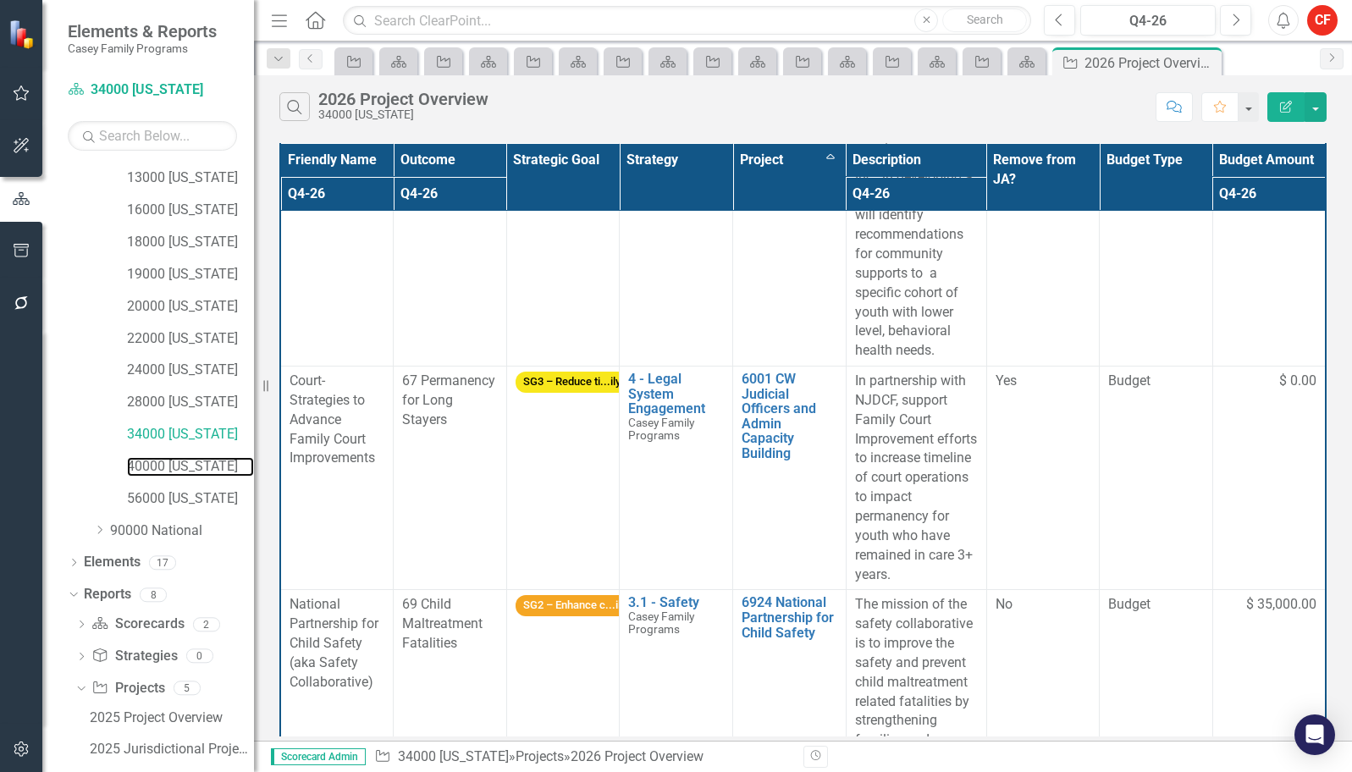
drag, startPoint x: 190, startPoint y: 461, endPoint x: 8, endPoint y: 390, distance: 195.1
click at [190, 461] on link "40000 [US_STATE]" at bounding box center [190, 466] width 127 height 19
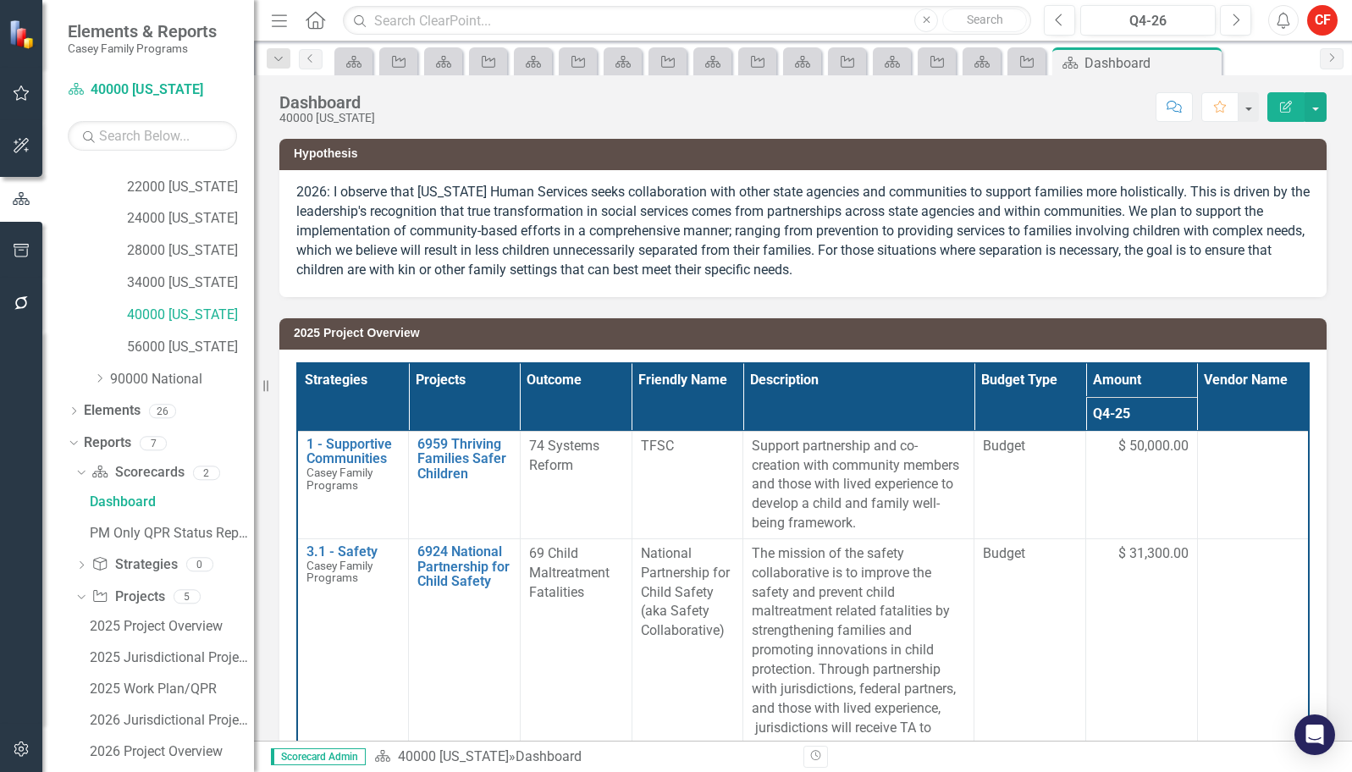
scroll to position [557, 0]
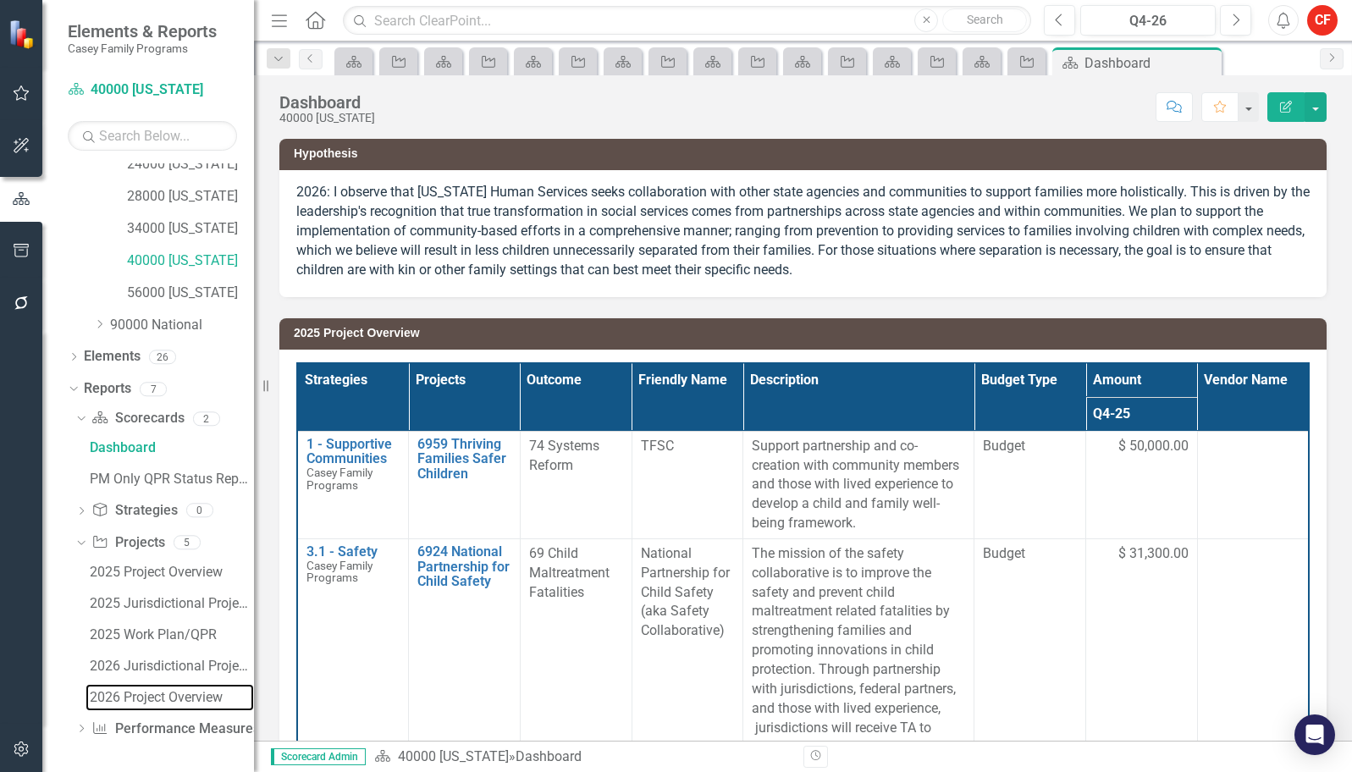
click at [107, 703] on div "2026 Project Overview" at bounding box center [172, 697] width 164 height 15
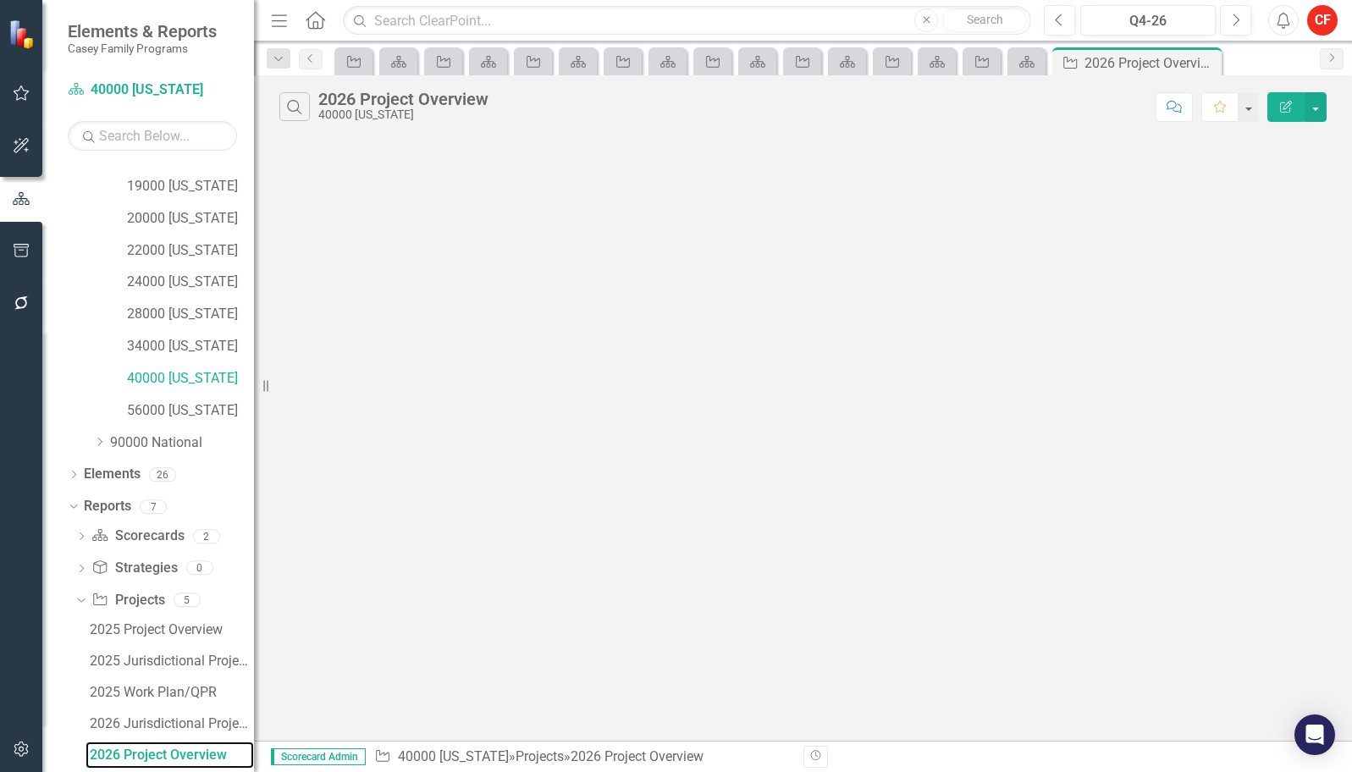
scroll to position [436, 0]
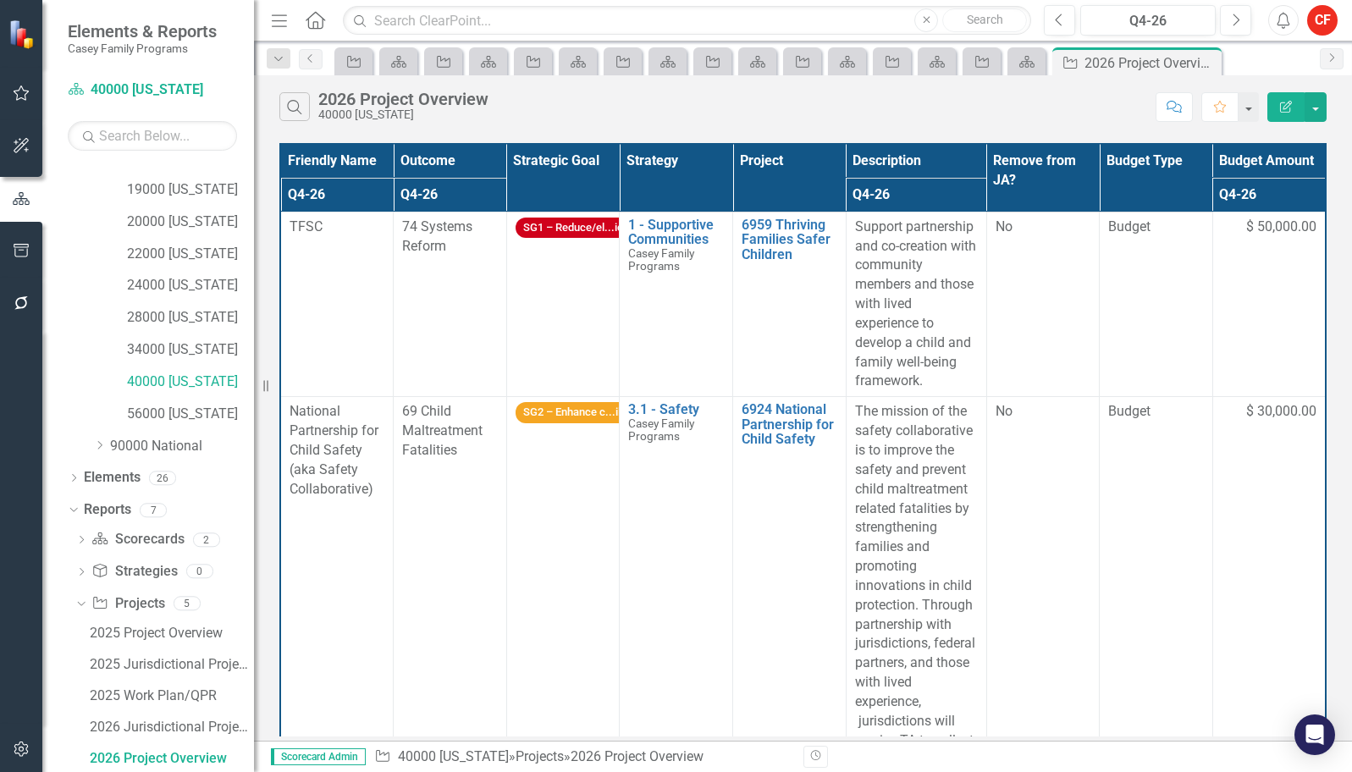
drag, startPoint x: 770, startPoint y: 177, endPoint x: 758, endPoint y: 185, distance: 14.6
click at [770, 177] on th "Project" at bounding box center [789, 178] width 113 height 68
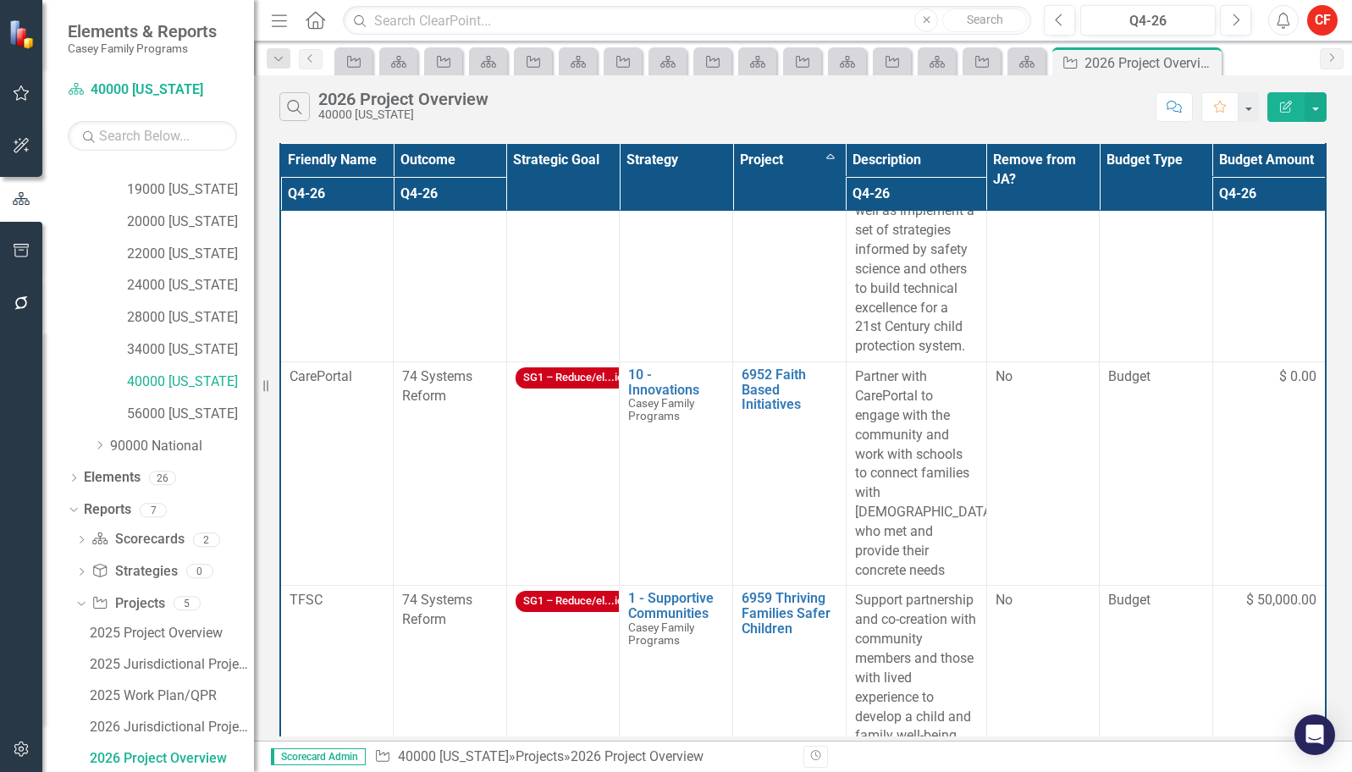
scroll to position [3138, 0]
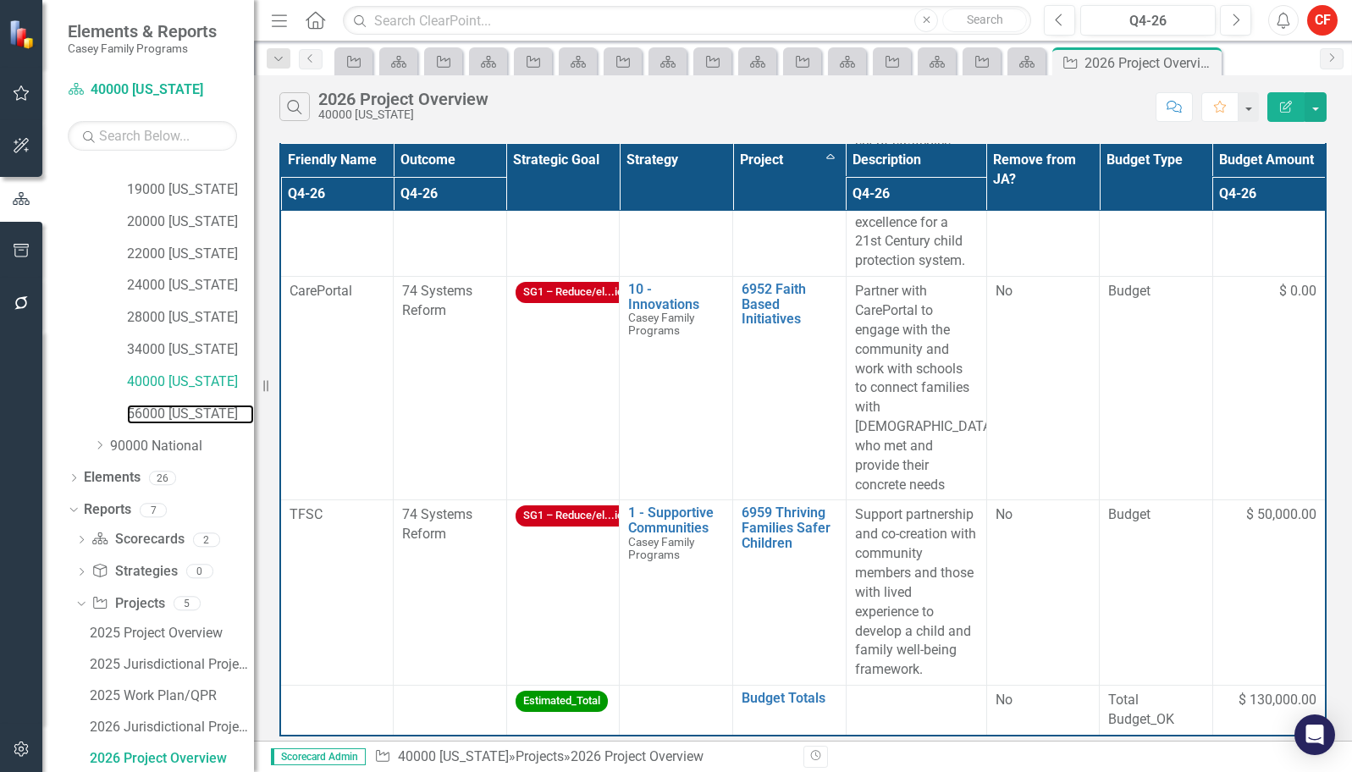
click at [199, 420] on link "56000 [US_STATE]" at bounding box center [190, 414] width 127 height 19
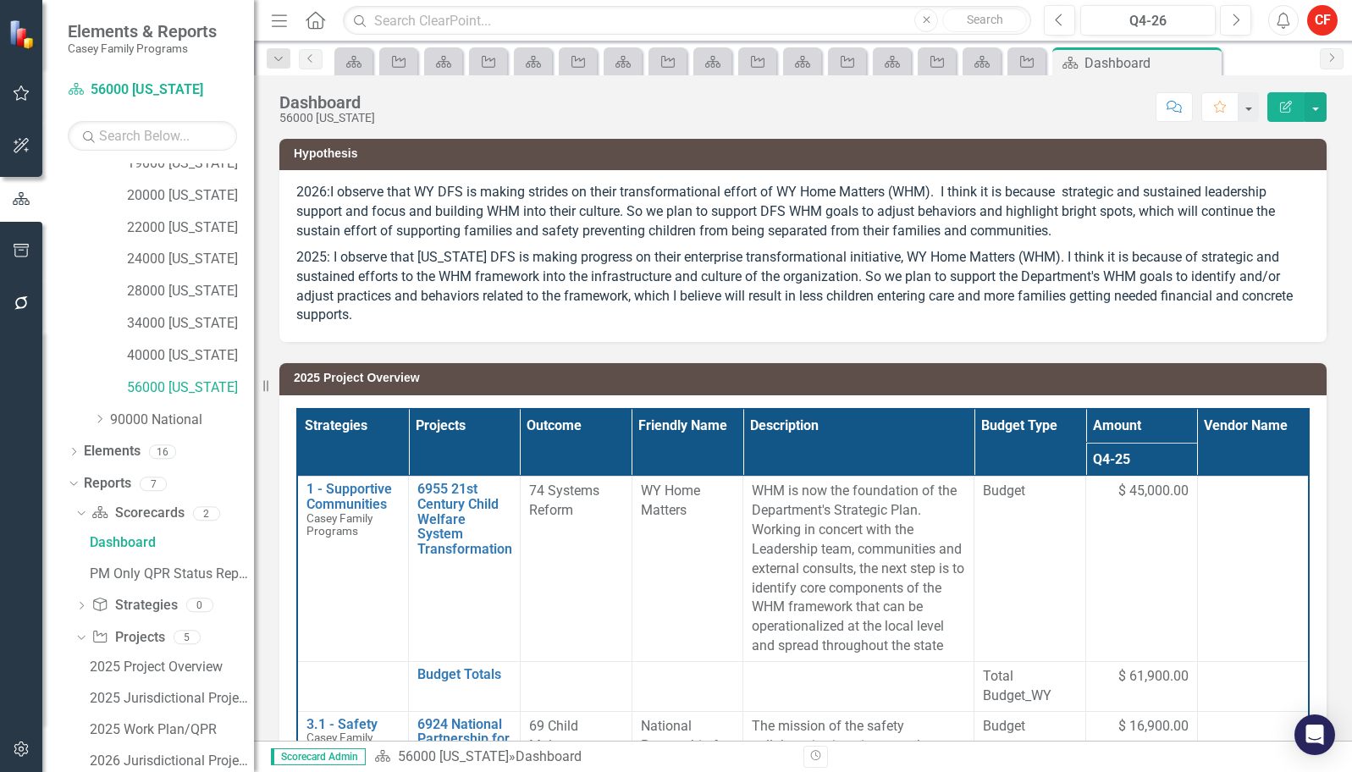
scroll to position [557, 0]
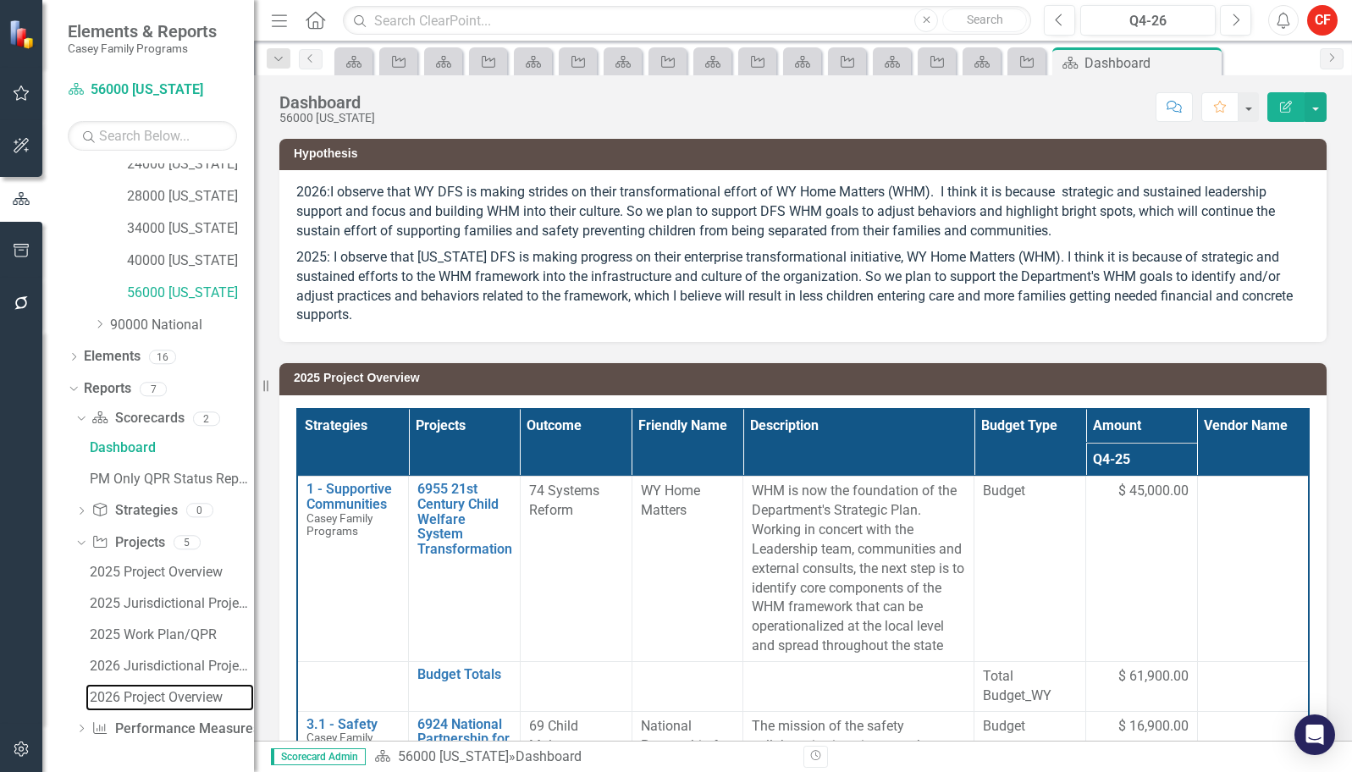
click at [146, 693] on div "2026 Project Overview" at bounding box center [172, 697] width 164 height 15
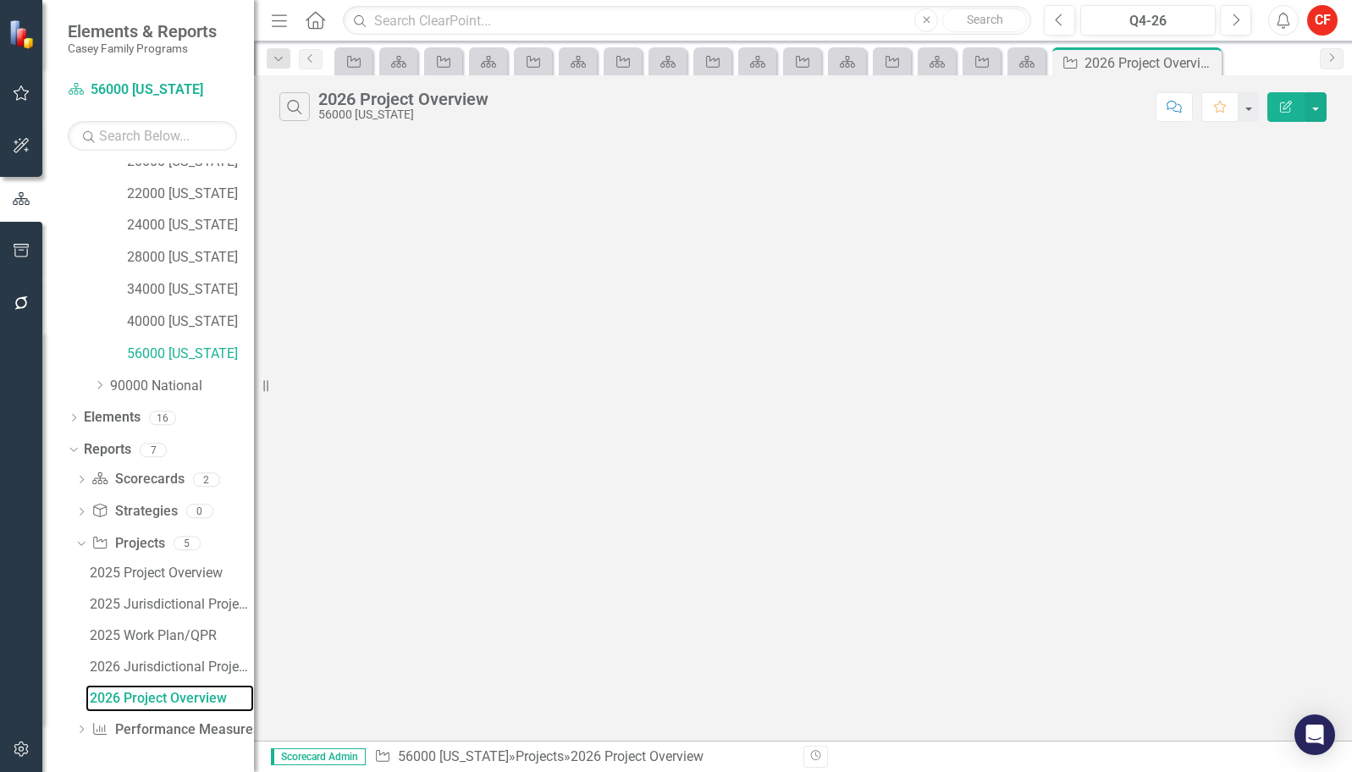
scroll to position [436, 0]
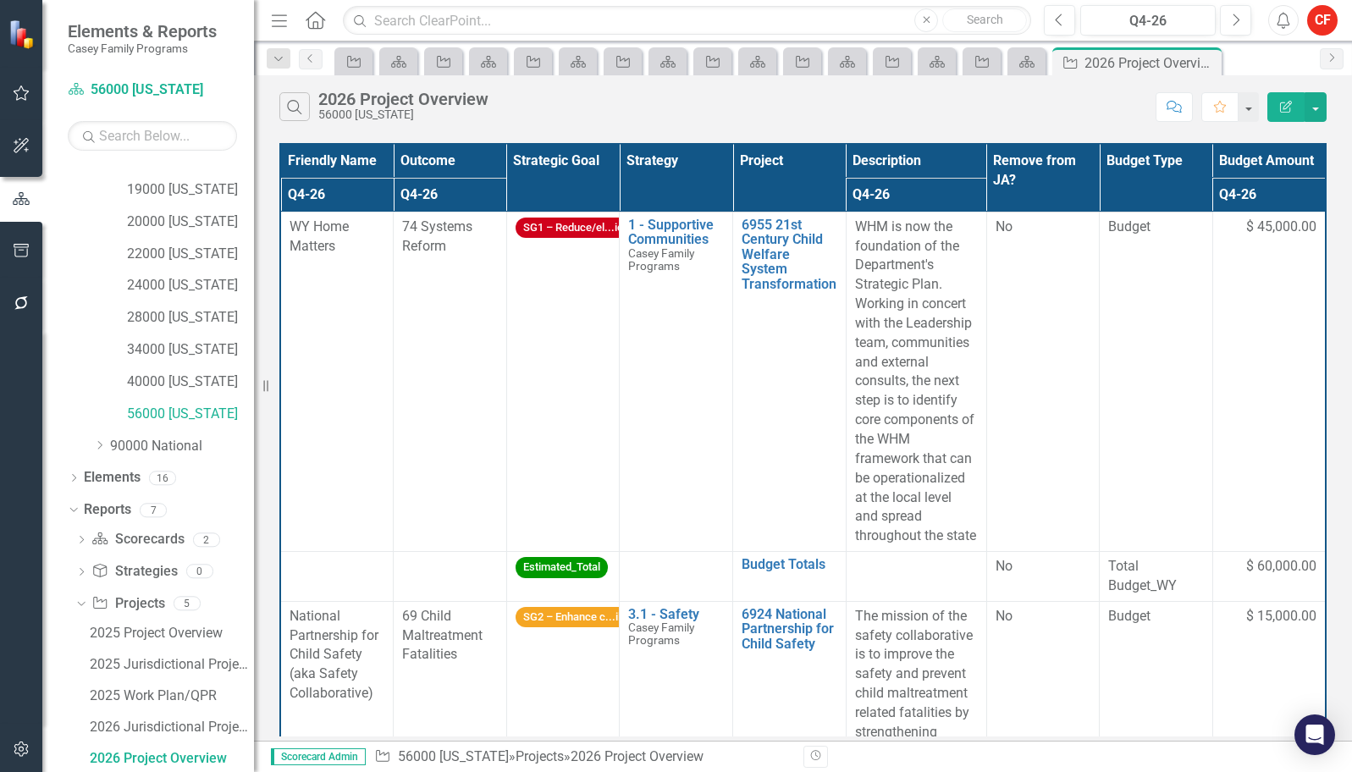
click at [799, 172] on th "Project" at bounding box center [789, 178] width 113 height 68
